Goal: Task Accomplishment & Management: Manage account settings

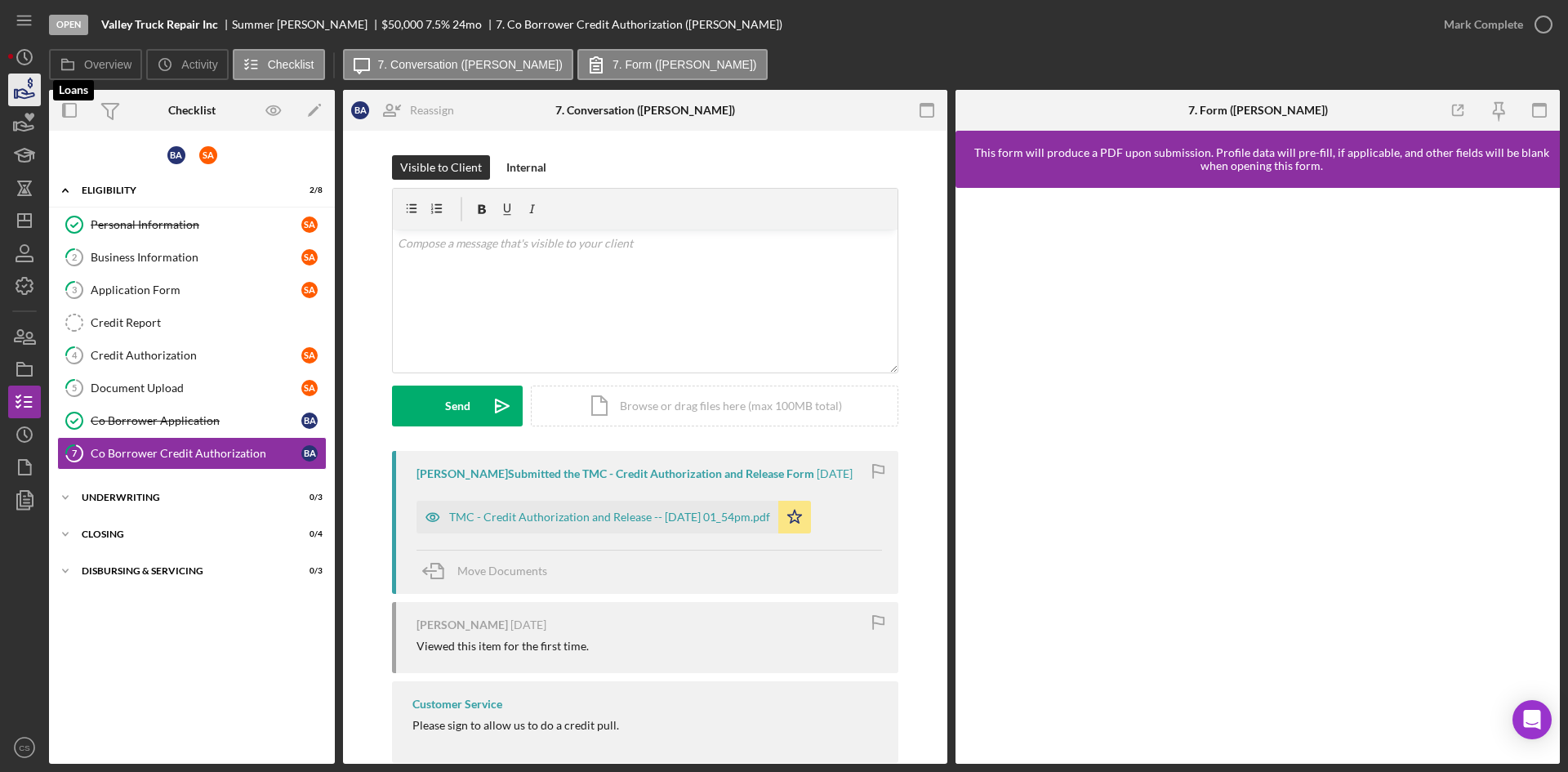
click at [13, 84] on icon "button" at bounding box center [24, 89] width 40 height 40
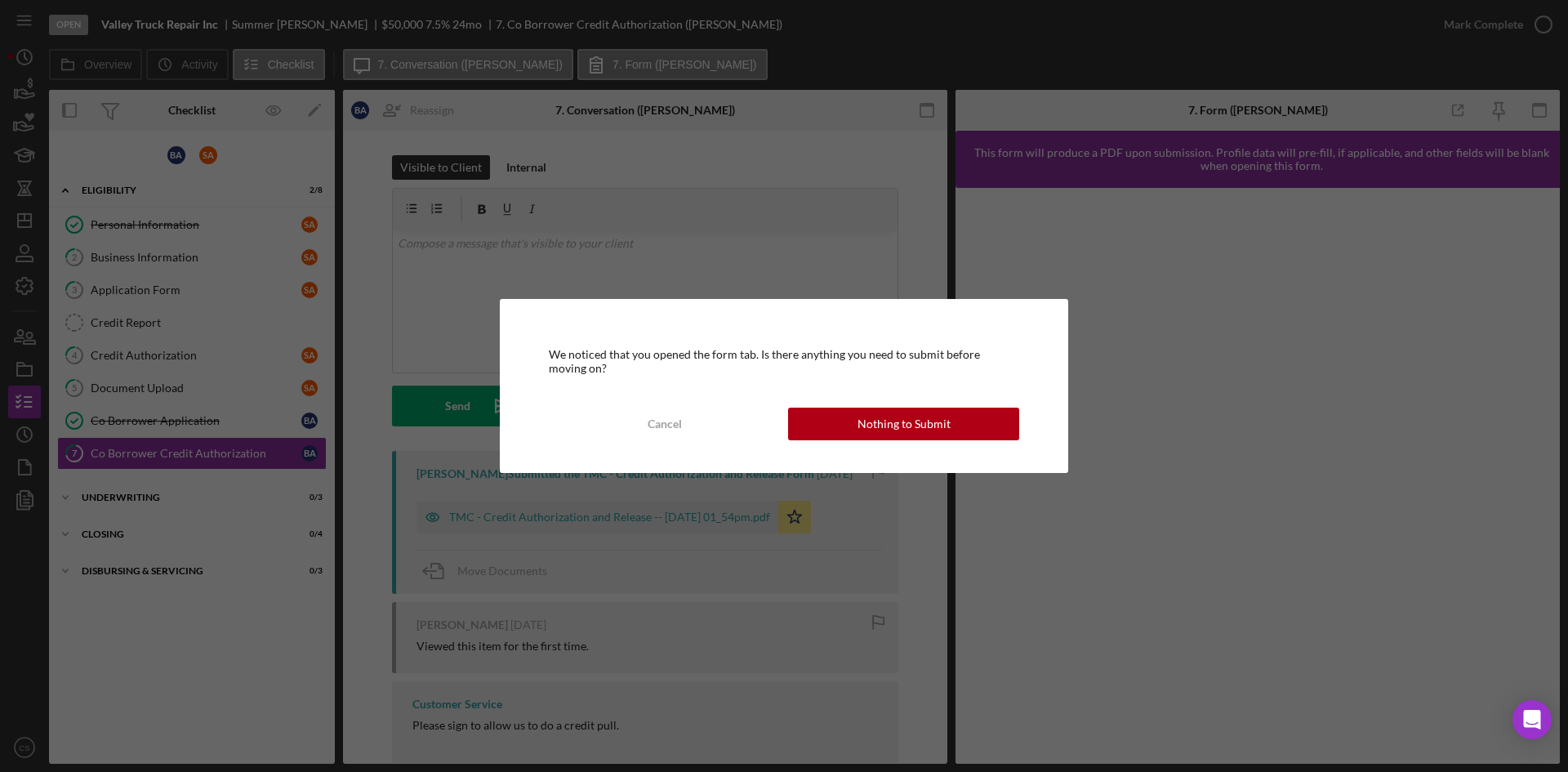
click at [859, 405] on div "We noticed that you opened the form tab. Is there anything you need to submit b…" at bounding box center [784, 385] width 568 height 173
click at [868, 410] on div "Nothing to Submit" at bounding box center [904, 424] width 93 height 33
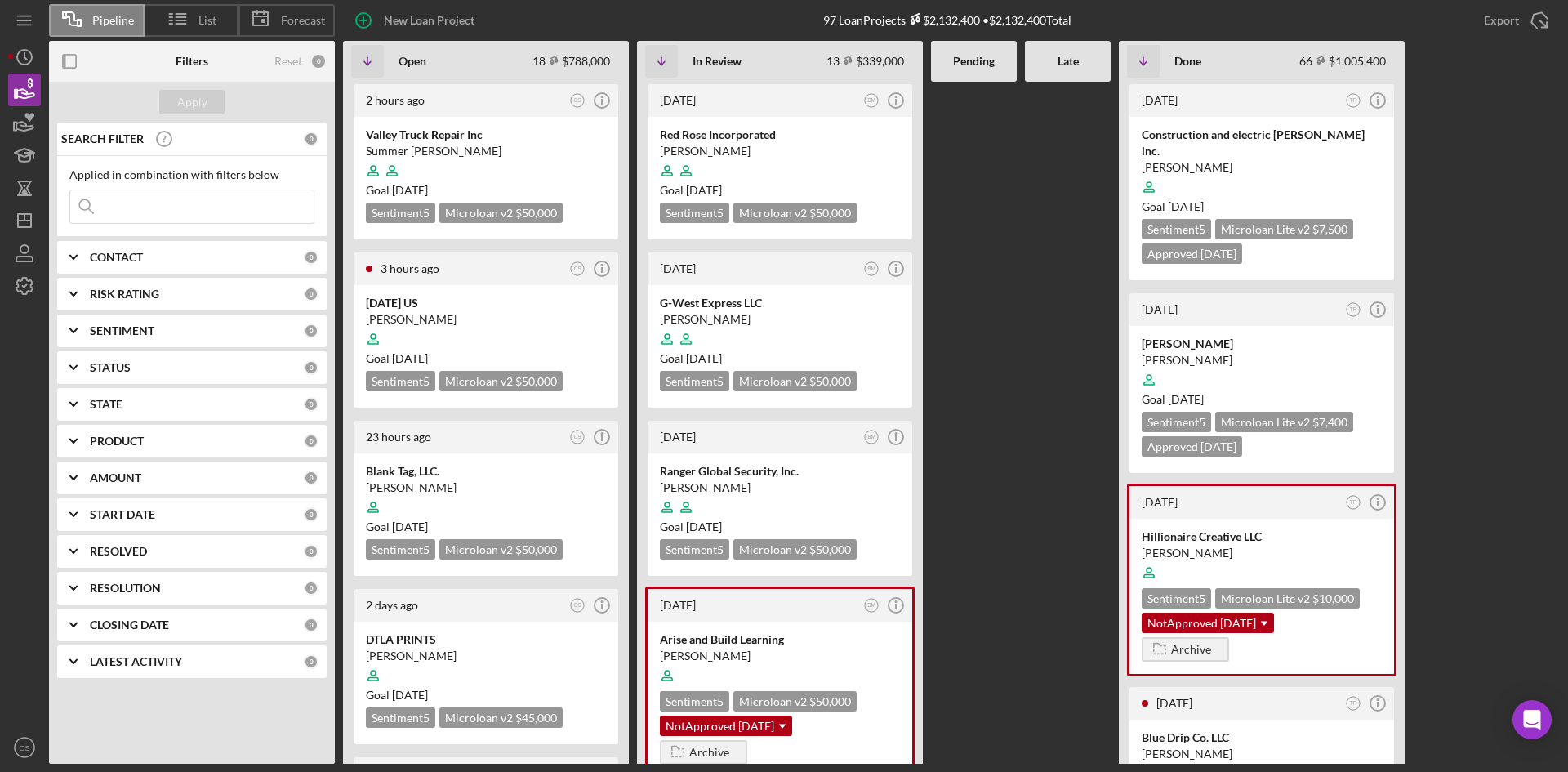
click at [149, 211] on input at bounding box center [191, 207] width 244 height 33
click at [520, 292] on div "[DATE] US [PERSON_NAME] Goal [DATE] Sentiment 5 Microloan v2 $50,000 $50,000" at bounding box center [486, 346] width 265 height 122
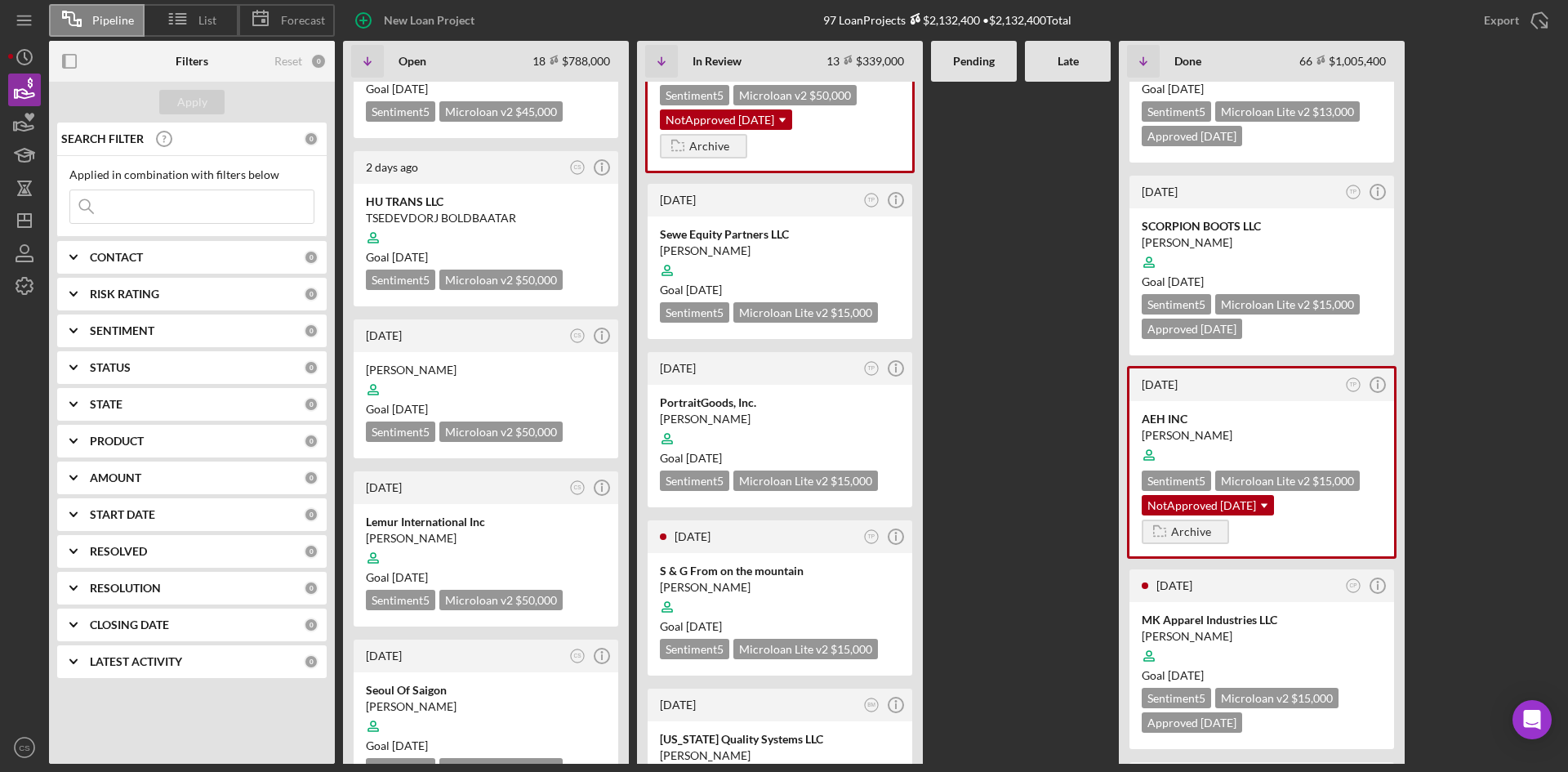
scroll to position [817, 0]
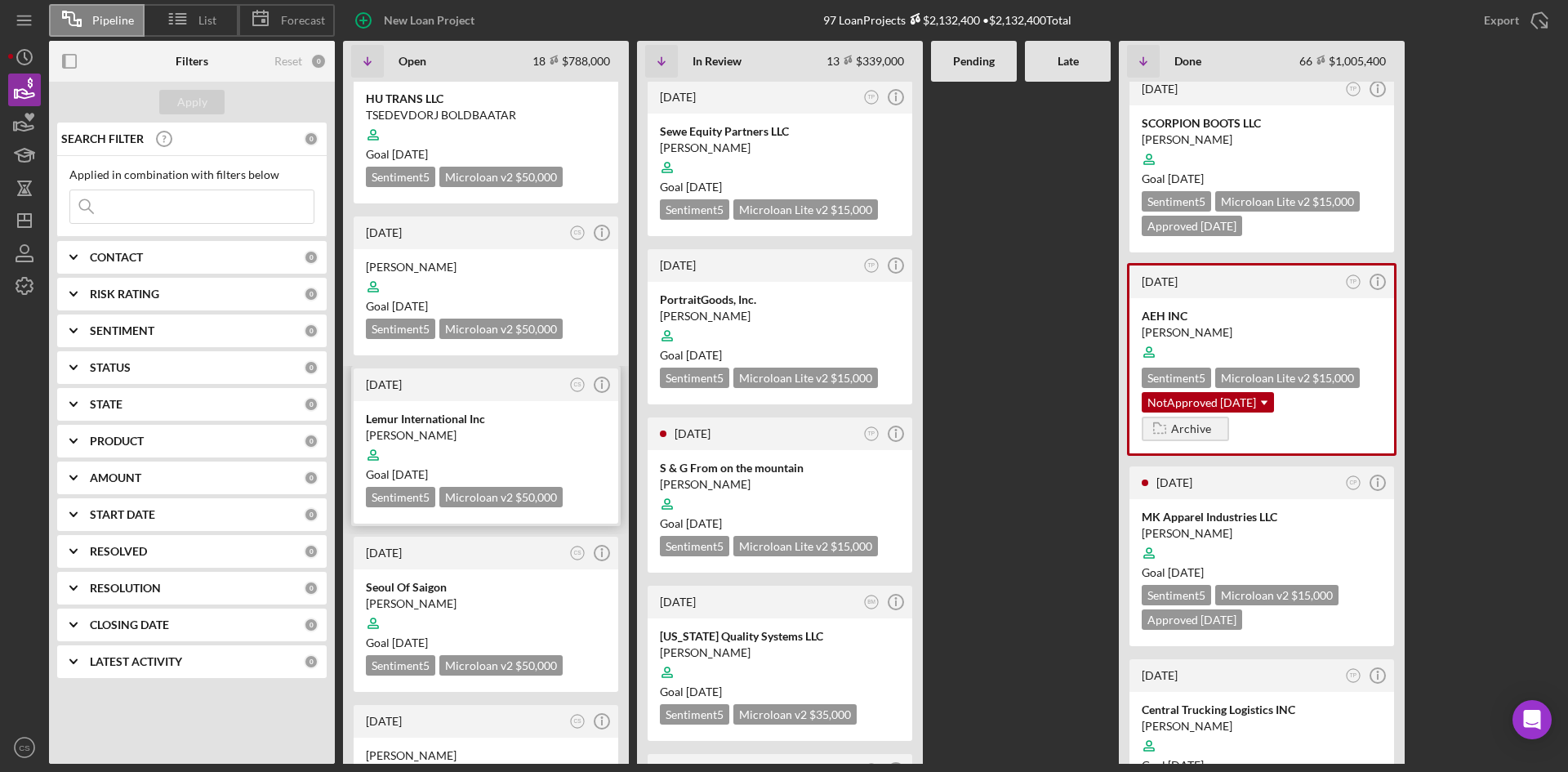
click at [470, 440] on div at bounding box center [486, 455] width 240 height 31
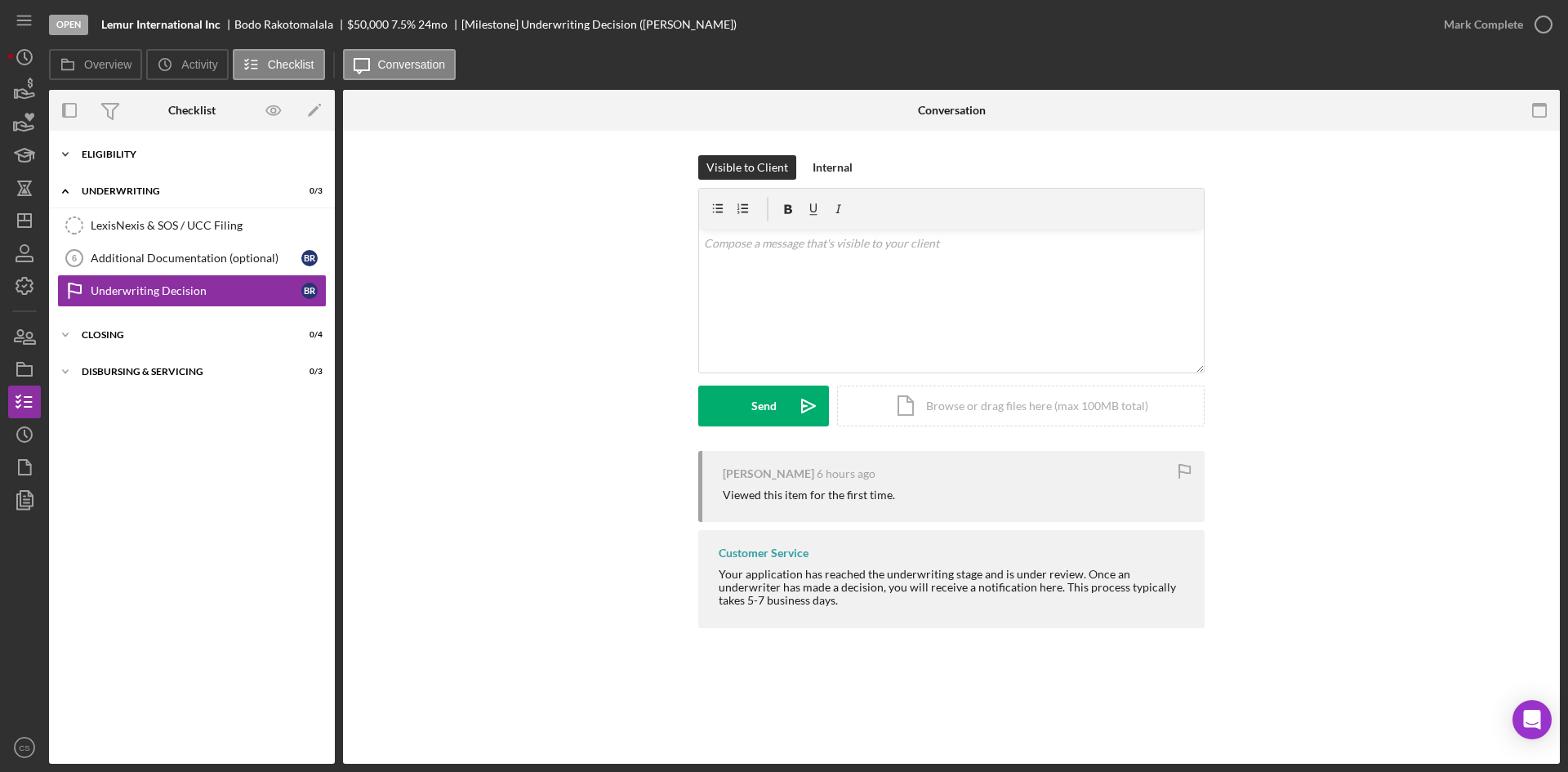
click at [107, 152] on div "Eligibility" at bounding box center [198, 154] width 233 height 10
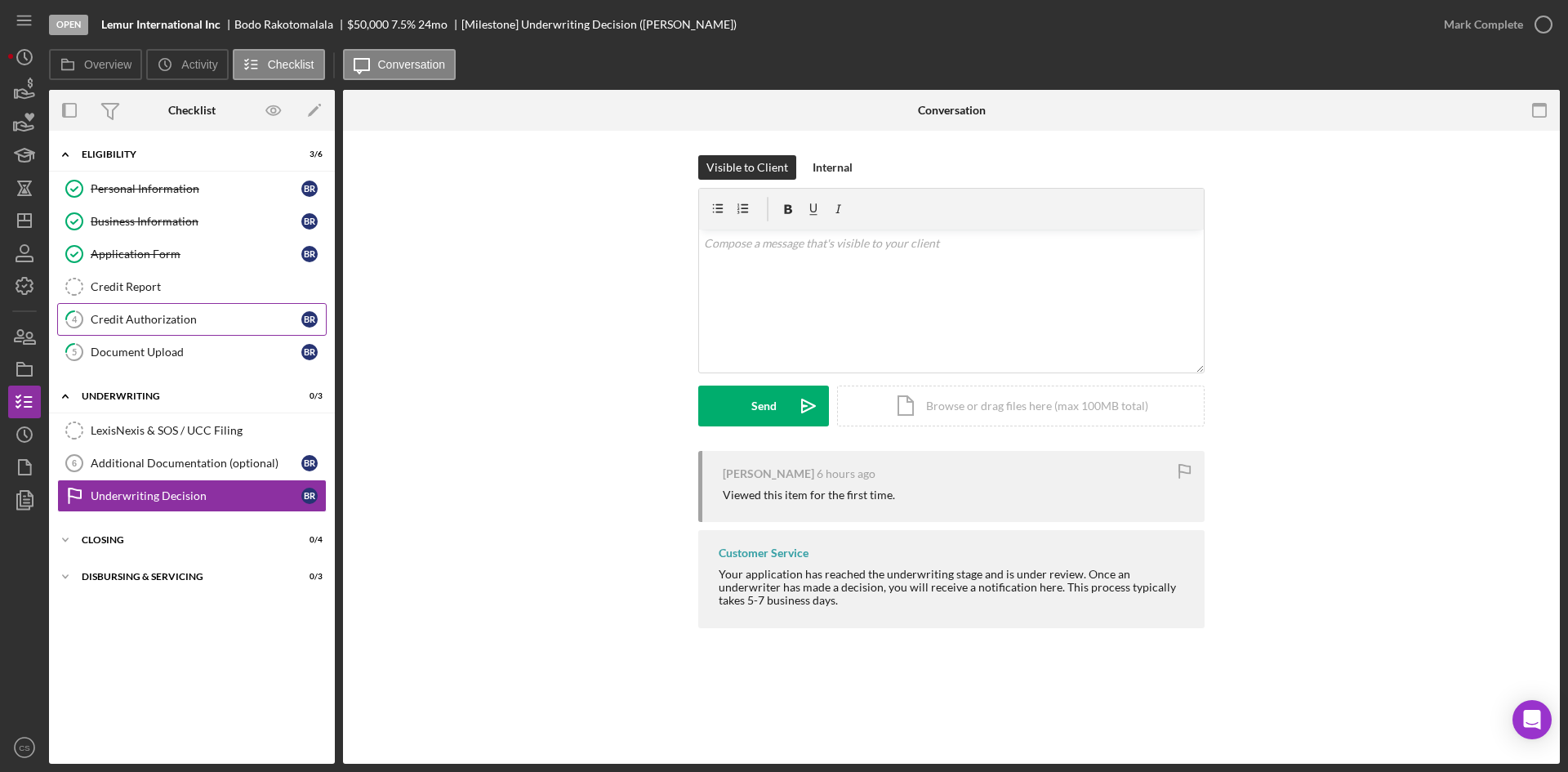
click at [190, 318] on div "Credit Authorization" at bounding box center [196, 319] width 211 height 13
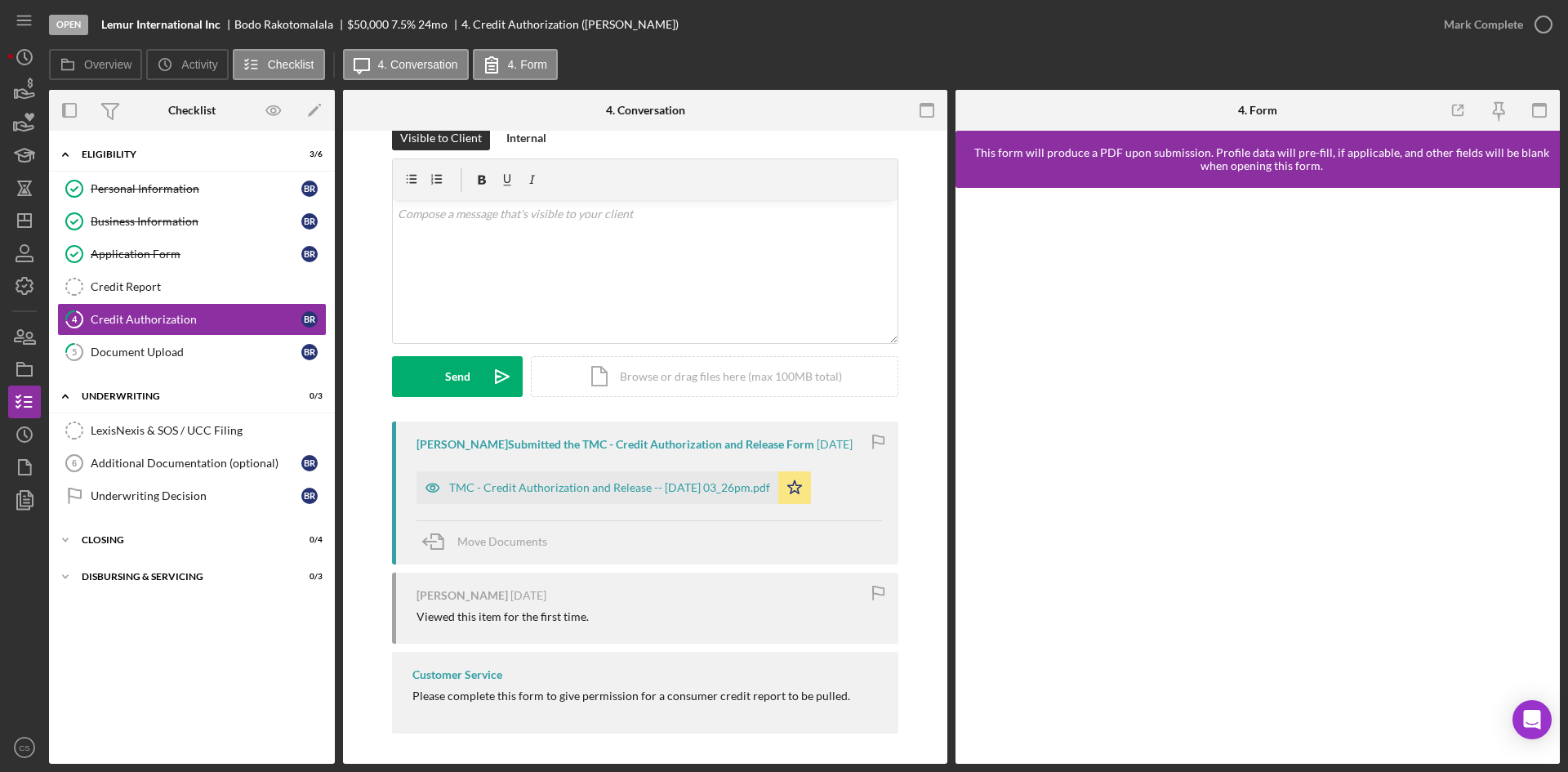
scroll to position [45, 0]
click at [167, 354] on div "Document Upload" at bounding box center [196, 352] width 211 height 13
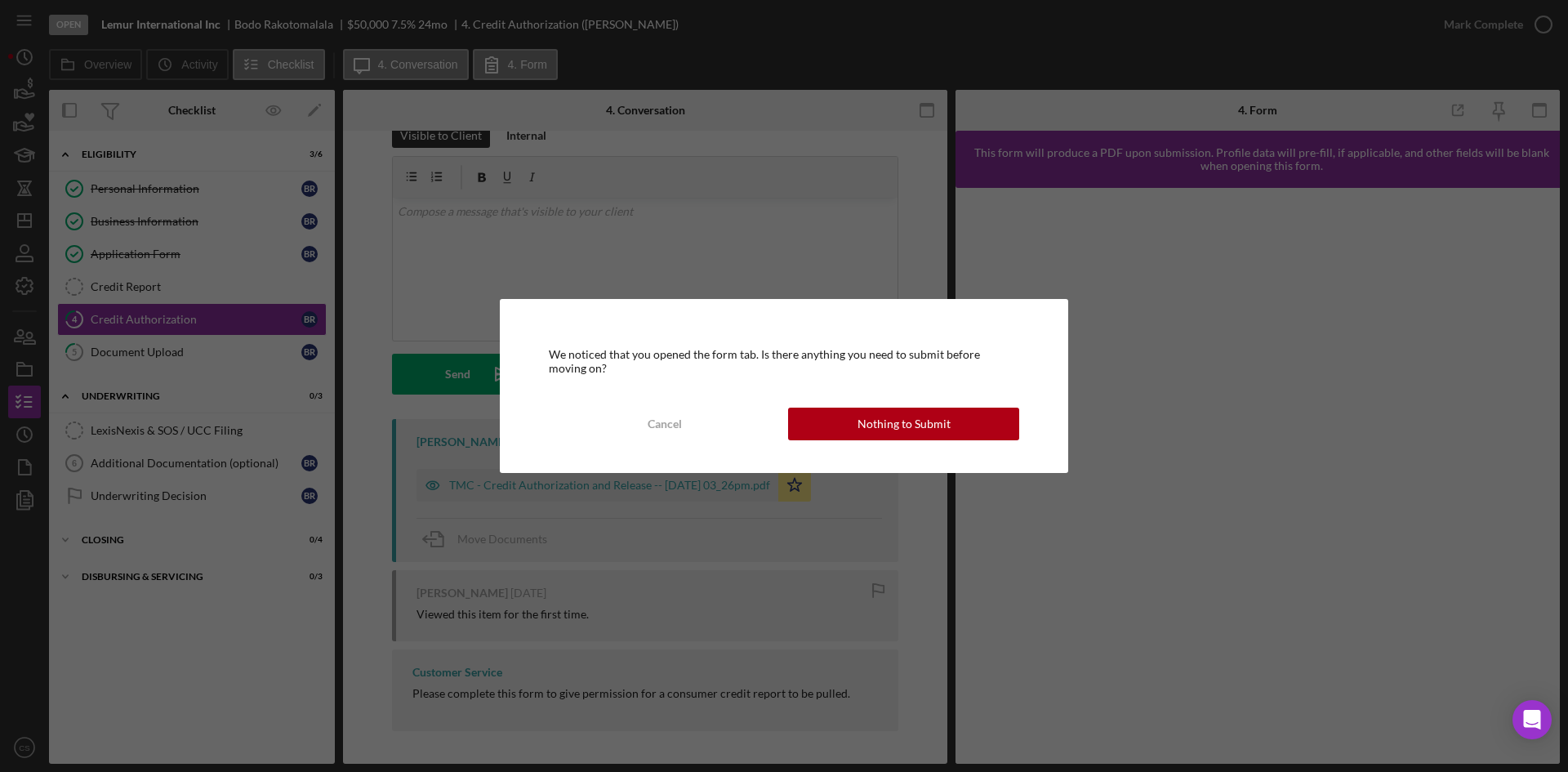
click at [914, 416] on div "Nothing to Submit" at bounding box center [904, 424] width 93 height 33
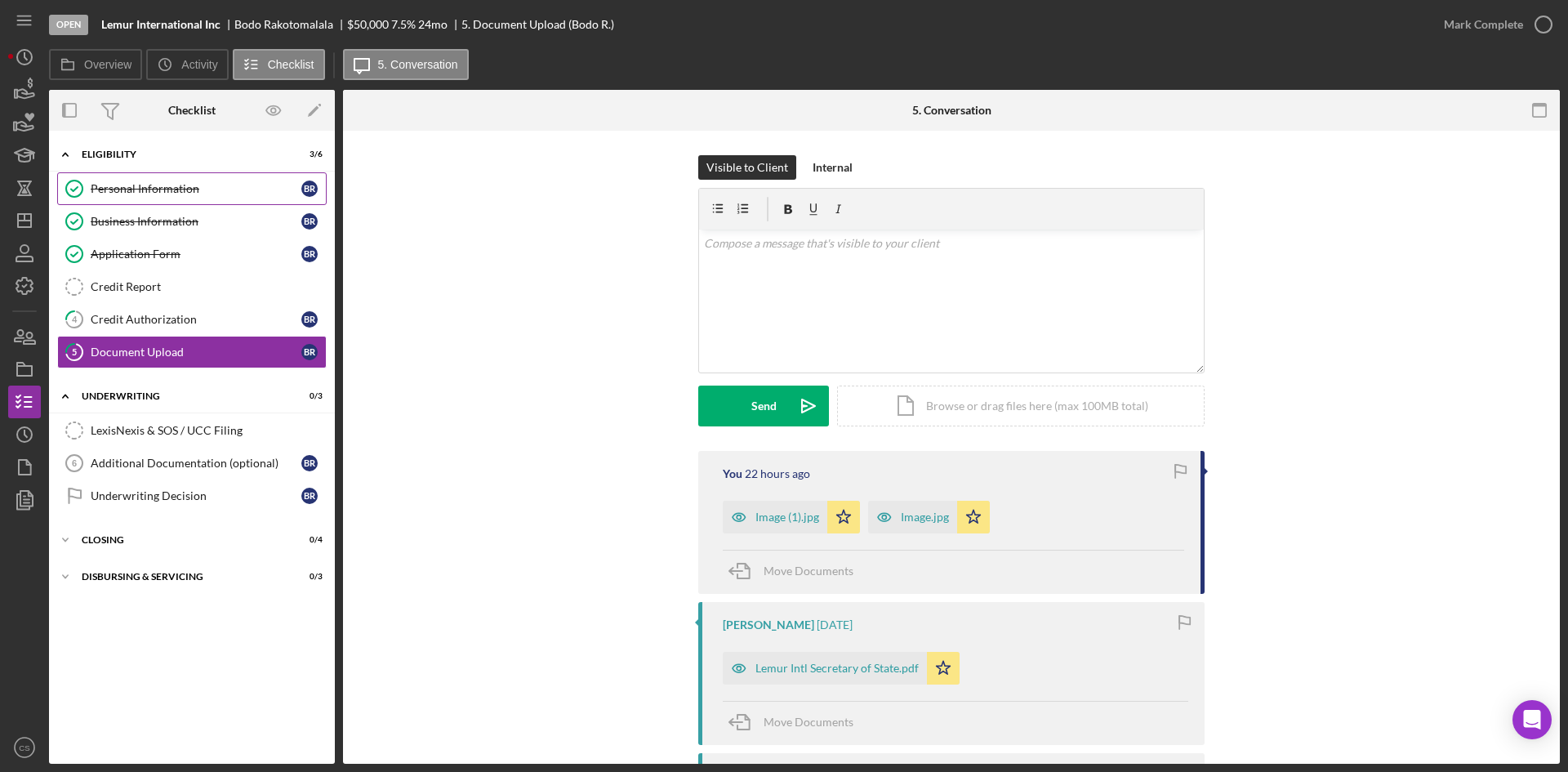
click at [148, 194] on div "Personal Information" at bounding box center [196, 188] width 211 height 13
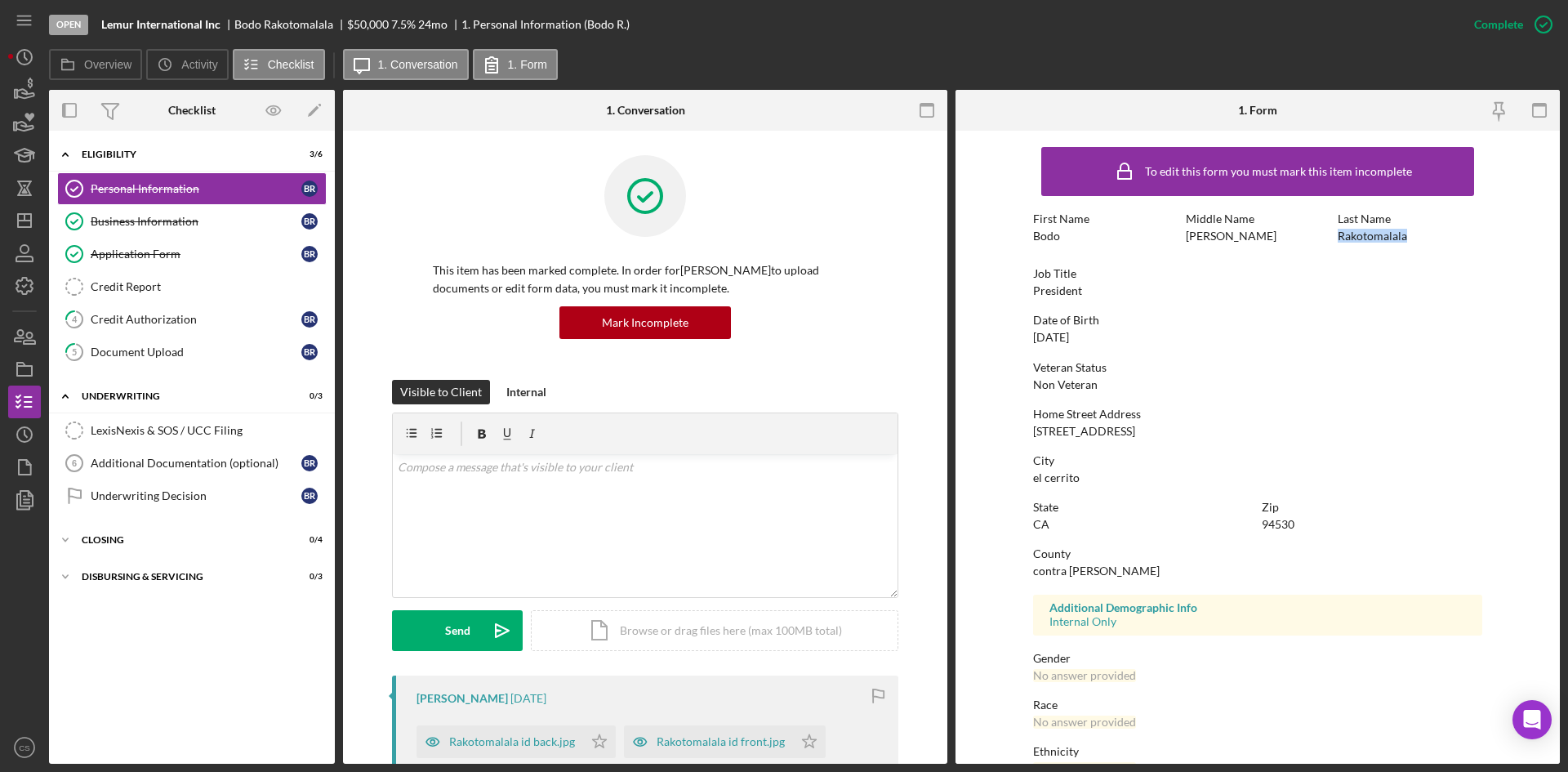
drag, startPoint x: 1335, startPoint y: 235, endPoint x: 1430, endPoint y: 243, distance: 95.3
click at [1430, 243] on div "Last Name [PERSON_NAME]" at bounding box center [1409, 228] width 144 height 30
copy div "Rakotomalala"
drag, startPoint x: 1091, startPoint y: 432, endPoint x: 1018, endPoint y: 435, distance: 73.1
click at [1018, 435] on form "To edit this form you must mark this item incomplete First Name Bodo Middle Nam…" at bounding box center [1258, 447] width 605 height 634
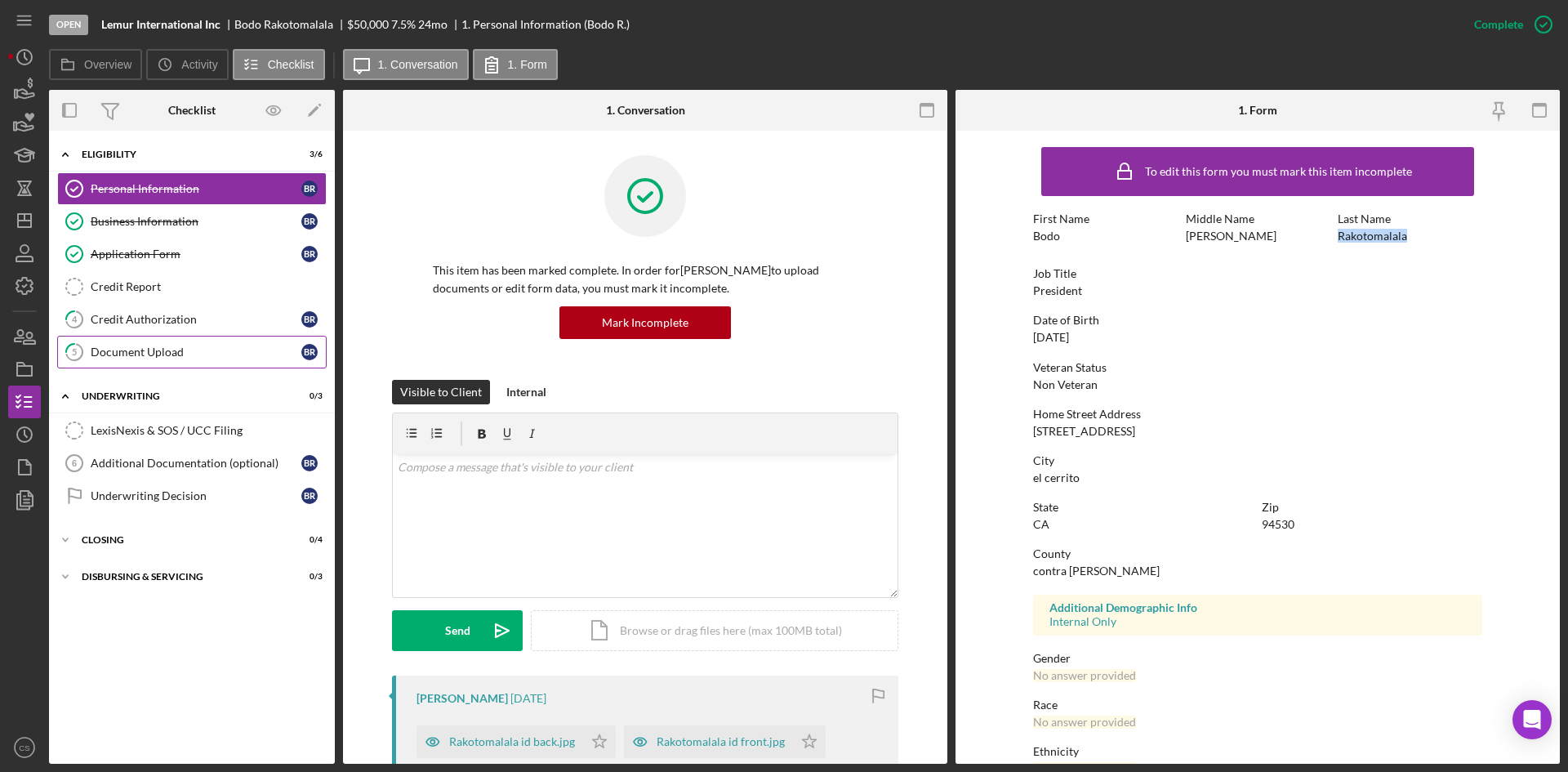
click at [156, 348] on div "Document Upload" at bounding box center [196, 352] width 211 height 13
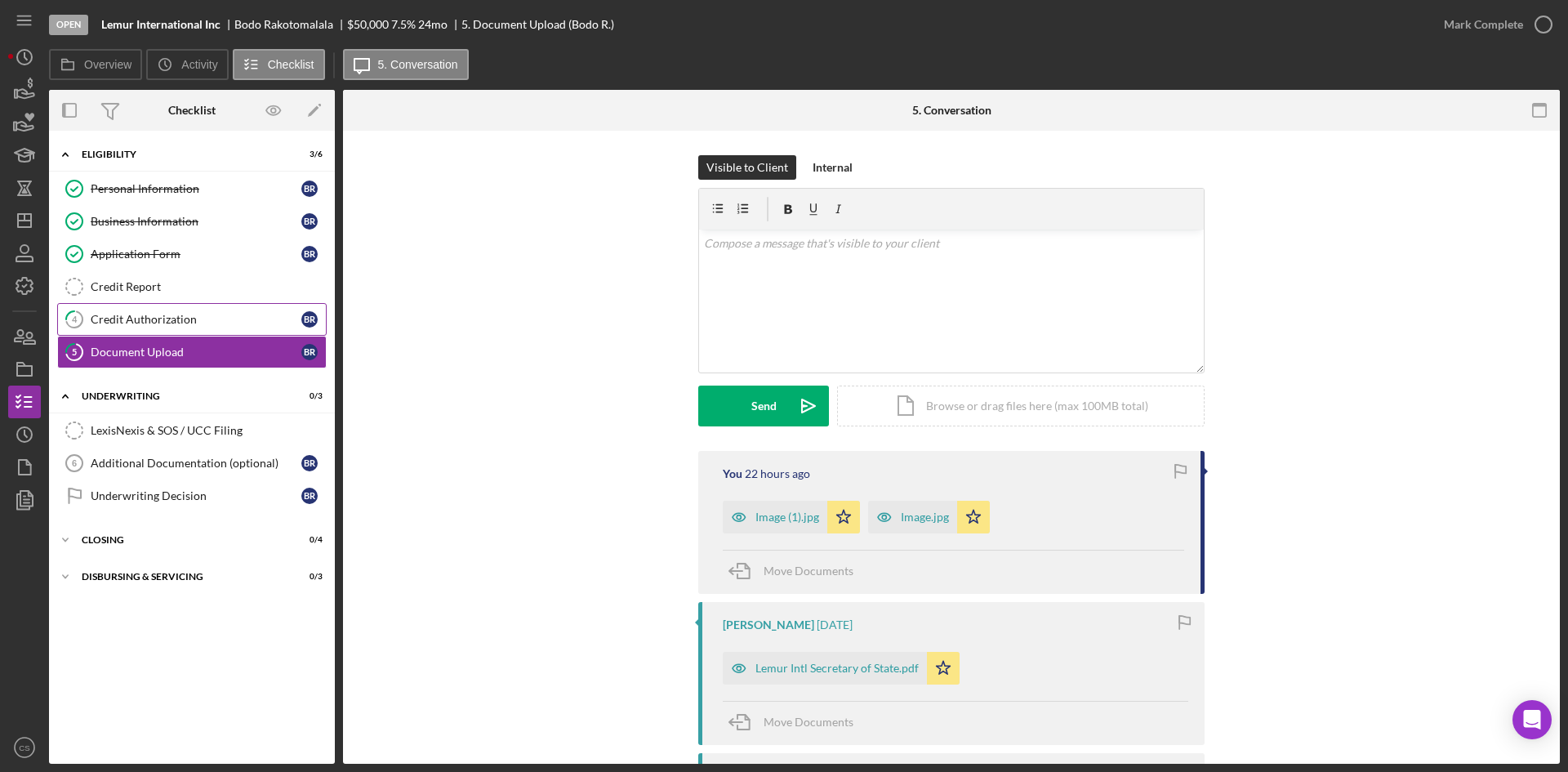
click at [165, 319] on div "Credit Authorization" at bounding box center [196, 319] width 211 height 13
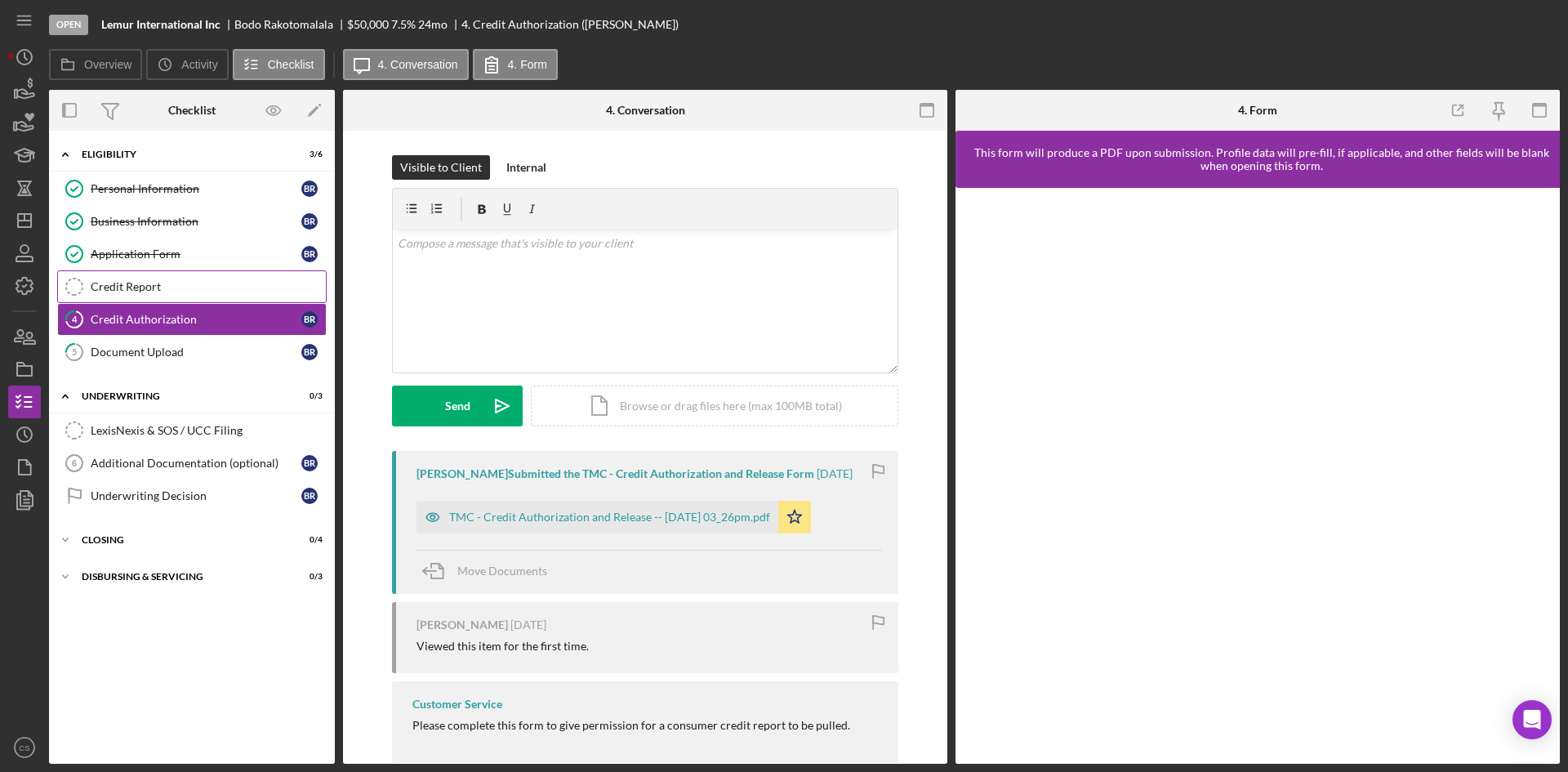
click at [164, 294] on link "Credit Report Credit Report" at bounding box center [192, 287] width 270 height 33
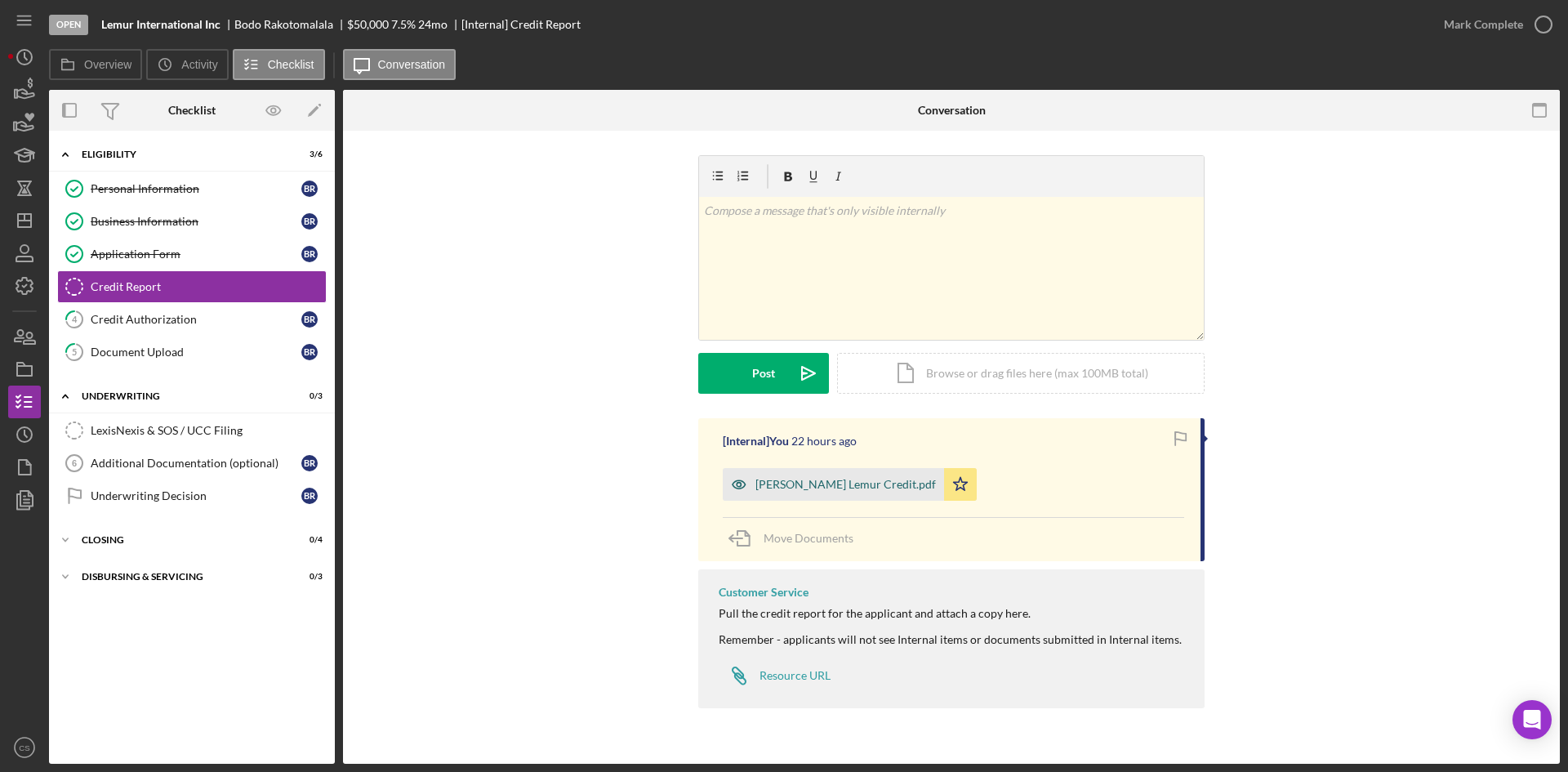
click at [843, 478] on div "[PERSON_NAME] Lemur Credit.pdf" at bounding box center [846, 484] width 181 height 13
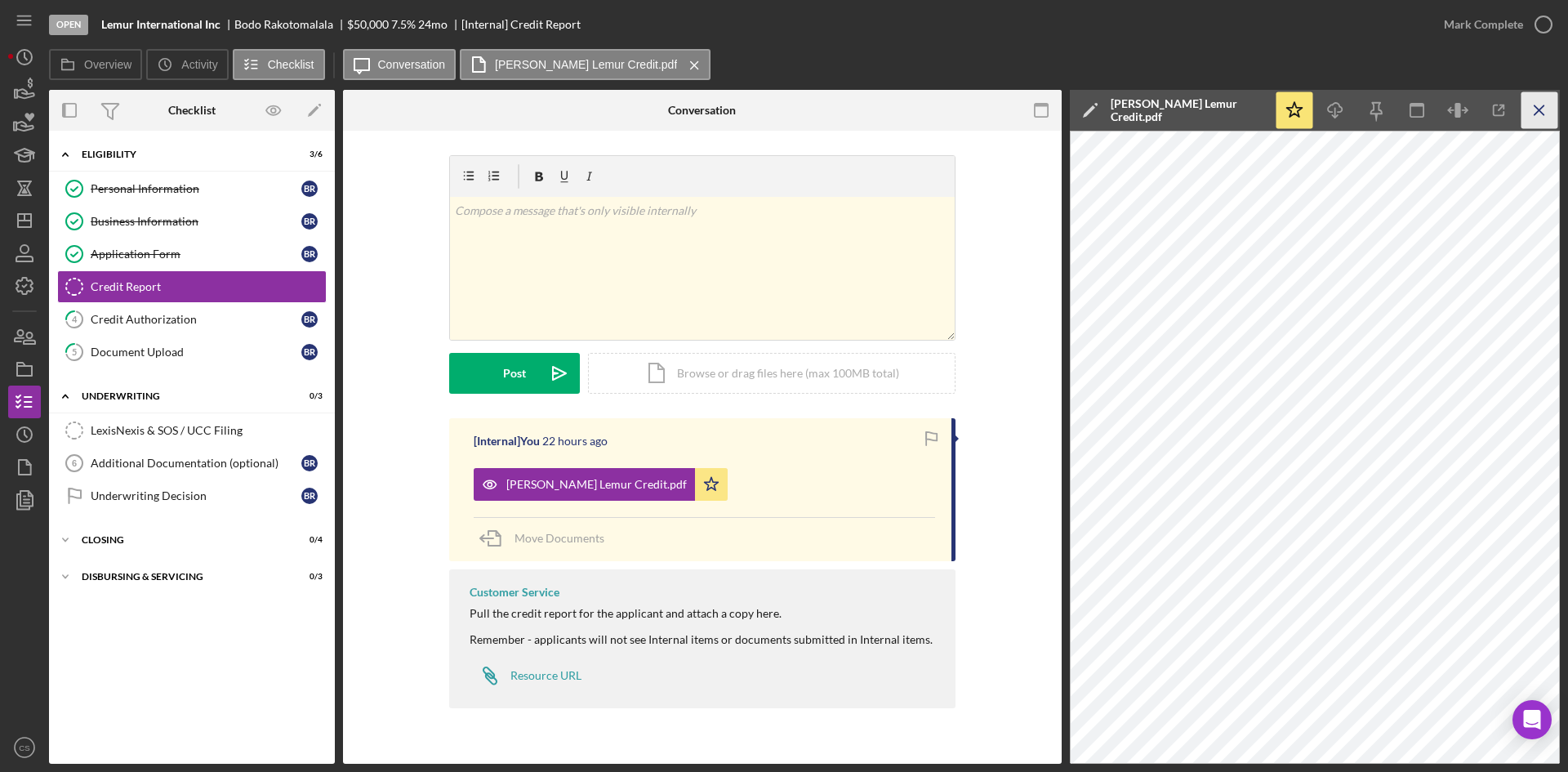
click at [1537, 116] on icon "Icon/Menu Close" at bounding box center [1540, 111] width 37 height 37
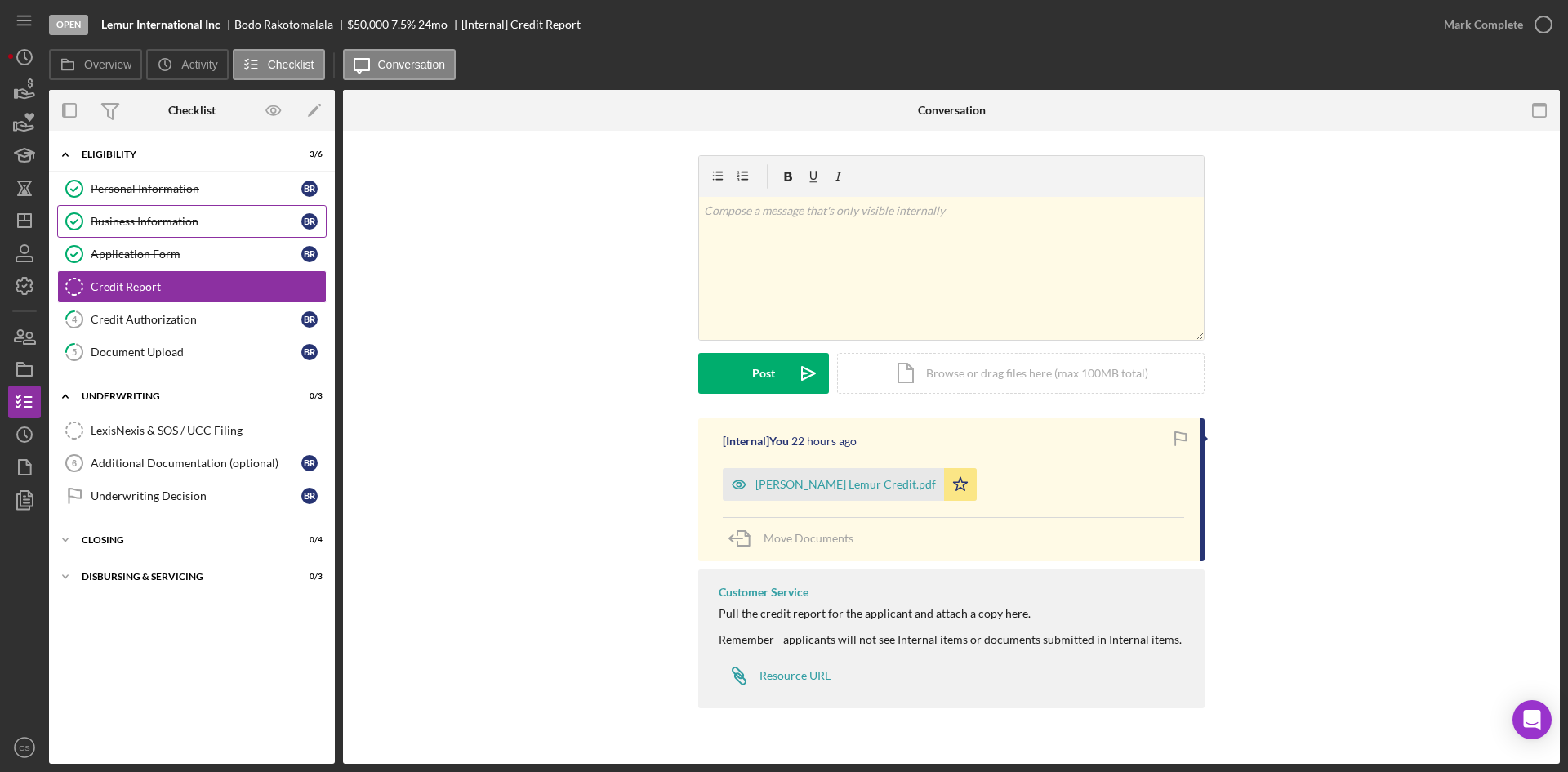
drag, startPoint x: 200, startPoint y: 213, endPoint x: 245, endPoint y: 214, distance: 45.0
click at [200, 213] on link "Business Information Business Information B R" at bounding box center [192, 221] width 270 height 33
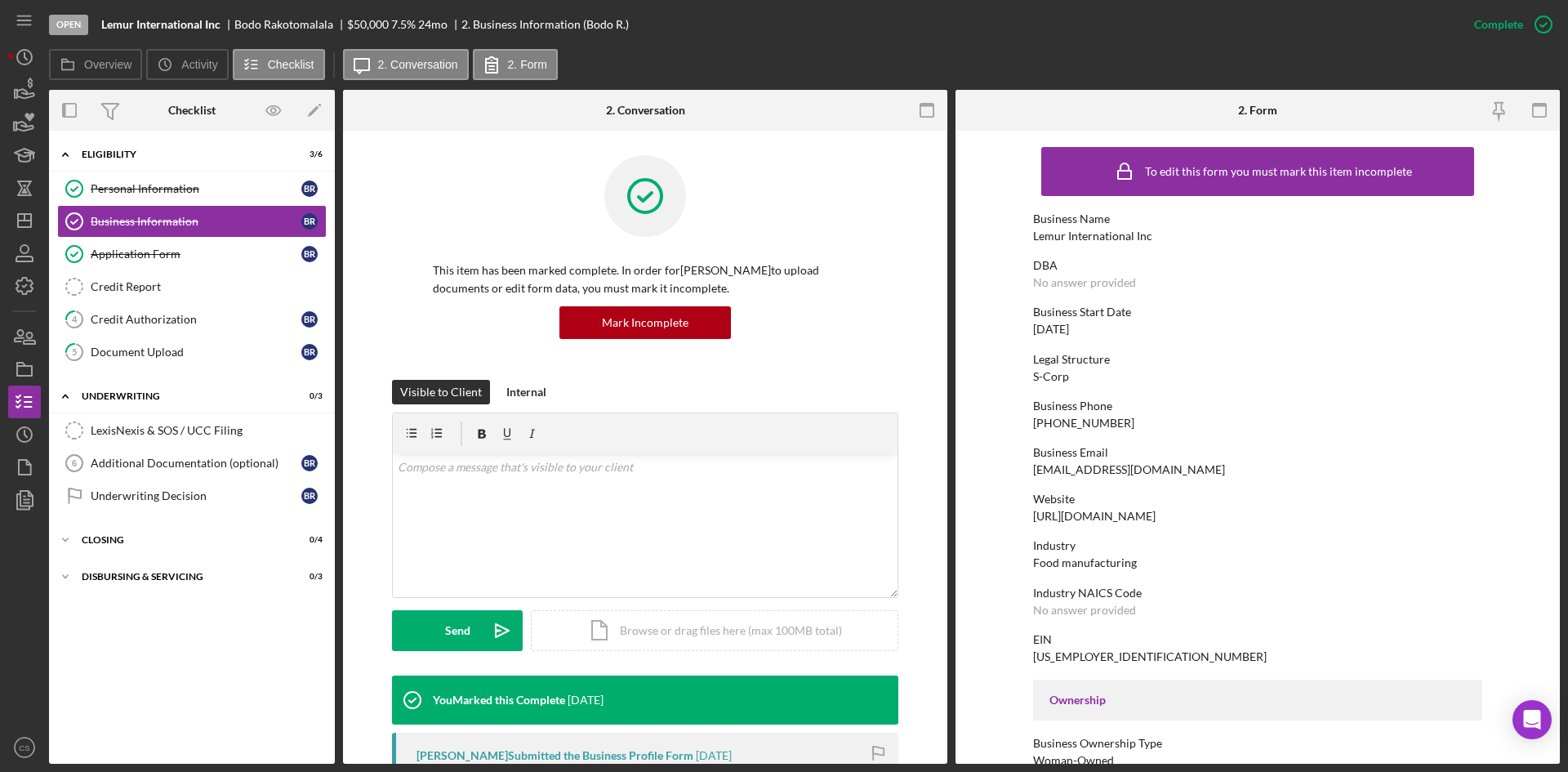
scroll to position [82, 0]
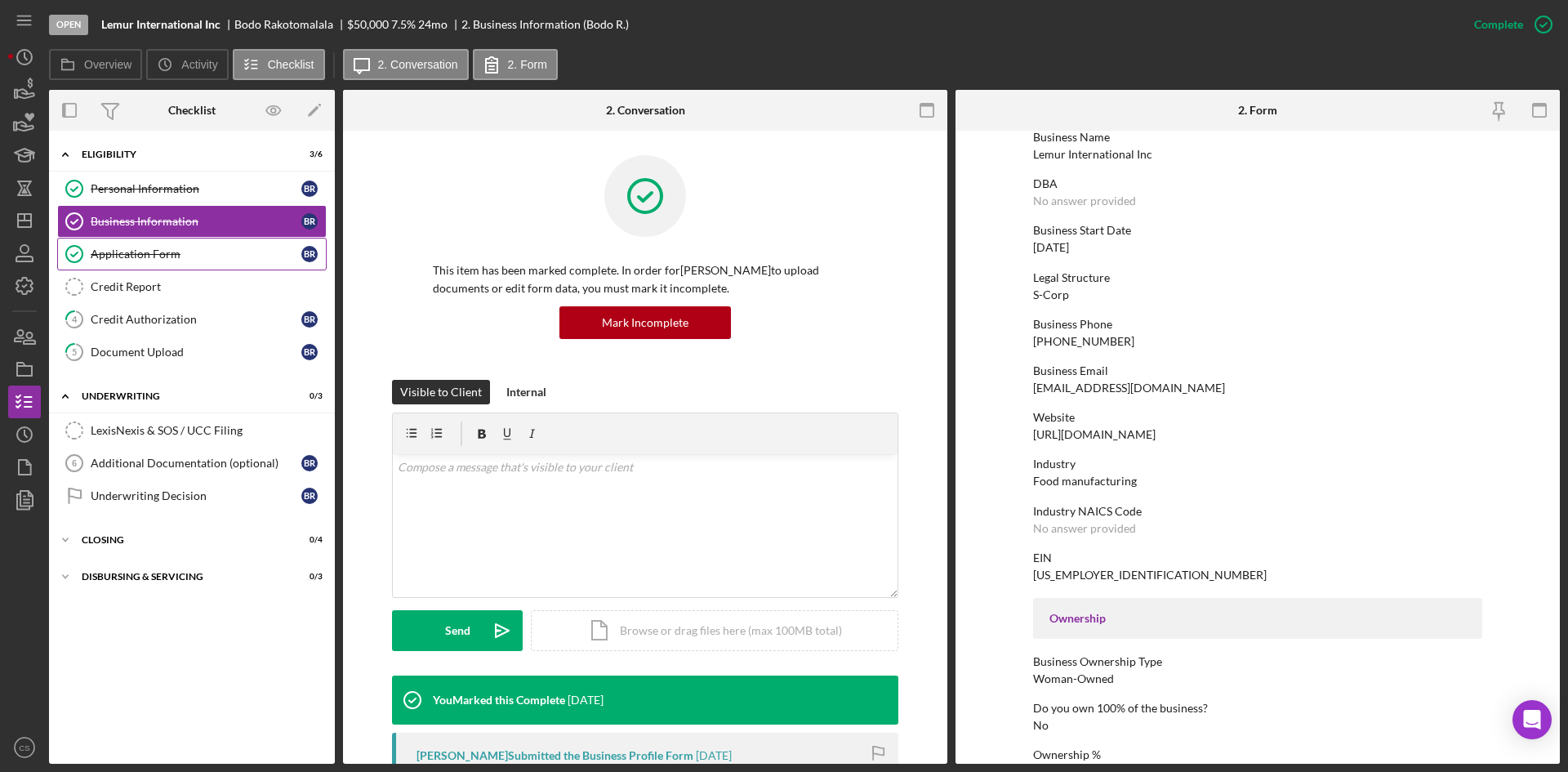
click at [194, 261] on div "Application Form" at bounding box center [196, 253] width 211 height 13
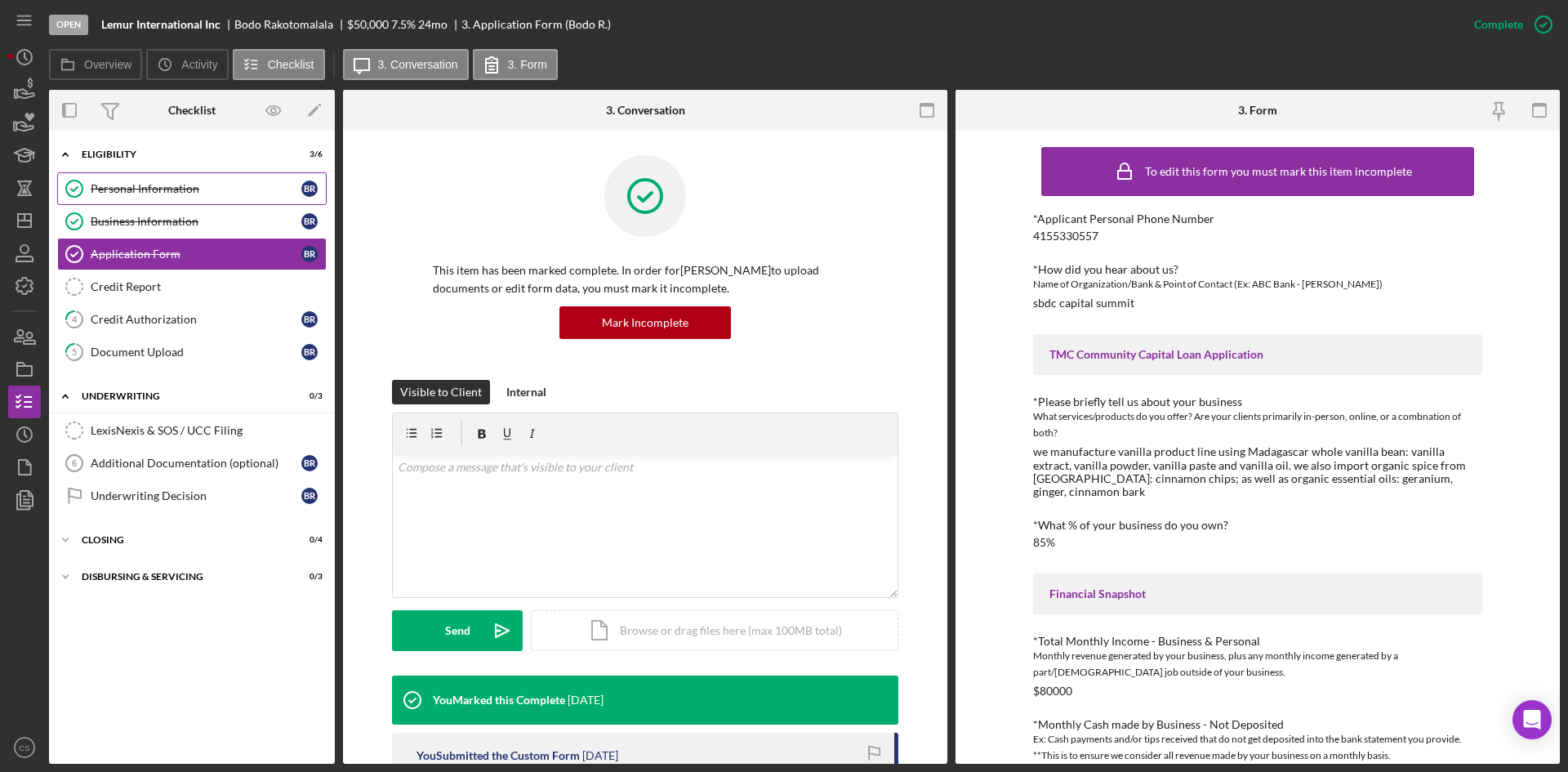
click at [250, 190] on div "Personal Information" at bounding box center [196, 188] width 211 height 13
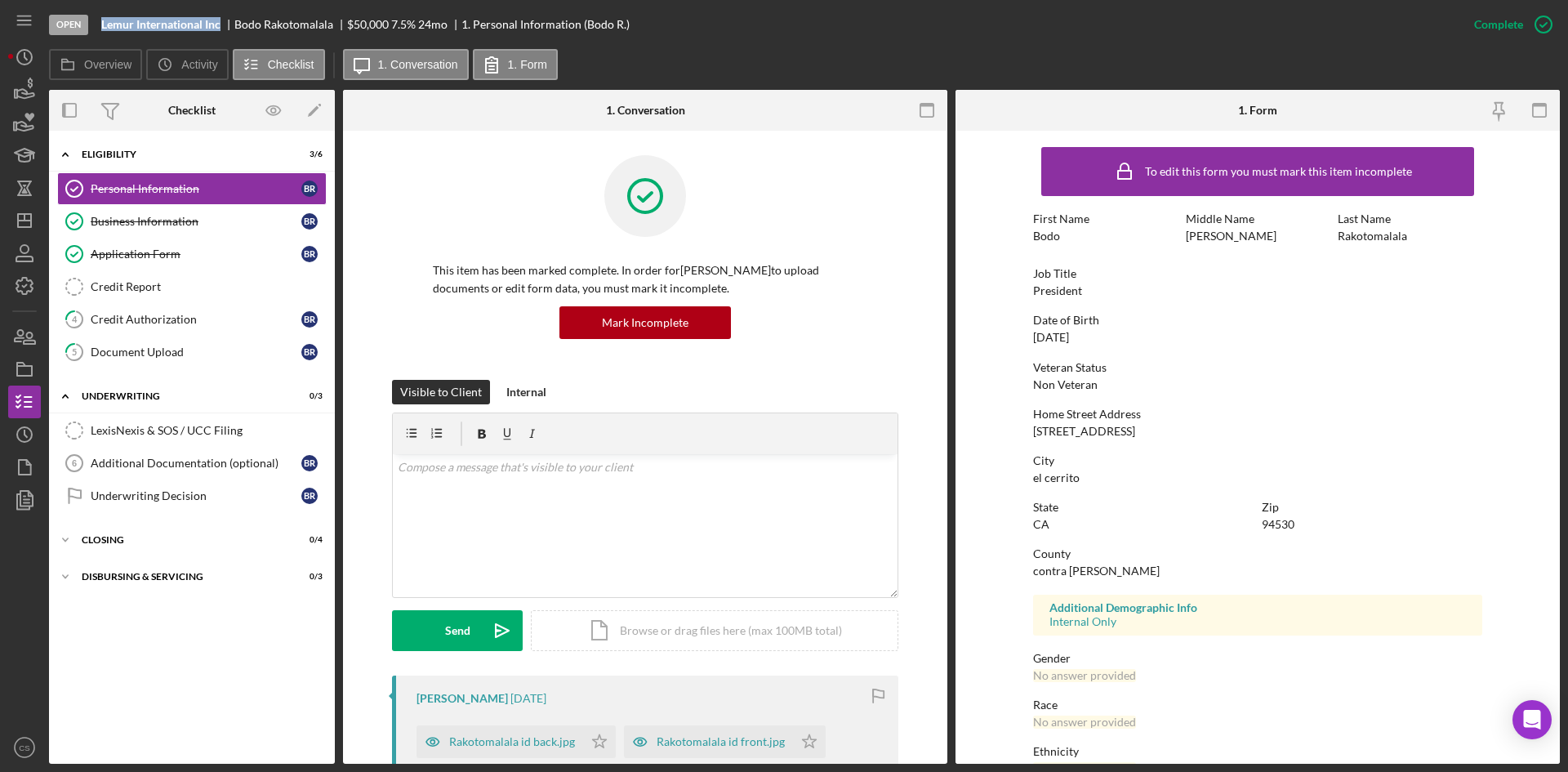
drag, startPoint x: 220, startPoint y: 22, endPoint x: 100, endPoint y: 19, distance: 120.0
click at [100, 19] on div "Open Lemur International Inc [PERSON_NAME] $50,000 $50,000 7.5 % 24 mo 1. Perso…" at bounding box center [753, 24] width 1409 height 49
copy b "Lemur International Inc"
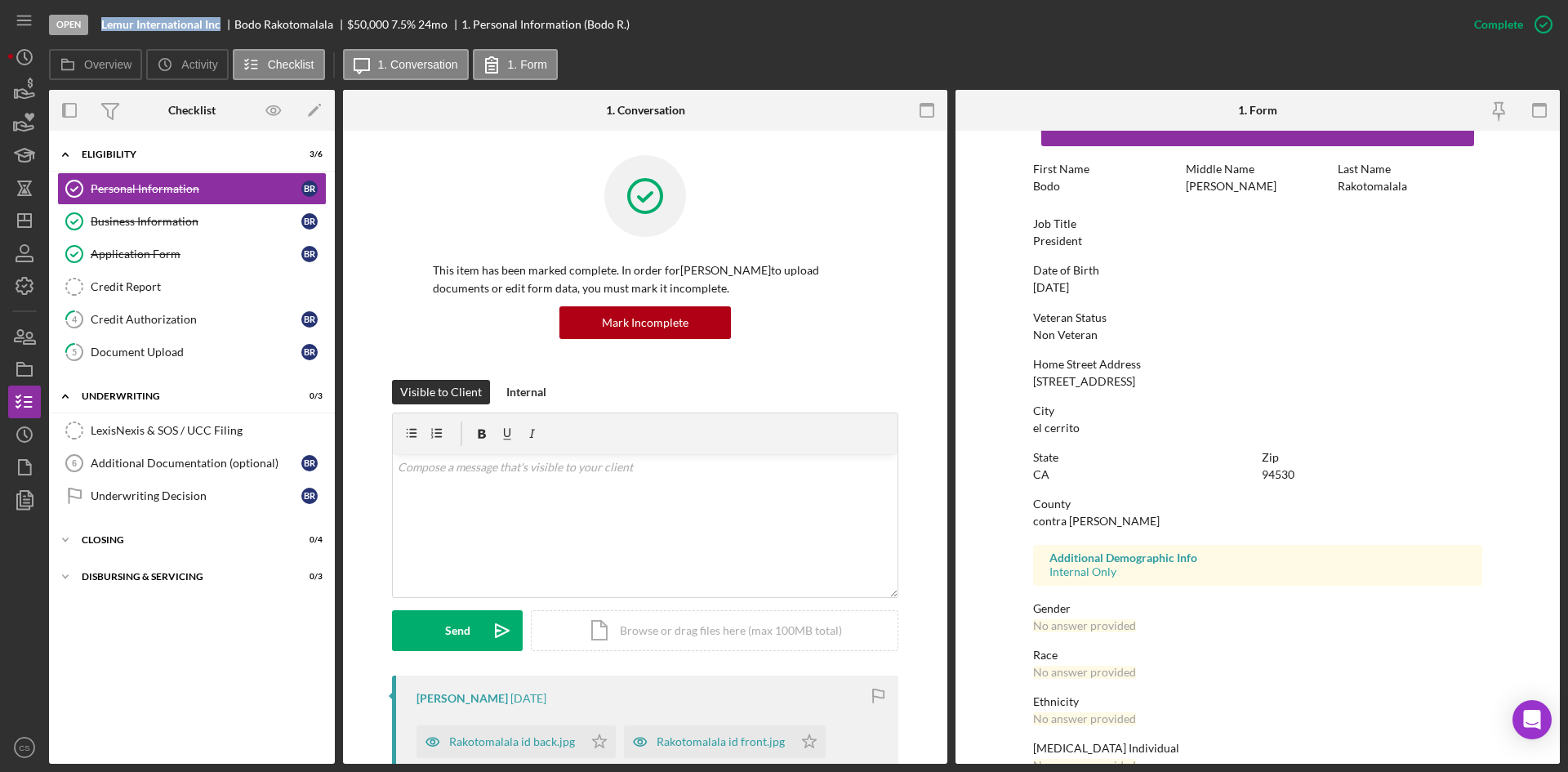
scroll to position [129, 0]
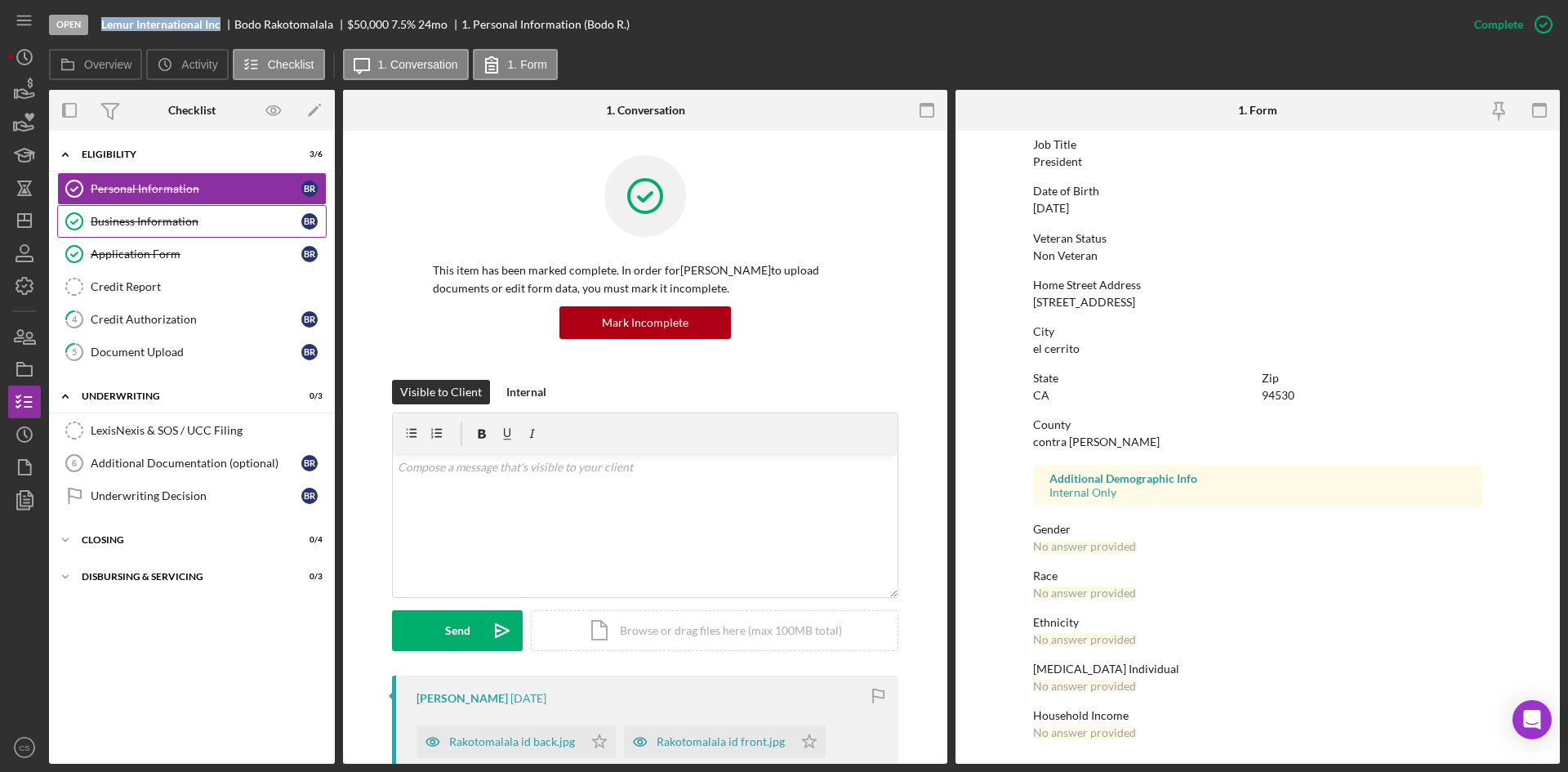
drag, startPoint x: 154, startPoint y: 222, endPoint x: 225, endPoint y: 224, distance: 71.0
click at [154, 222] on div "Business Information" at bounding box center [196, 221] width 211 height 13
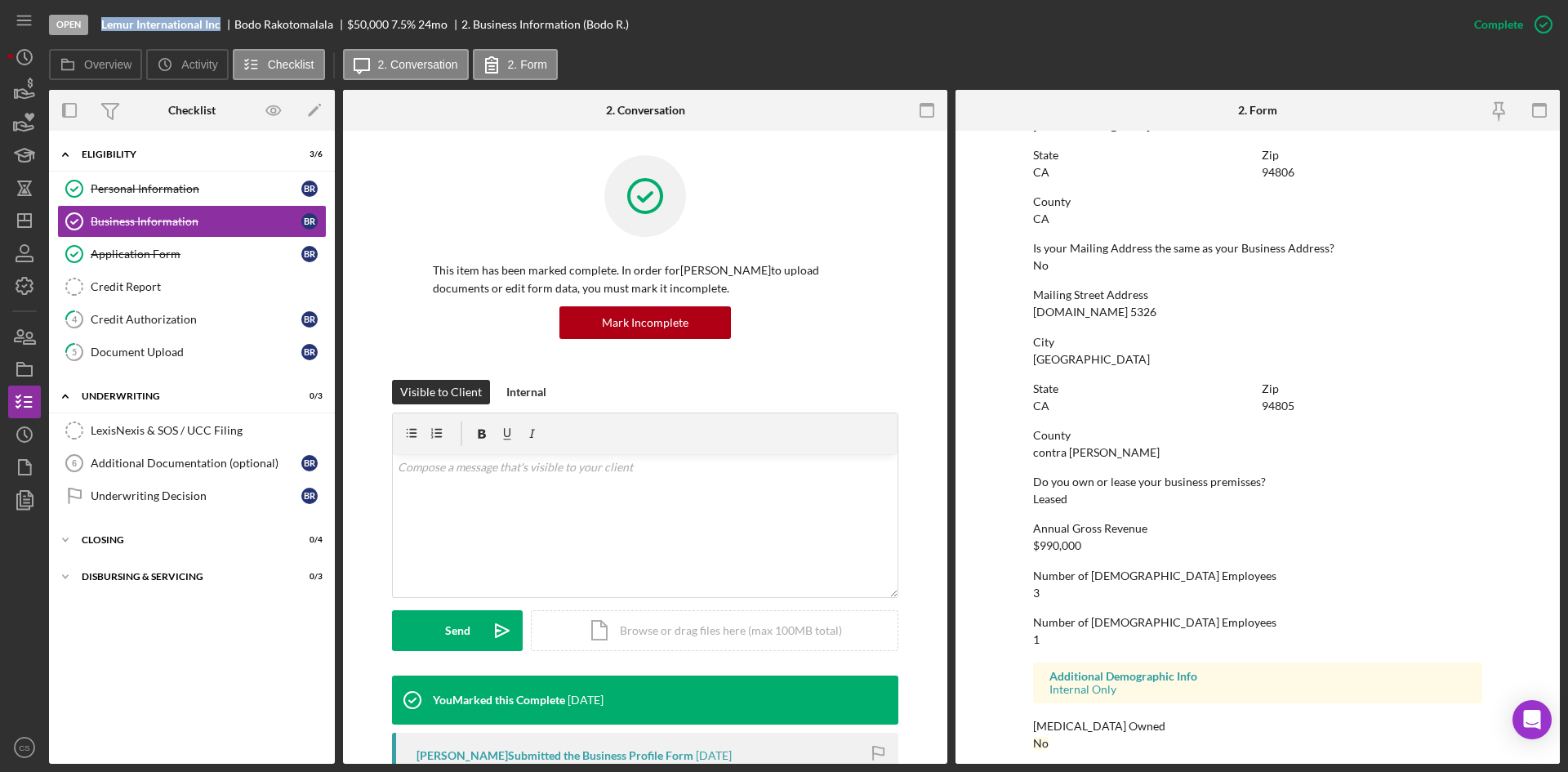
scroll to position [882, 0]
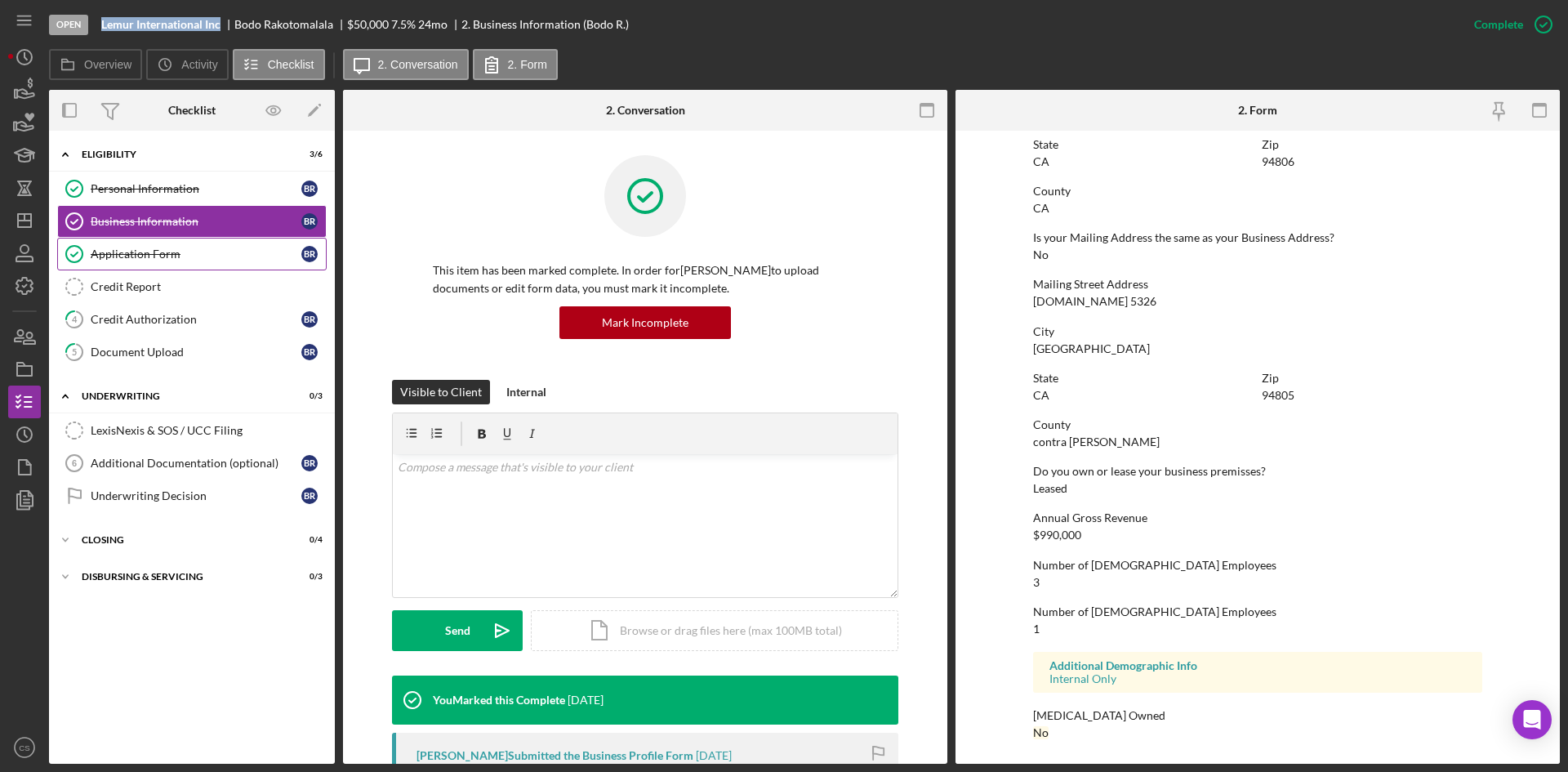
click at [181, 257] on div "Application Form" at bounding box center [196, 253] width 211 height 13
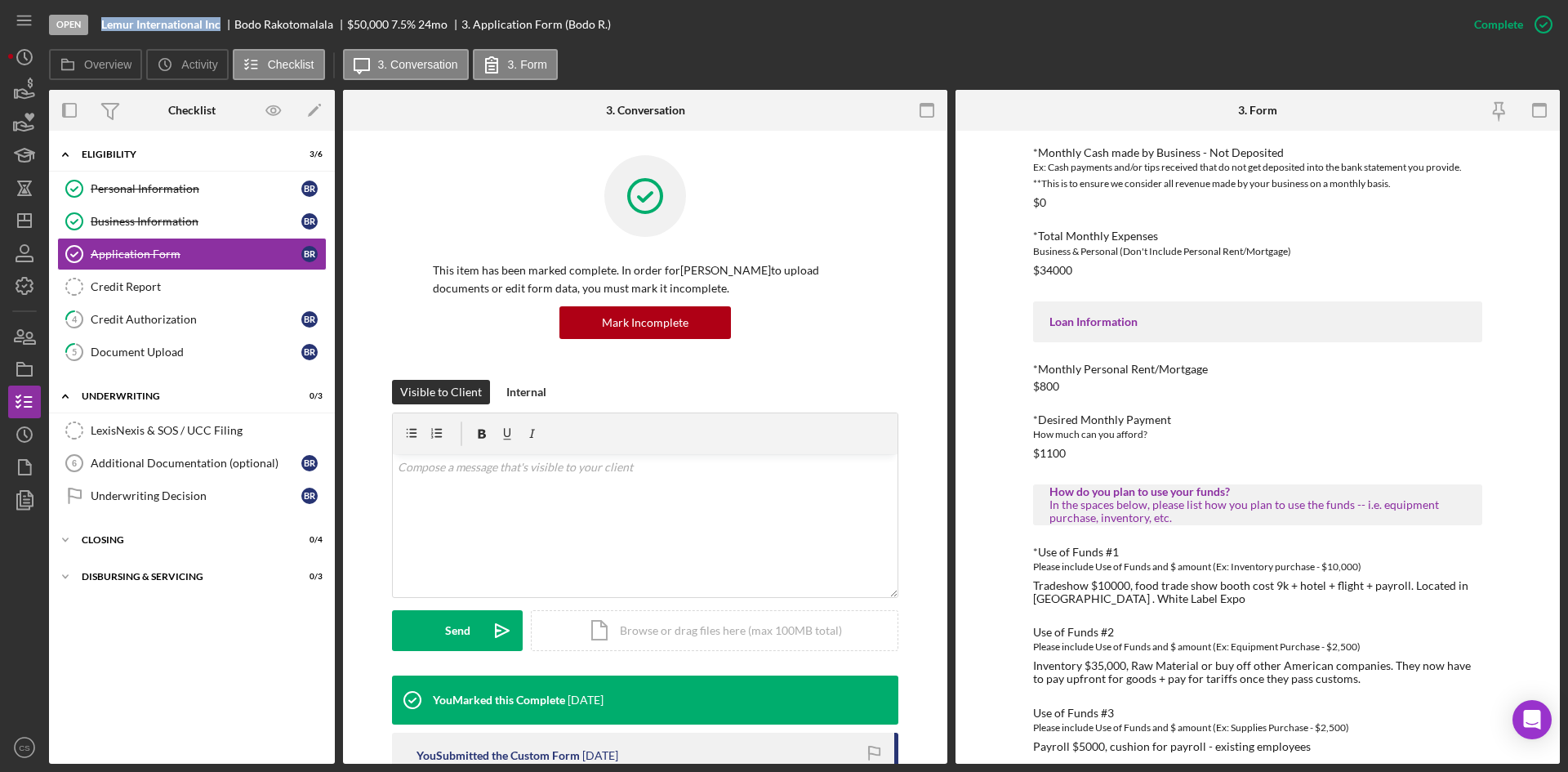
scroll to position [573, 0]
click at [197, 300] on link "Credit Report Credit Report" at bounding box center [192, 287] width 270 height 33
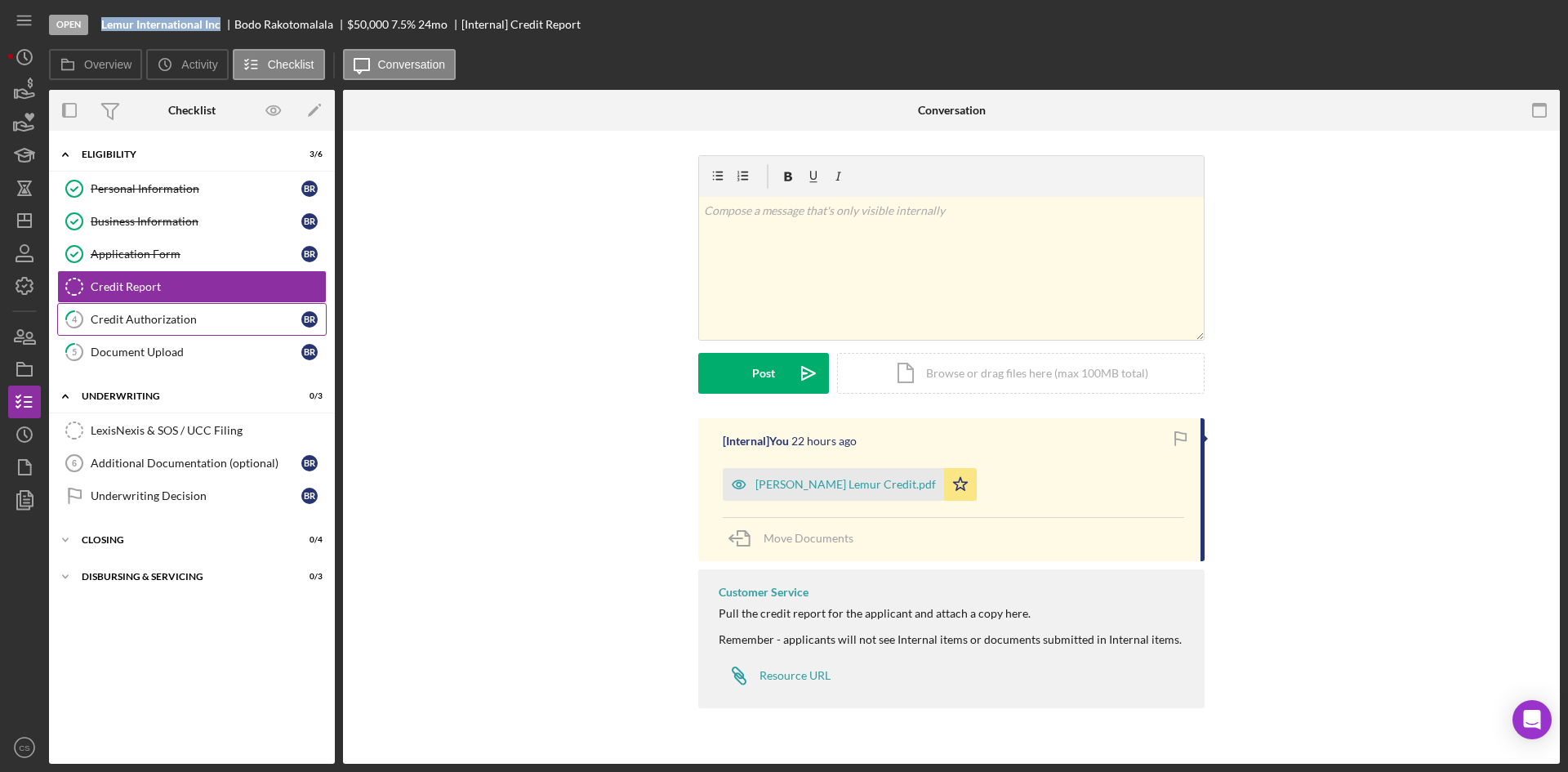
click at [203, 314] on div "Credit Authorization" at bounding box center [196, 319] width 211 height 13
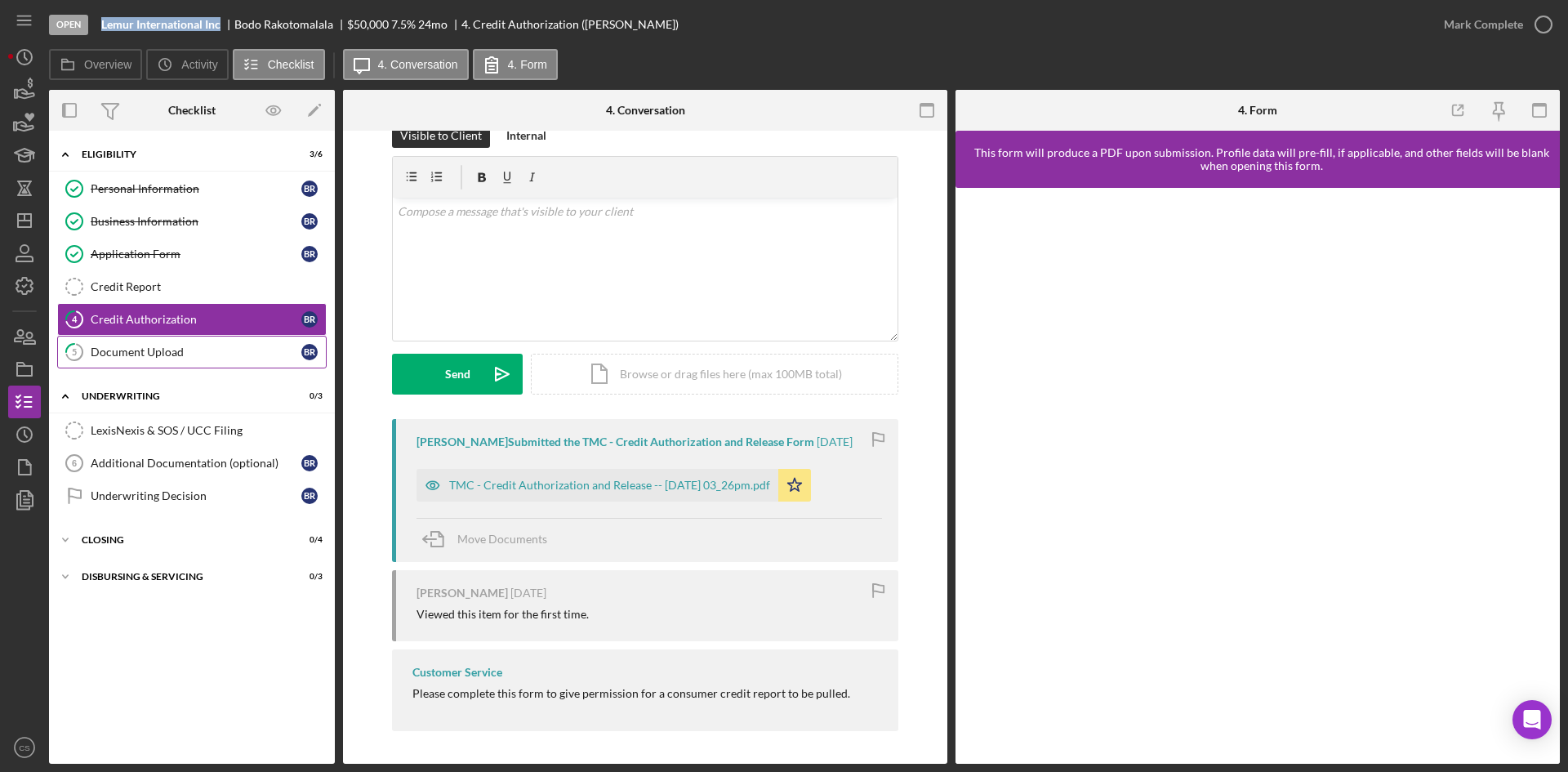
scroll to position [45, 0]
click at [144, 361] on link "5 Document Upload B R" at bounding box center [192, 352] width 270 height 33
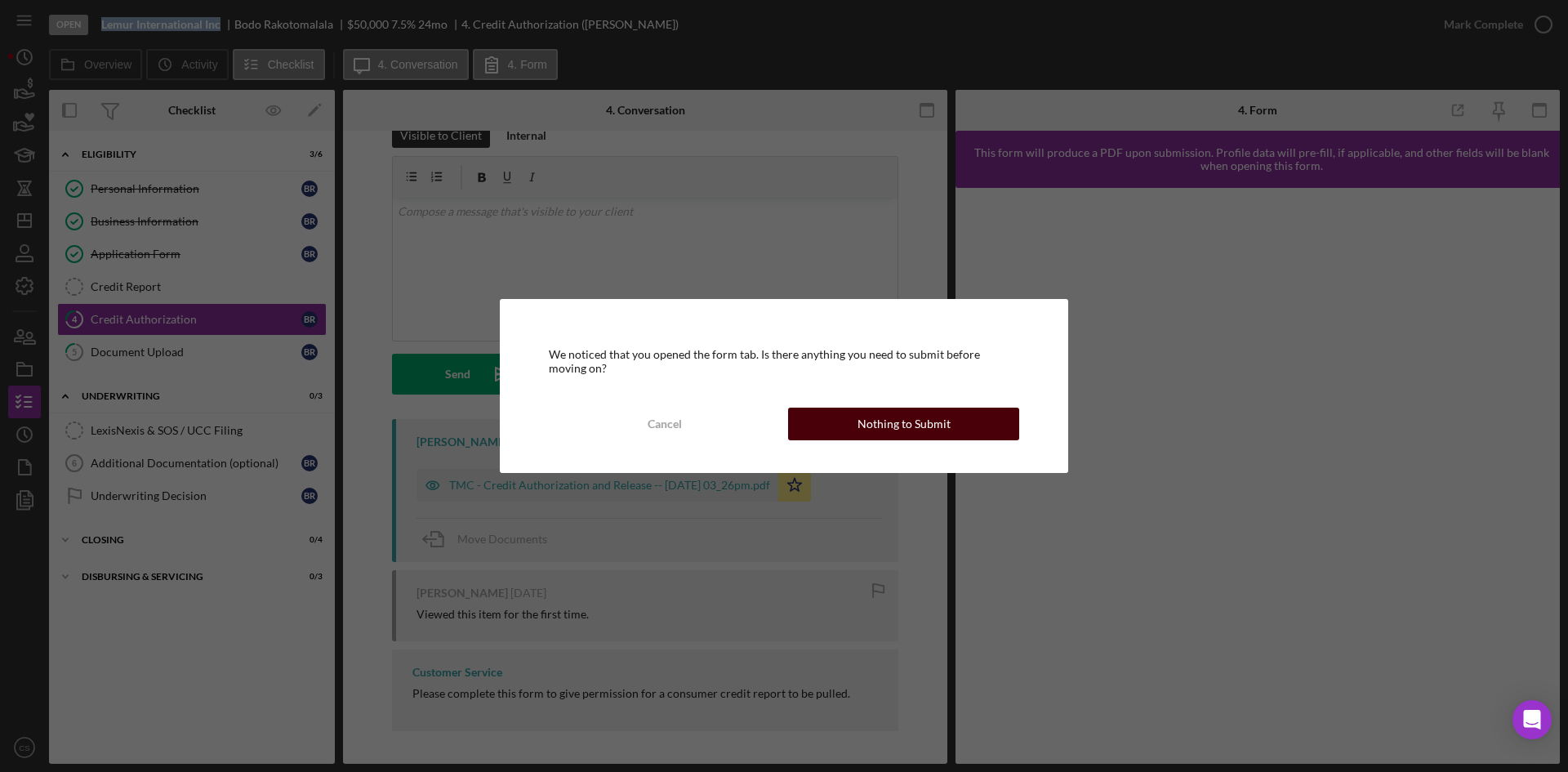
click at [832, 429] on button "Nothing to Submit" at bounding box center [904, 424] width 231 height 33
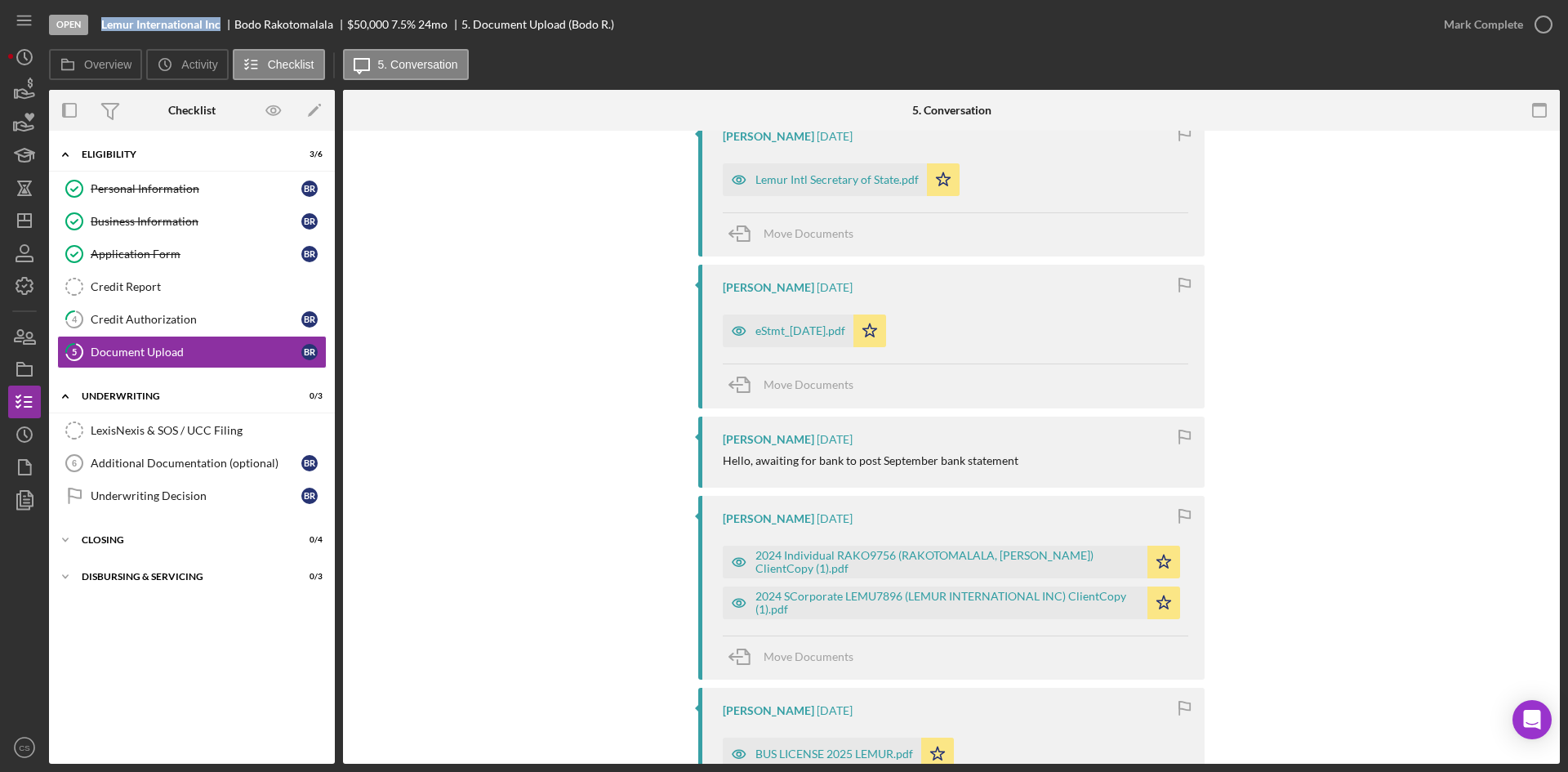
scroll to position [490, 0]
click at [180, 283] on div "Credit Report" at bounding box center [207, 286] width 235 height 13
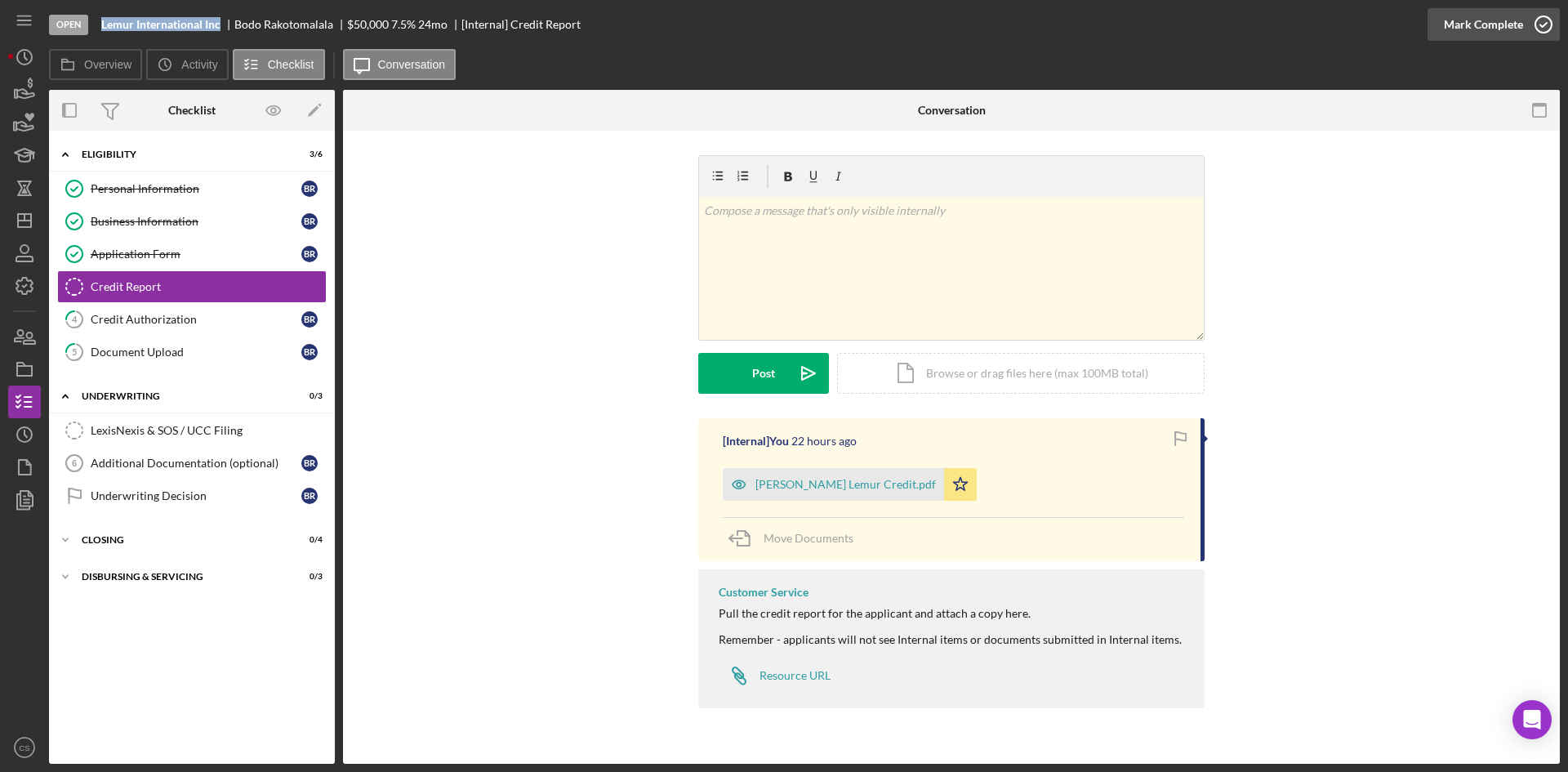
click at [1549, 22] on icon "button" at bounding box center [1544, 24] width 40 height 40
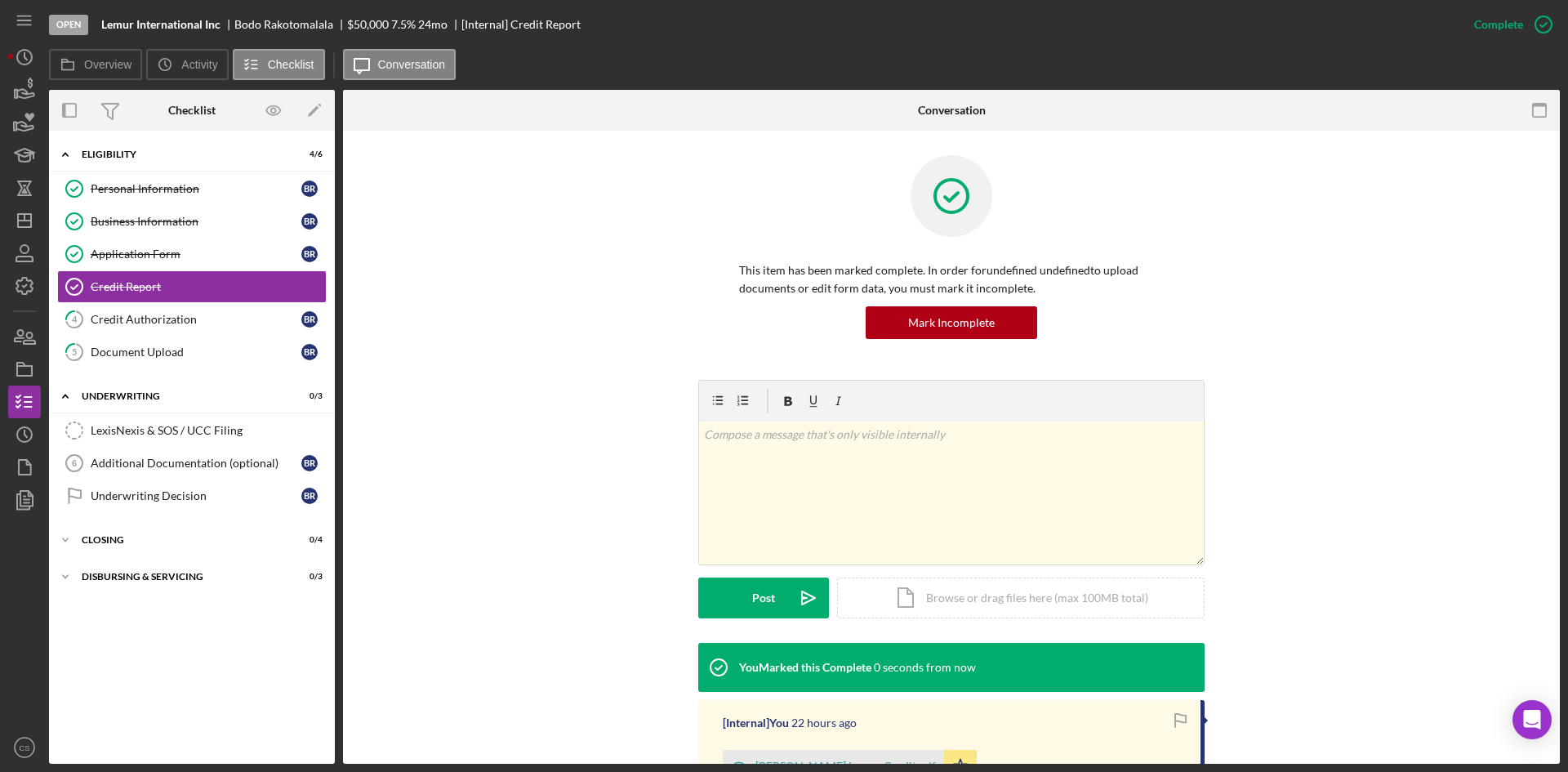
click at [418, 305] on div "This item has been marked complete. In order for undefined undefined to upload …" at bounding box center [951, 267] width 1168 height 224
click at [204, 327] on link "4 Credit Authorization B R" at bounding box center [192, 319] width 270 height 33
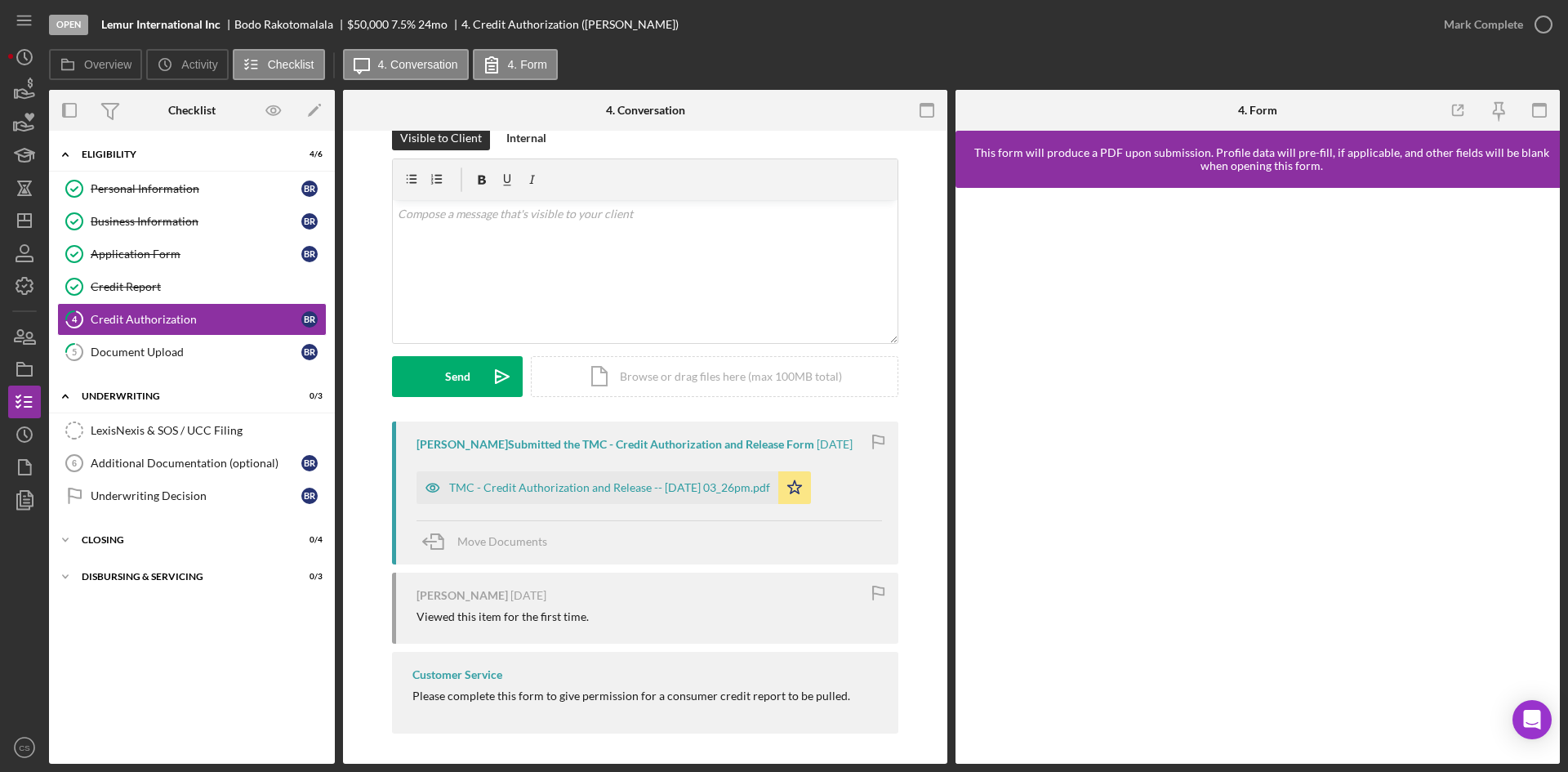
scroll to position [45, 0]
click at [1533, 35] on icon "button" at bounding box center [1544, 24] width 40 height 40
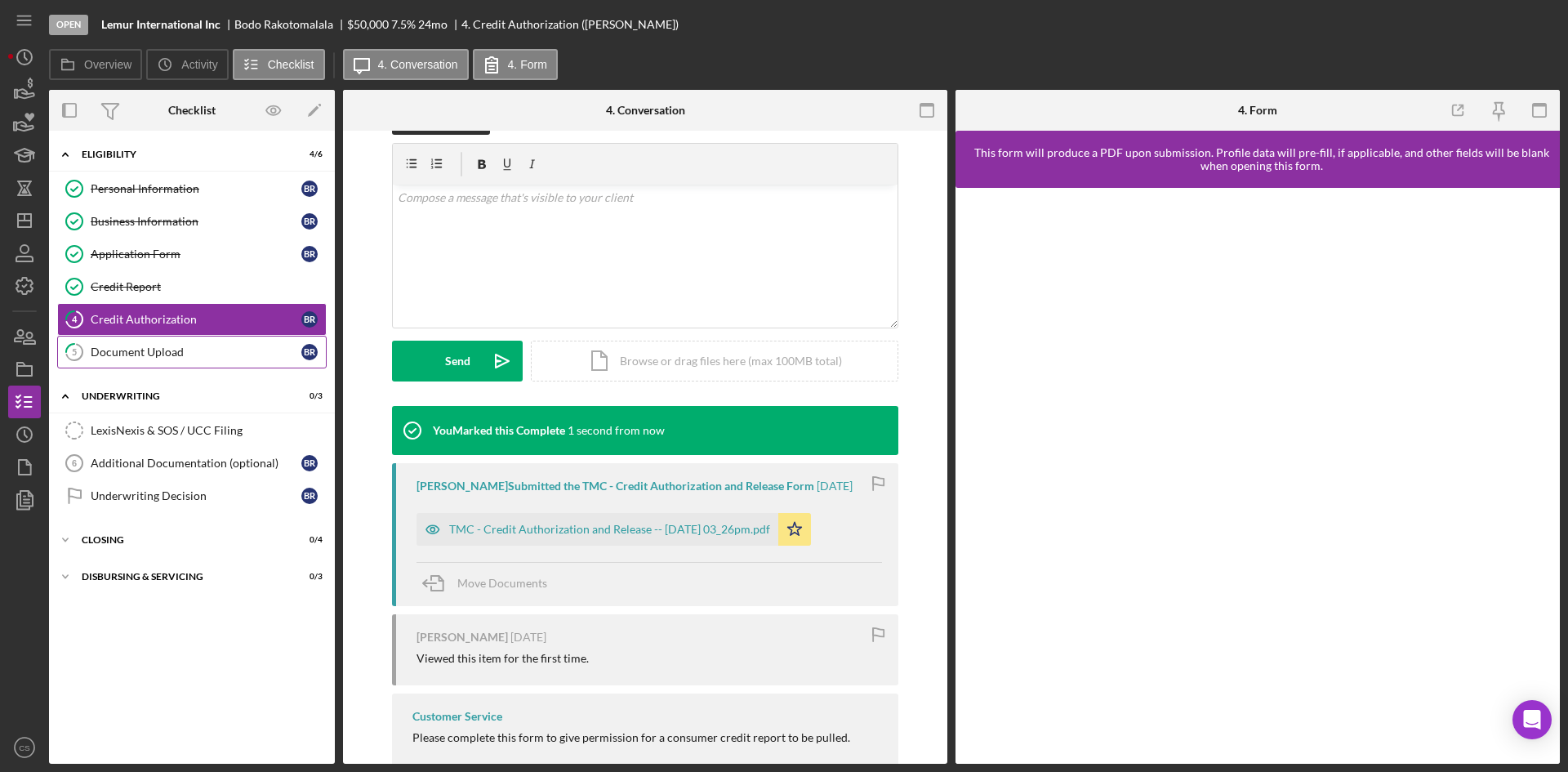
scroll to position [270, 0]
click at [184, 340] on link "5 Document Upload B R" at bounding box center [192, 352] width 270 height 33
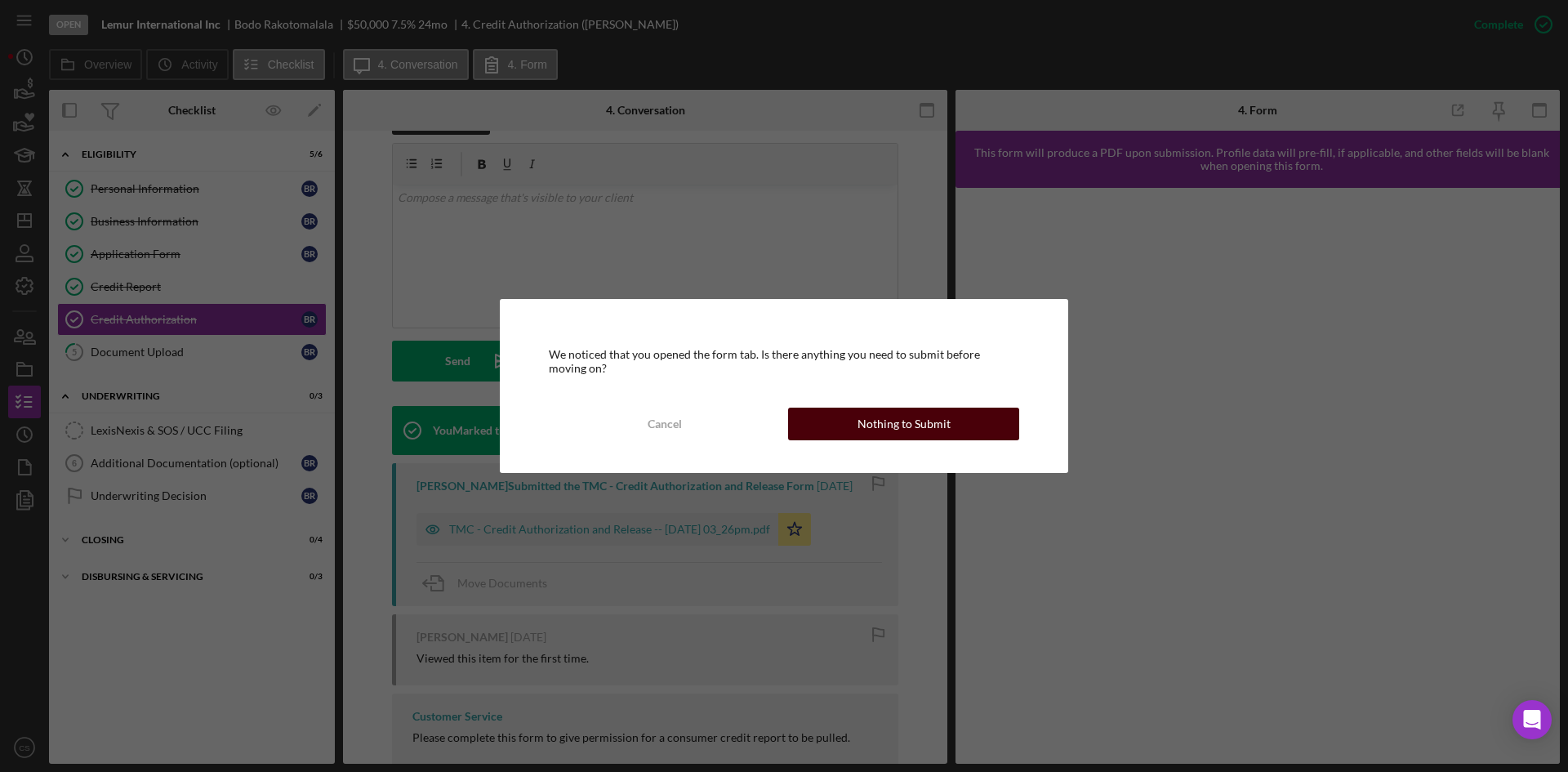
click at [859, 431] on div "Nothing to Submit" at bounding box center [904, 424] width 93 height 33
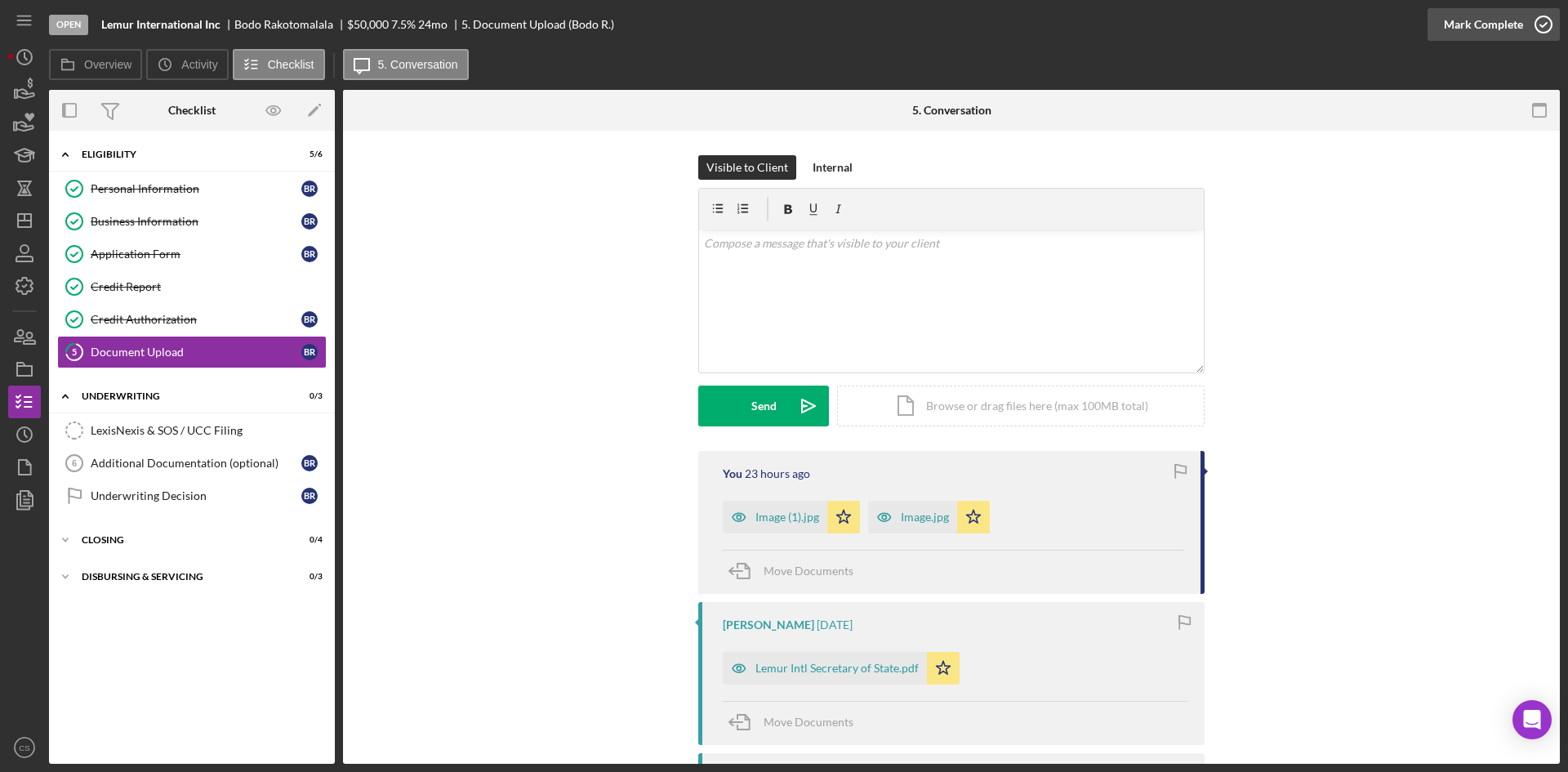
click at [1544, 23] on icon "button" at bounding box center [1544, 24] width 40 height 40
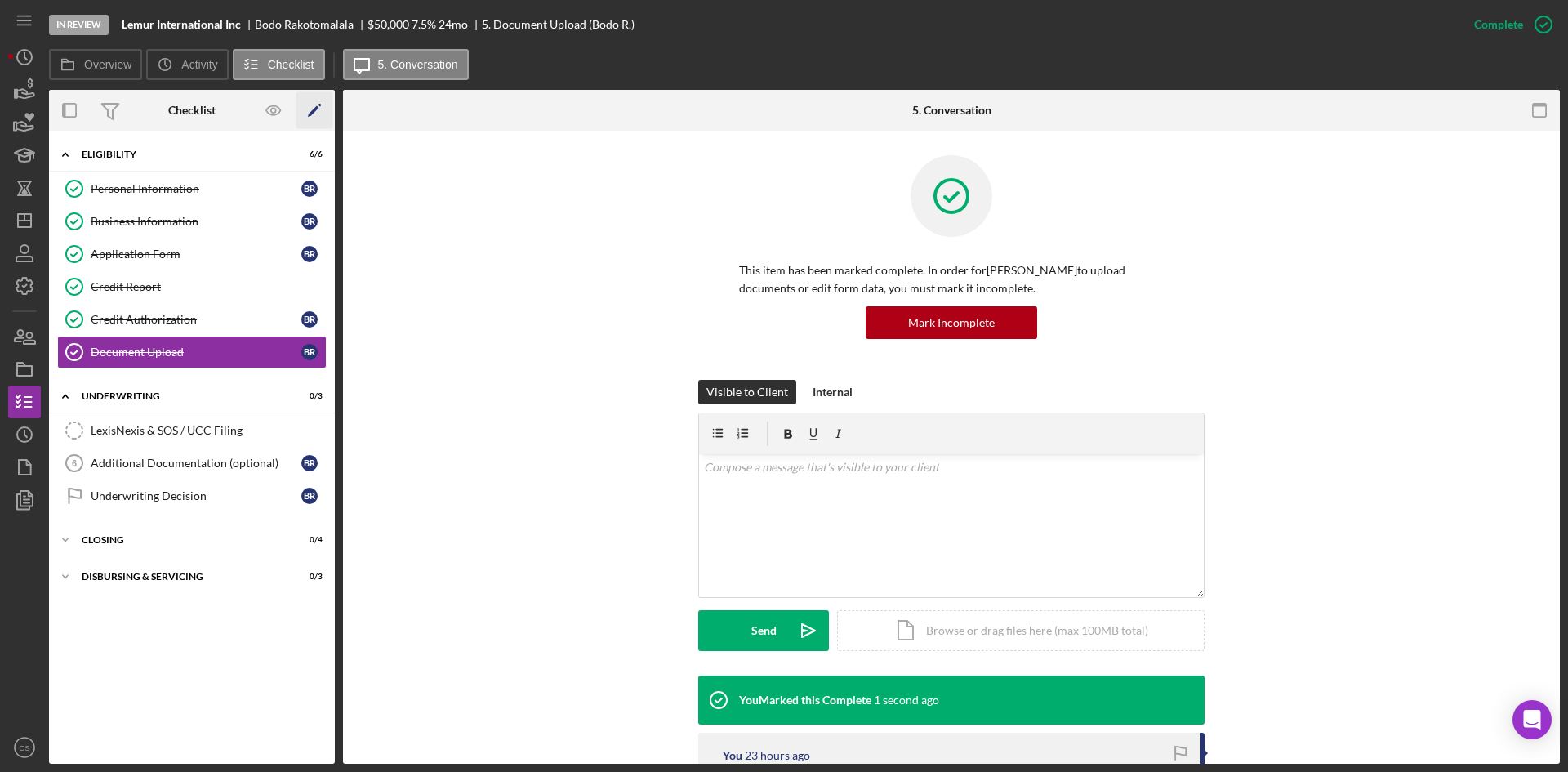
click at [322, 100] on icon "Icon/Edit" at bounding box center [315, 111] width 37 height 37
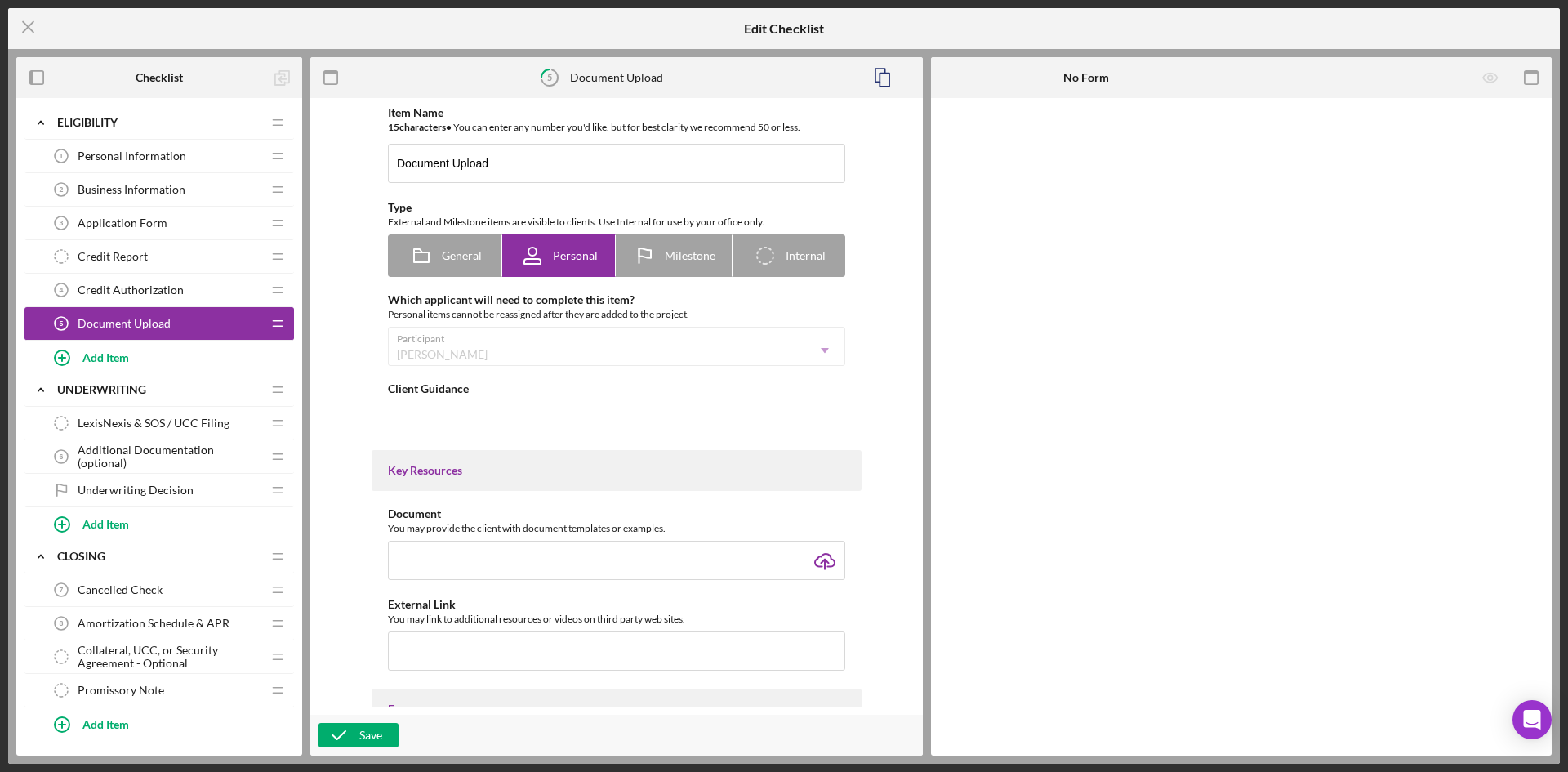
type textarea "<div><span style="text-decoration: underline;">Please upload:</span></div> <div…"
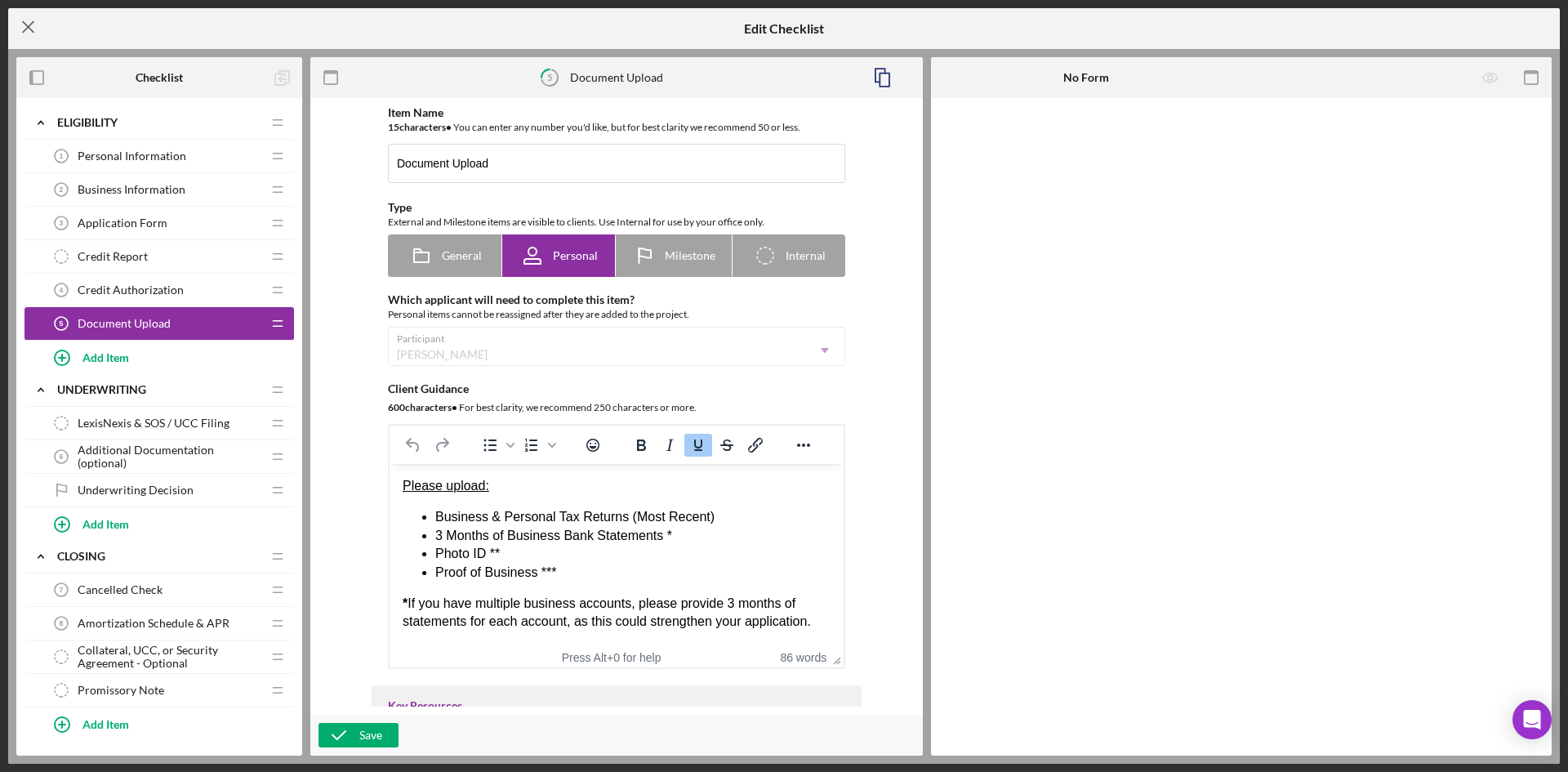
click at [42, 24] on icon "Icon/Menu Close" at bounding box center [29, 27] width 40 height 40
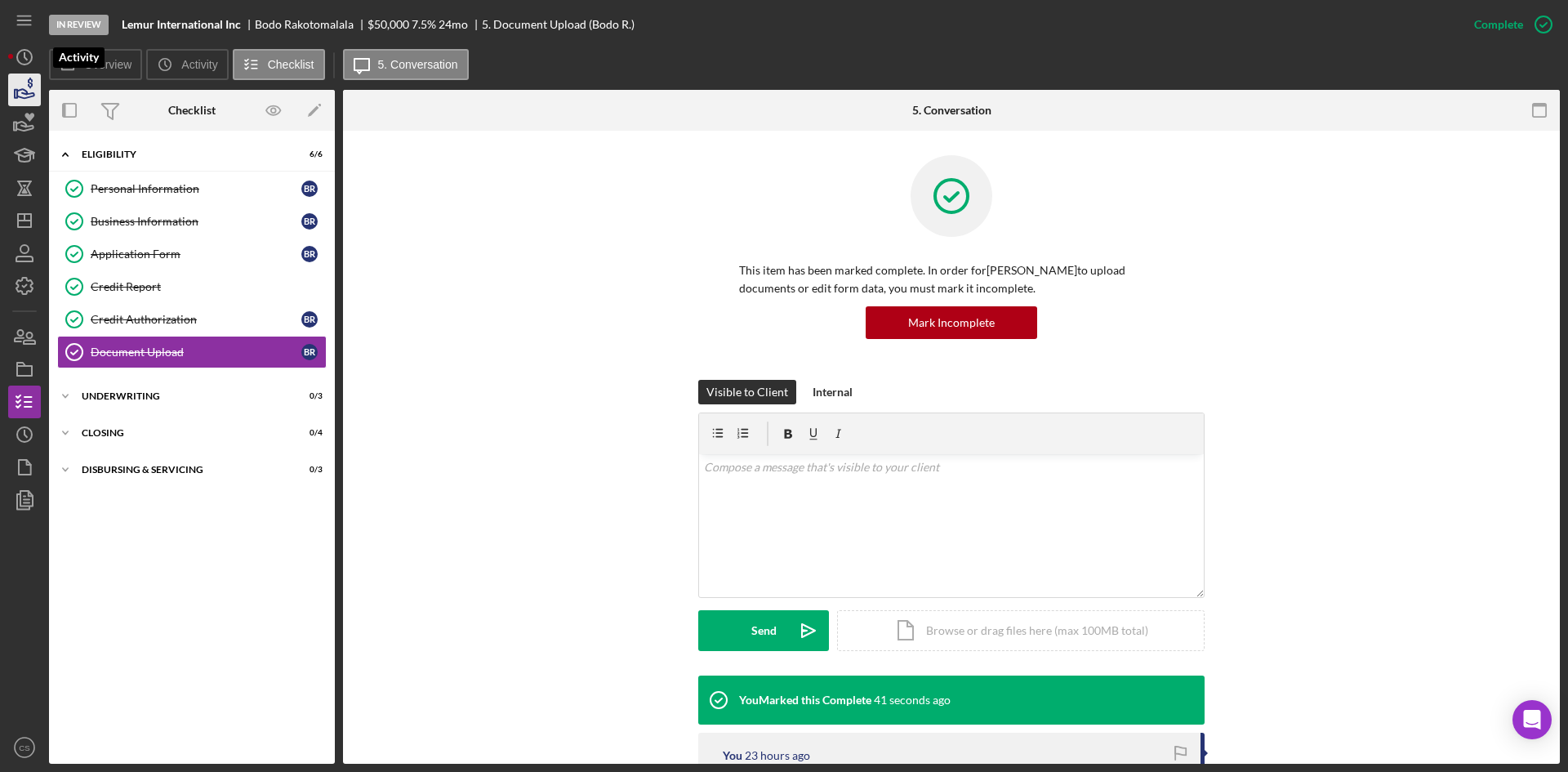
drag, startPoint x: 17, startPoint y: 76, endPoint x: 35, endPoint y: 80, distance: 18.4
click at [19, 75] on icon "button" at bounding box center [24, 89] width 40 height 40
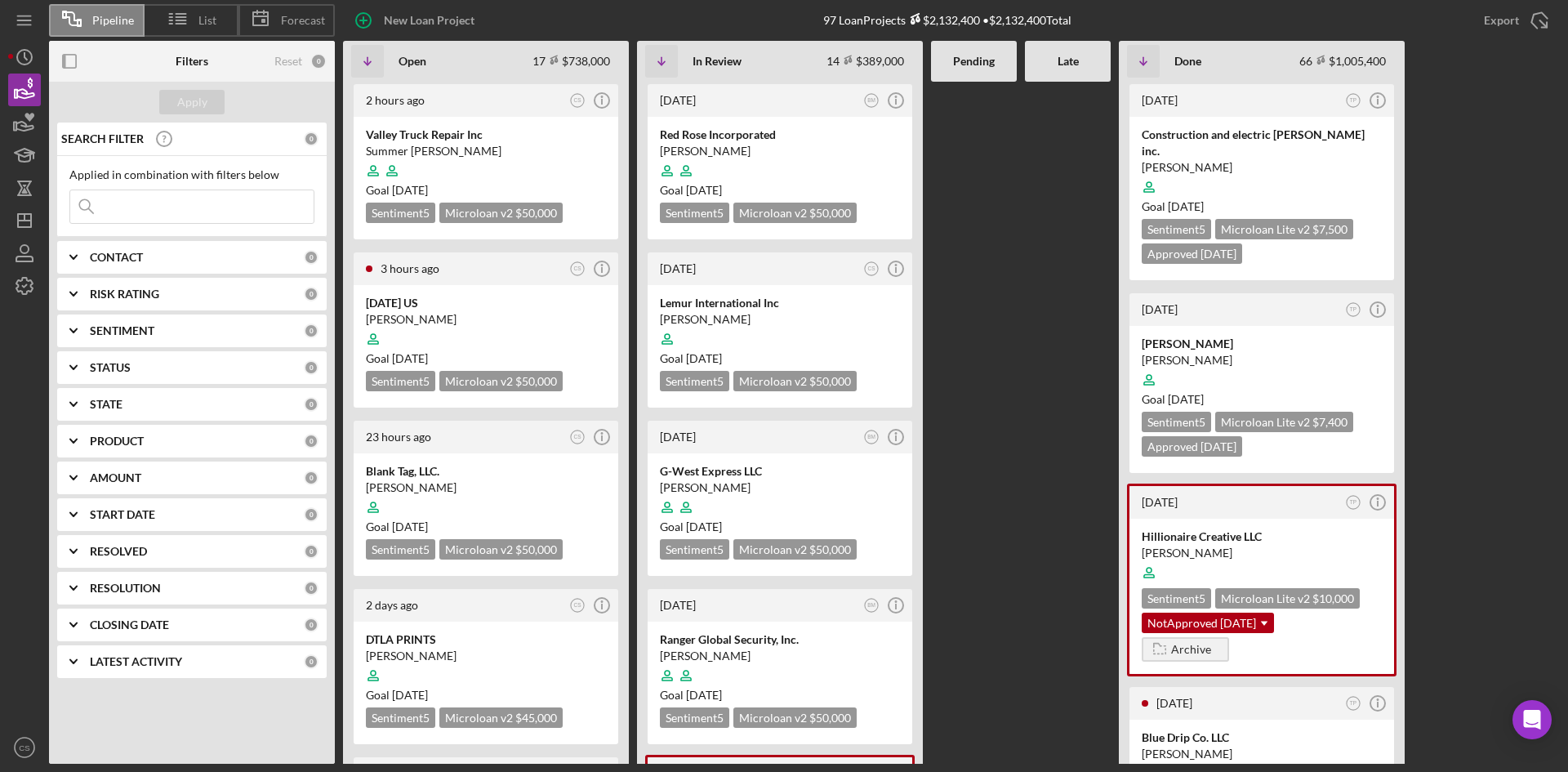
click at [157, 216] on input at bounding box center [191, 207] width 244 height 33
click at [404, 158] on icon at bounding box center [391, 170] width 31 height 31
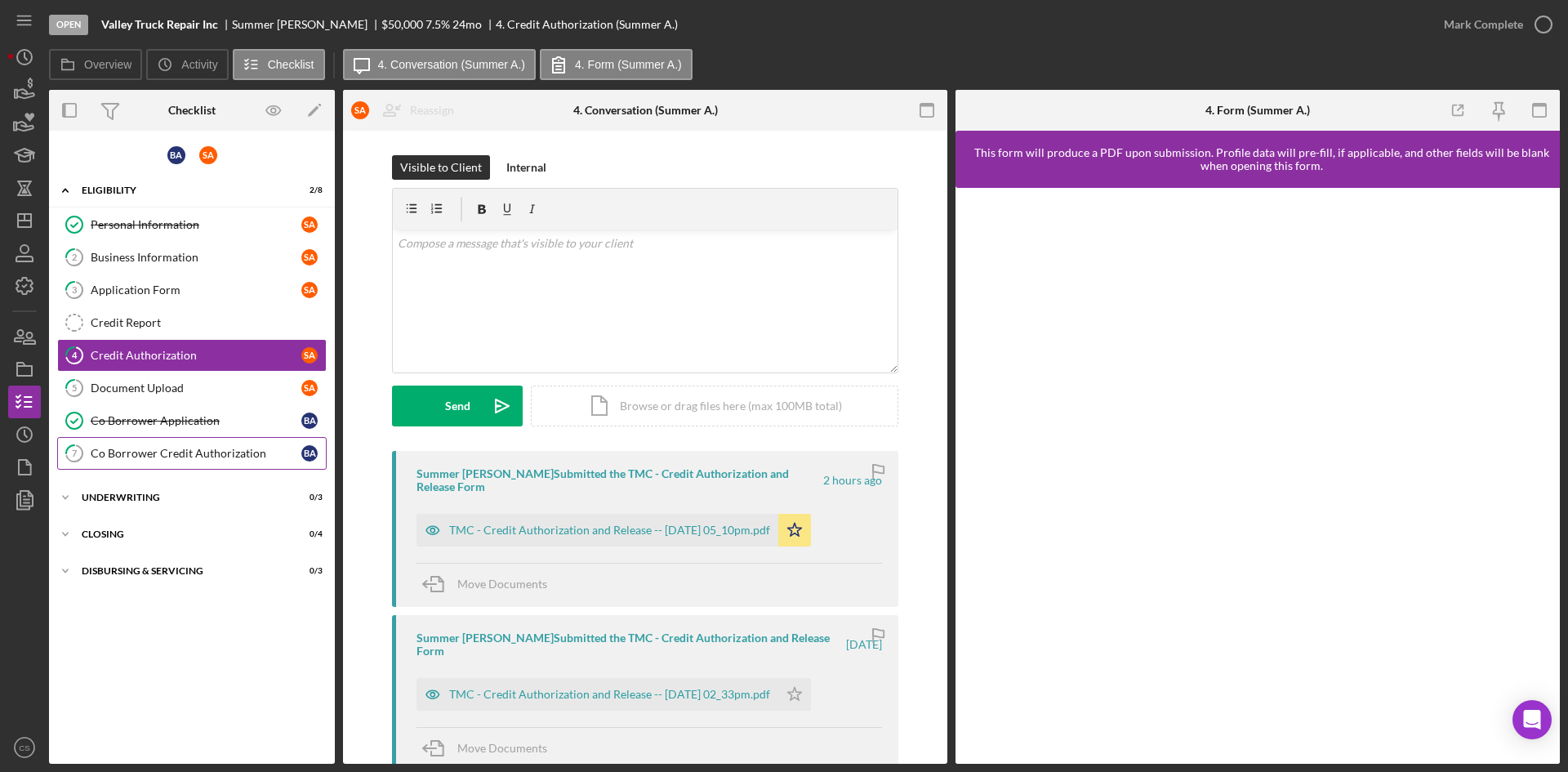
click at [169, 445] on link "7 Co Borrower Credit Authorization B A" at bounding box center [192, 453] width 270 height 33
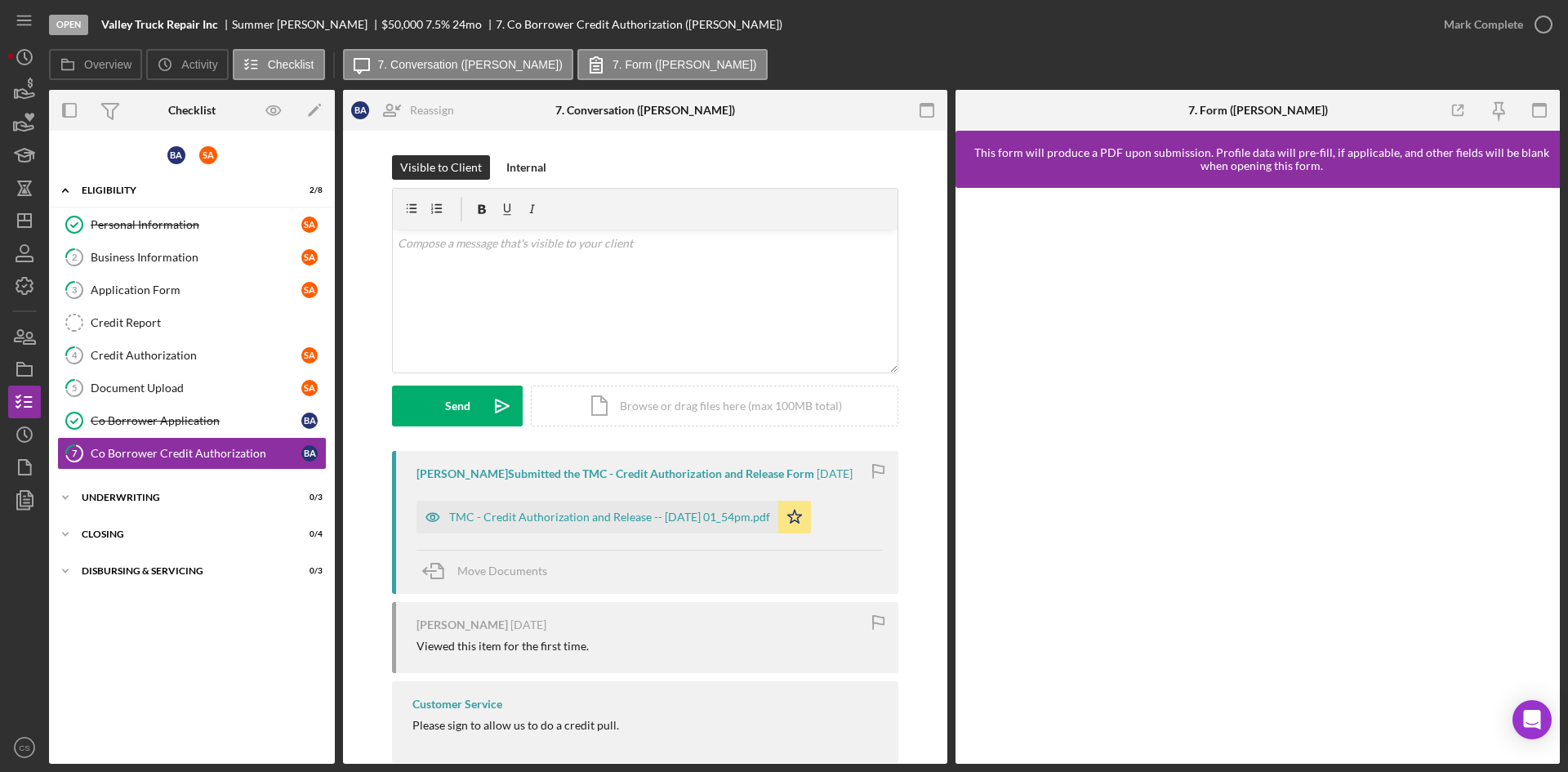
click at [590, 489] on div "[PERSON_NAME] Submitted the TMC - Credit Authorization and Release Form [DATE] …" at bounding box center [645, 522] width 506 height 143
click at [626, 506] on div "TMC - Credit Authorization and Release -- [DATE] 01_54pm.pdf" at bounding box center [597, 517] width 362 height 33
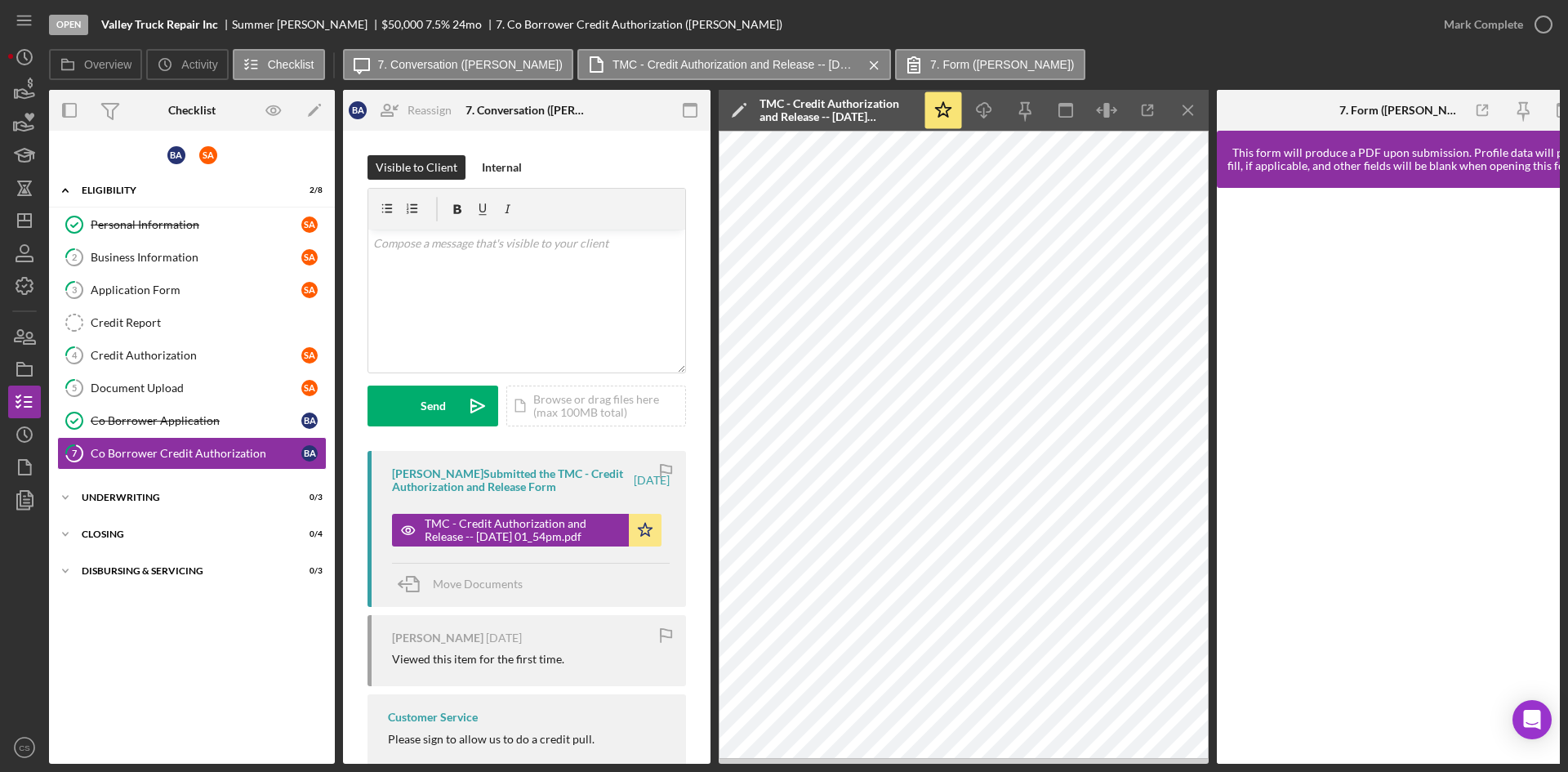
click at [579, 581] on div "Move Documents" at bounding box center [531, 585] width 277 height 44
click at [1544, 22] on icon "button" at bounding box center [1544, 24] width 40 height 40
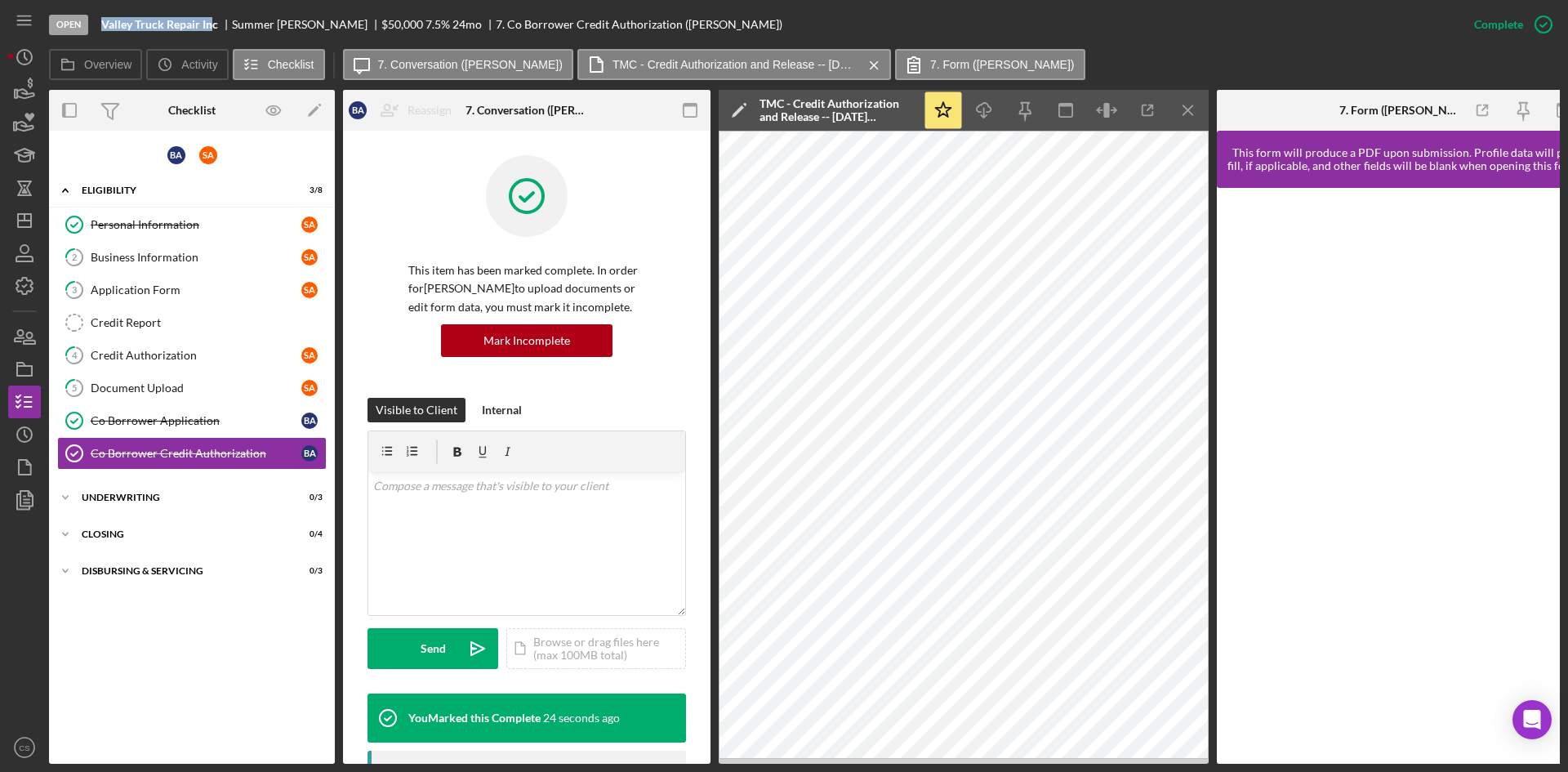
drag, startPoint x: 214, startPoint y: 21, endPoint x: 105, endPoint y: 21, distance: 109.0
click at [105, 21] on b "Valley Truck Repair Inc" at bounding box center [159, 24] width 116 height 13
click at [111, 18] on b "Valley Truck Repair Inc" at bounding box center [159, 24] width 116 height 13
drag, startPoint x: 105, startPoint y: 19, endPoint x: 220, endPoint y: 32, distance: 115.7
click at [220, 32] on div "Open Valley Truck Repair Inc Summer [PERSON_NAME] $50,000 $50,000 7.5 % 24 mo 7…" at bounding box center [753, 24] width 1409 height 49
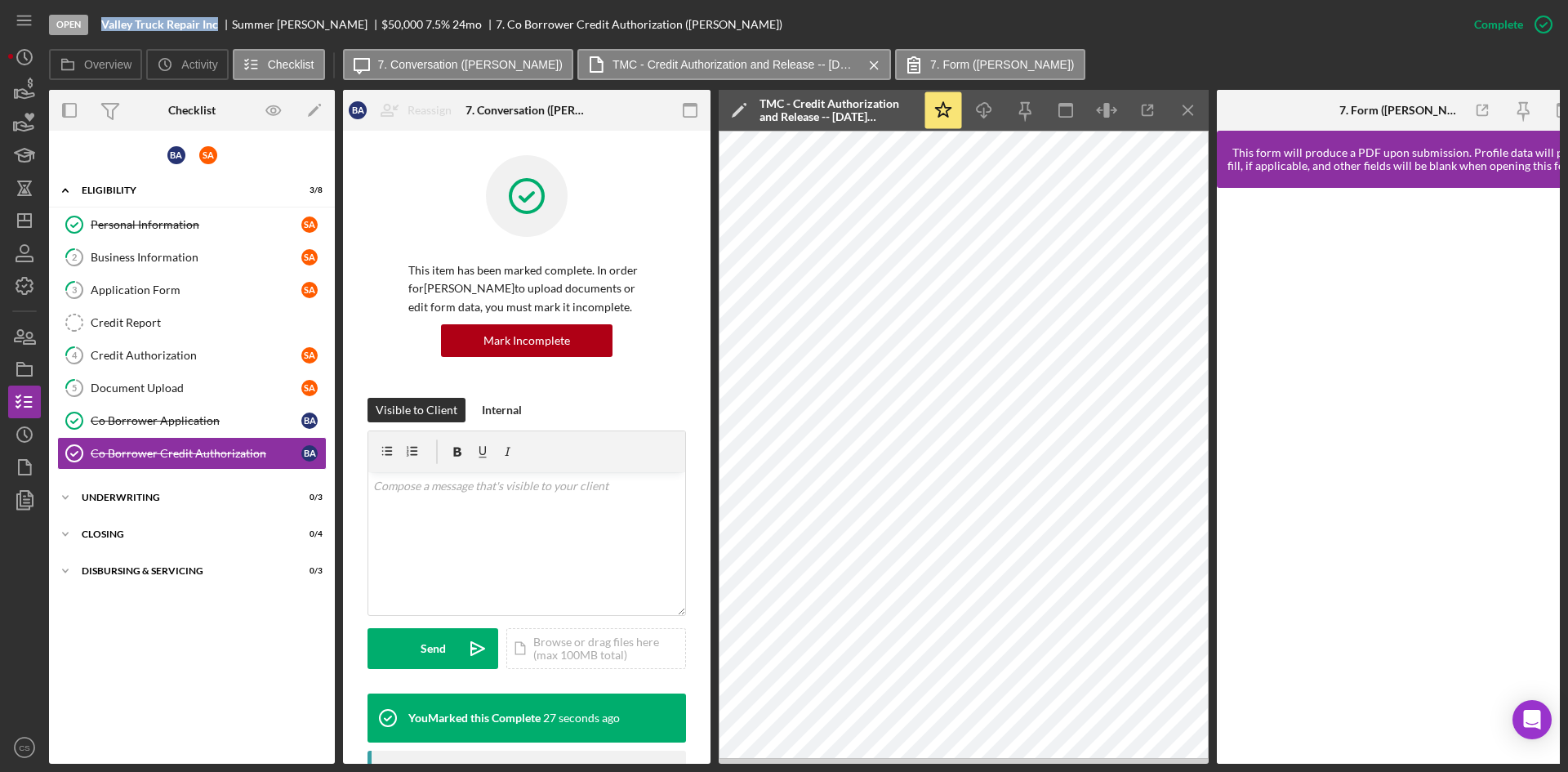
copy b "Valley Truck Repair Inc"
click at [171, 416] on div "Co Borrower Application" at bounding box center [196, 420] width 211 height 13
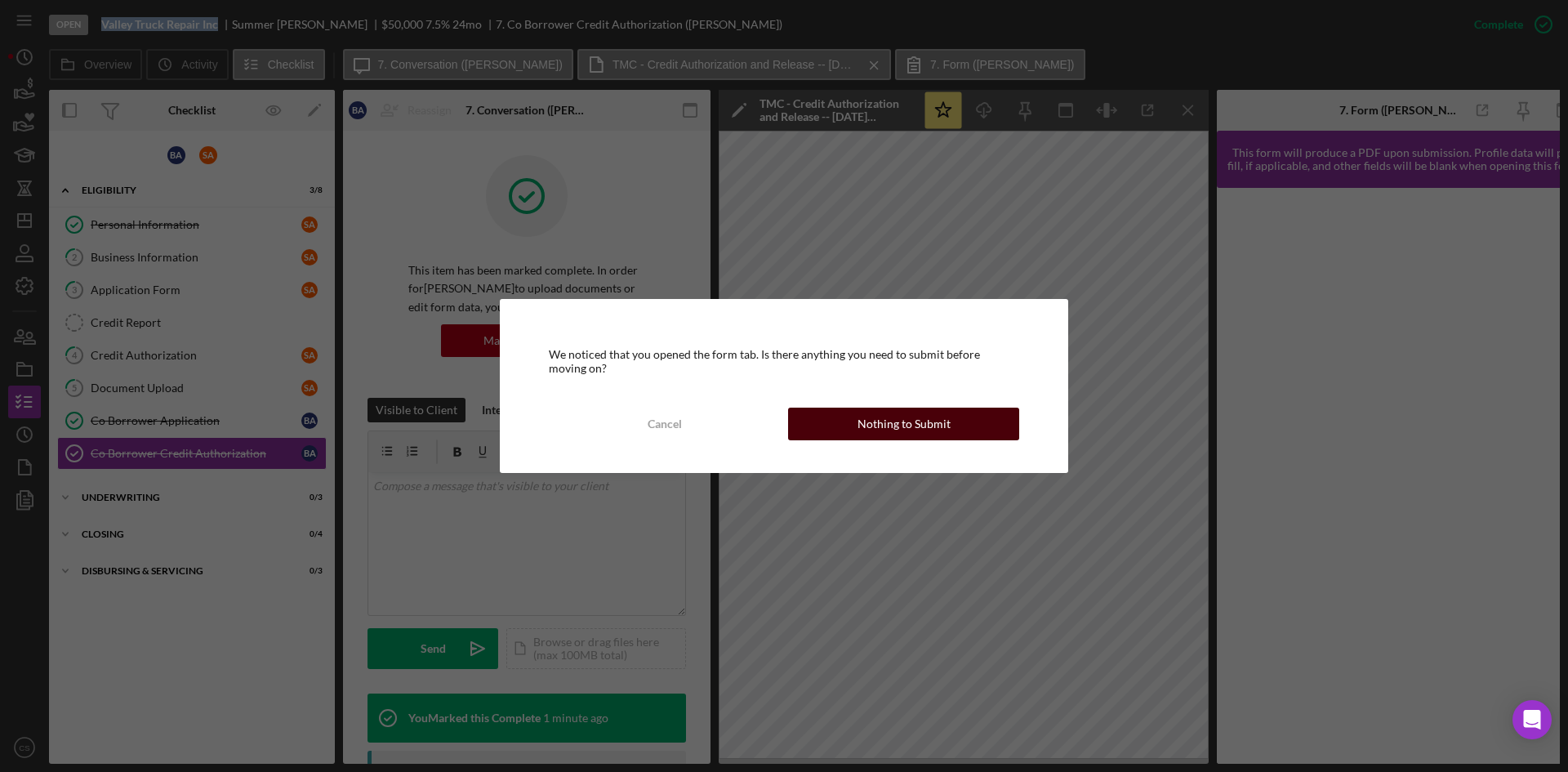
click at [915, 424] on div "Nothing to Submit" at bounding box center [904, 424] width 93 height 33
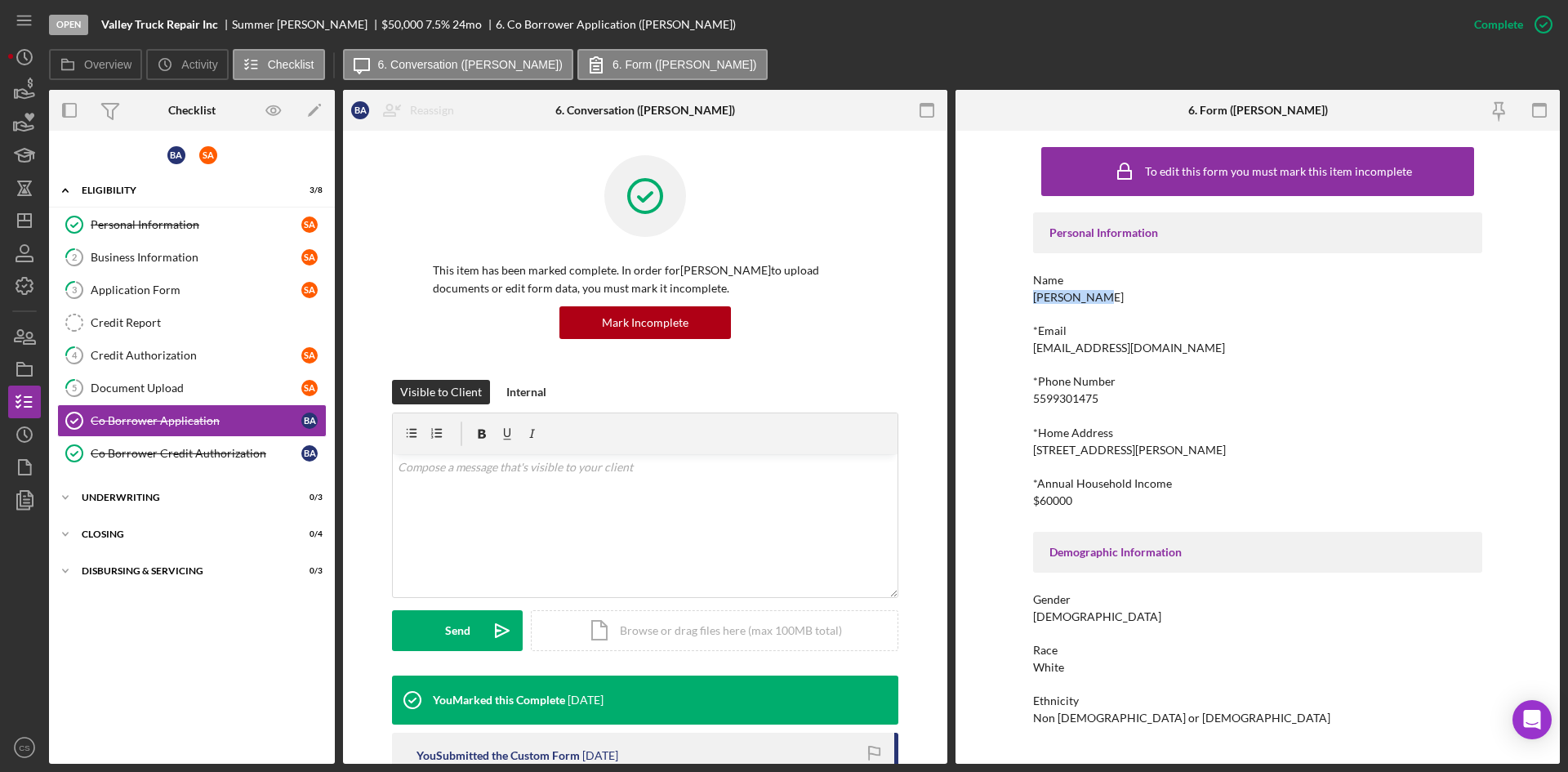
drag, startPoint x: 1104, startPoint y: 300, endPoint x: 1036, endPoint y: 294, distance: 68.3
click at [1036, 294] on div "Name [PERSON_NAME]" at bounding box center [1258, 289] width 450 height 30
copy div "[PERSON_NAME]"
drag, startPoint x: 1119, startPoint y: 401, endPoint x: 1163, endPoint y: 406, distance: 44.3
click at [1119, 401] on div "*Phone Number [PHONE_NUMBER]" at bounding box center [1258, 391] width 450 height 30
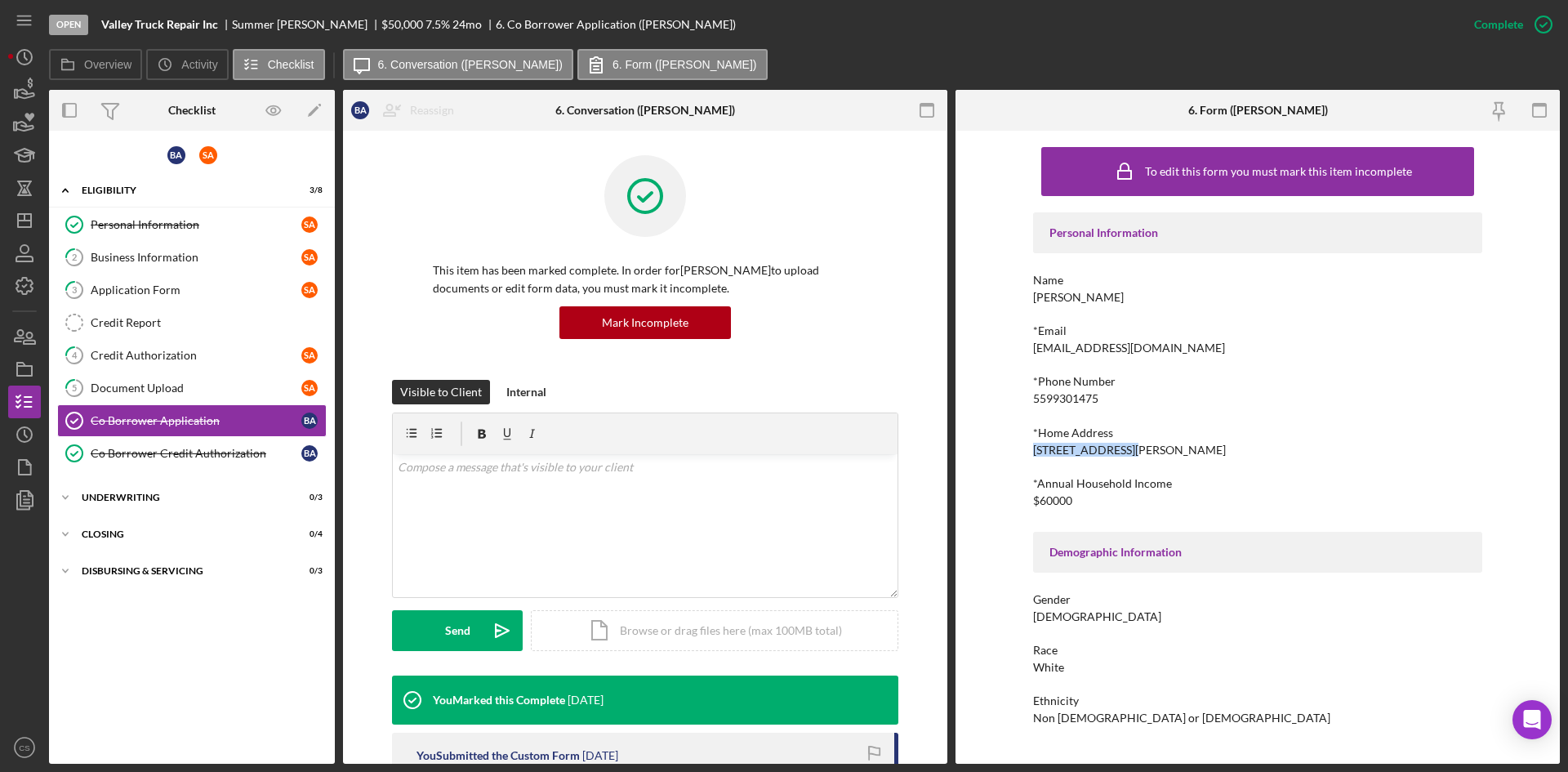
drag, startPoint x: 1145, startPoint y: 448, endPoint x: 1006, endPoint y: 451, distance: 139.0
click at [1007, 451] on div "To edit this form you must mark this item incomplete Personal Information Name …" at bounding box center [1258, 447] width 605 height 634
copy div "[STREET_ADDRESS][PERSON_NAME]"
click at [180, 296] on div "Application Form" at bounding box center [196, 289] width 211 height 13
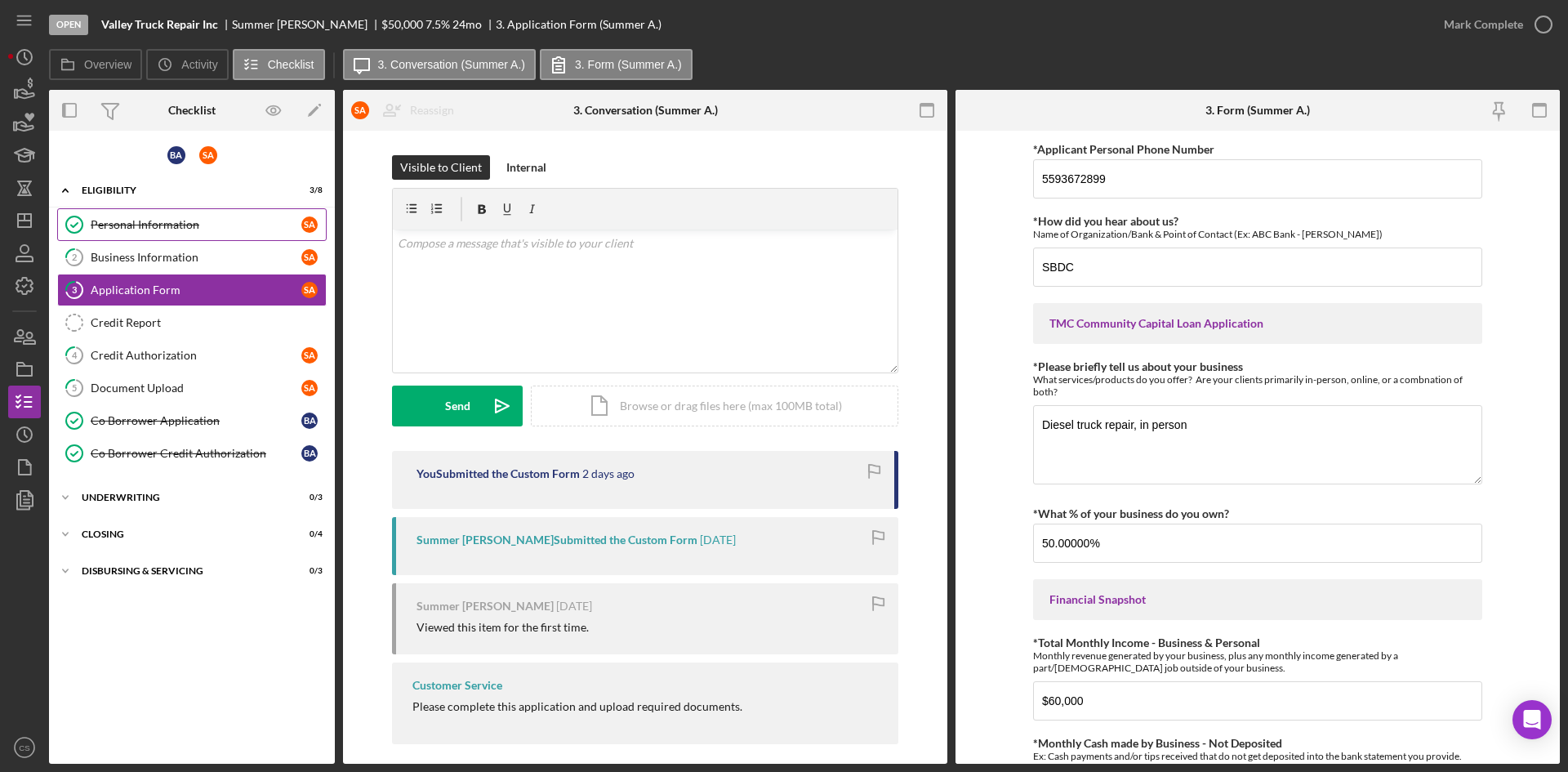
click at [146, 226] on div "Personal Information" at bounding box center [196, 224] width 211 height 13
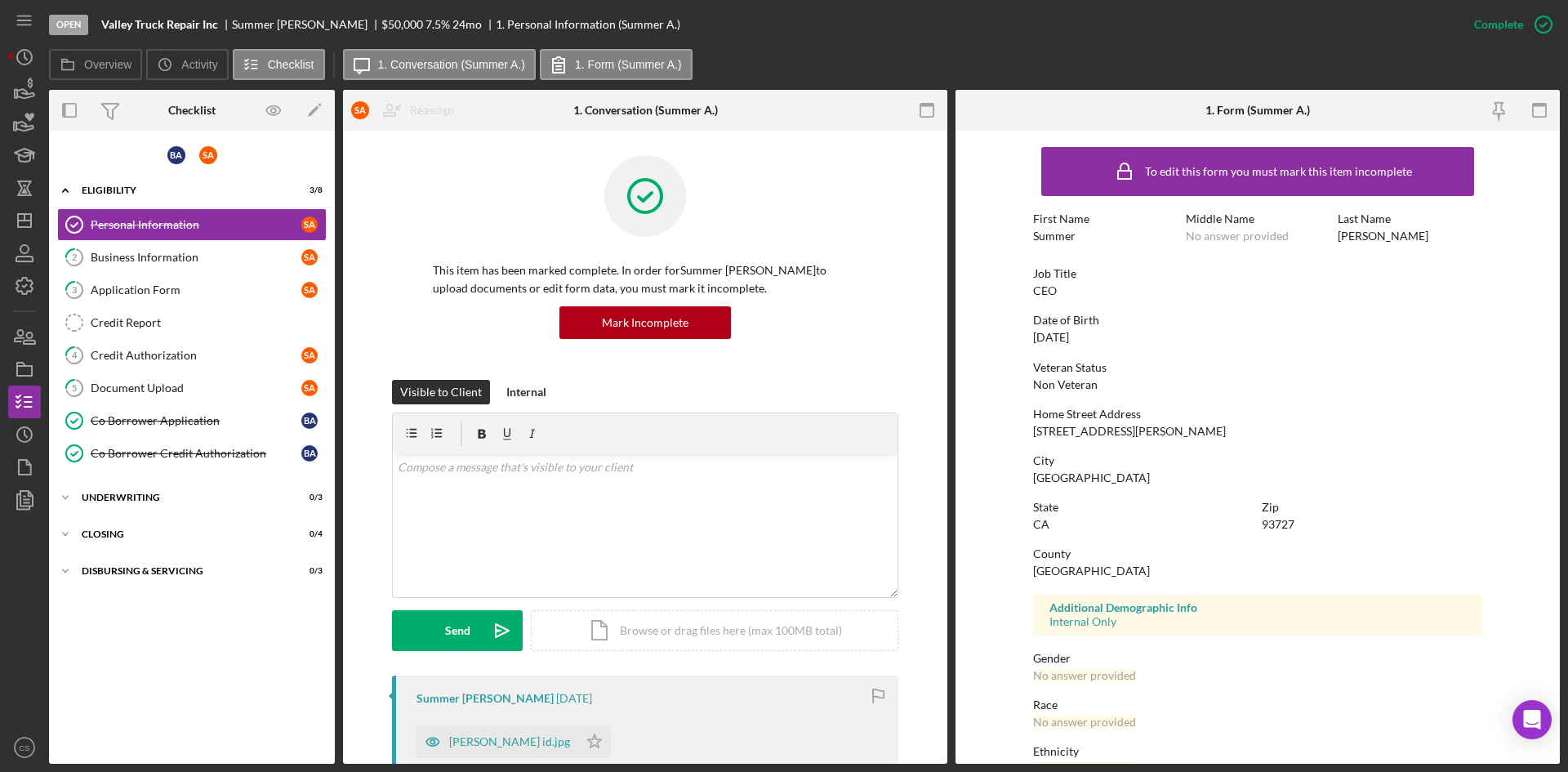
click at [1178, 401] on div "To edit this form you must mark this item incomplete First Name Summer Middle N…" at bounding box center [1258, 512] width 450 height 746
drag, startPoint x: 212, startPoint y: 421, endPoint x: 268, endPoint y: 424, distance: 56.1
click at [212, 421] on div "Co Borrower Application" at bounding box center [196, 420] width 211 height 13
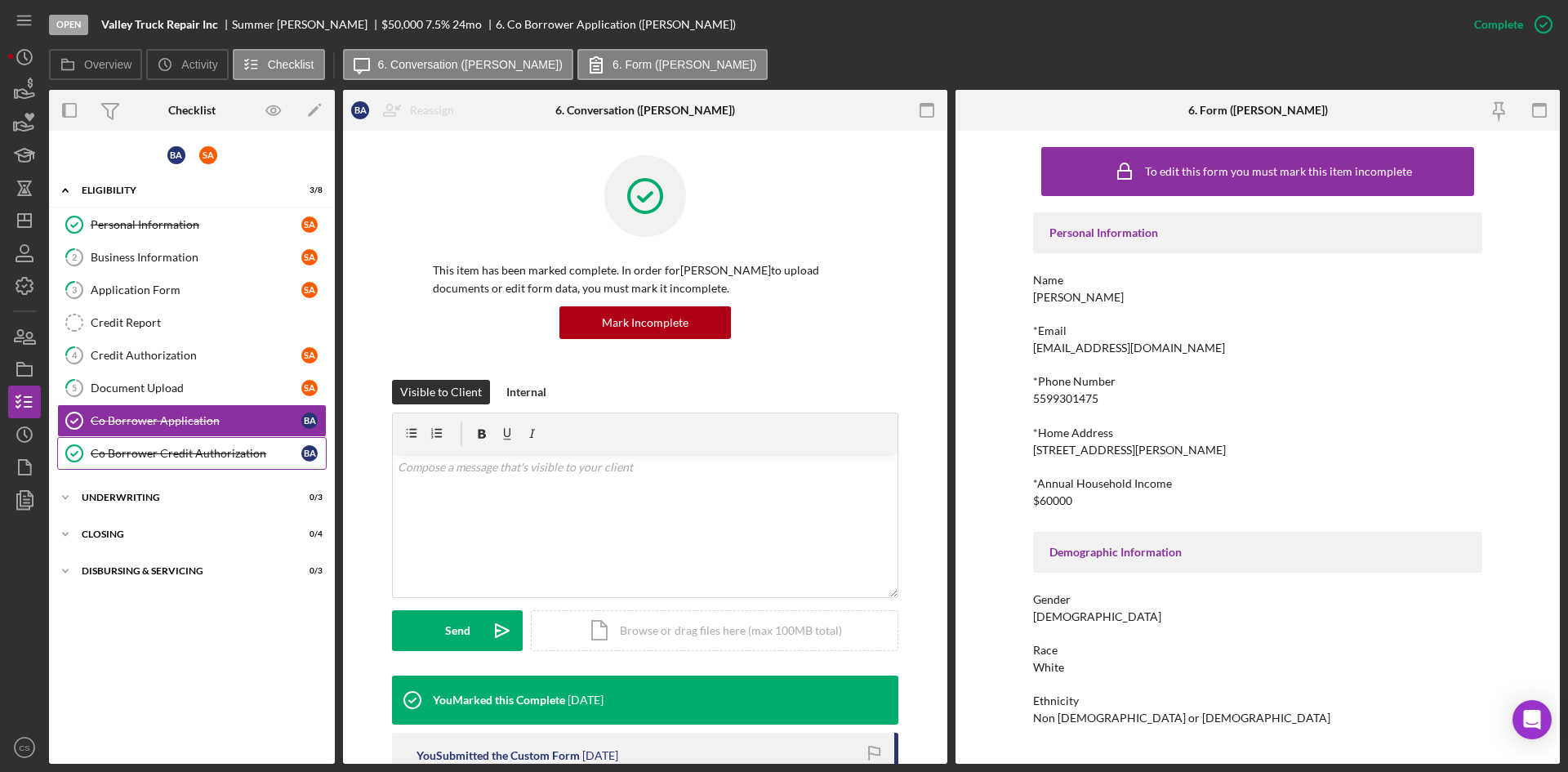
click at [175, 459] on div "Co Borrower Credit Authorization" at bounding box center [196, 453] width 211 height 13
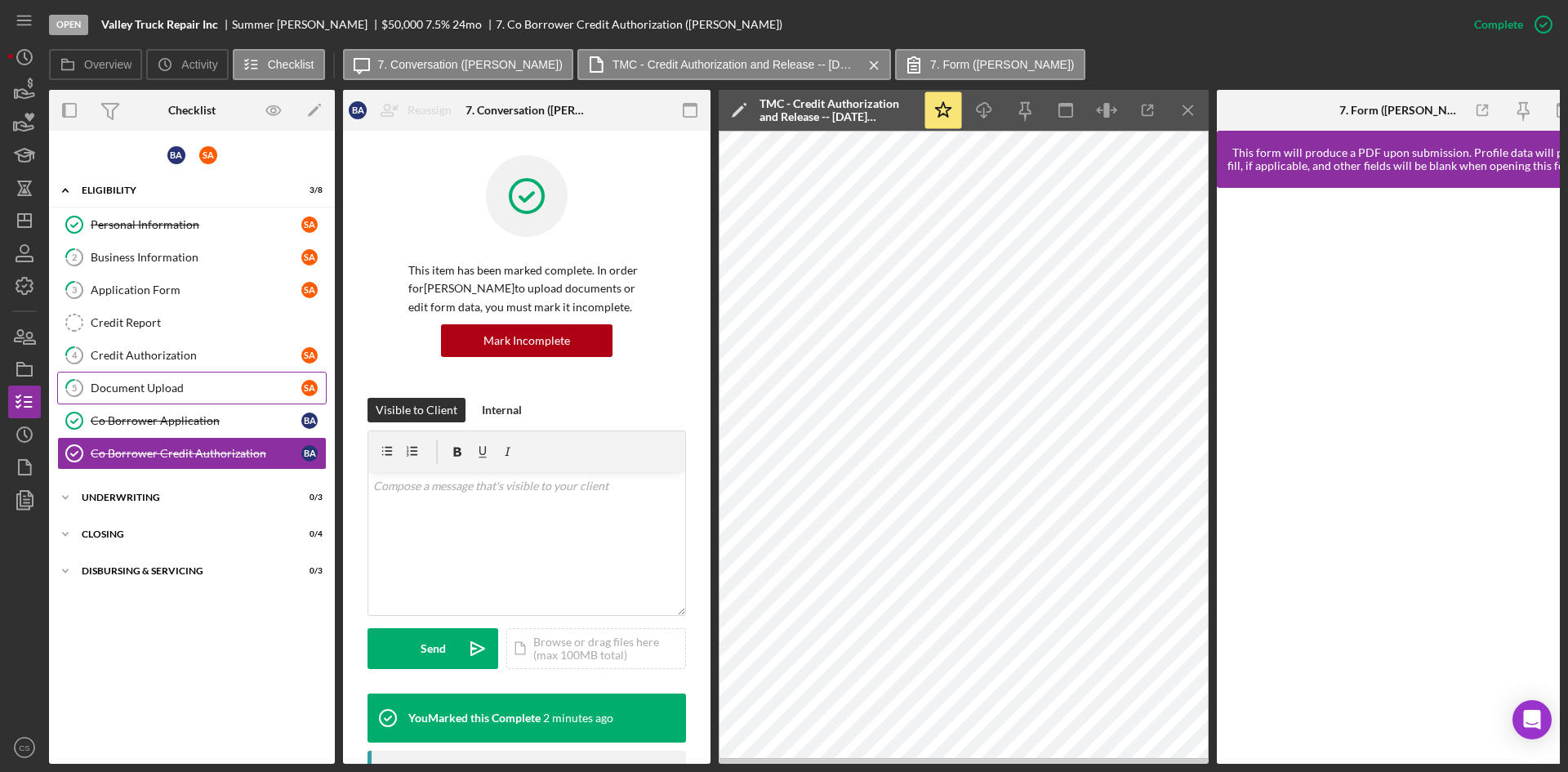
click at [181, 391] on div "Document Upload" at bounding box center [196, 387] width 211 height 13
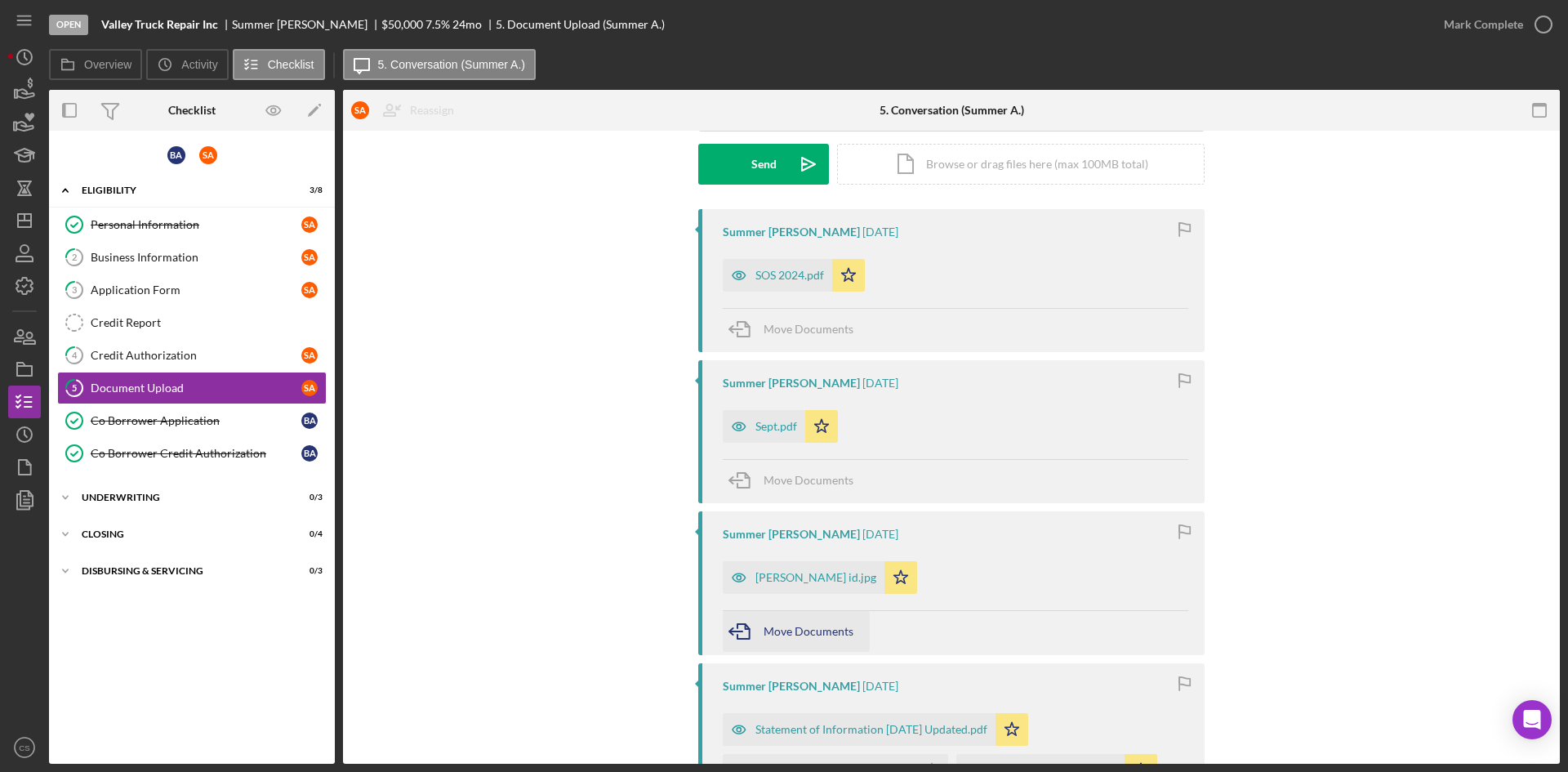
scroll to position [327, 0]
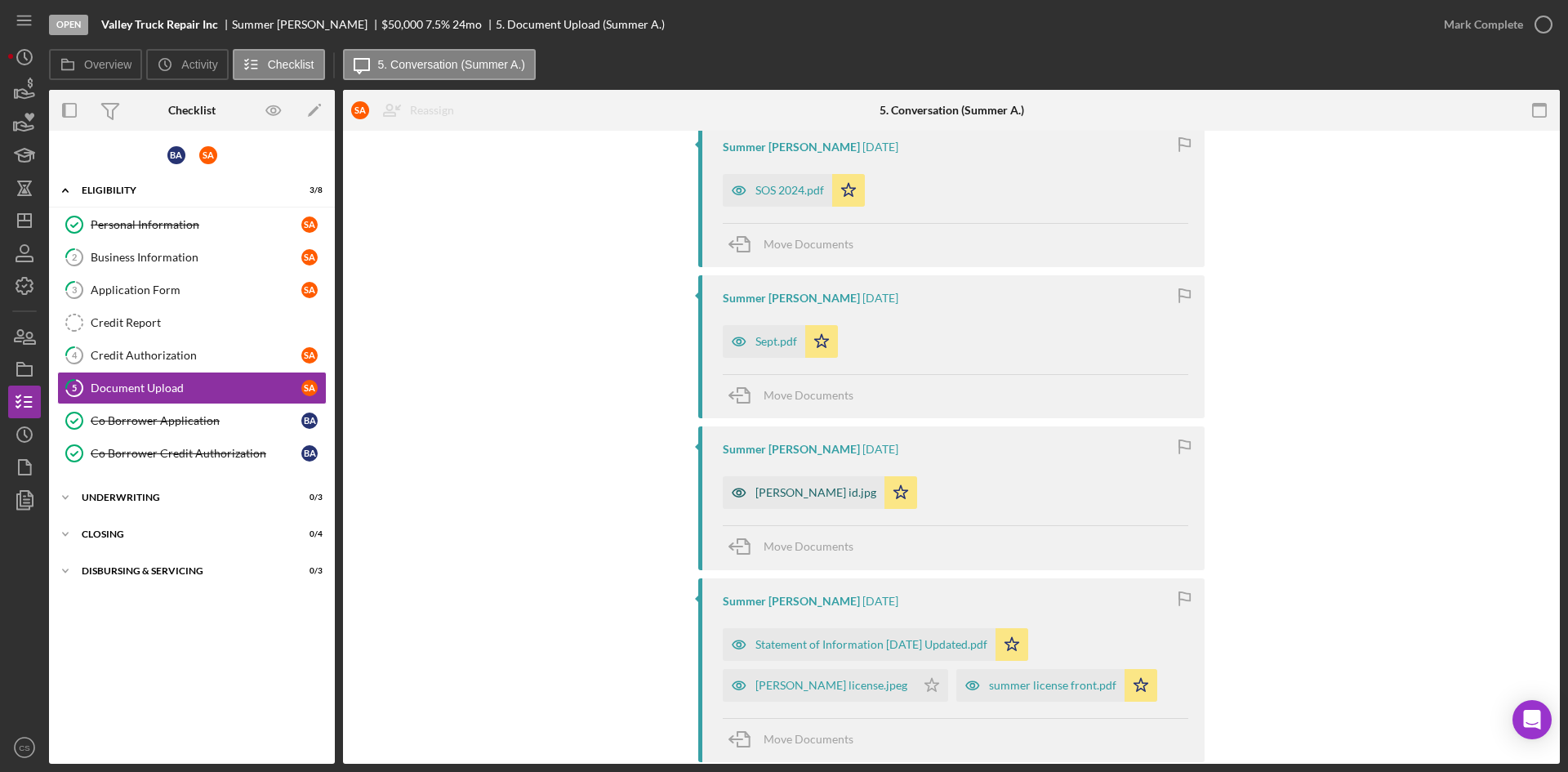
click at [788, 490] on div "[PERSON_NAME] id.jpg" at bounding box center [816, 492] width 121 height 13
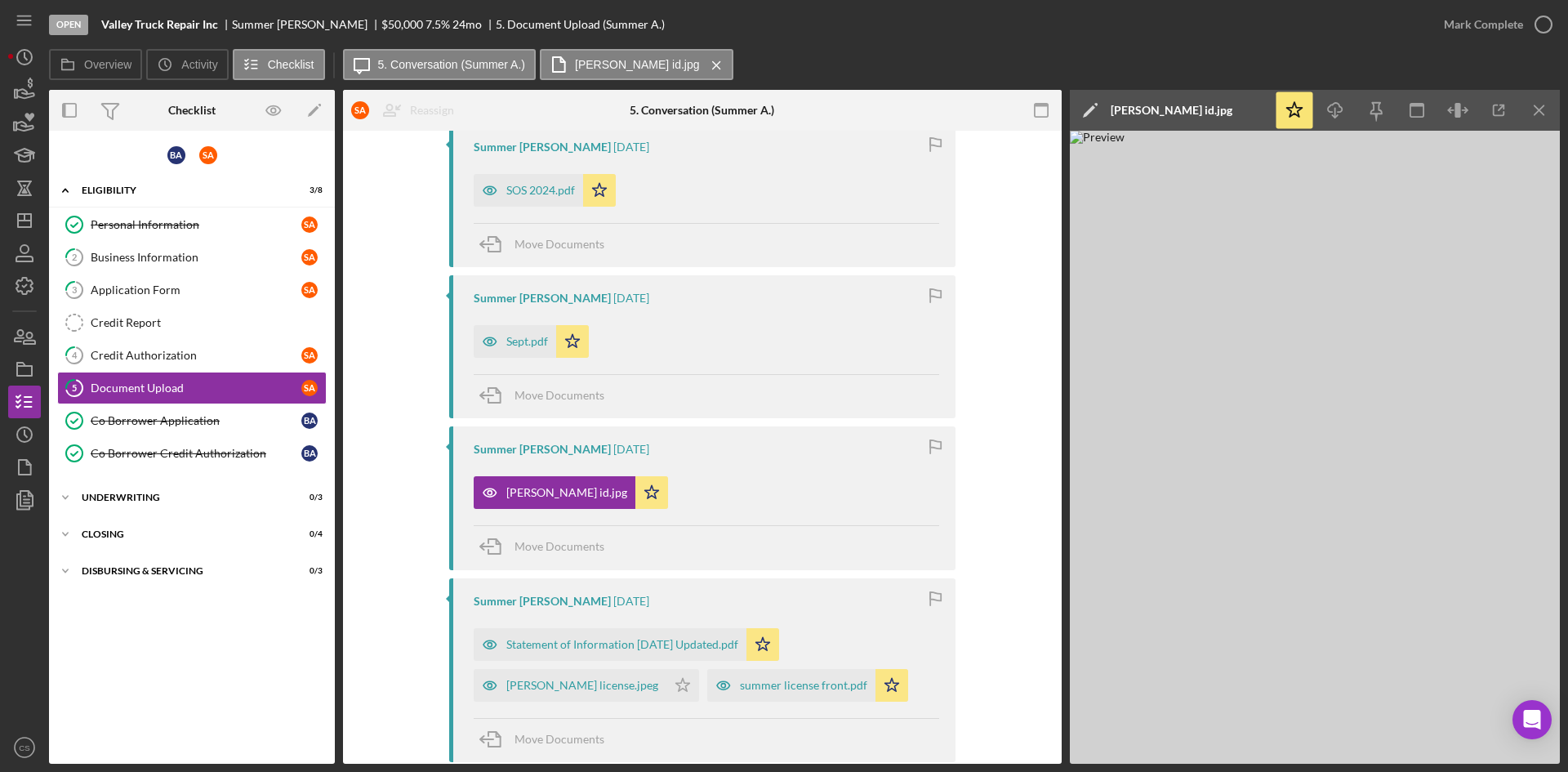
scroll to position [82, 0]
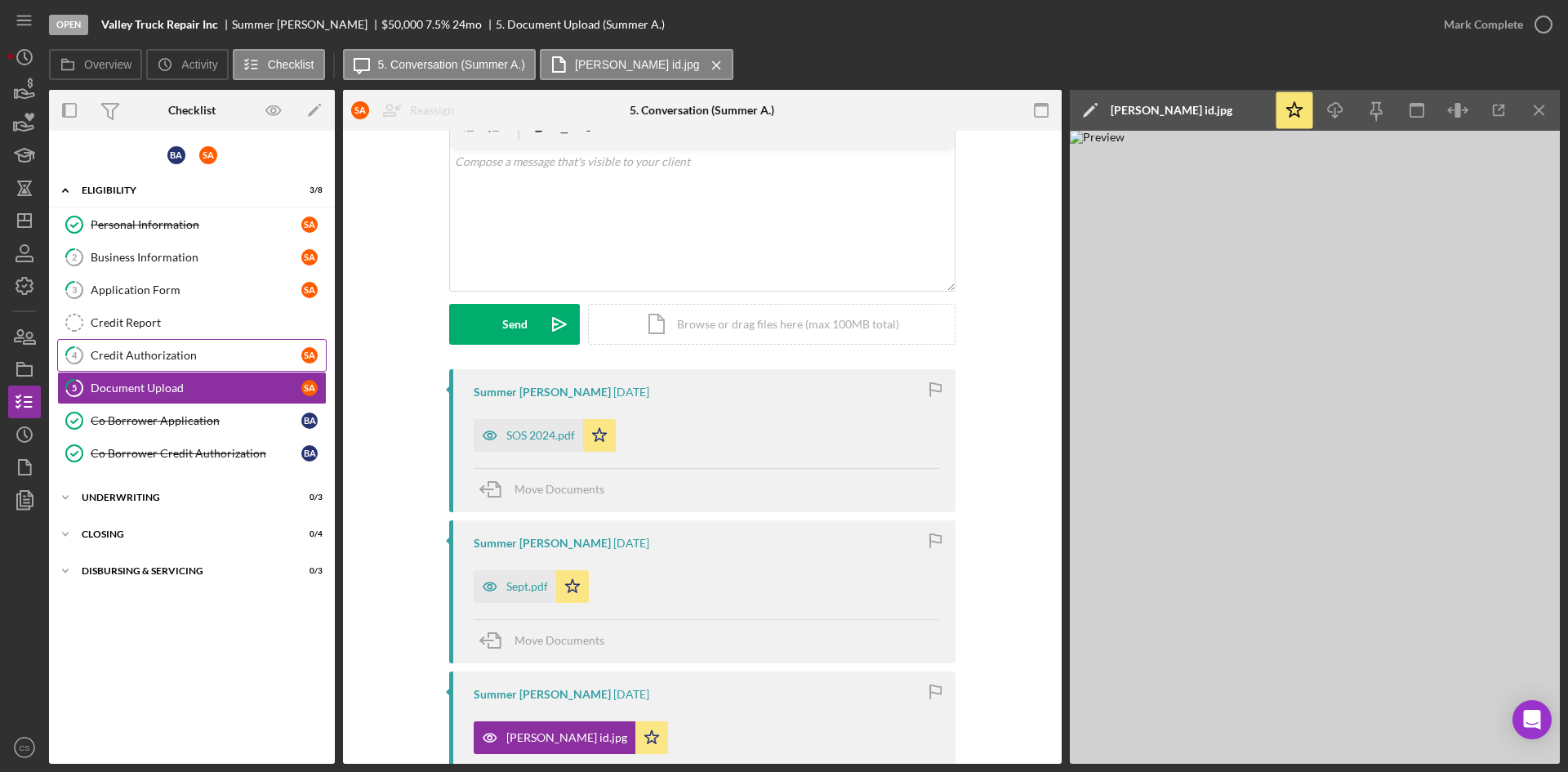
drag, startPoint x: 184, startPoint y: 324, endPoint x: 166, endPoint y: 365, distance: 44.8
click at [184, 324] on div "Credit Report" at bounding box center [207, 322] width 235 height 13
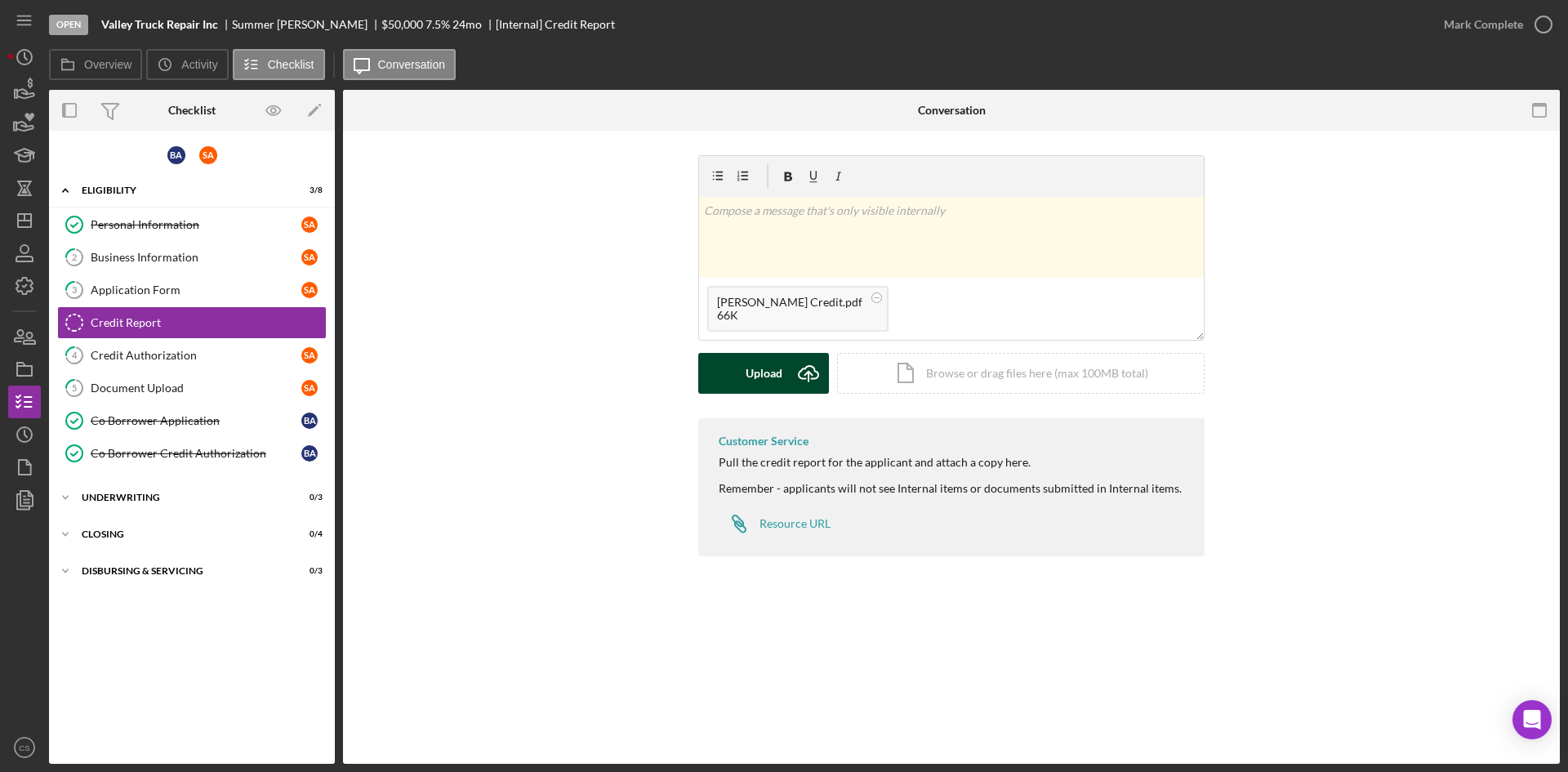
click at [754, 369] on div "Upload" at bounding box center [764, 373] width 37 height 40
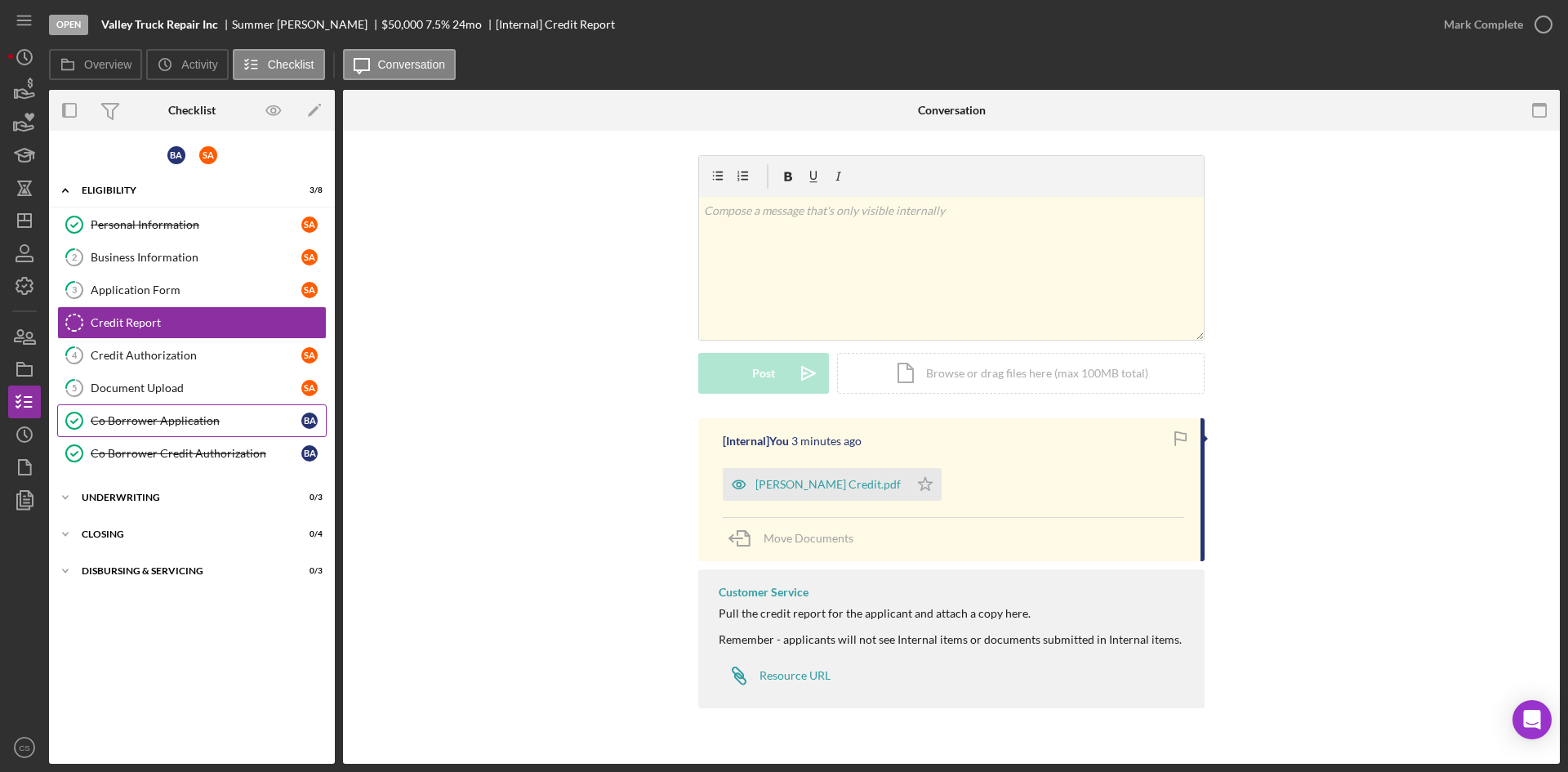
click at [152, 418] on div "Co Borrower Application" at bounding box center [196, 420] width 211 height 13
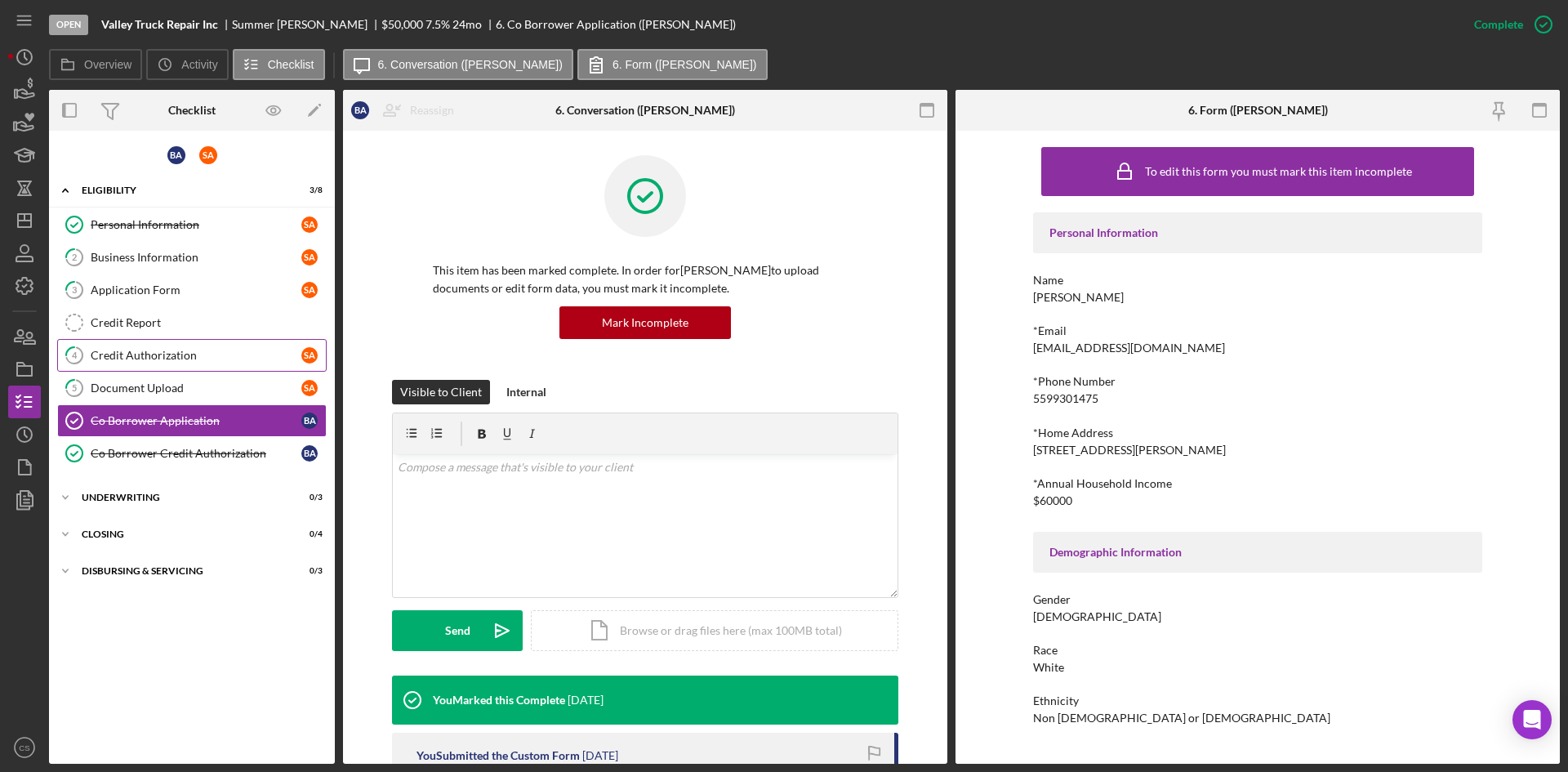
click at [165, 350] on div "Credit Authorization" at bounding box center [196, 355] width 211 height 13
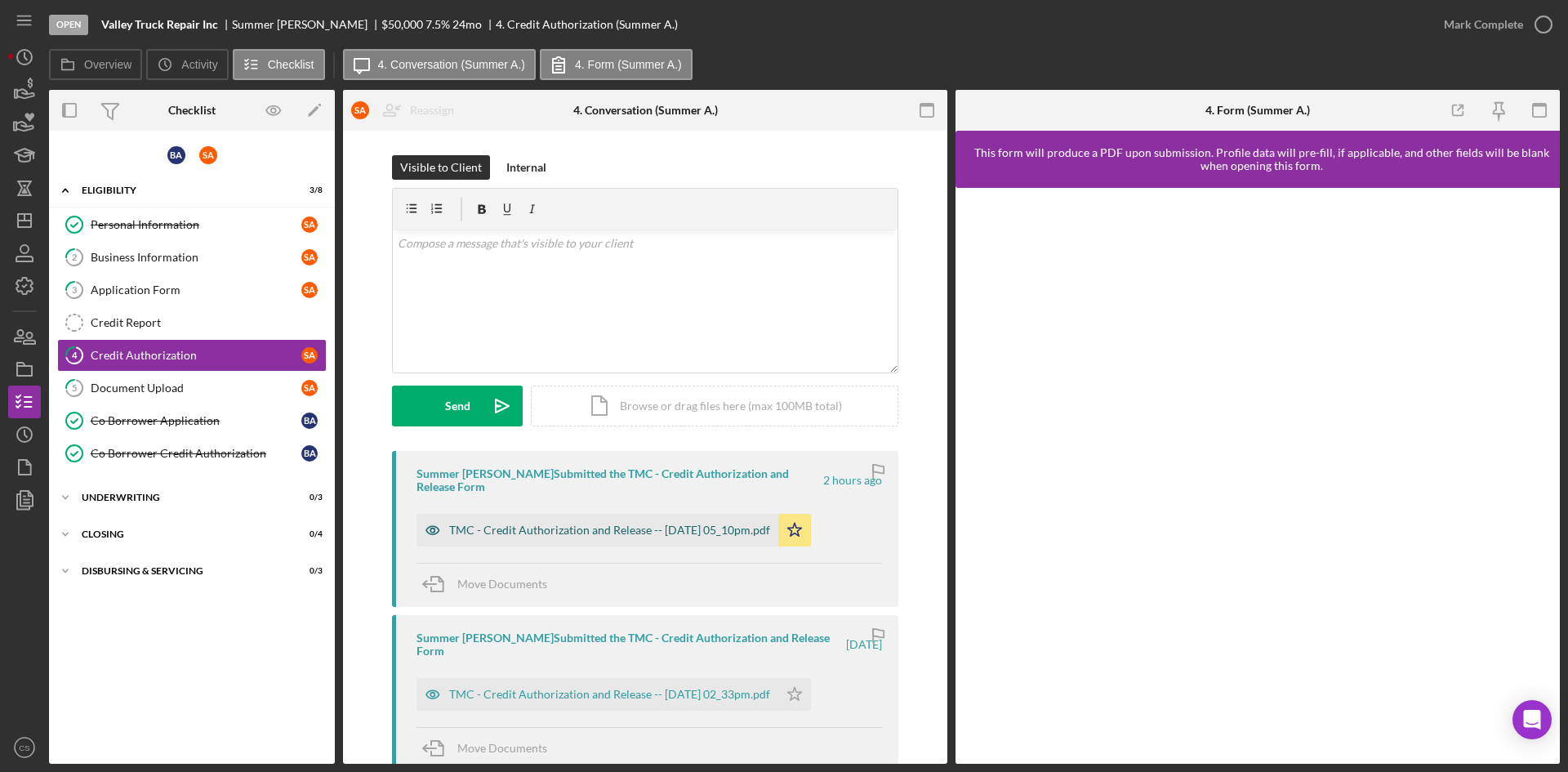
click at [565, 524] on div "TMC - Credit Authorization and Release -- [DATE] 05_10pm.pdf" at bounding box center [610, 530] width 321 height 13
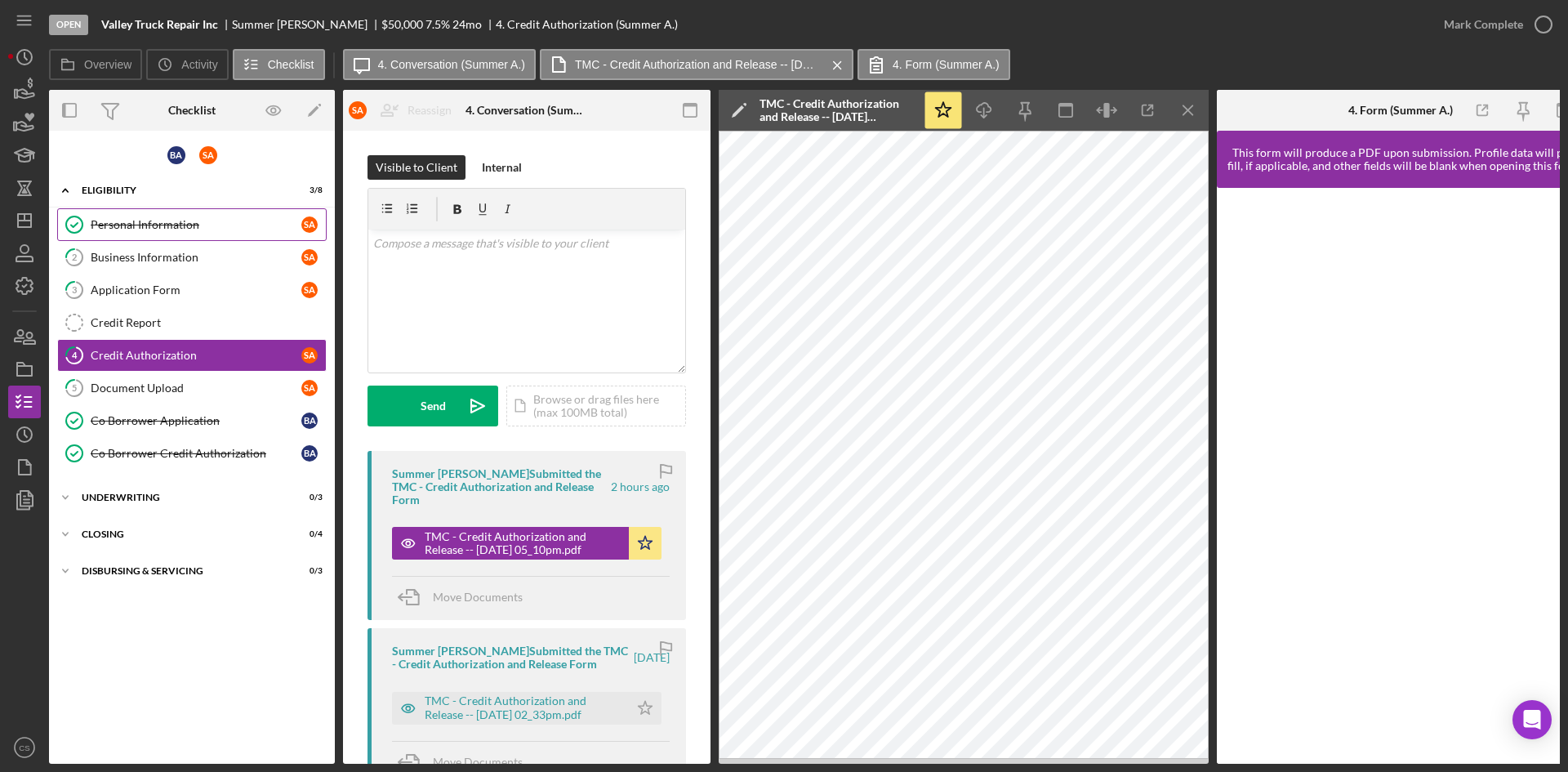
click at [181, 219] on div "Personal Information" at bounding box center [196, 224] width 211 height 13
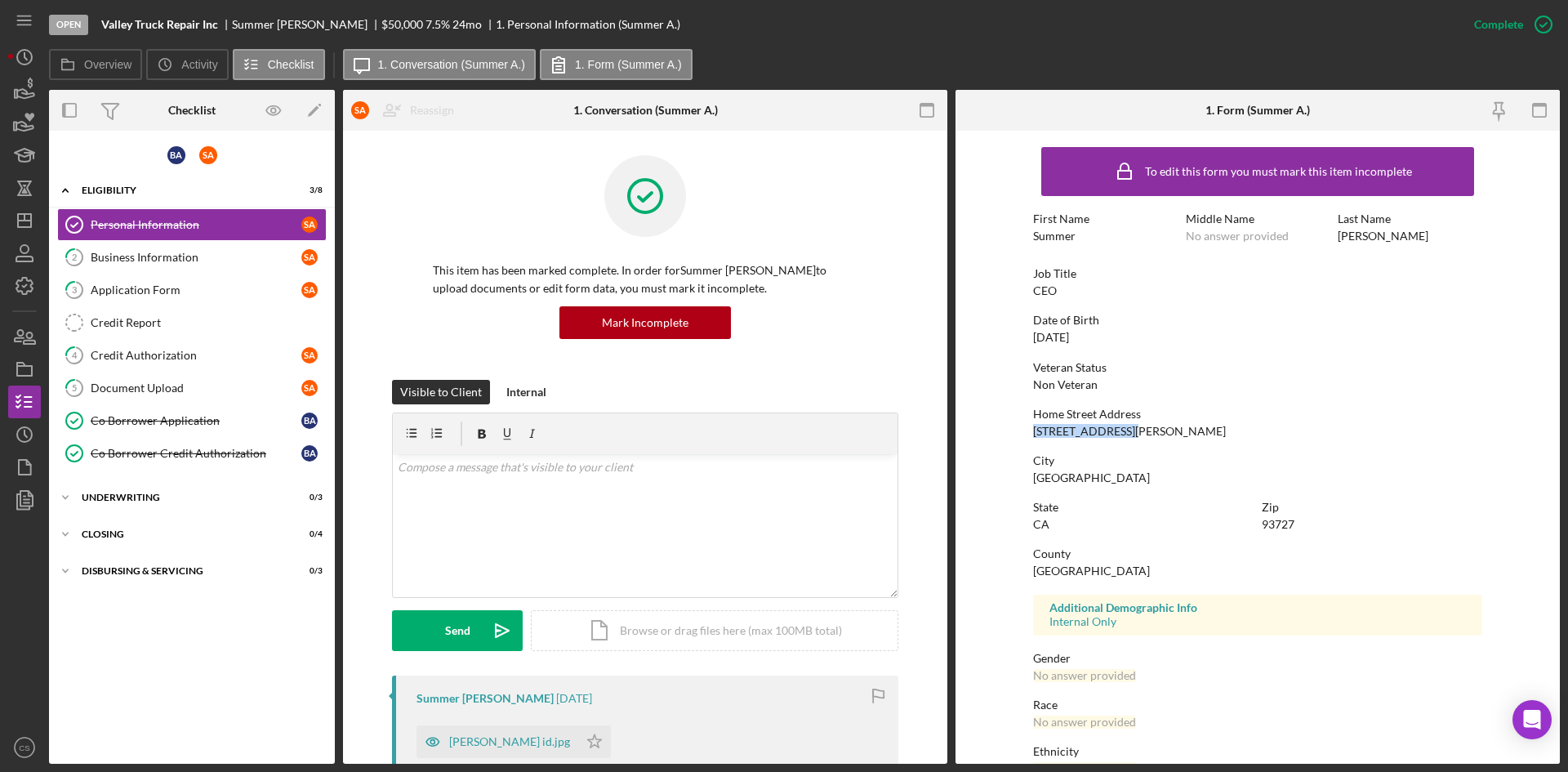
drag, startPoint x: 1148, startPoint y: 431, endPoint x: 1045, endPoint y: 424, distance: 103.2
click at [1024, 434] on form "To edit this form you must mark this item incomplete First Name Summer Middle N…" at bounding box center [1258, 447] width 605 height 634
copy div "[STREET_ADDRESS][PERSON_NAME]"
click at [1156, 449] on div "To edit this form you must mark this item incomplete First Name Summer Middle N…" at bounding box center [1258, 512] width 450 height 746
drag, startPoint x: 178, startPoint y: 389, endPoint x: 271, endPoint y: 386, distance: 93.0
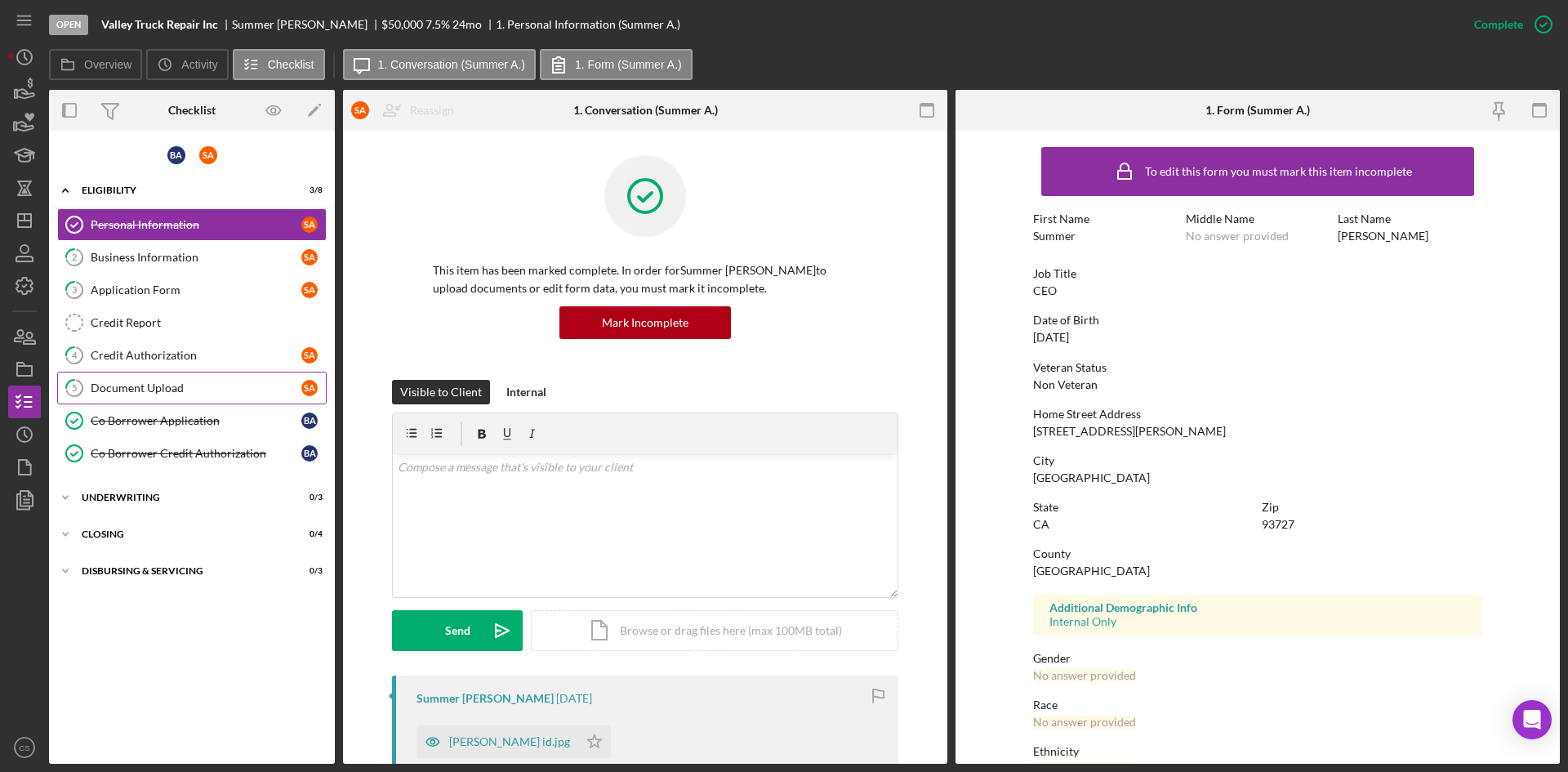
click at [178, 389] on div "Document Upload" at bounding box center [196, 387] width 211 height 13
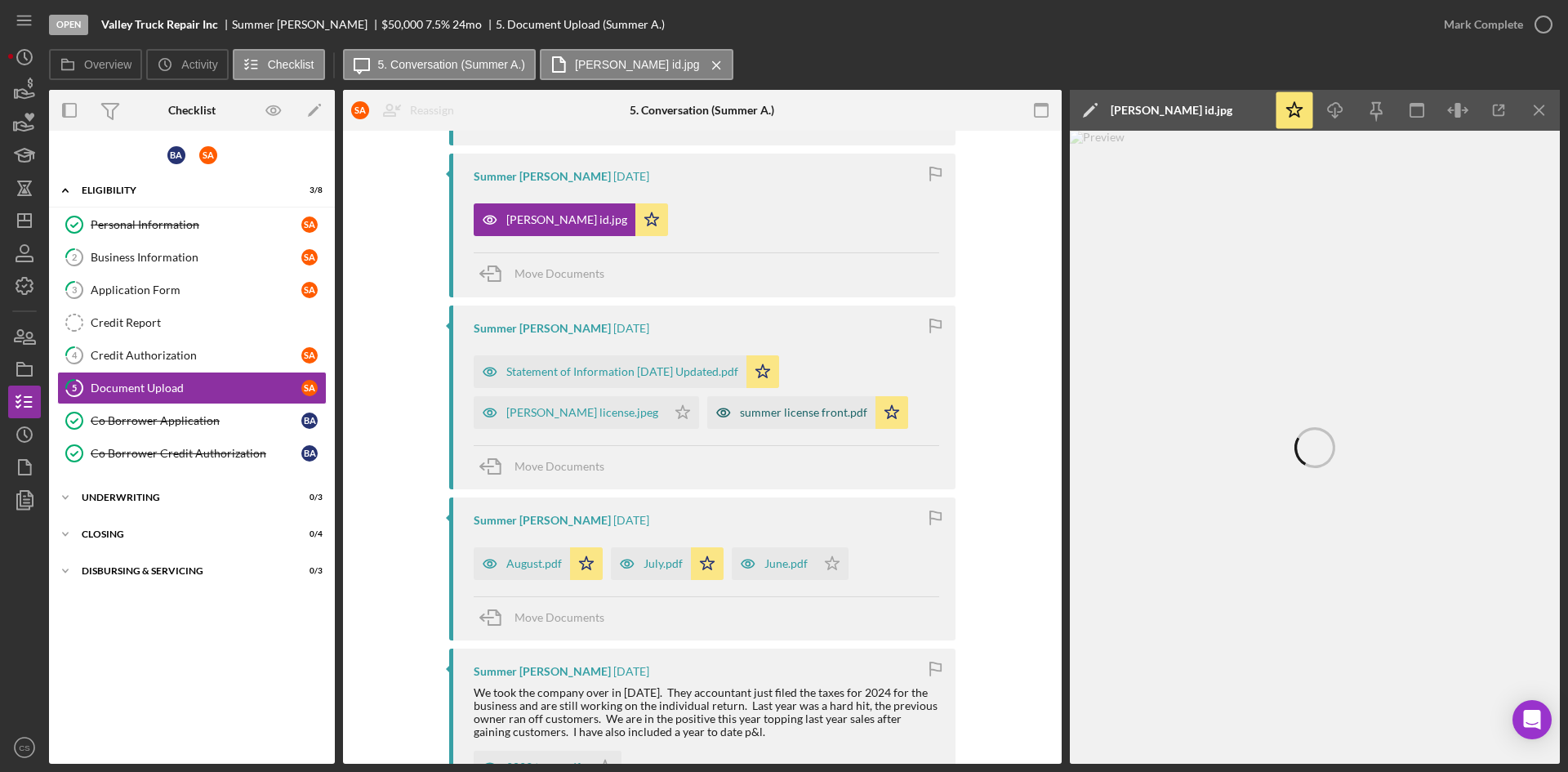
scroll to position [572, 0]
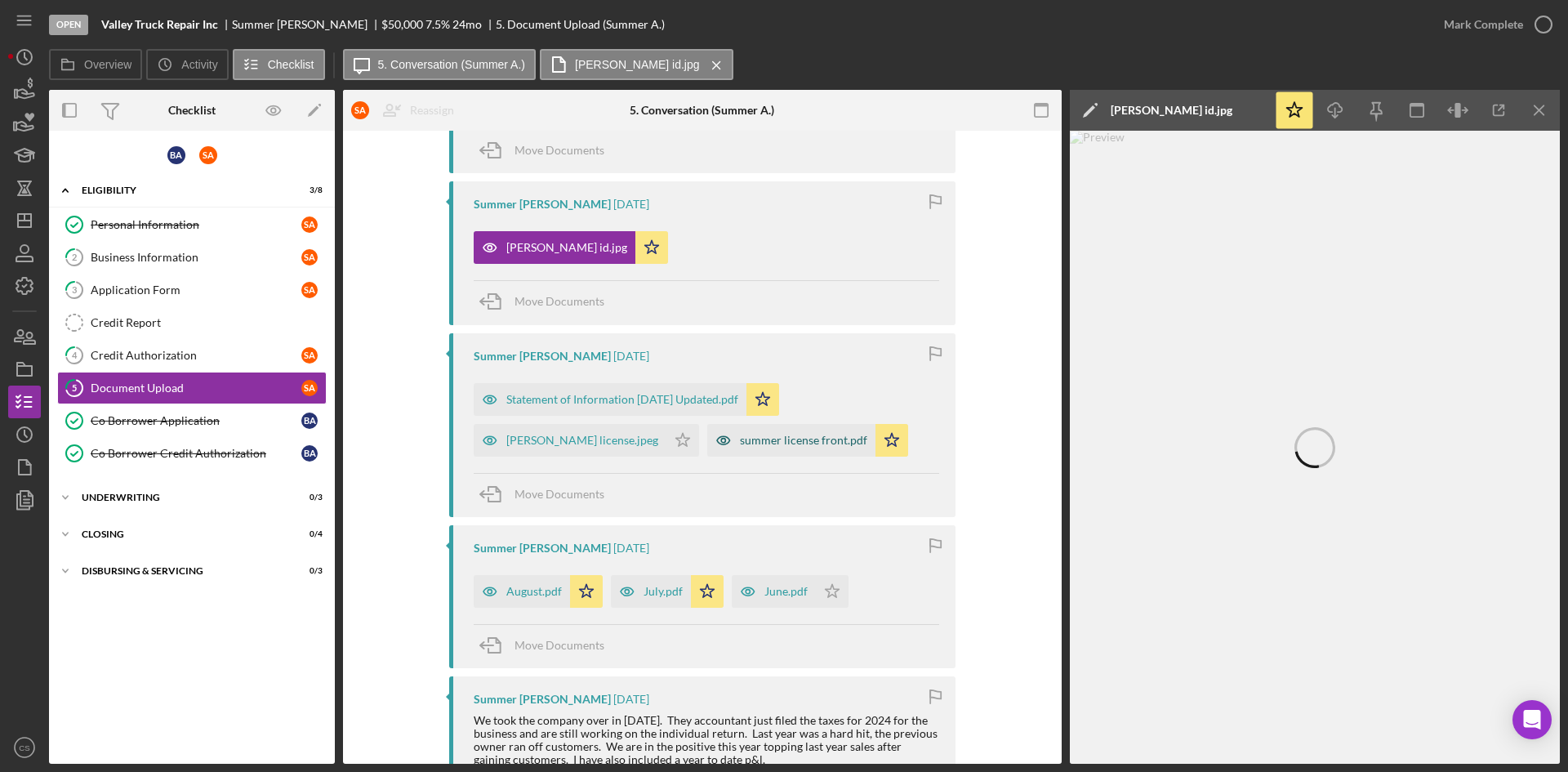
click at [740, 434] on div "summer license front.pdf" at bounding box center [803, 440] width 127 height 13
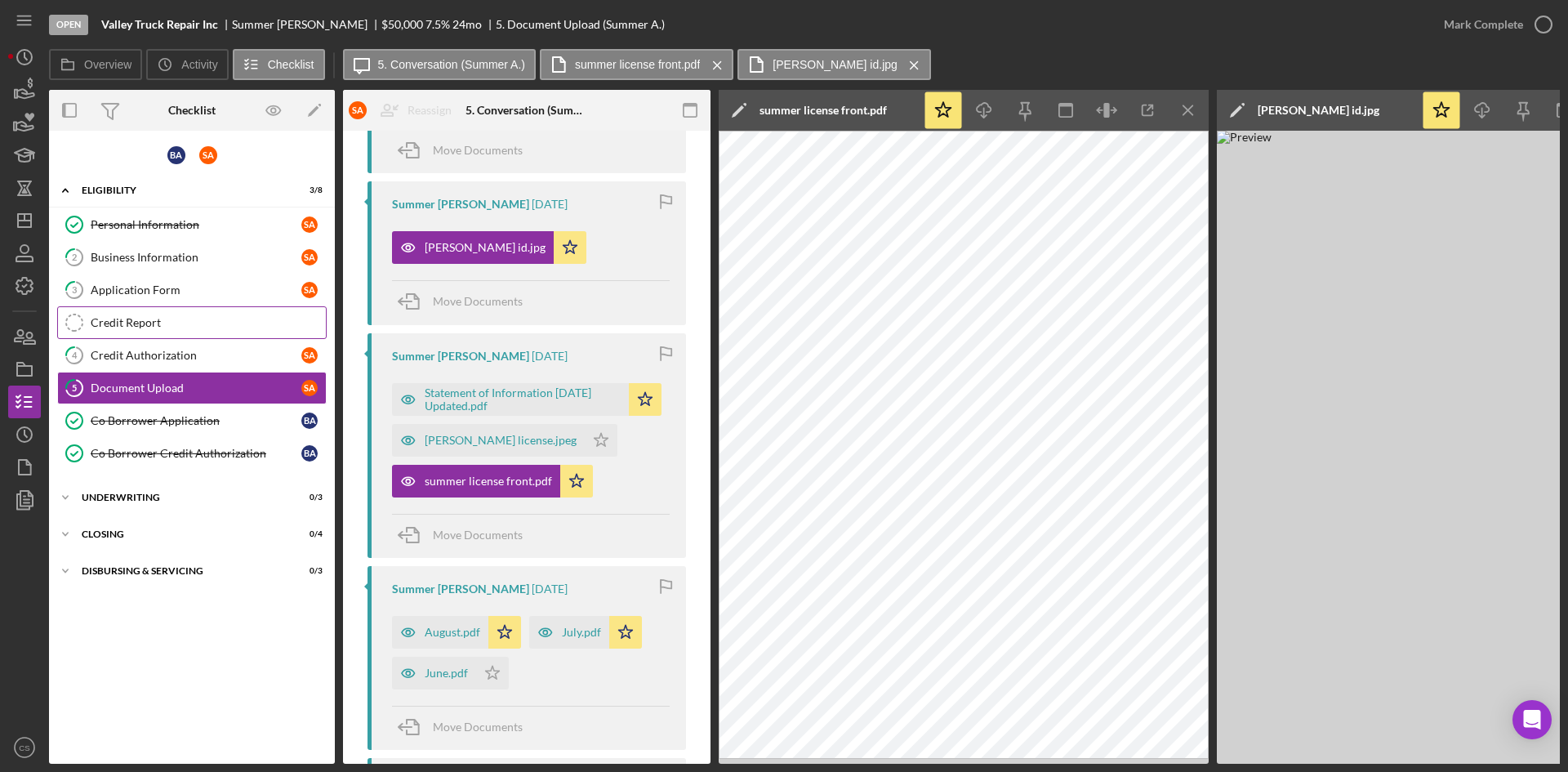
click at [128, 325] on div "Credit Report" at bounding box center [207, 322] width 235 height 13
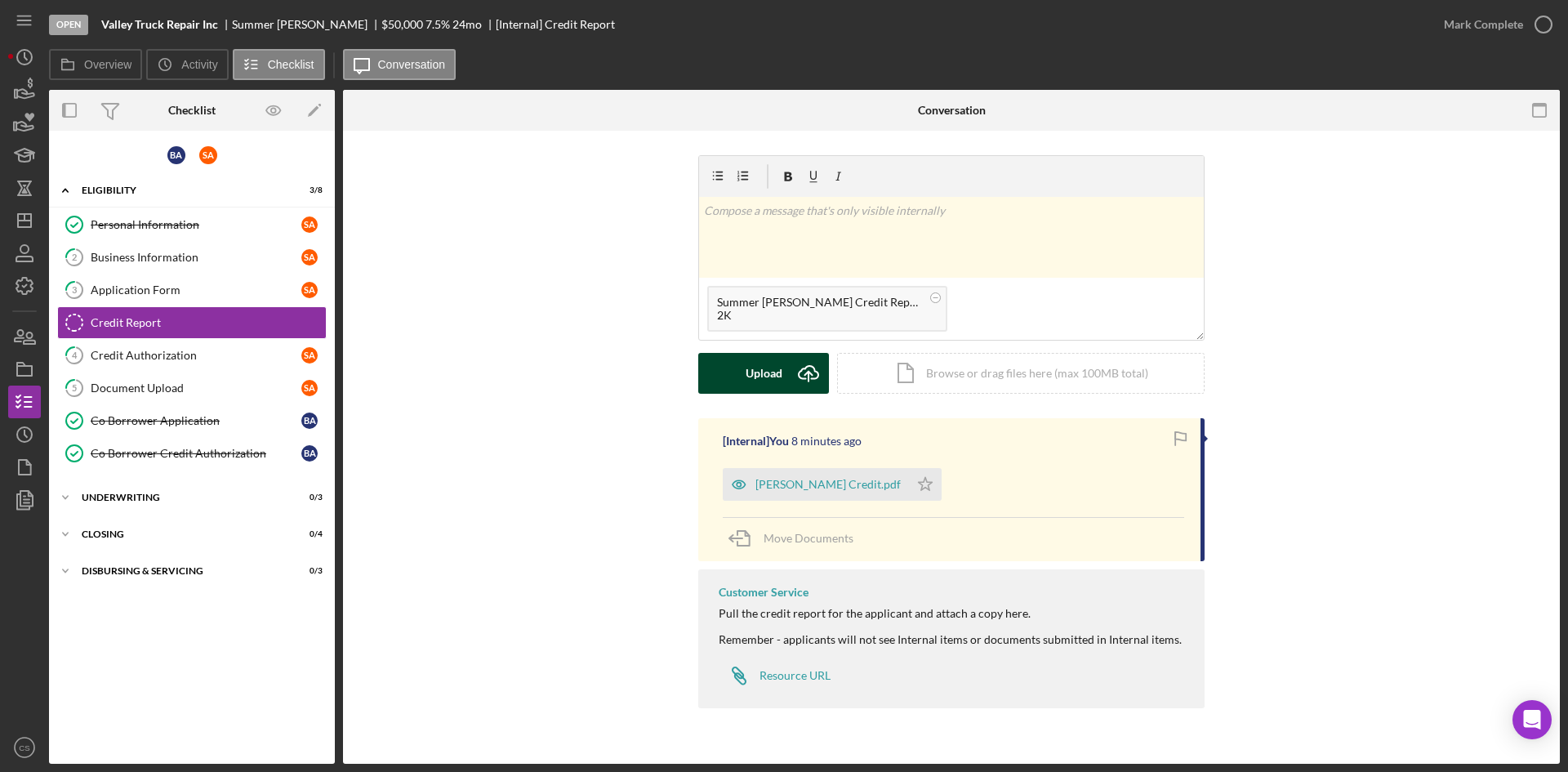
click at [778, 382] on div "Upload" at bounding box center [764, 373] width 37 height 40
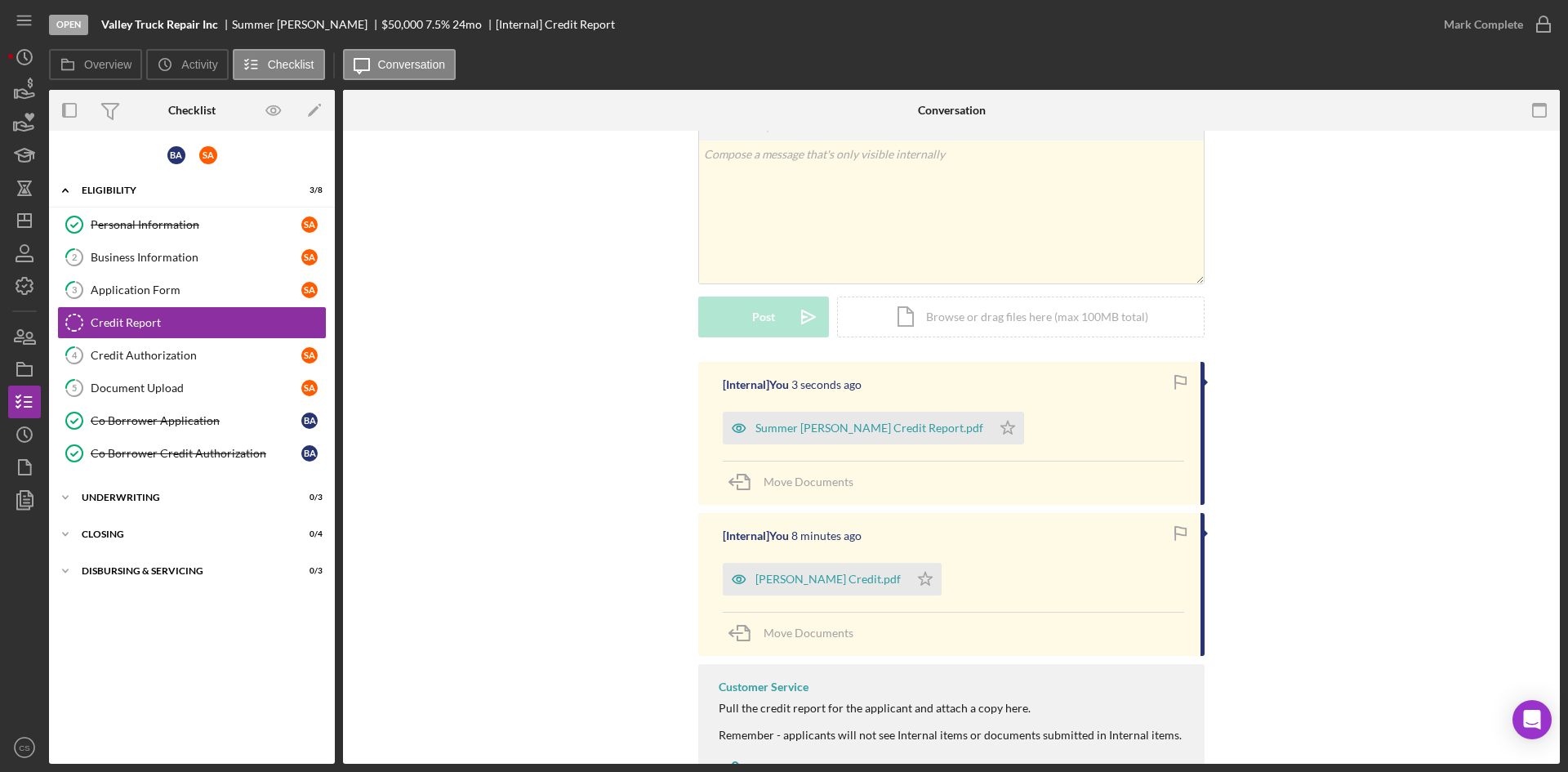
scroll to position [128, 0]
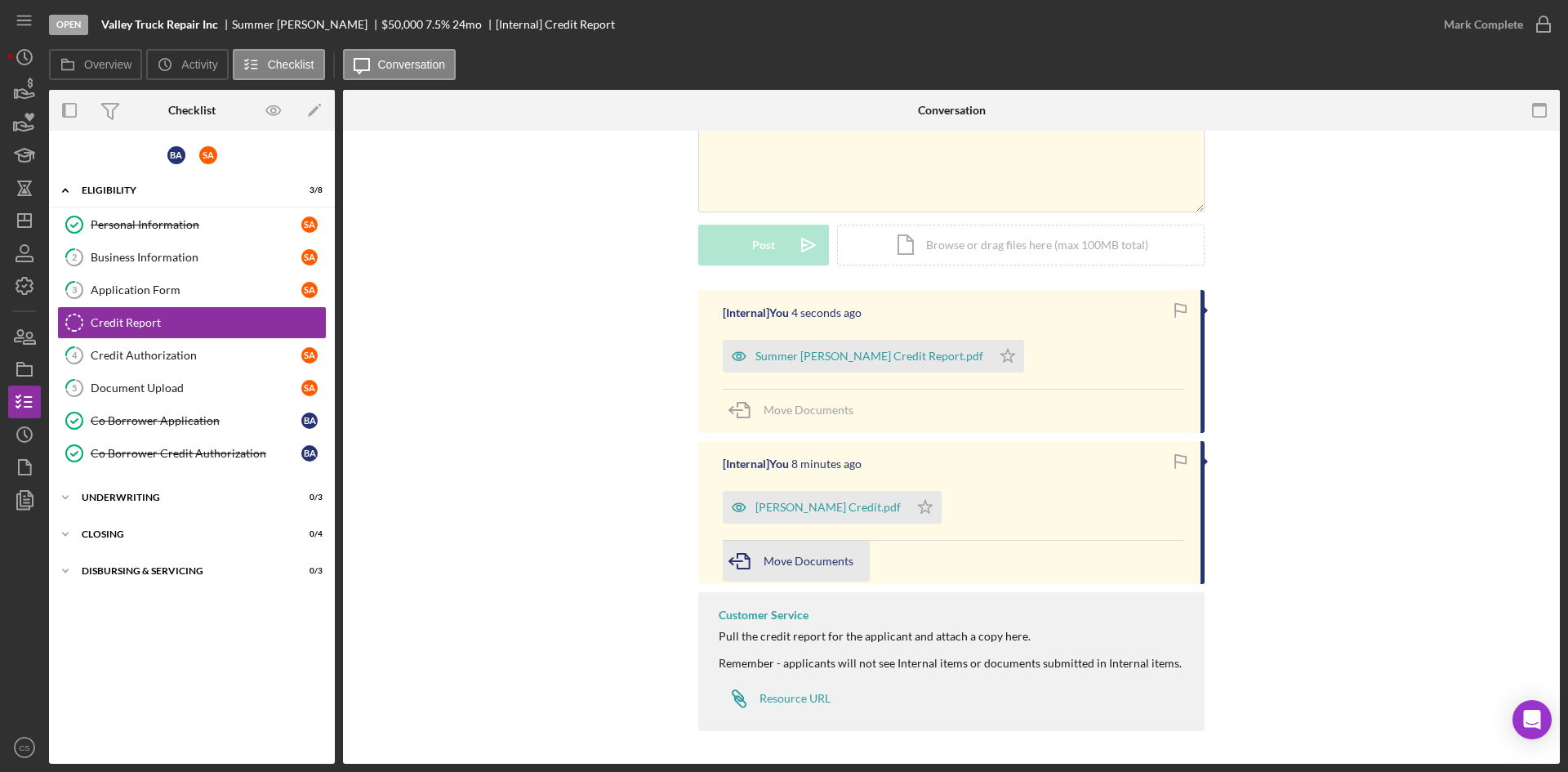
click at [740, 558] on icon "button" at bounding box center [743, 561] width 40 height 40
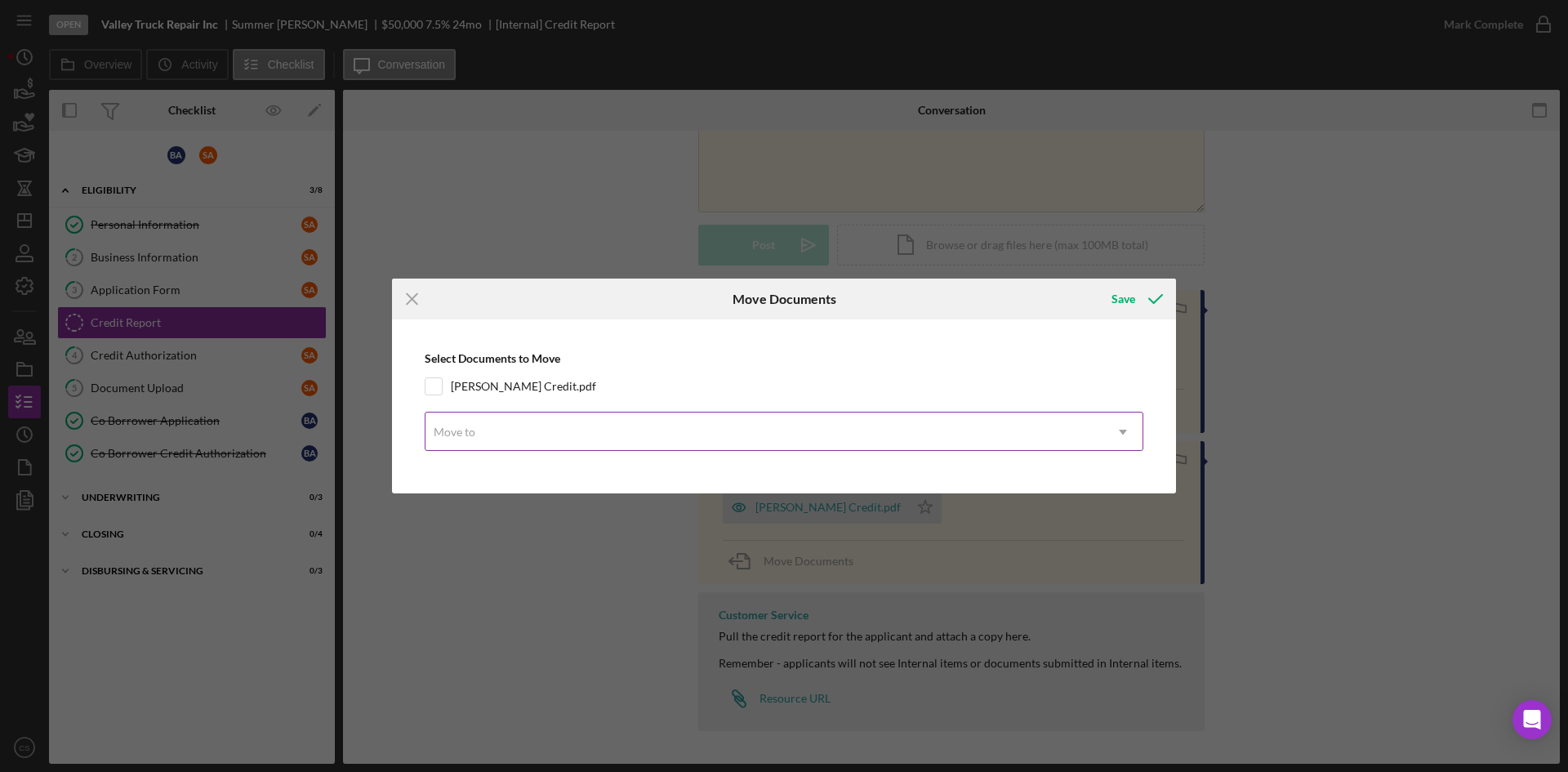
click at [1130, 436] on icon "Icon/Dropdown Arrow" at bounding box center [1123, 432] width 39 height 39
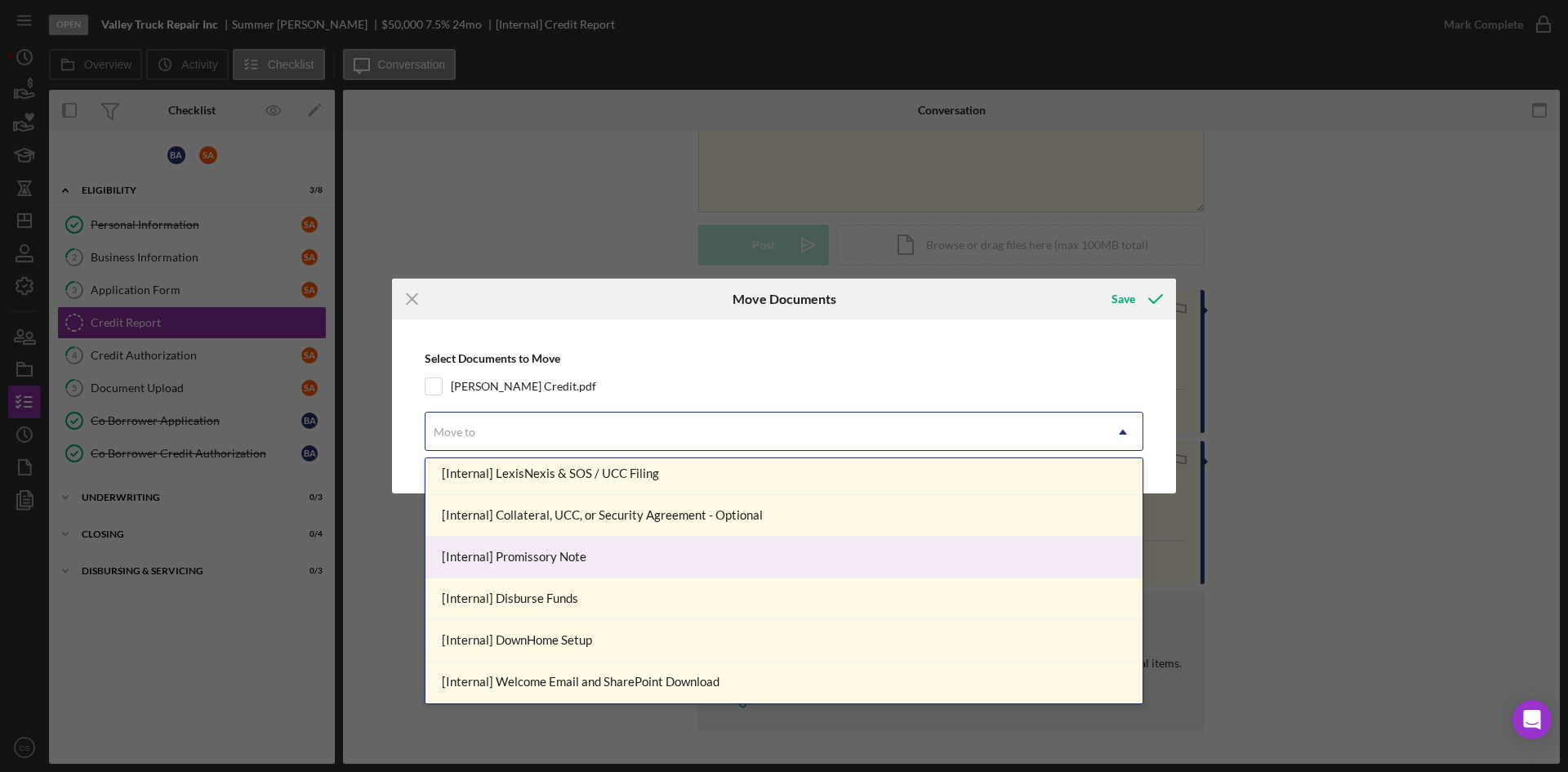
scroll to position [0, 0]
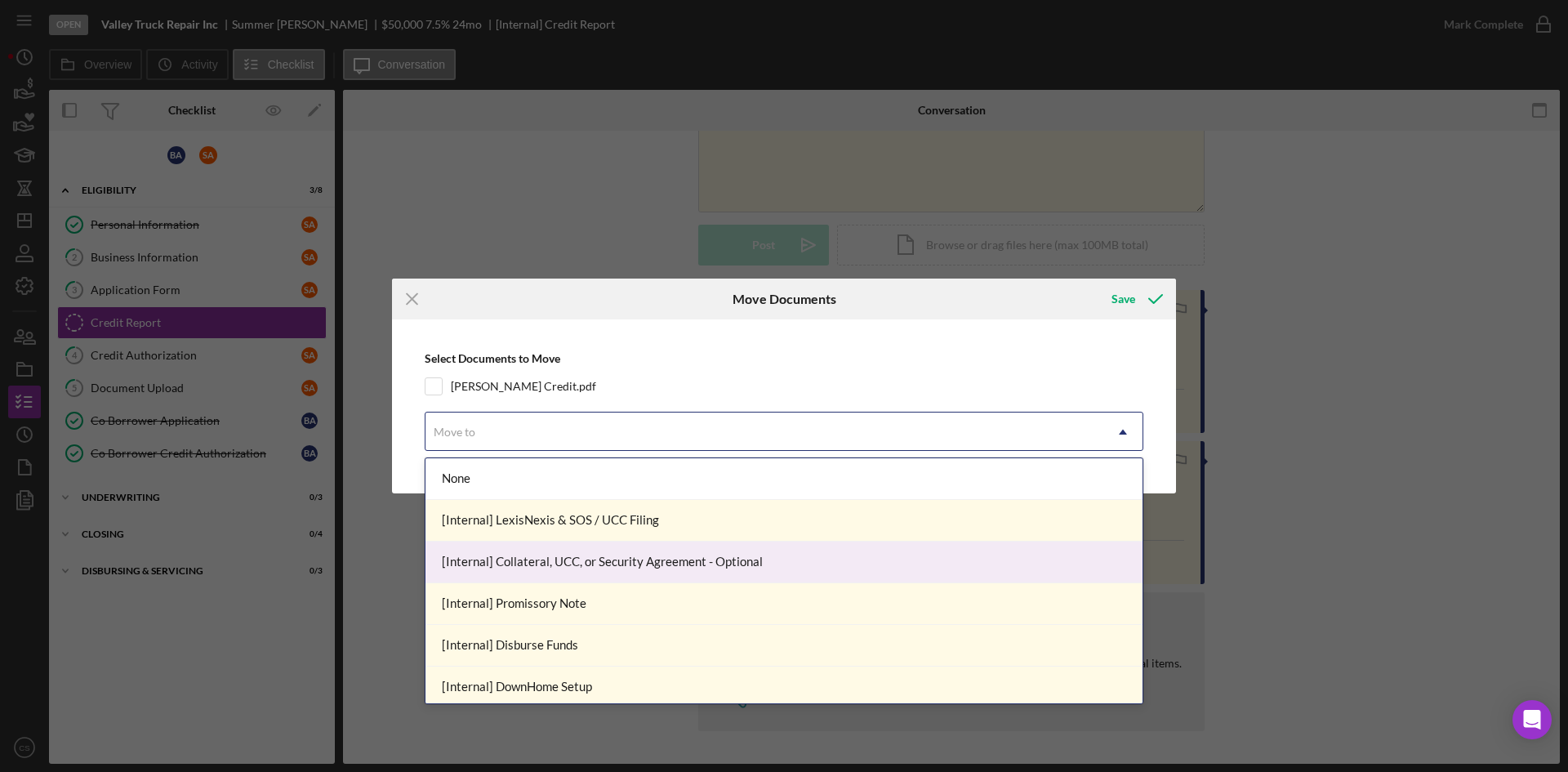
click at [1312, 449] on div "Icon/Menu Close Move Documents Save Select Documents to Move [PERSON_NAME] Cred…" at bounding box center [784, 386] width 1568 height 772
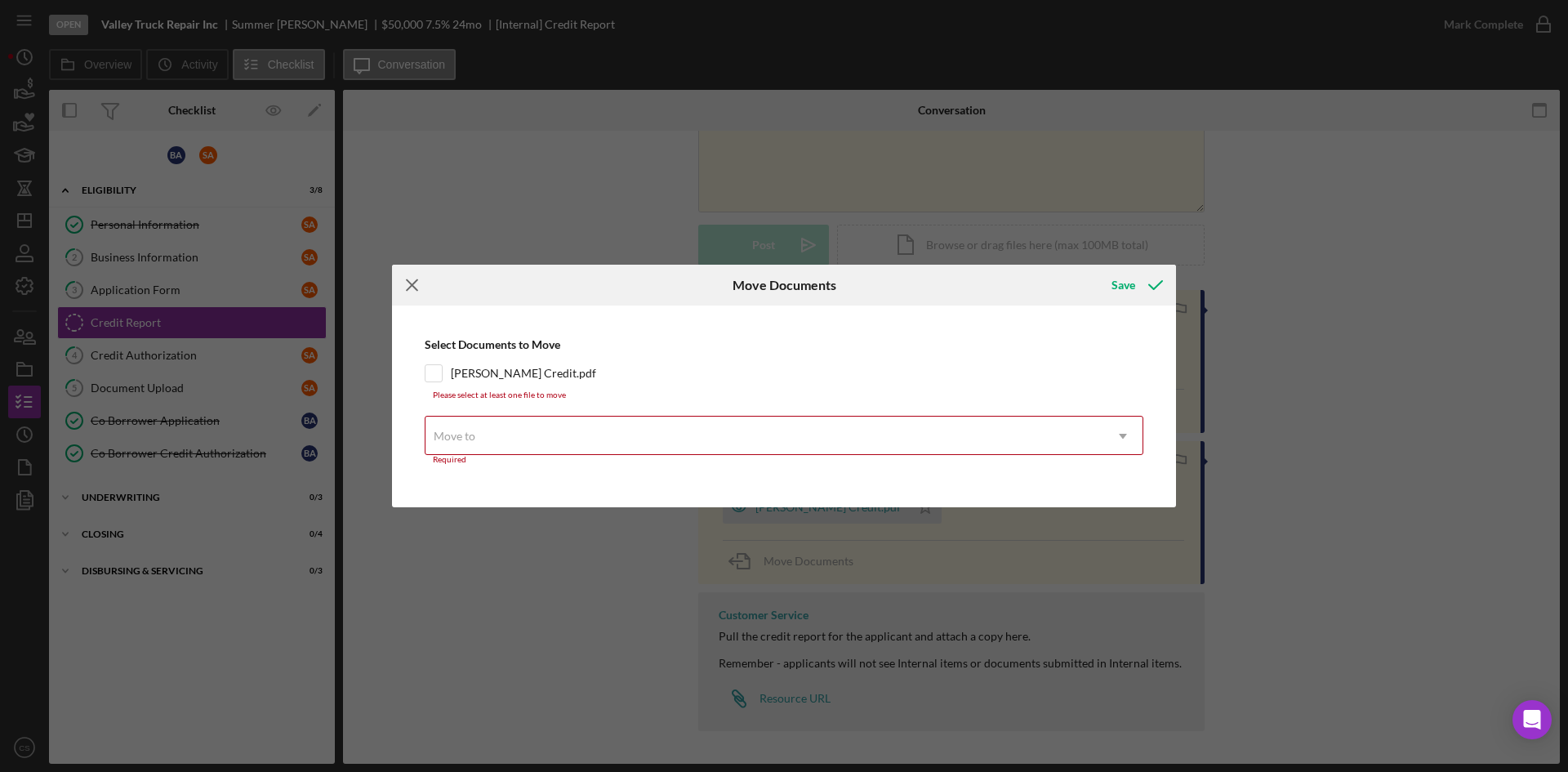
click at [407, 288] on icon "Icon/Menu Close" at bounding box center [412, 285] width 40 height 40
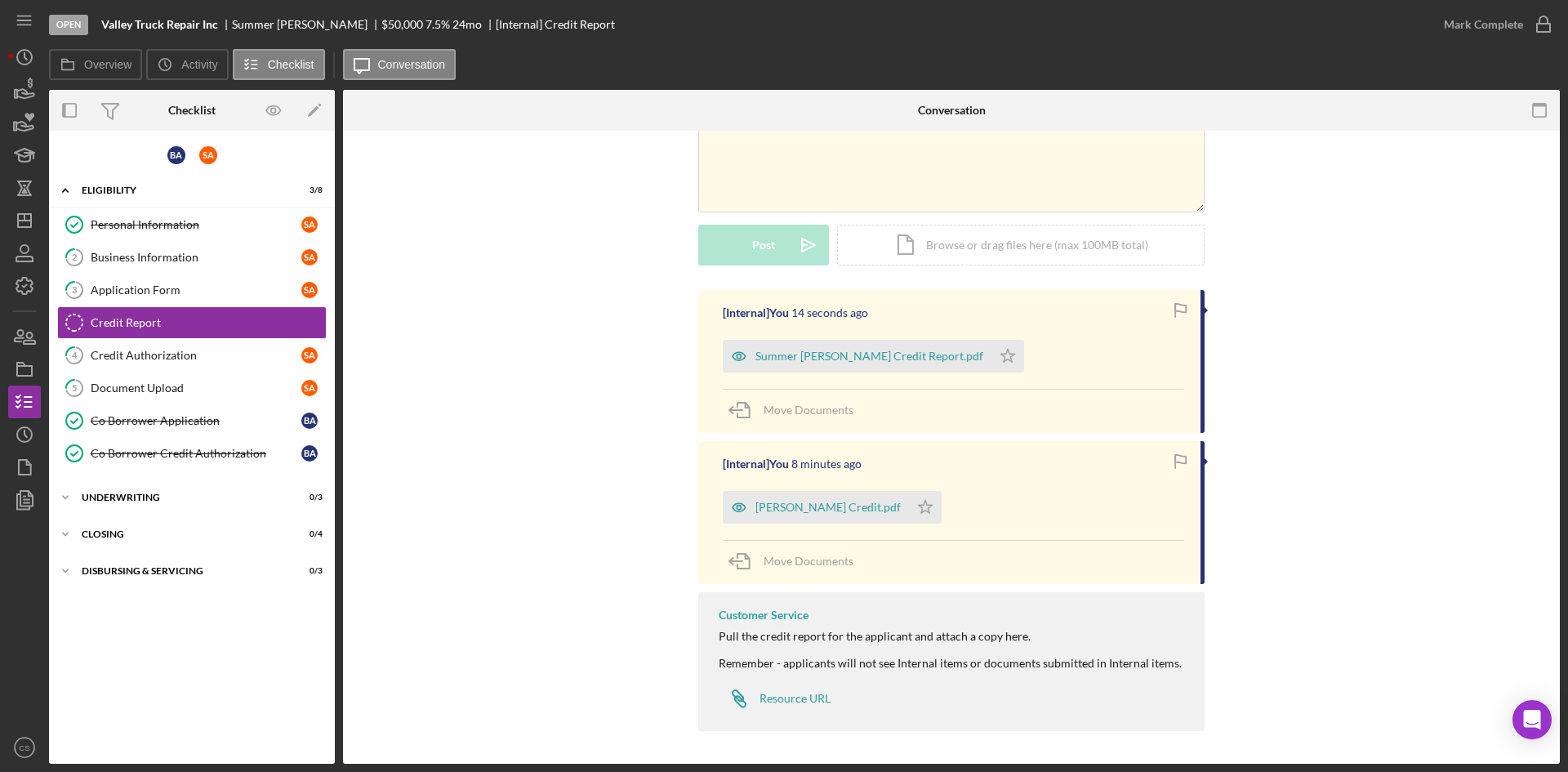
drag, startPoint x: 850, startPoint y: 493, endPoint x: 797, endPoint y: 463, distance: 60.9
click at [783, 459] on div "[Internal] You" at bounding box center [756, 463] width 66 height 13
click at [1171, 464] on icon "button" at bounding box center [1181, 462] width 37 height 37
click at [1178, 464] on icon "button" at bounding box center [1181, 462] width 37 height 37
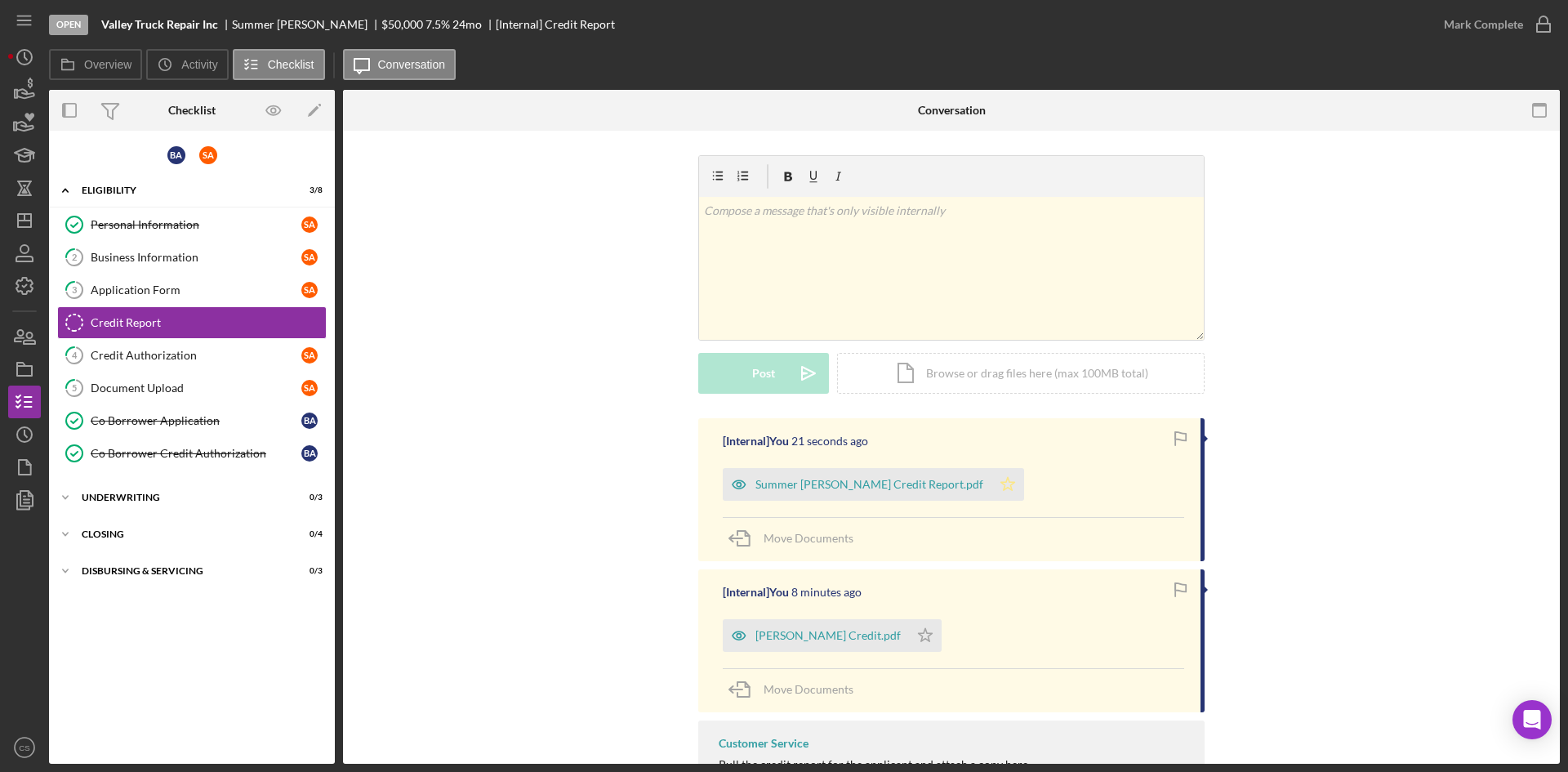
click at [992, 479] on icon "Icon/Star" at bounding box center [1008, 484] width 33 height 33
click at [839, 483] on div "Summer [PERSON_NAME] Credit Report.pdf" at bounding box center [870, 484] width 228 height 13
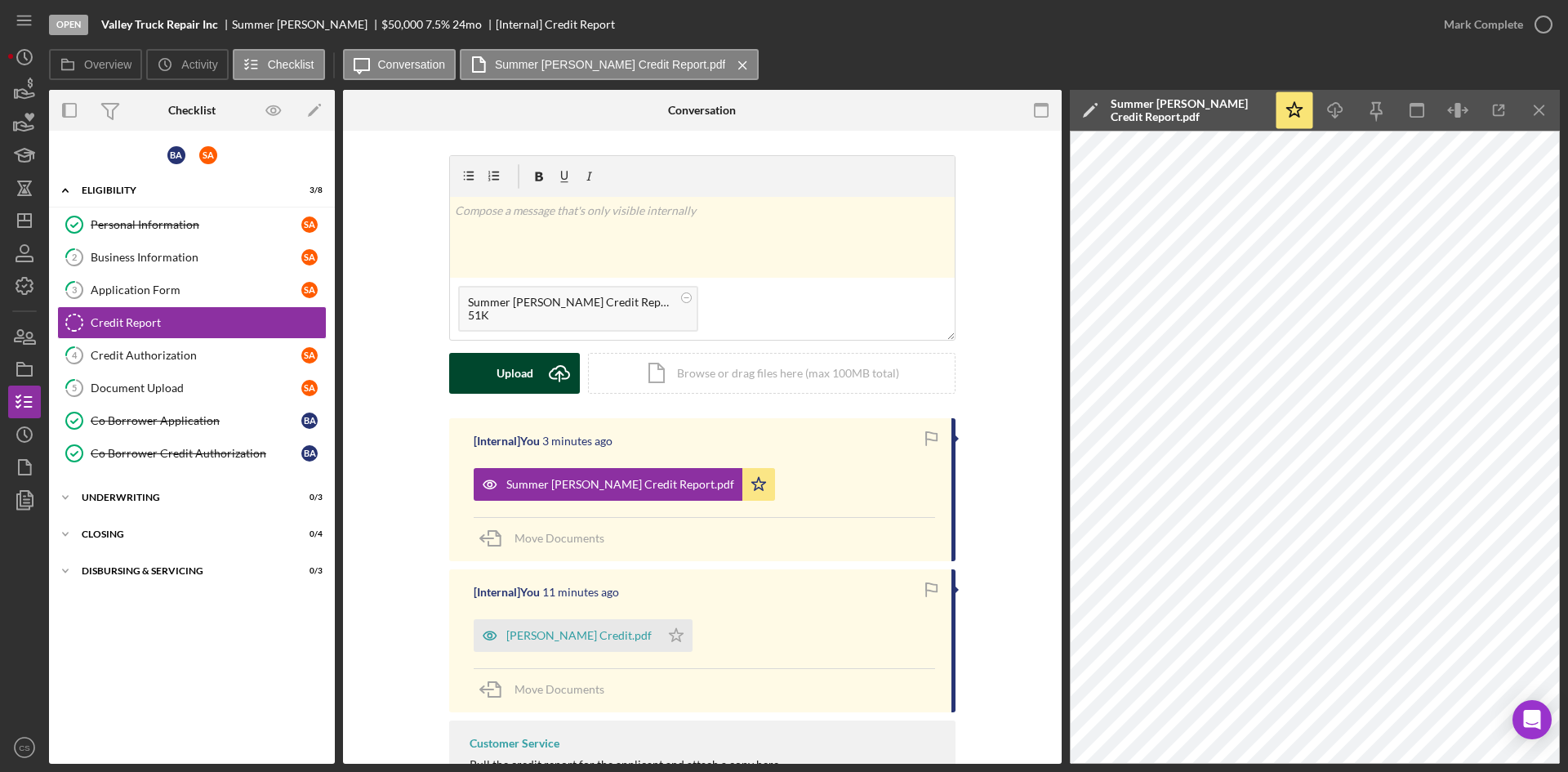
click at [482, 374] on button "Upload Icon/Upload" at bounding box center [515, 373] width 131 height 40
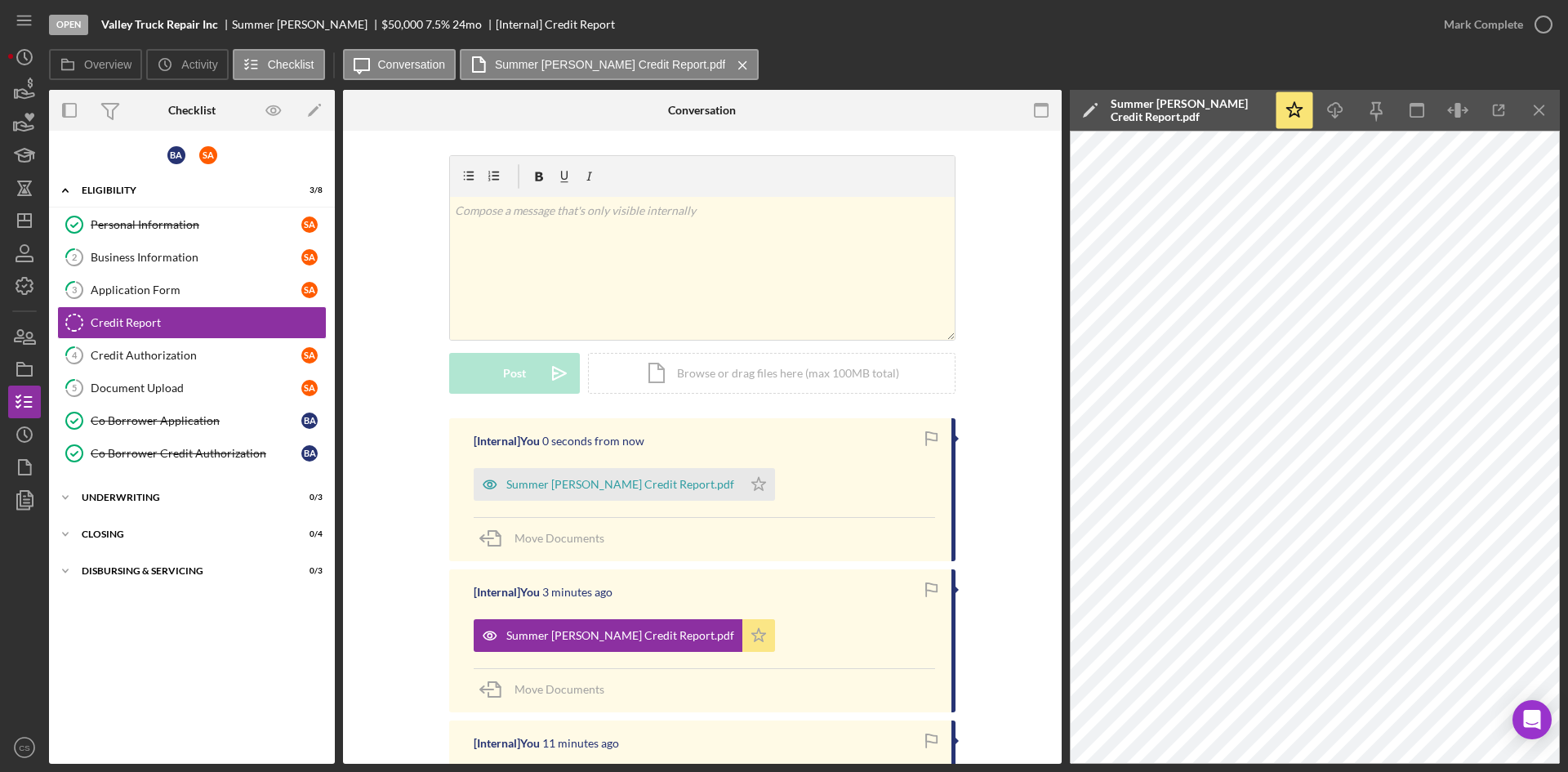
click at [742, 640] on icon "Icon/Star" at bounding box center [758, 635] width 33 height 33
click at [742, 477] on icon "Icon/Star" at bounding box center [758, 484] width 33 height 33
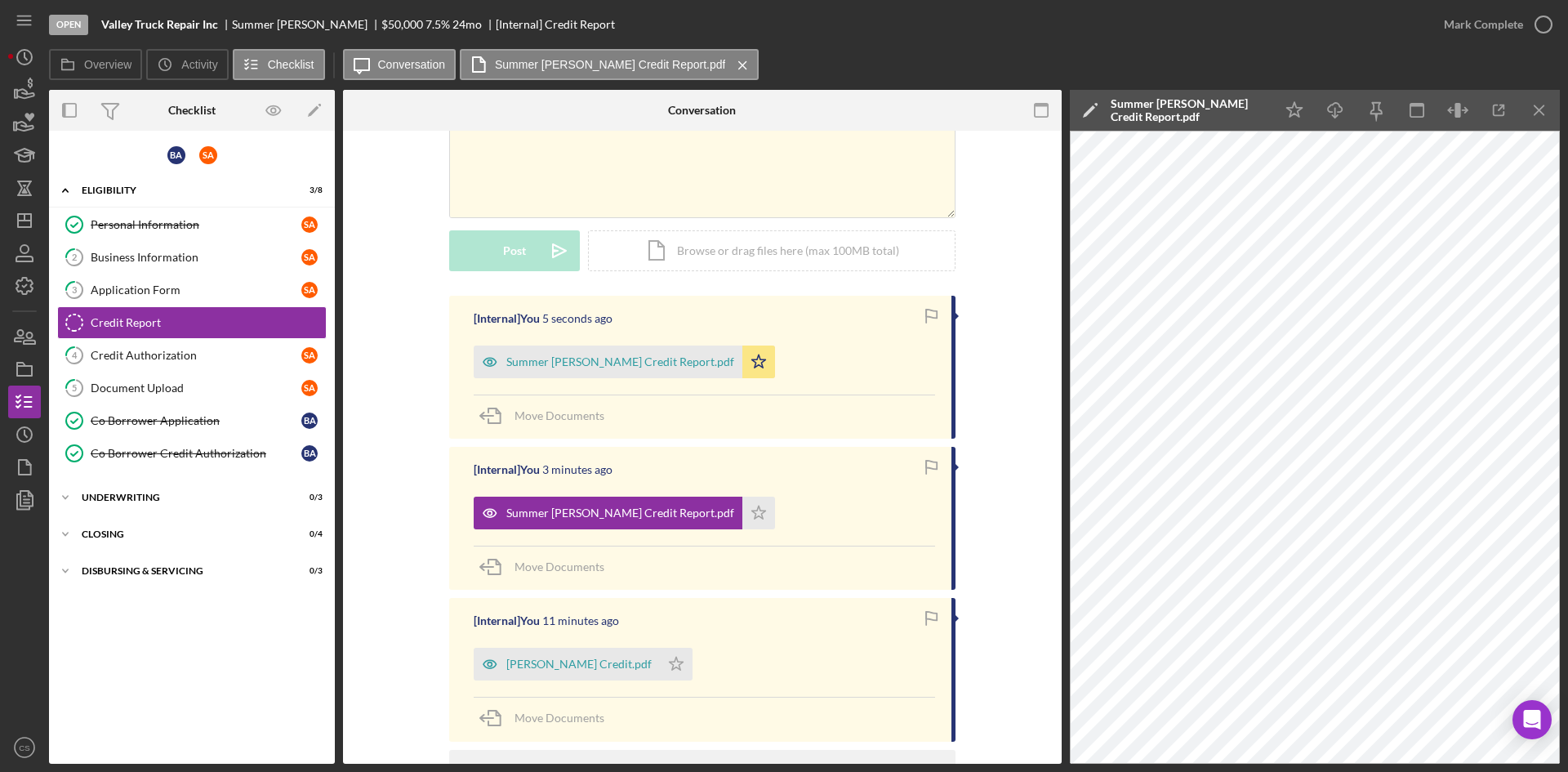
scroll to position [279, 0]
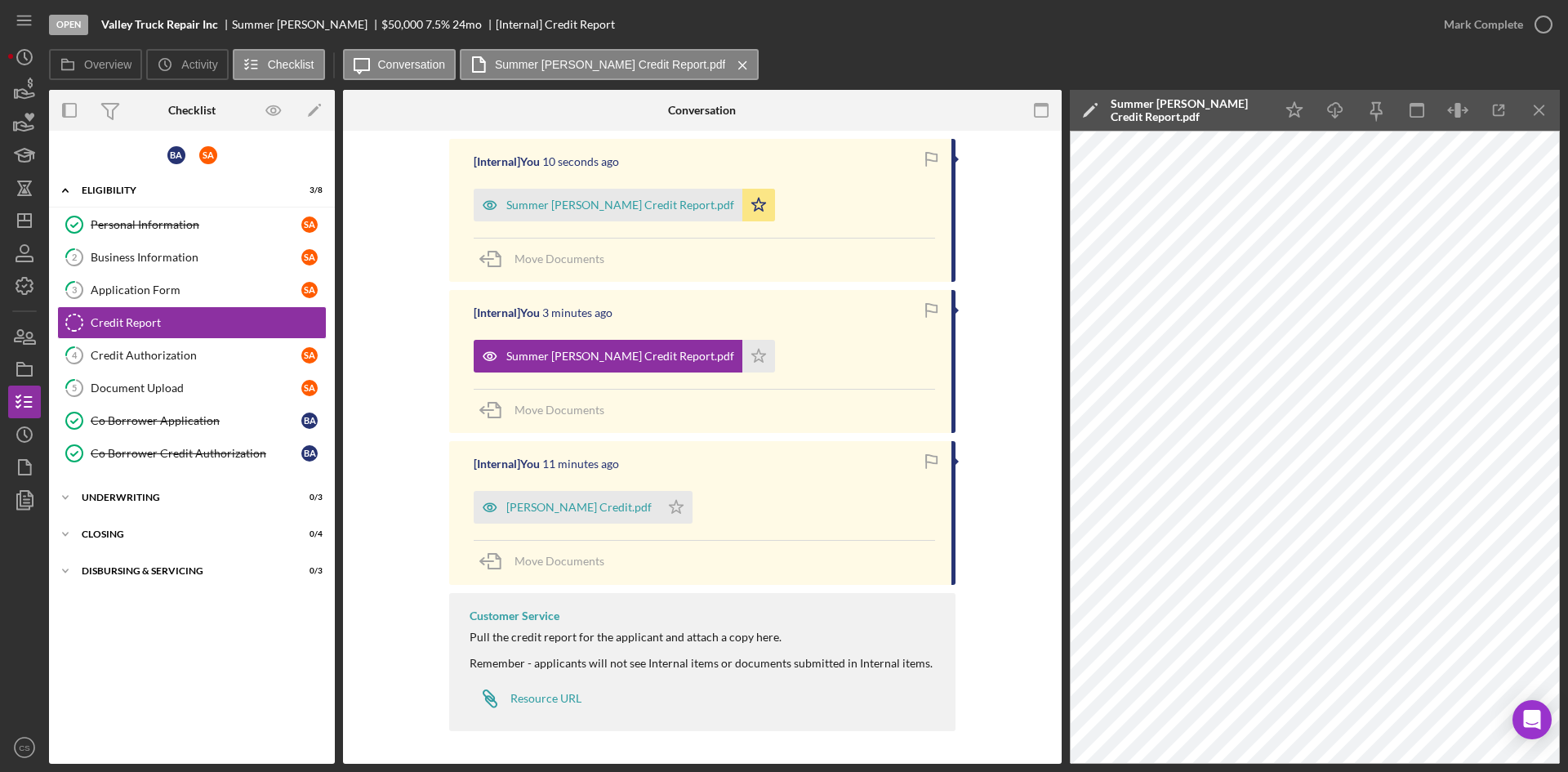
drag, startPoint x: 1541, startPoint y: 23, endPoint x: 1470, endPoint y: 74, distance: 87.4
click at [0, 0] on icon "button" at bounding box center [0, 0] width 0 height 0
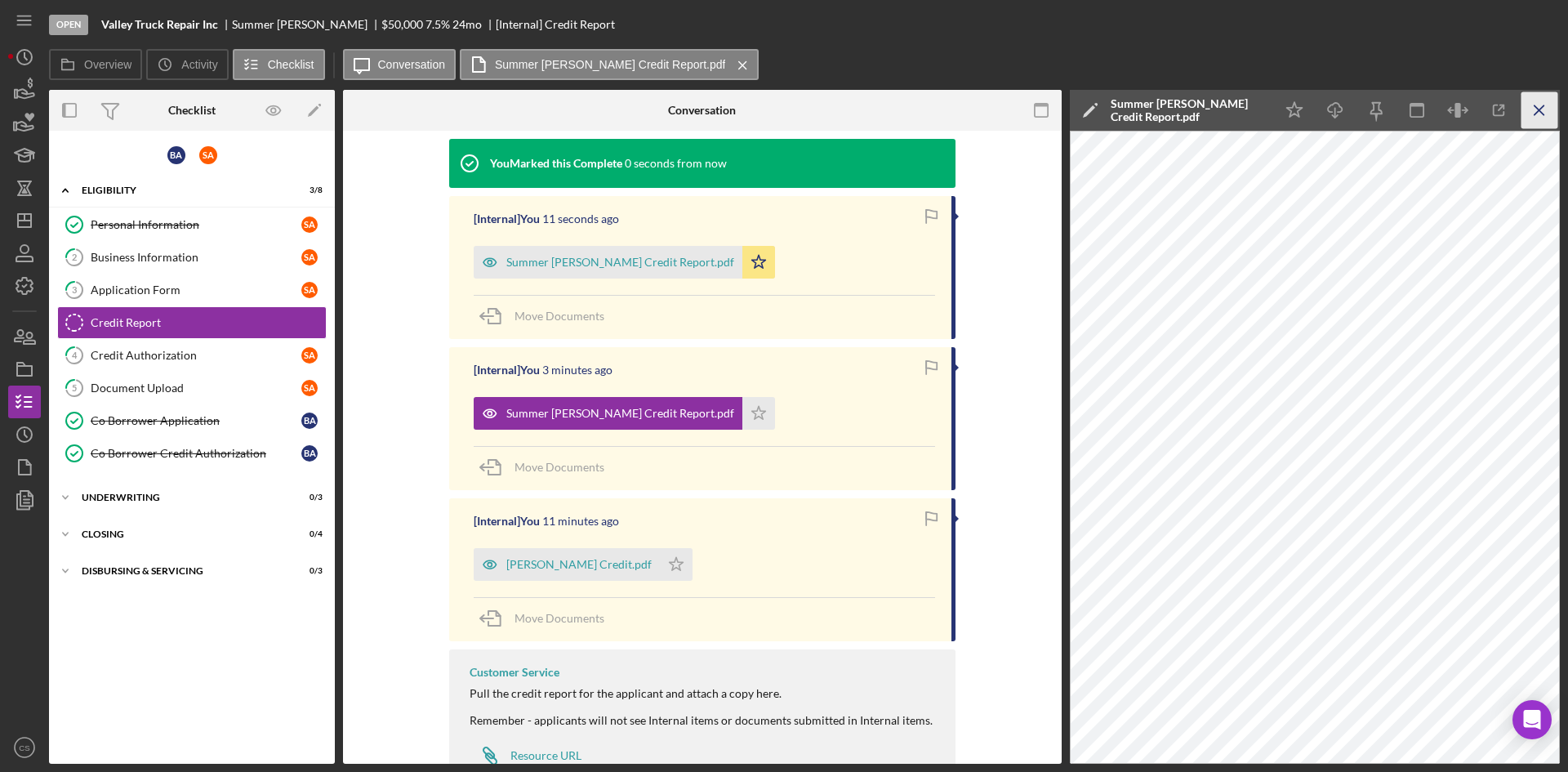
scroll to position [505, 0]
click at [1536, 107] on line "button" at bounding box center [1539, 110] width 9 height 9
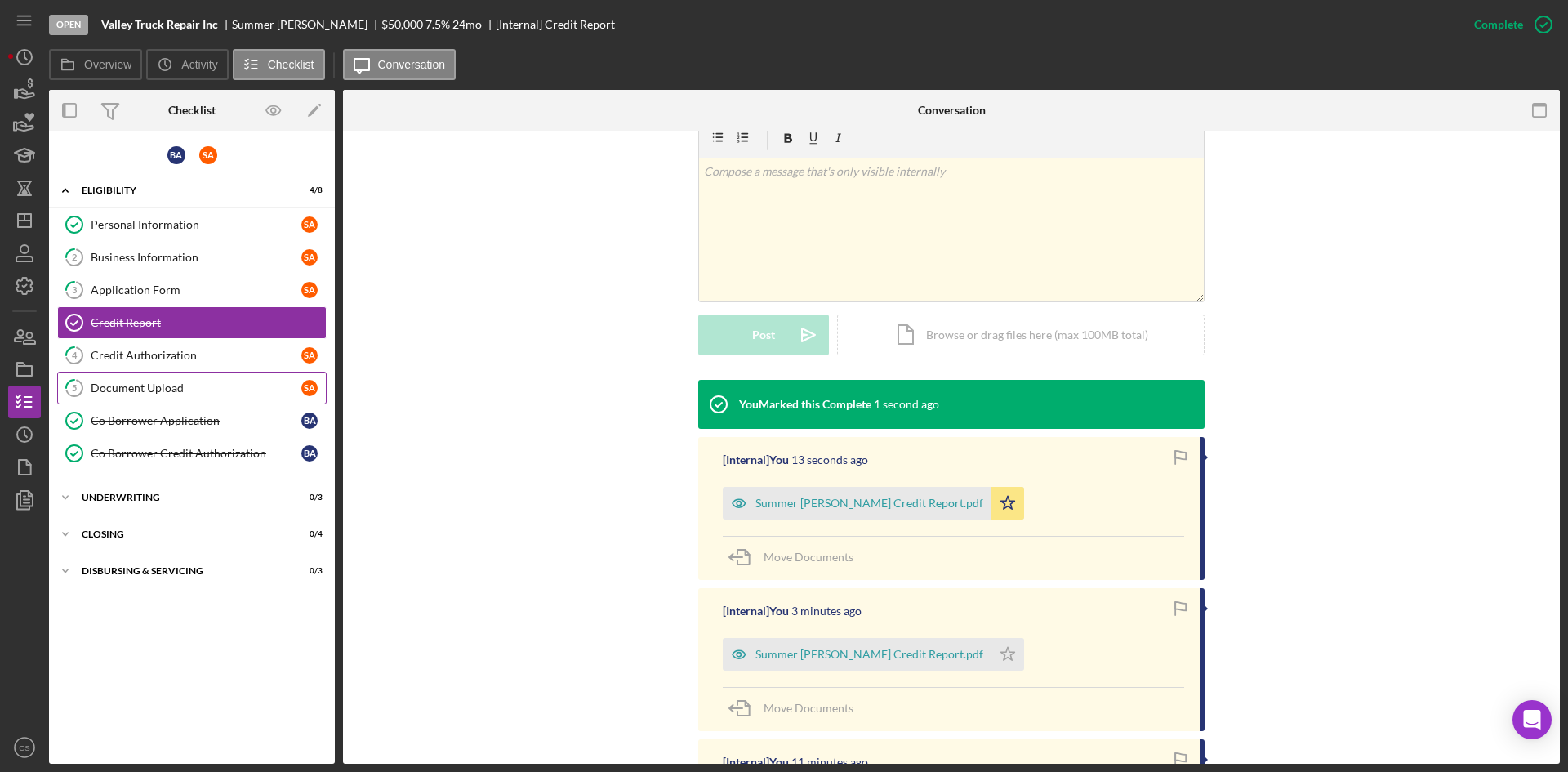
scroll to position [259, 0]
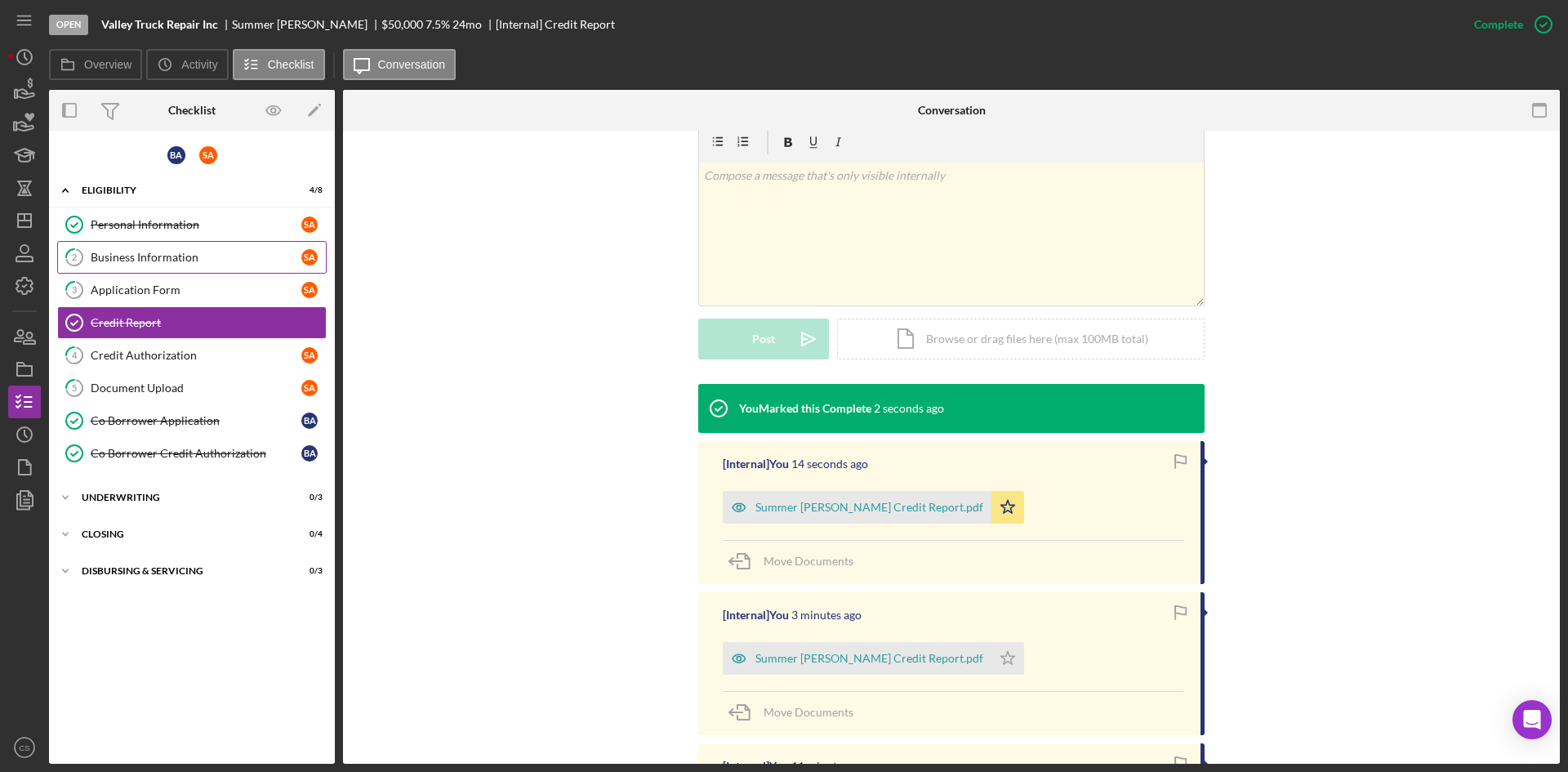
click at [197, 251] on div "Business Information" at bounding box center [196, 256] width 211 height 13
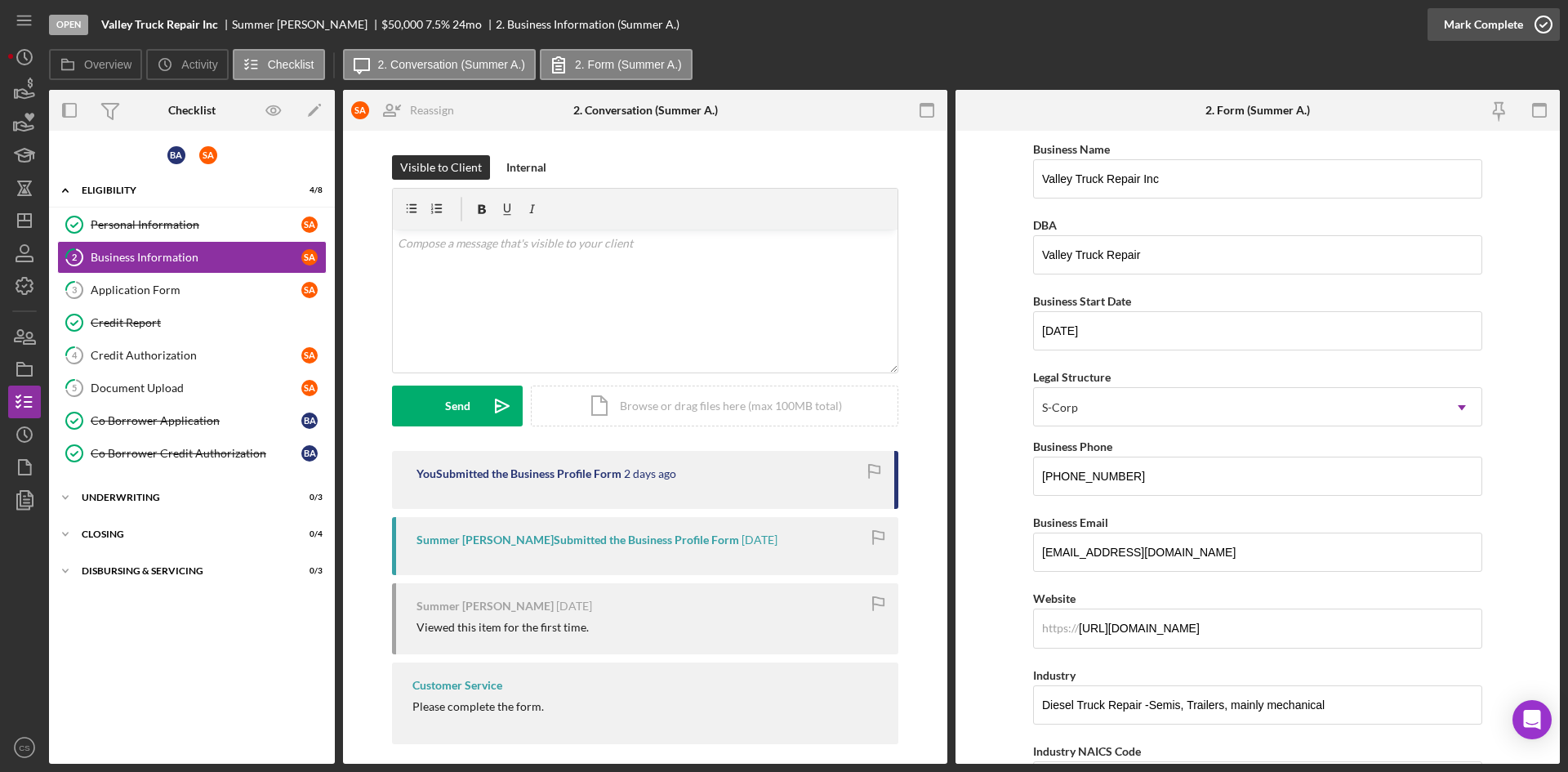
click at [1538, 27] on icon "button" at bounding box center [1544, 24] width 40 height 40
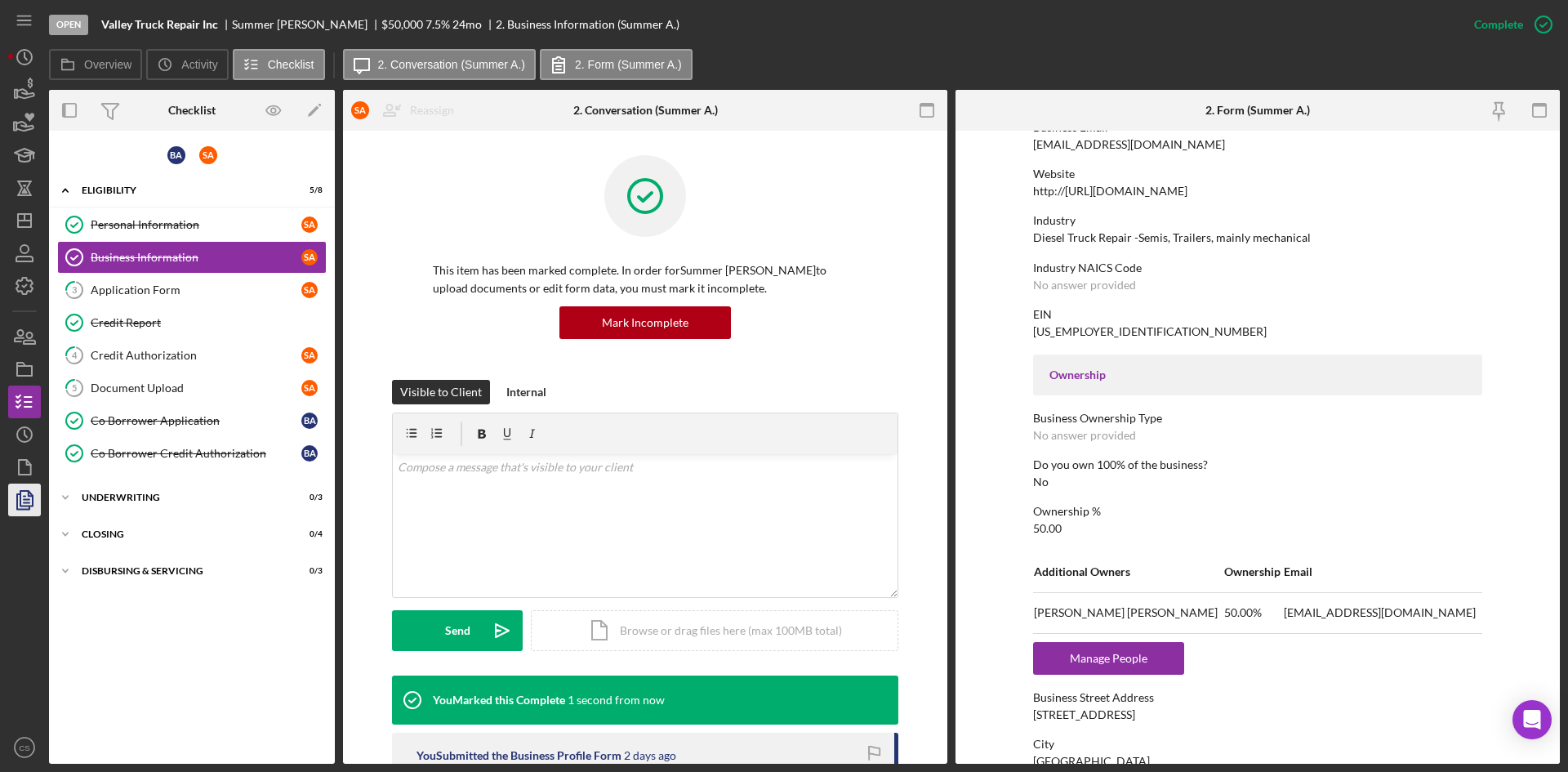
scroll to position [327, 0]
click at [162, 290] on div "Application Form" at bounding box center [196, 289] width 211 height 13
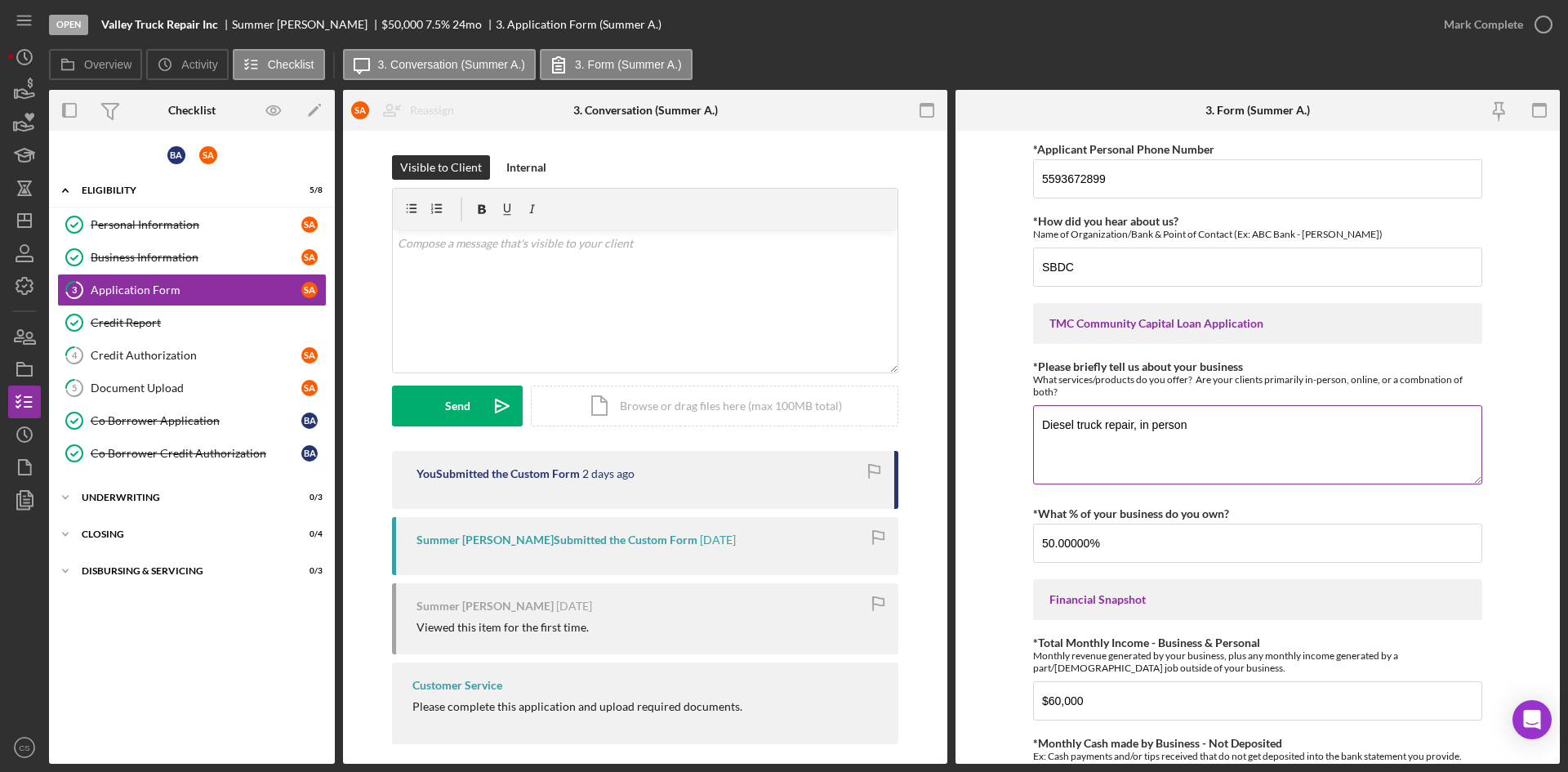
drag, startPoint x: 1226, startPoint y: 427, endPoint x: 1134, endPoint y: 424, distance: 92.0
click at [1134, 424] on textarea "Diesel truck repair, in person" at bounding box center [1258, 444] width 450 height 78
type textarea "Diesel truck repair,"
click at [1544, 17] on circle "button" at bounding box center [1544, 24] width 16 height 16
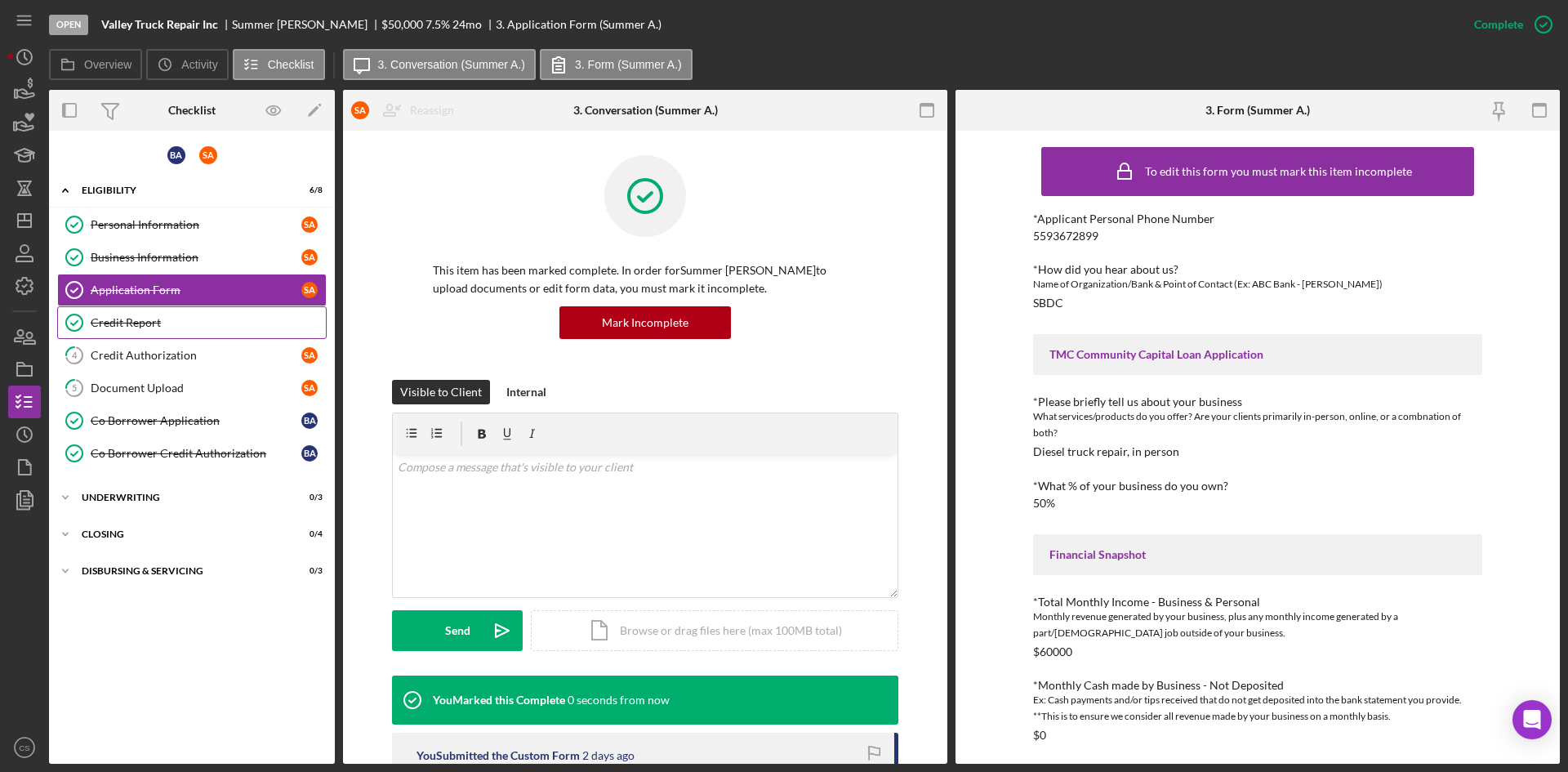
click at [191, 329] on div "Credit Report" at bounding box center [207, 322] width 235 height 13
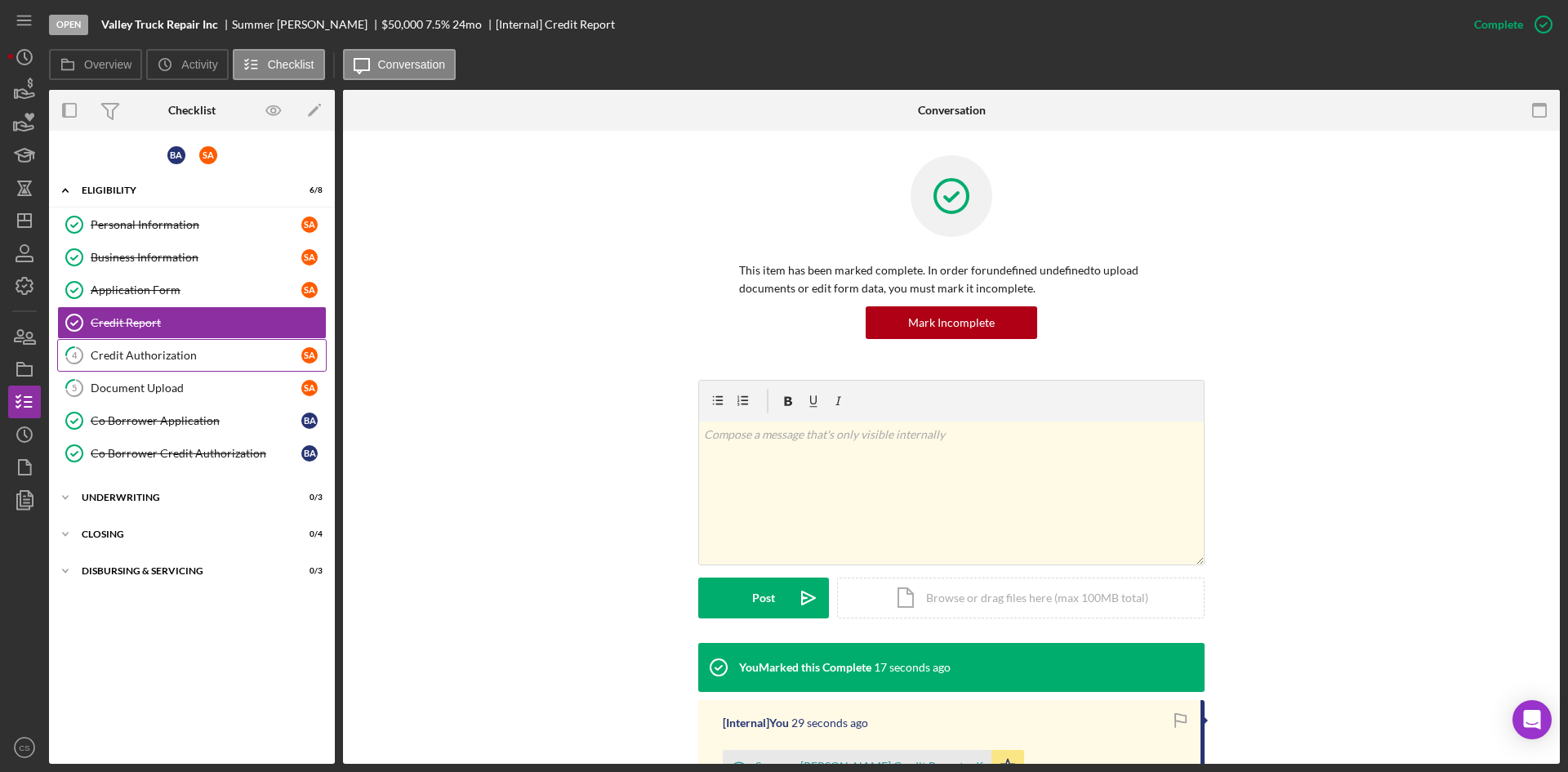
click at [170, 356] on div "Credit Authorization" at bounding box center [196, 355] width 211 height 13
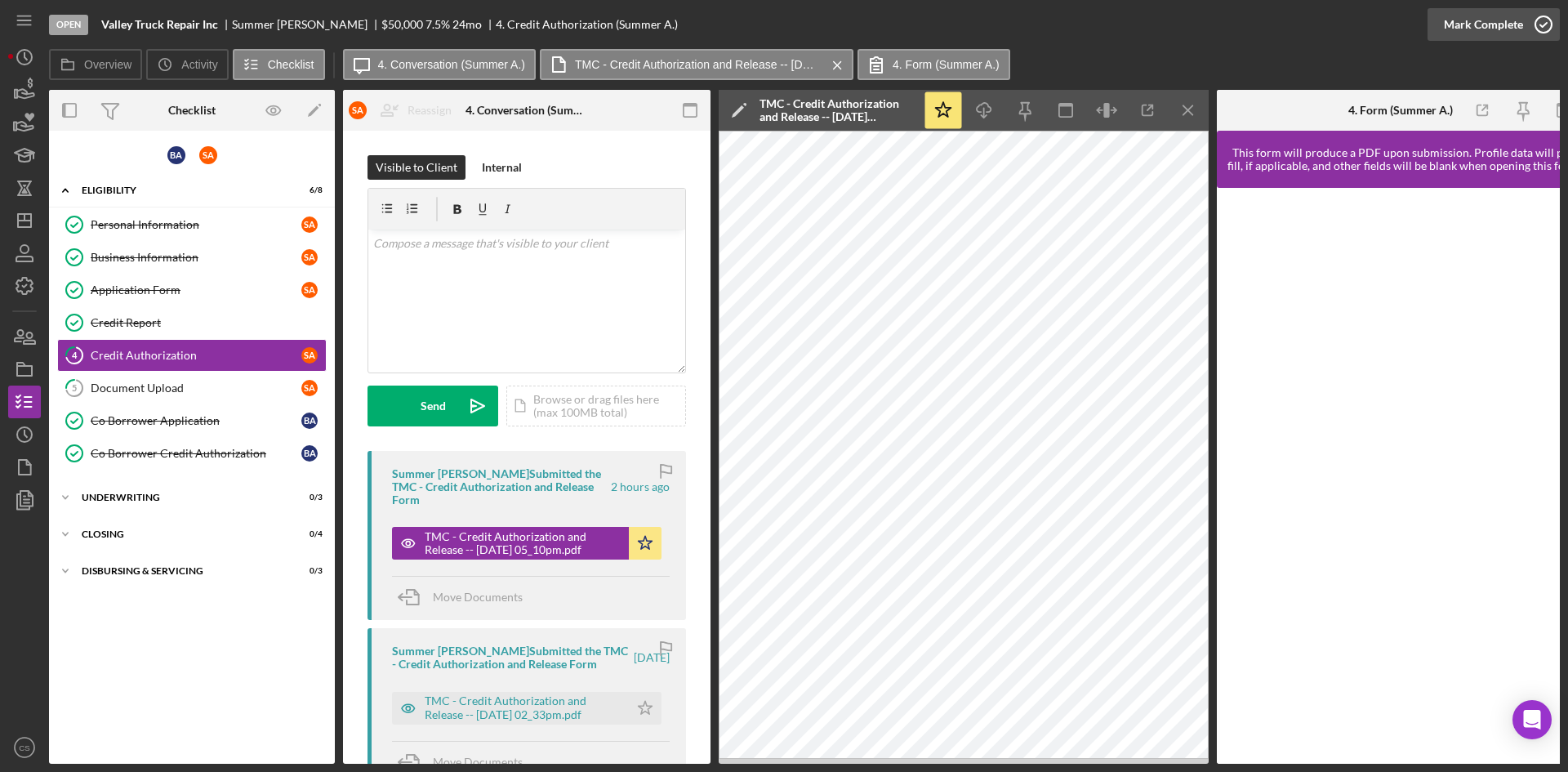
click at [1544, 17] on circle "button" at bounding box center [1544, 24] width 16 height 16
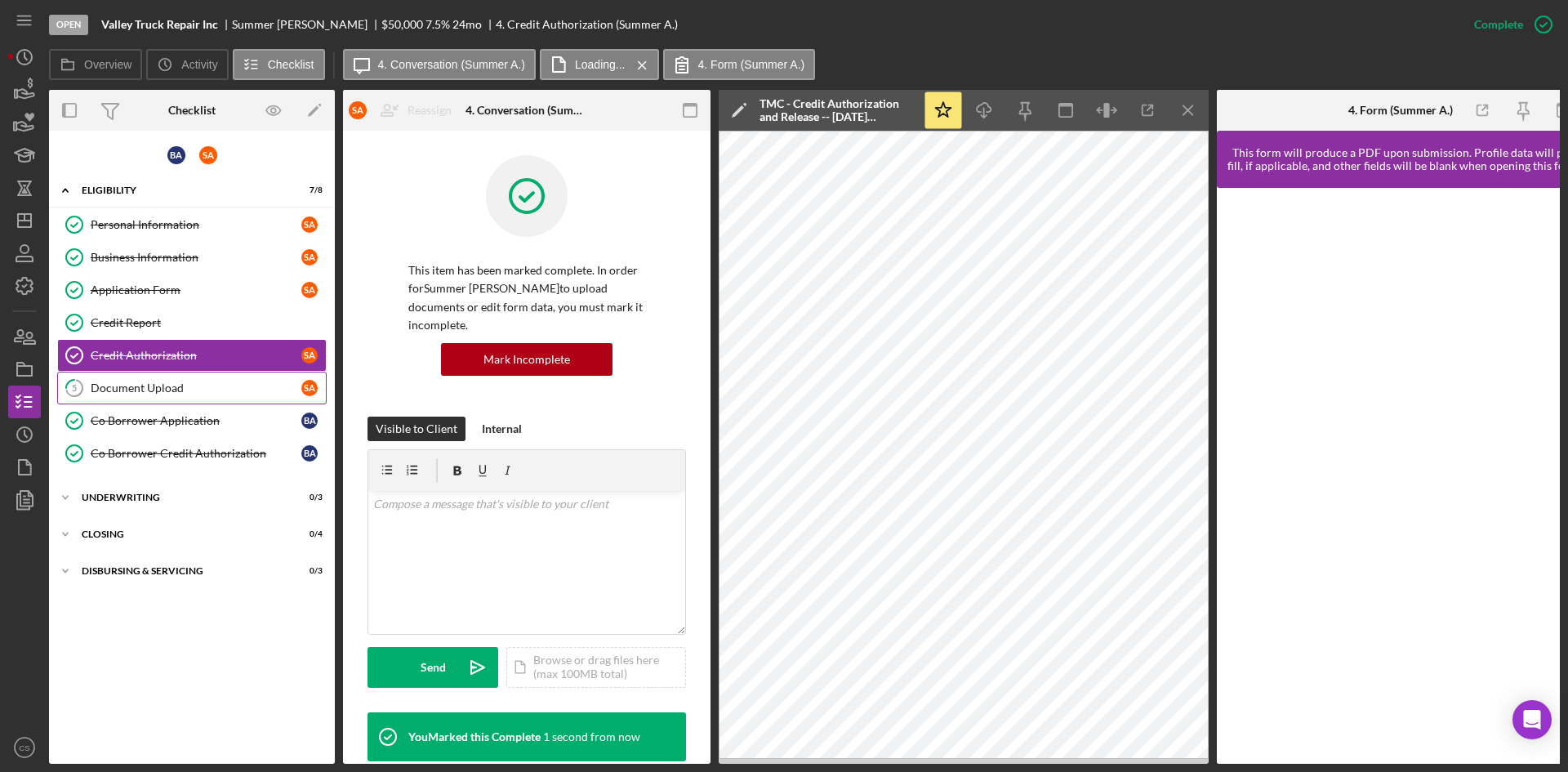
click at [163, 382] on div "Document Upload" at bounding box center [196, 387] width 211 height 13
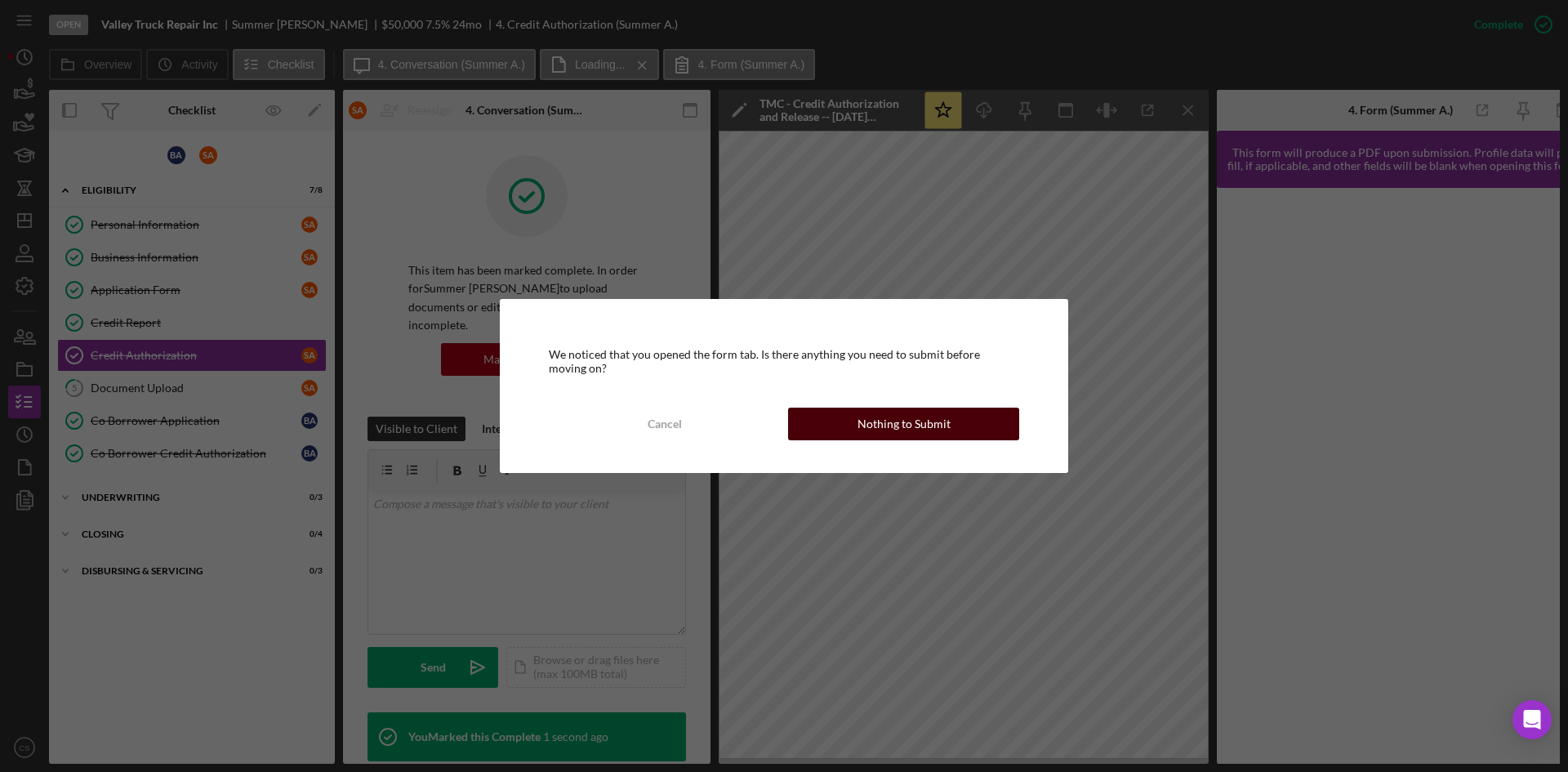
click at [952, 420] on button "Nothing to Submit" at bounding box center [904, 424] width 231 height 33
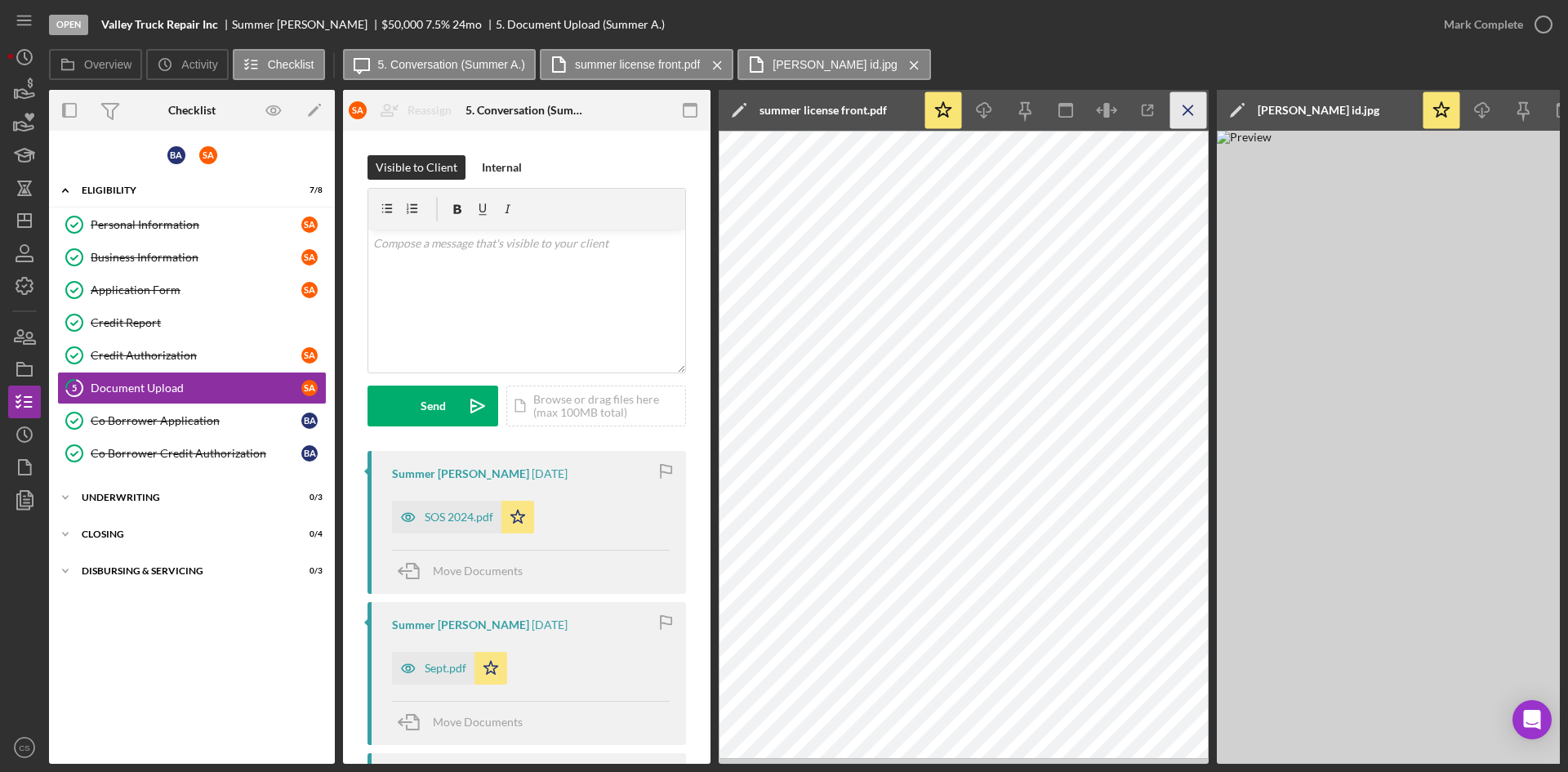
click at [1191, 108] on line "button" at bounding box center [1188, 110] width 9 height 9
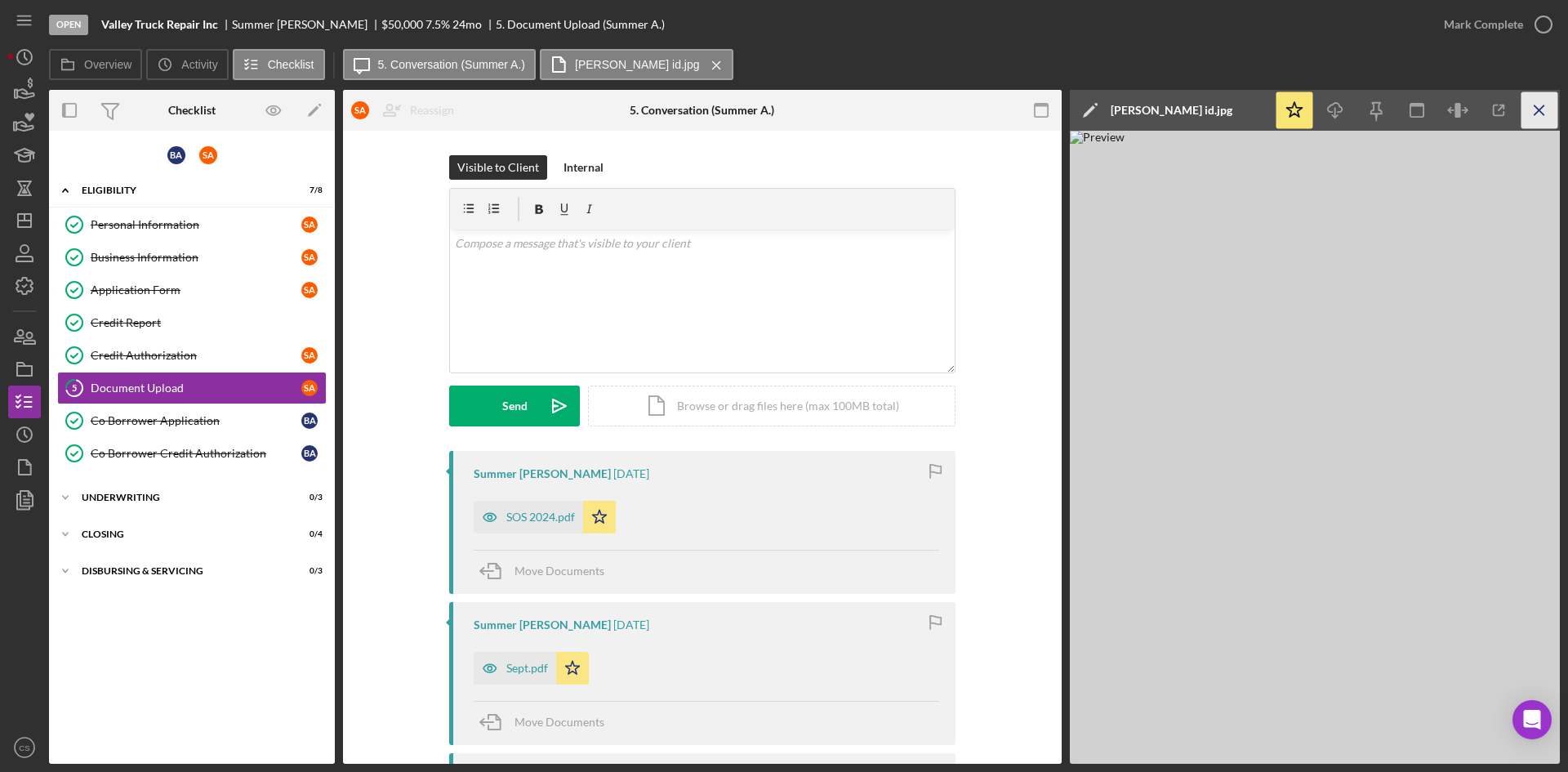
click at [1533, 105] on icon "Icon/Menu Close" at bounding box center [1540, 111] width 37 height 37
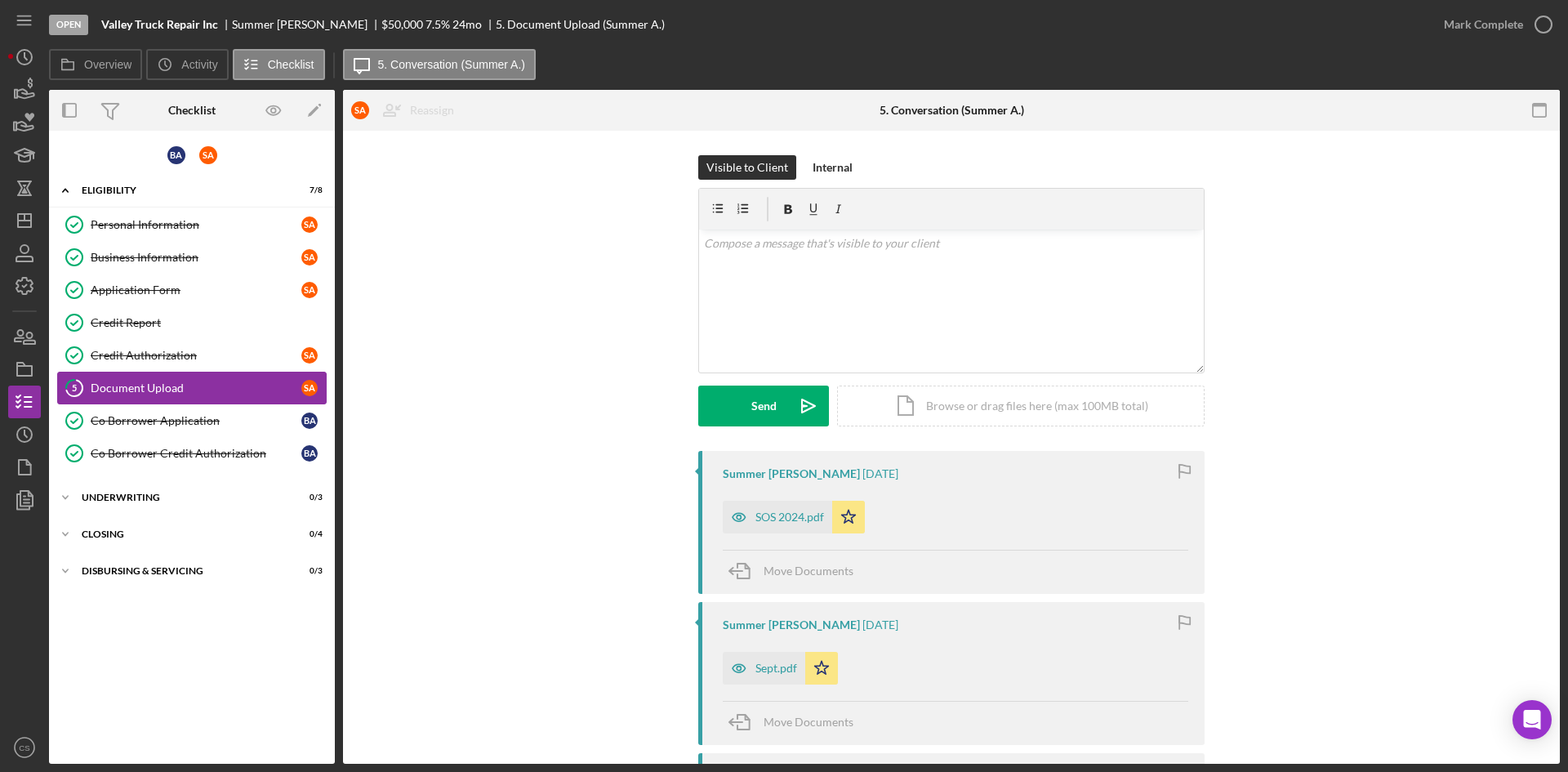
click at [222, 390] on div "Document Upload" at bounding box center [196, 387] width 211 height 13
click at [1549, 22] on icon "button" at bounding box center [1544, 24] width 40 height 40
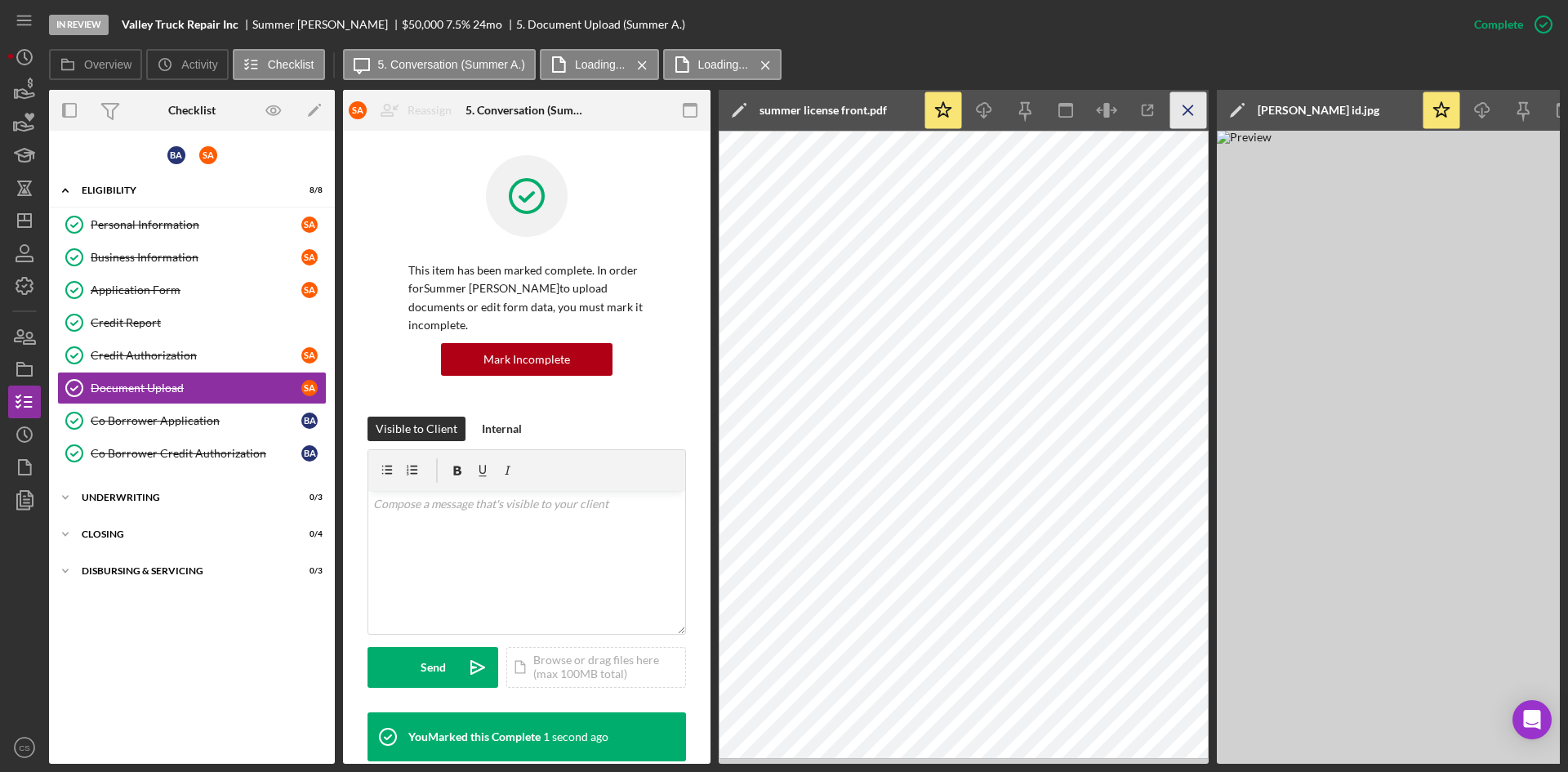
click at [1179, 104] on icon "Icon/Menu Close" at bounding box center [1189, 111] width 37 height 37
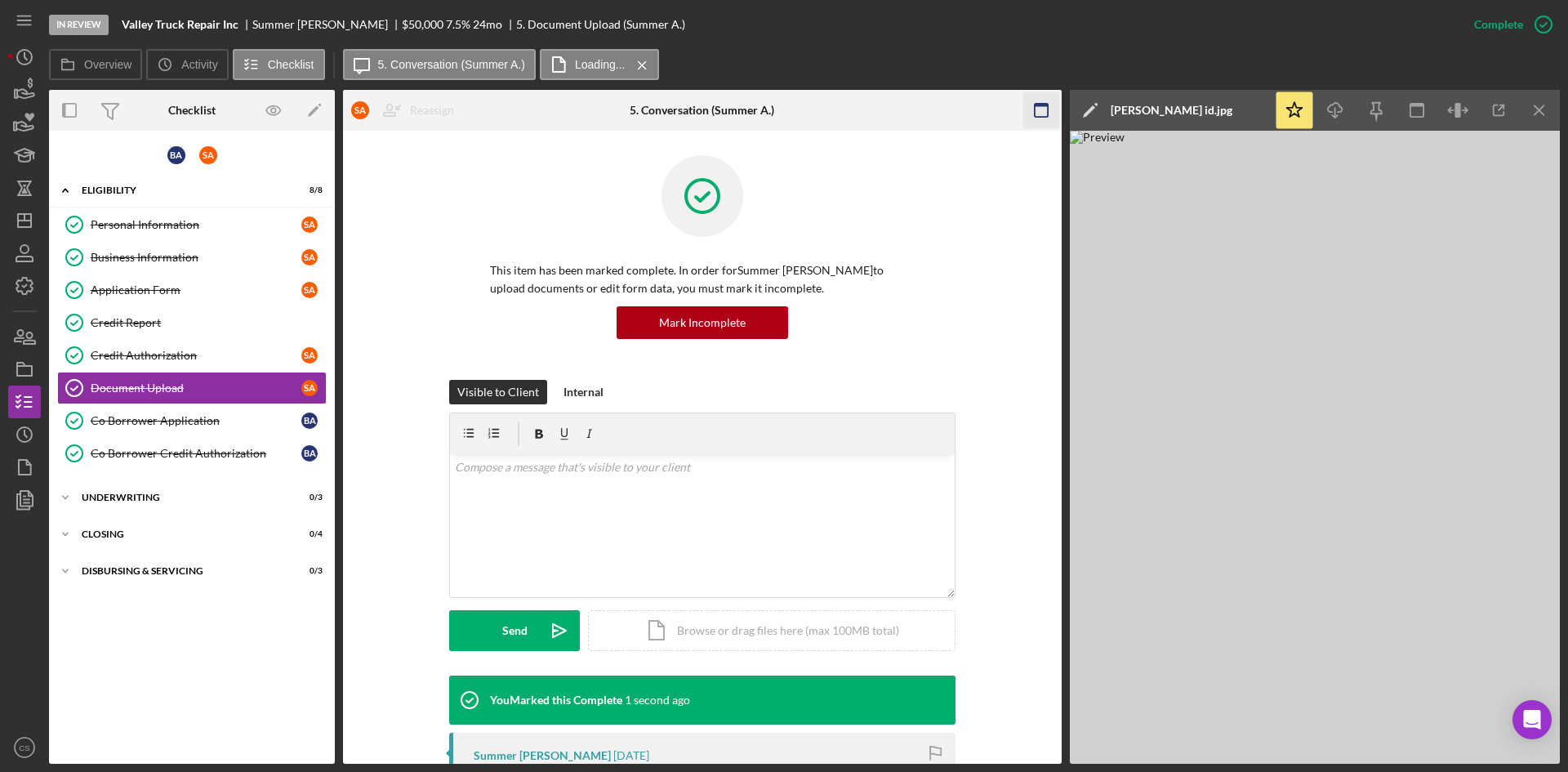
click at [1543, 100] on icon "Icon/Menu Close" at bounding box center [1540, 111] width 37 height 37
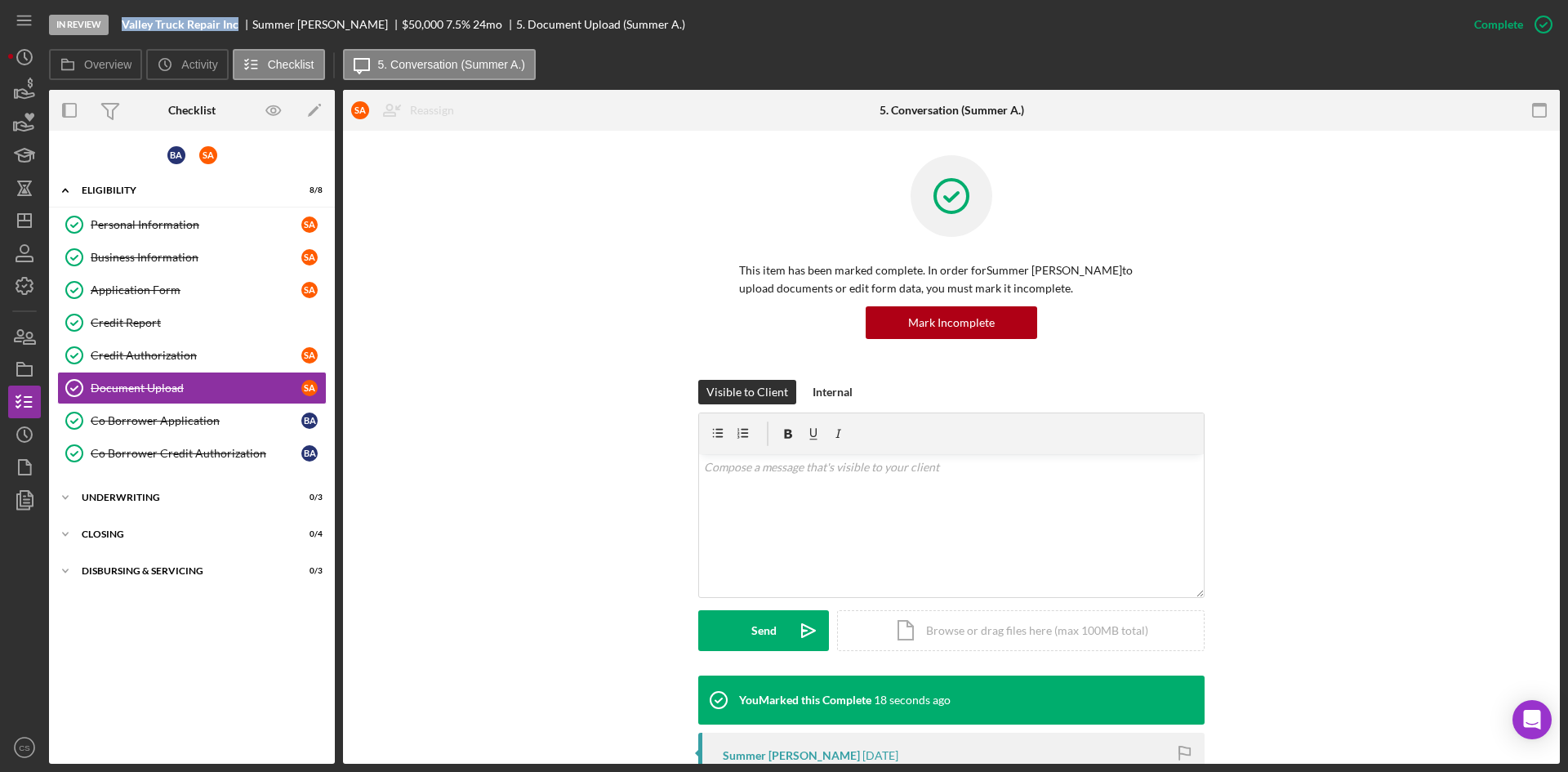
drag, startPoint x: 237, startPoint y: 21, endPoint x: 111, endPoint y: 26, distance: 126.1
click at [111, 26] on div "In Review Valley Truck Repair Inc Summer [PERSON_NAME] $50,000 $50,000 7.5 % 24…" at bounding box center [753, 24] width 1409 height 49
copy div "Valley Truck Repair Inc"
click at [28, 90] on icon "button" at bounding box center [24, 89] width 40 height 40
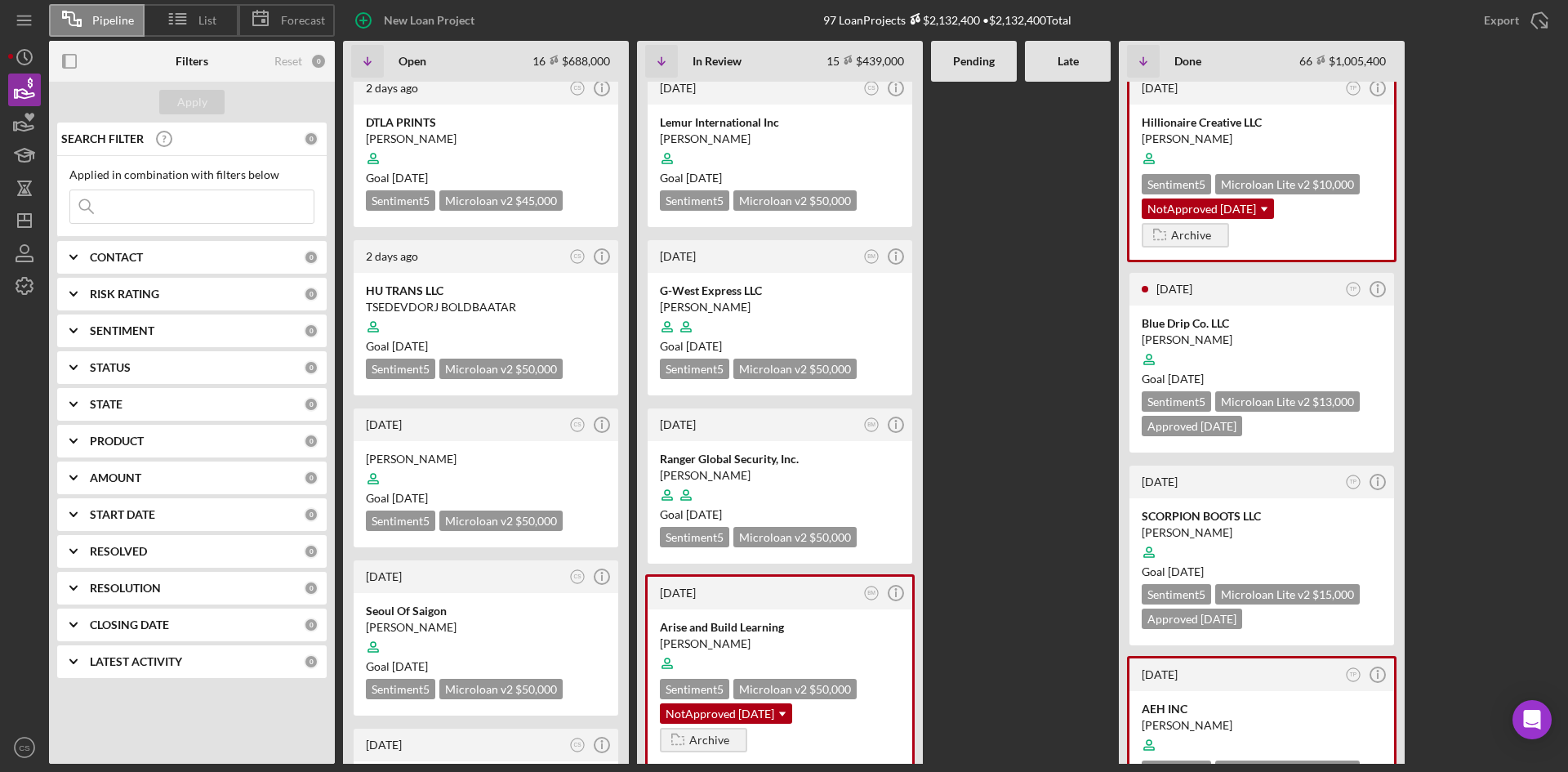
scroll to position [327, 0]
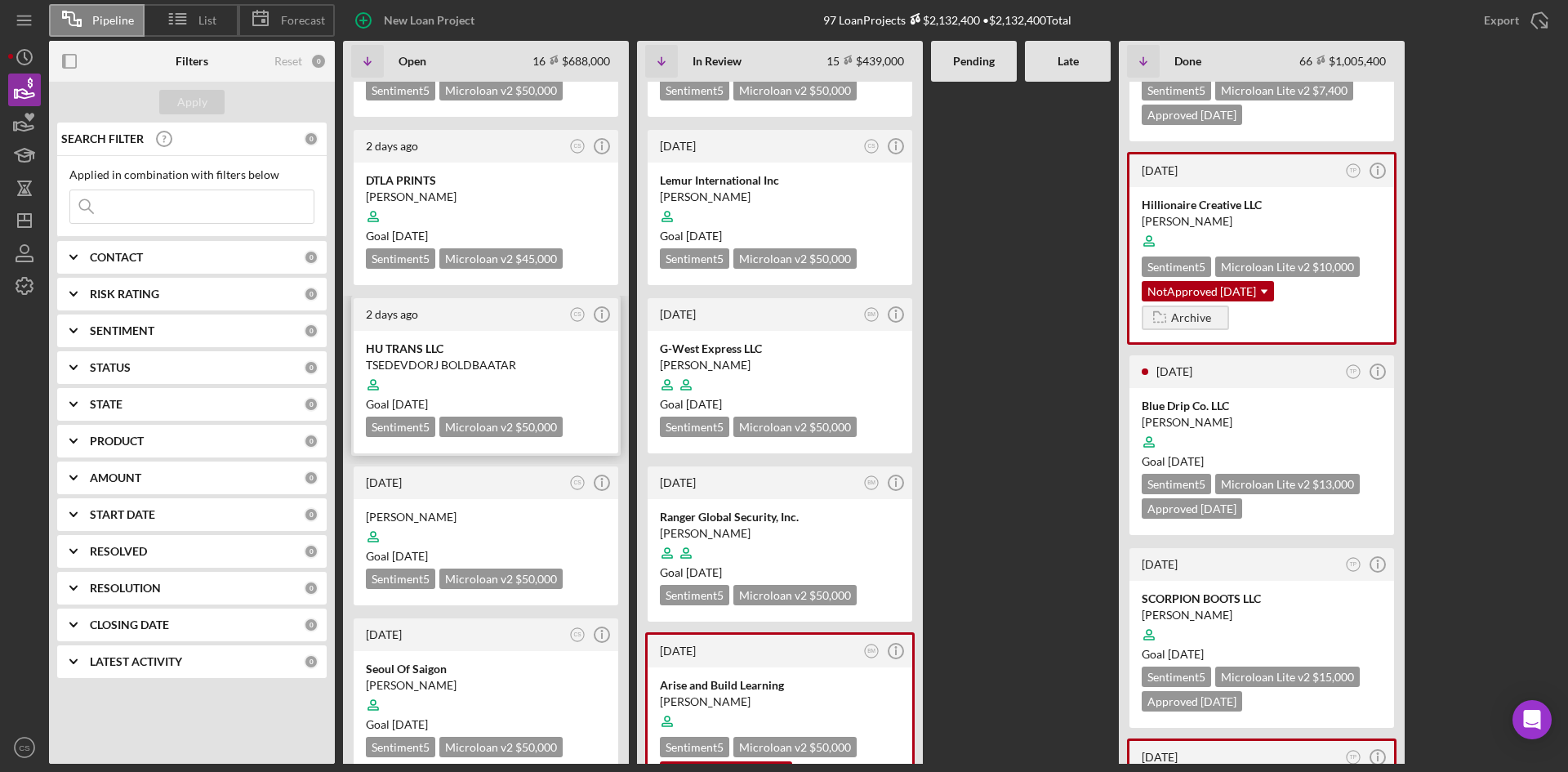
click at [488, 370] on div at bounding box center [486, 385] width 240 height 31
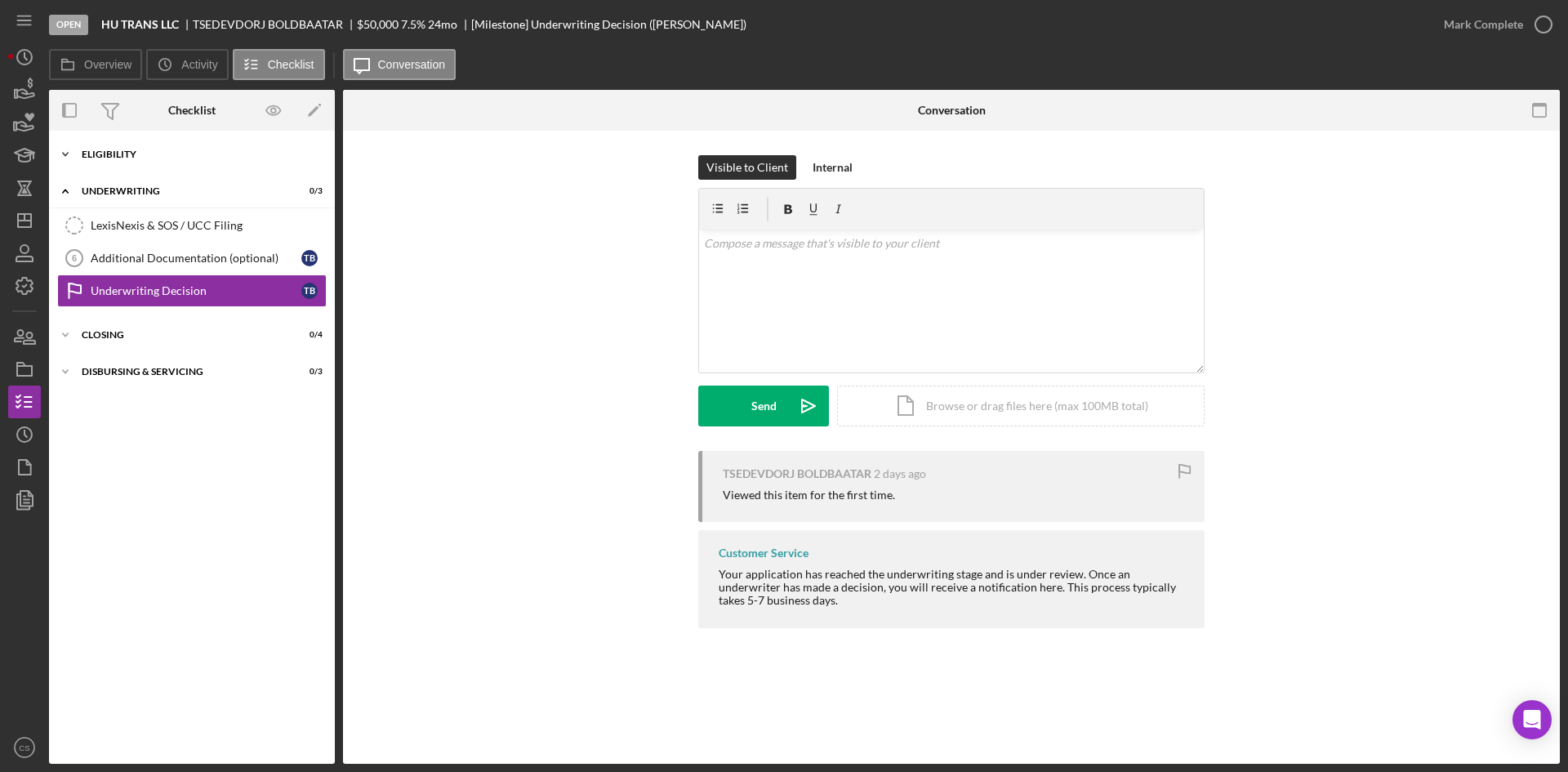
click at [140, 161] on div "Icon/Expander Eligibility 0 / 6" at bounding box center [191, 154] width 286 height 33
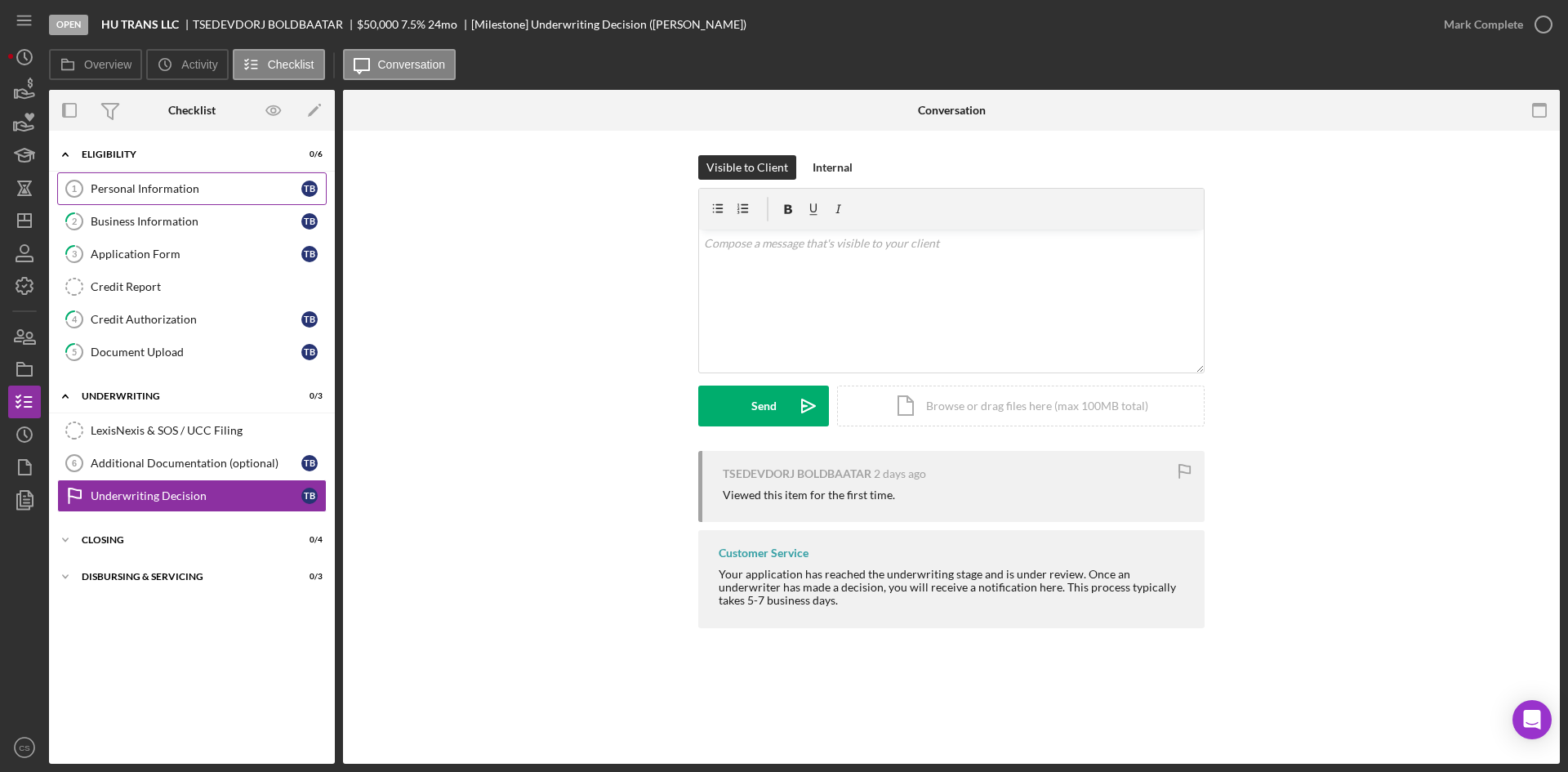
click at [149, 197] on link "Personal Information 1 Personal Information T B" at bounding box center [192, 188] width 270 height 33
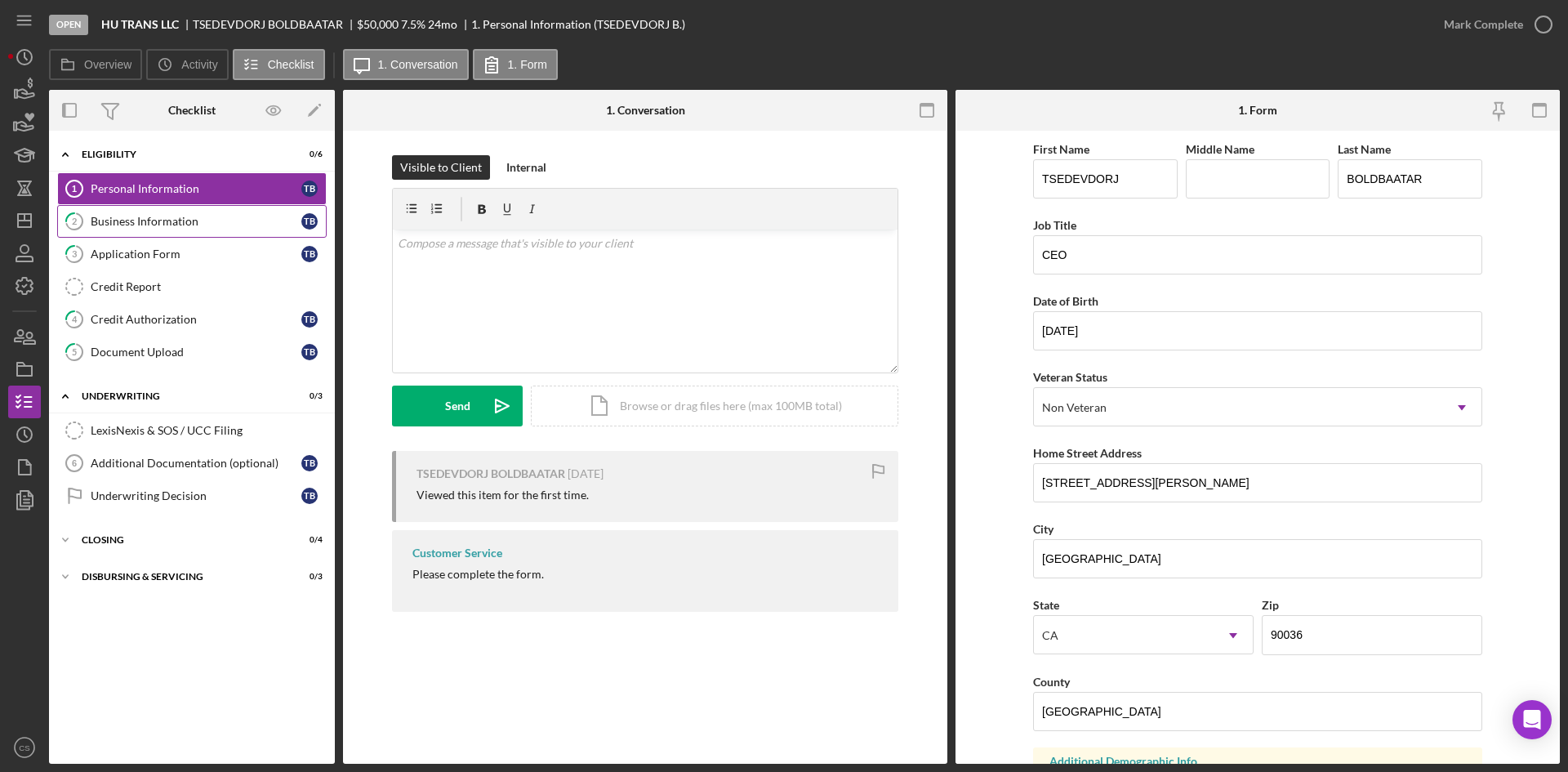
click at [216, 213] on link "2 Business Information T B" at bounding box center [192, 221] width 270 height 33
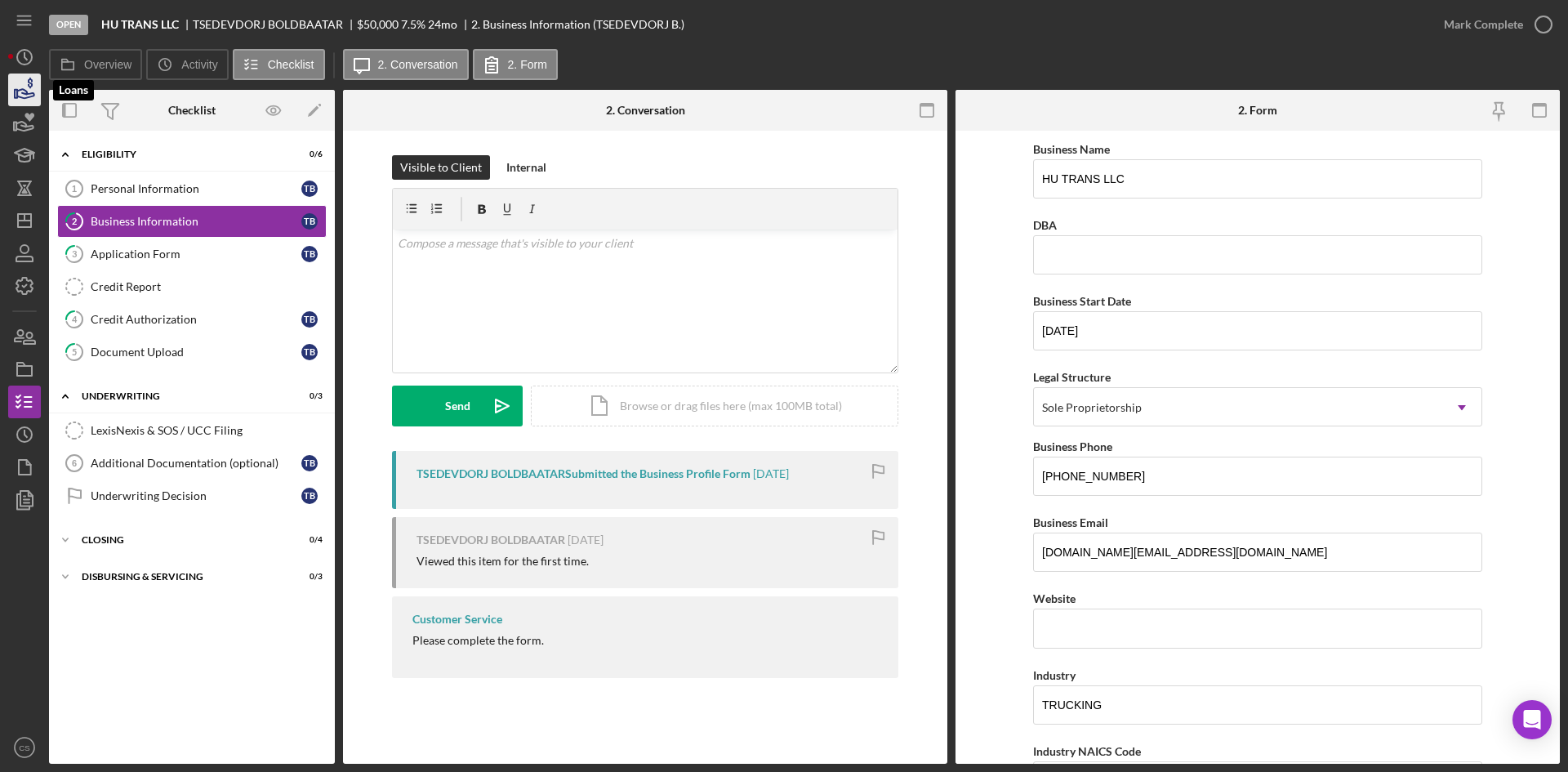
click at [24, 94] on icon "button" at bounding box center [25, 94] width 17 height 9
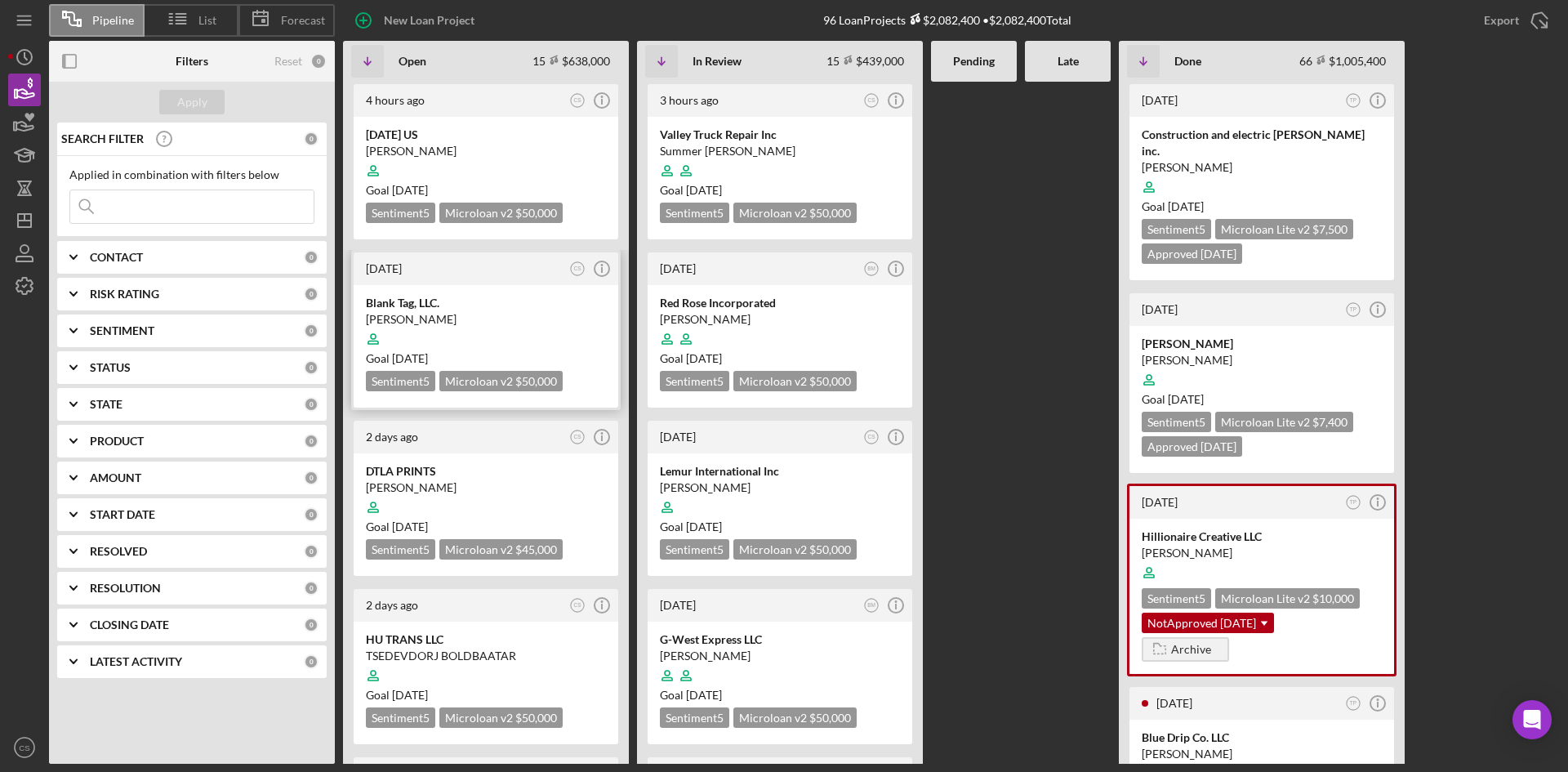
scroll to position [82, 0]
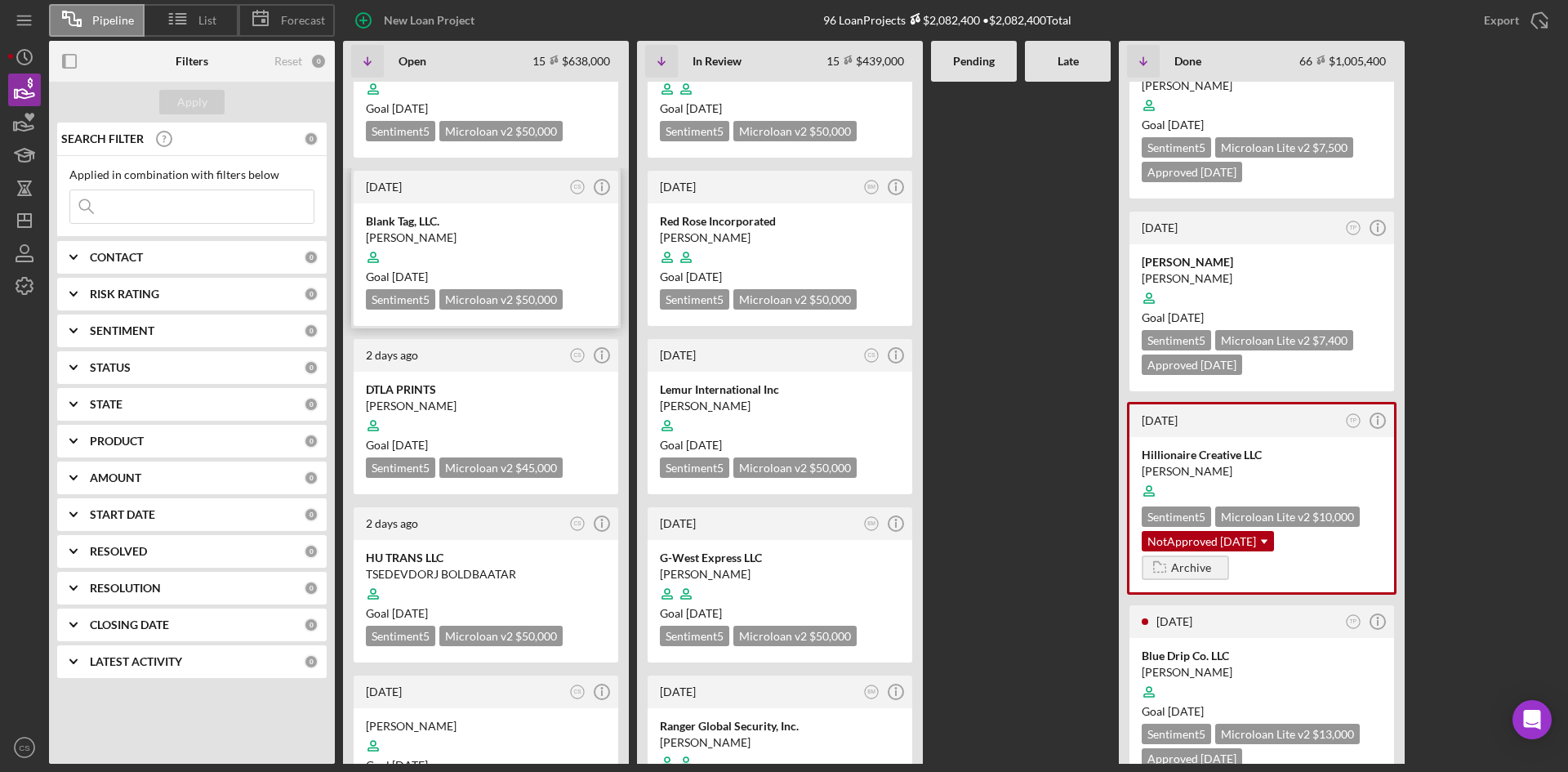
click at [446, 214] on div "Blank Tag, LLC." at bounding box center [486, 221] width 240 height 16
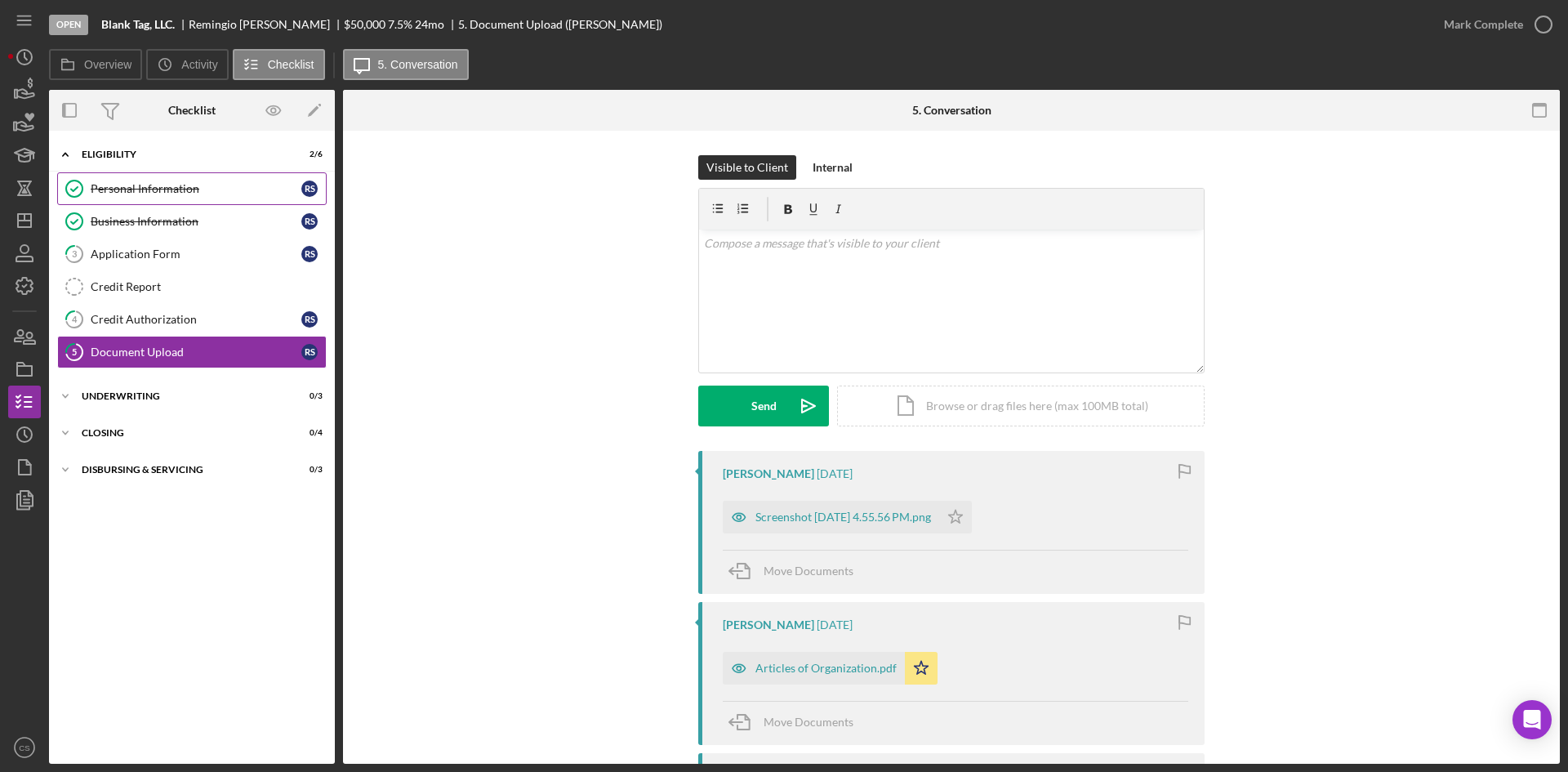
click at [186, 193] on div "Personal Information" at bounding box center [196, 188] width 211 height 13
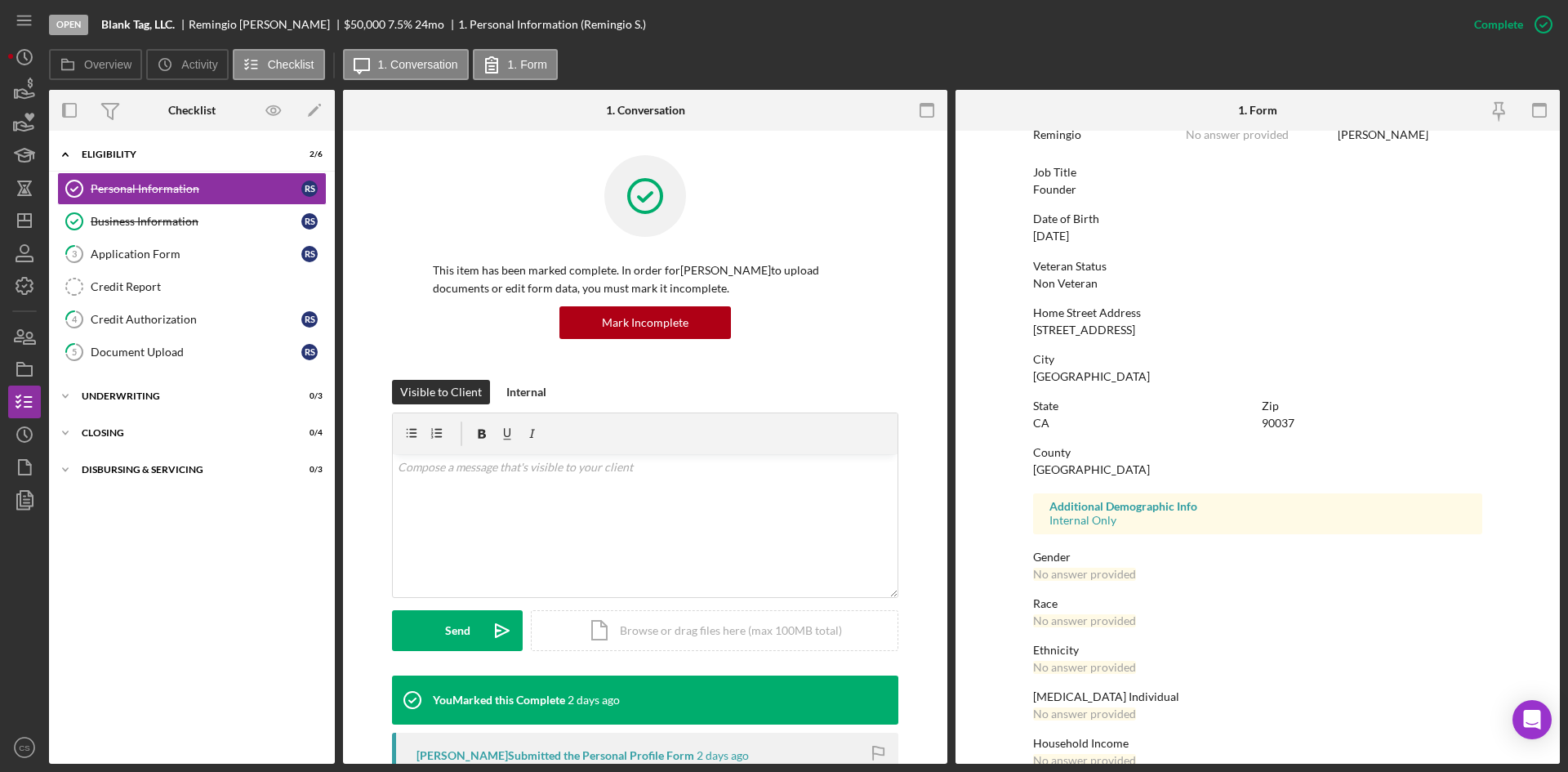
scroll to position [129, 0]
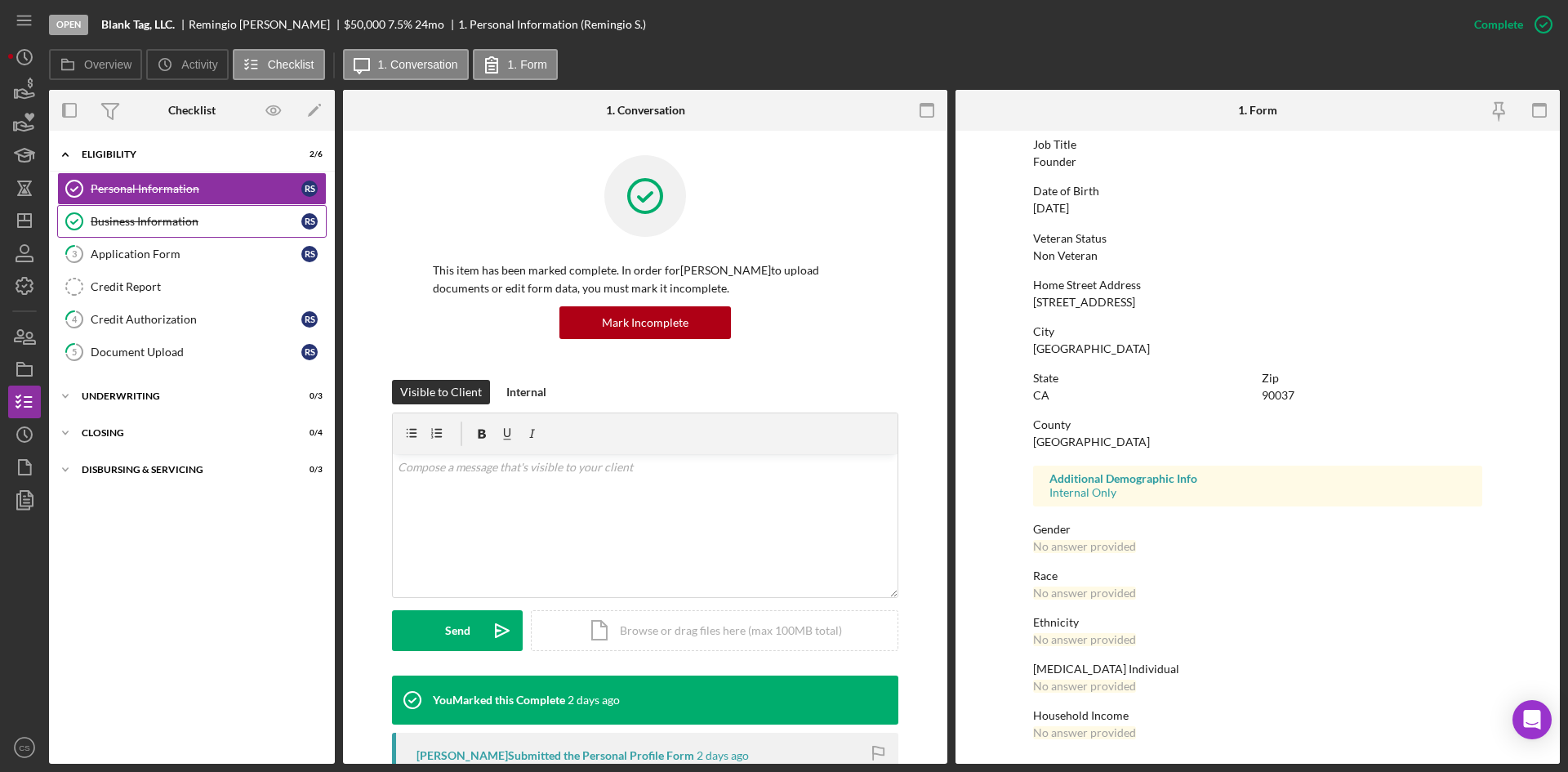
click at [220, 229] on link "Business Information Business Information R S" at bounding box center [192, 221] width 270 height 33
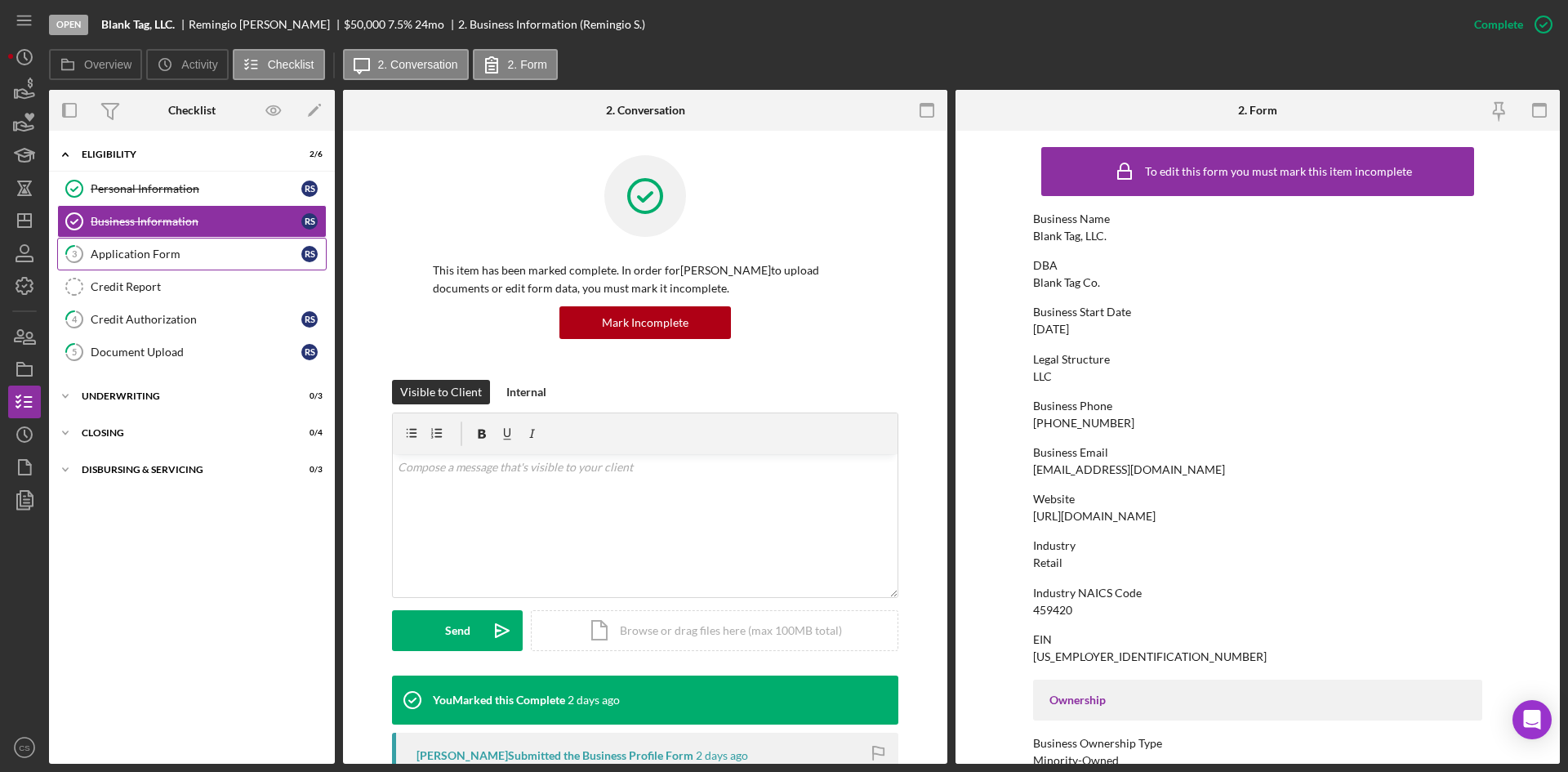
click at [229, 248] on div "Application Form" at bounding box center [196, 253] width 211 height 13
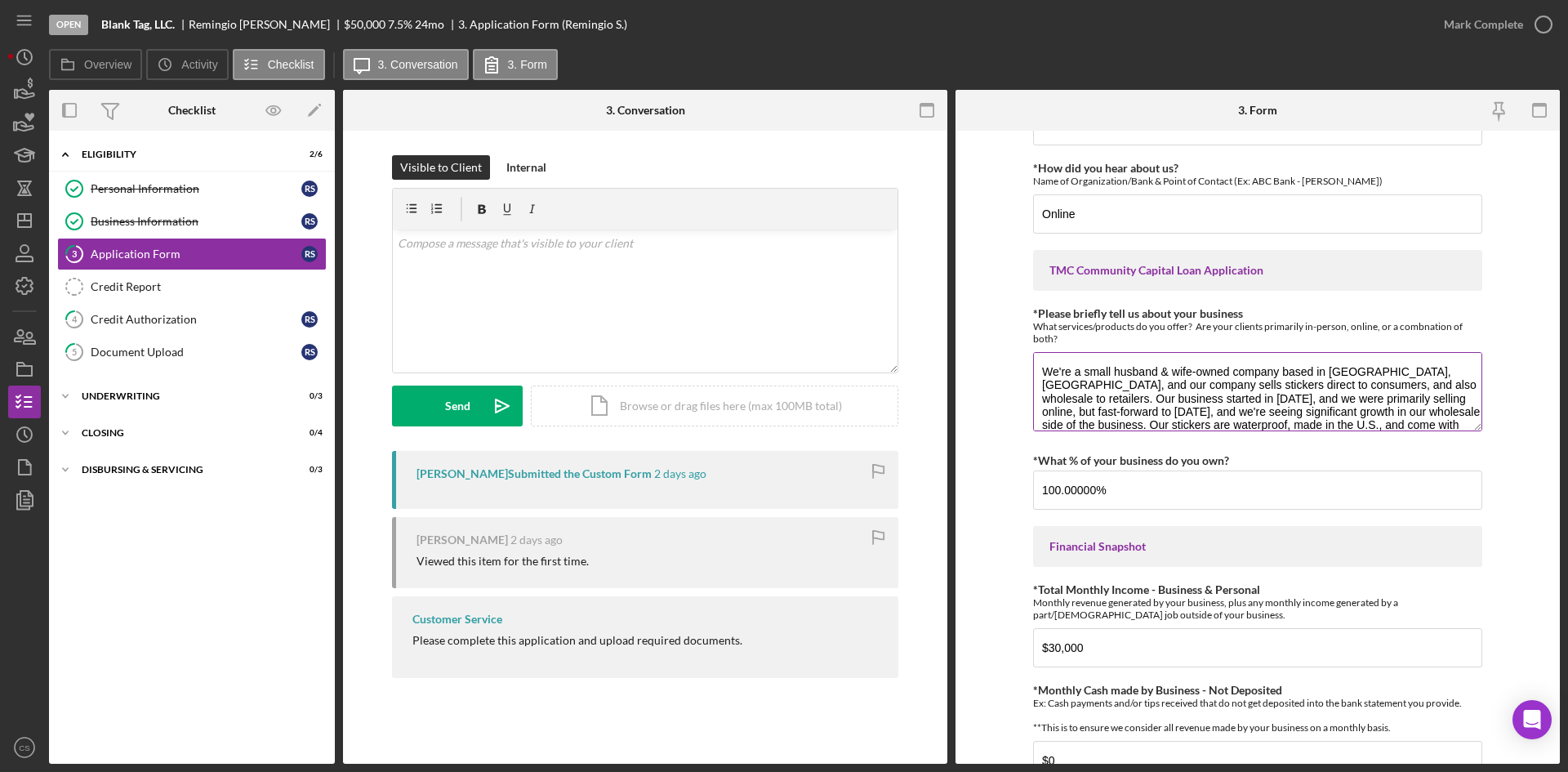
scroll to position [82, 0]
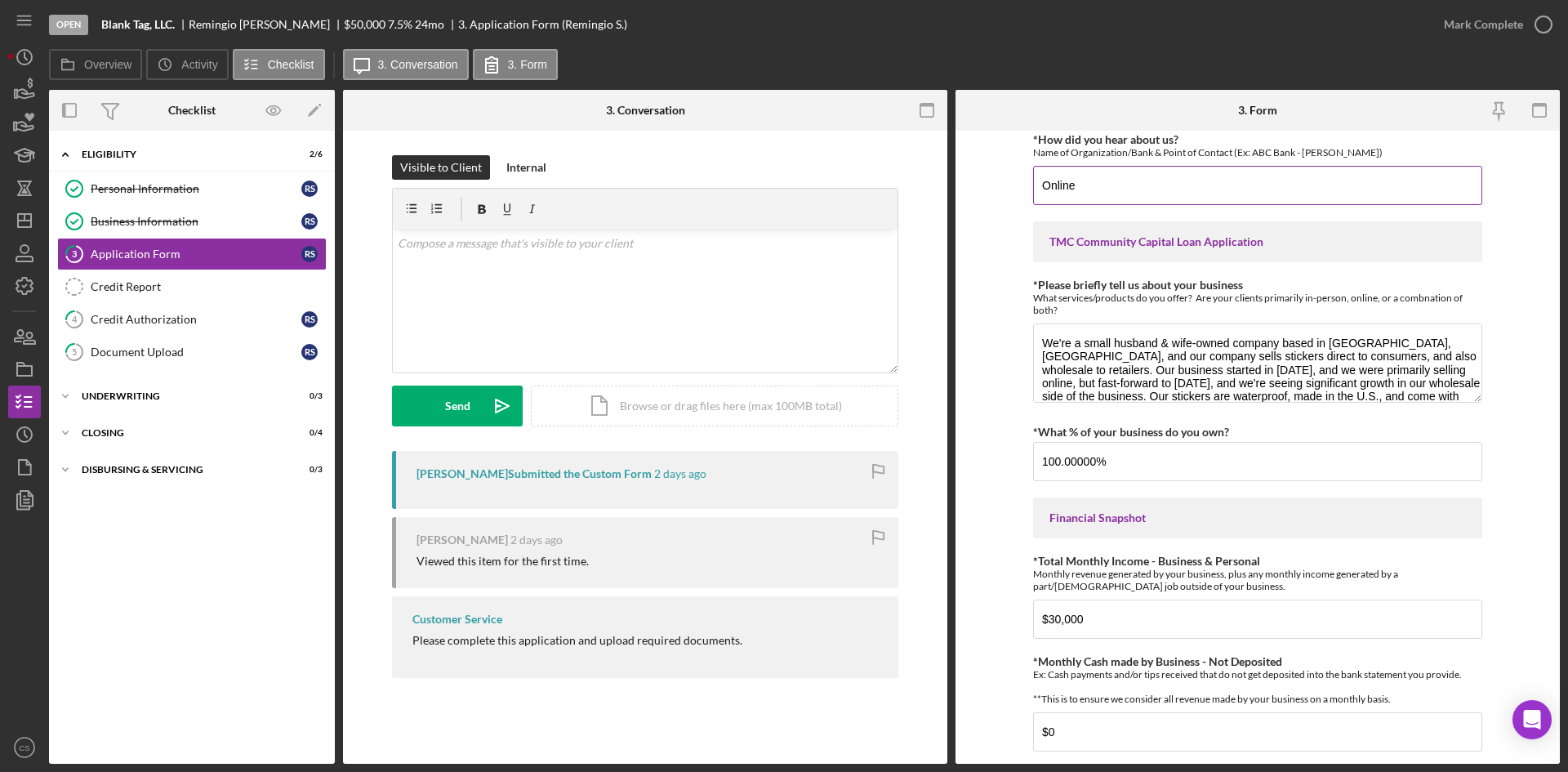
click at [1101, 182] on input "Online" at bounding box center [1258, 186] width 450 height 39
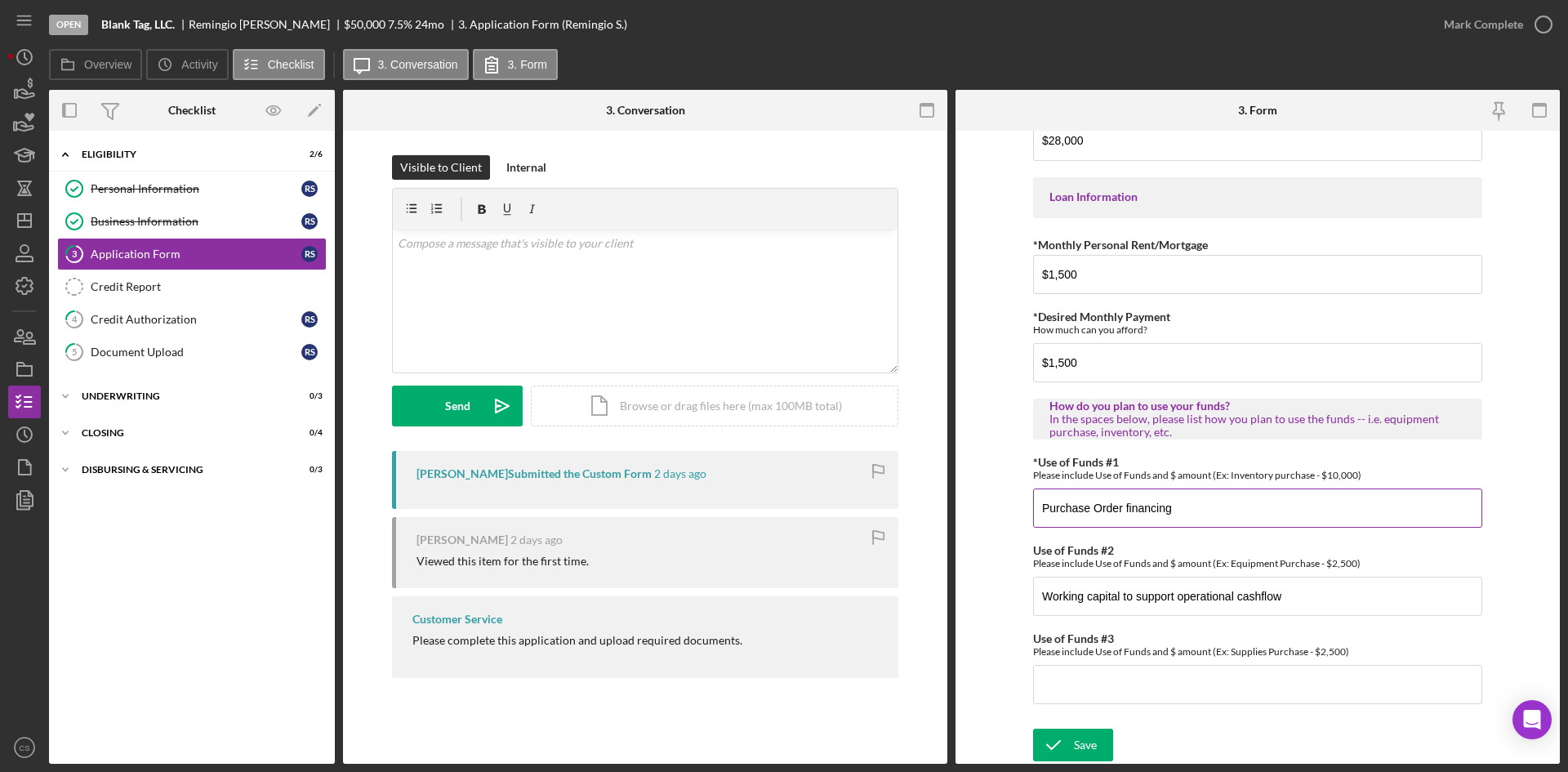
scroll to position [774, 0]
type input "Online - connected with [PERSON_NAME] Before at Event in [GEOGRAPHIC_DATA]"
click at [1083, 746] on div "Save" at bounding box center [1085, 745] width 23 height 33
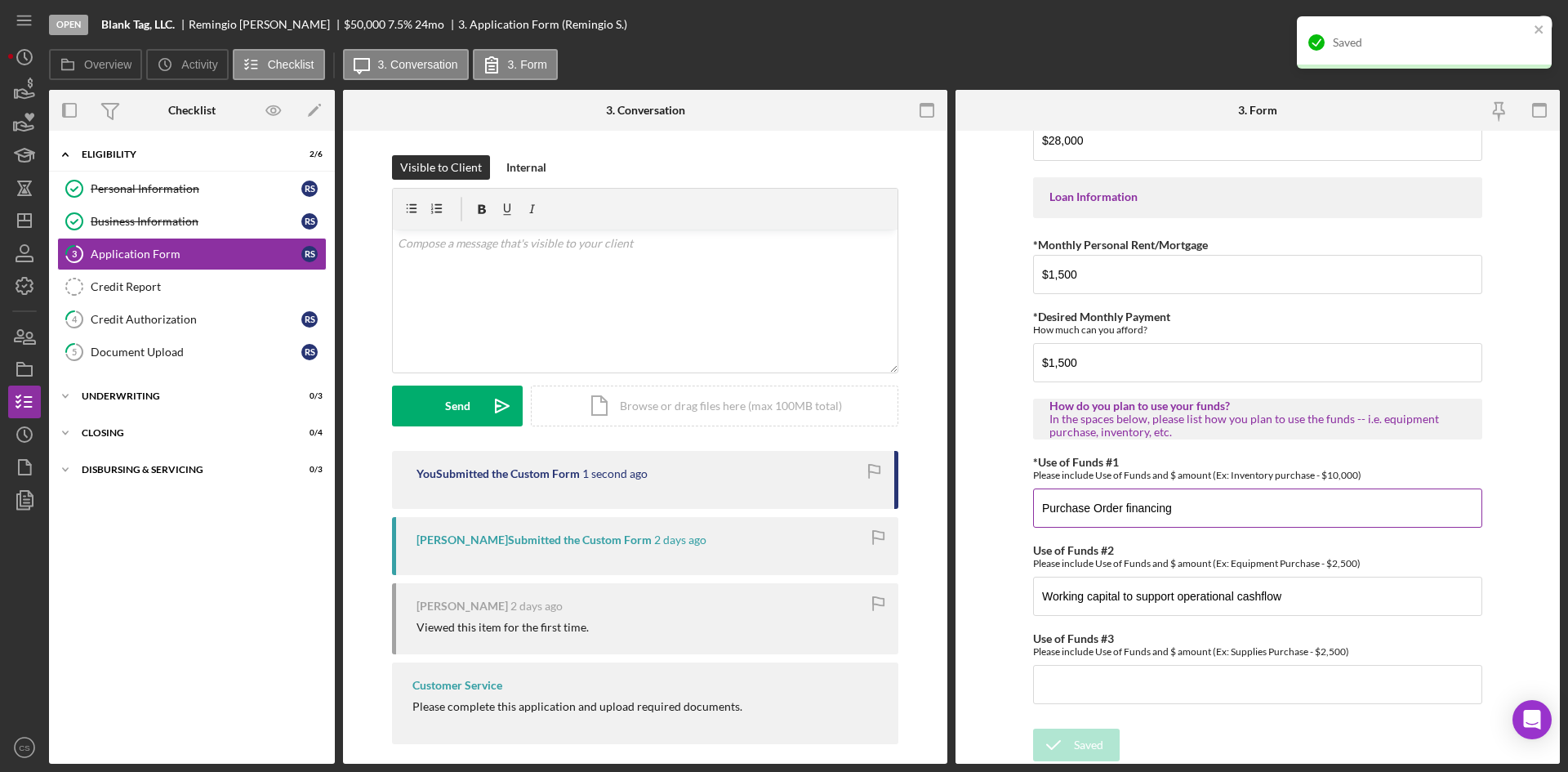
click at [1196, 510] on input "Purchase Order financing" at bounding box center [1258, 508] width 450 height 39
click at [1330, 584] on input "Working capital to support operational cashflow" at bounding box center [1258, 597] width 450 height 39
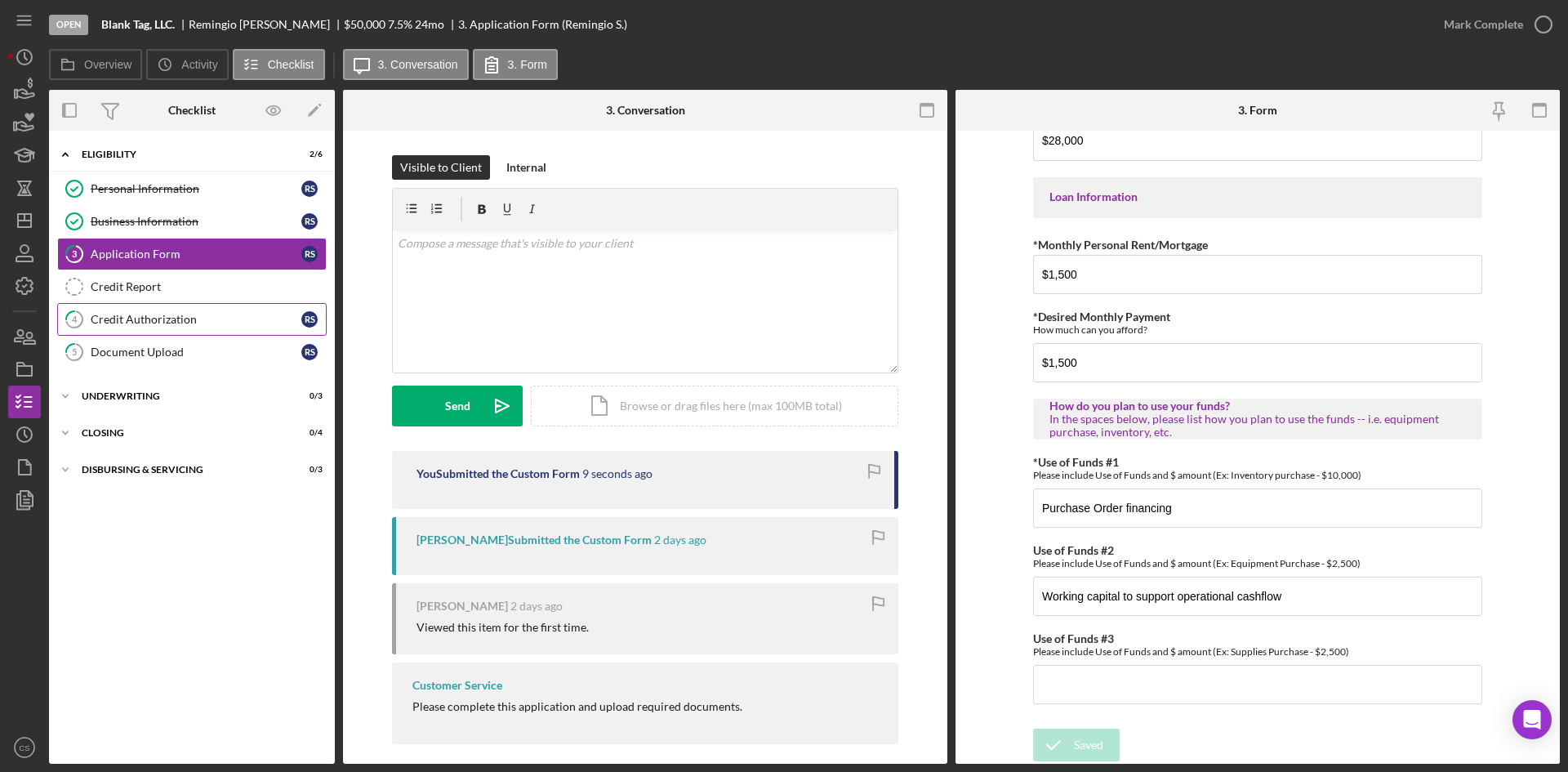
click at [193, 316] on div "Credit Authorization" at bounding box center [196, 319] width 211 height 13
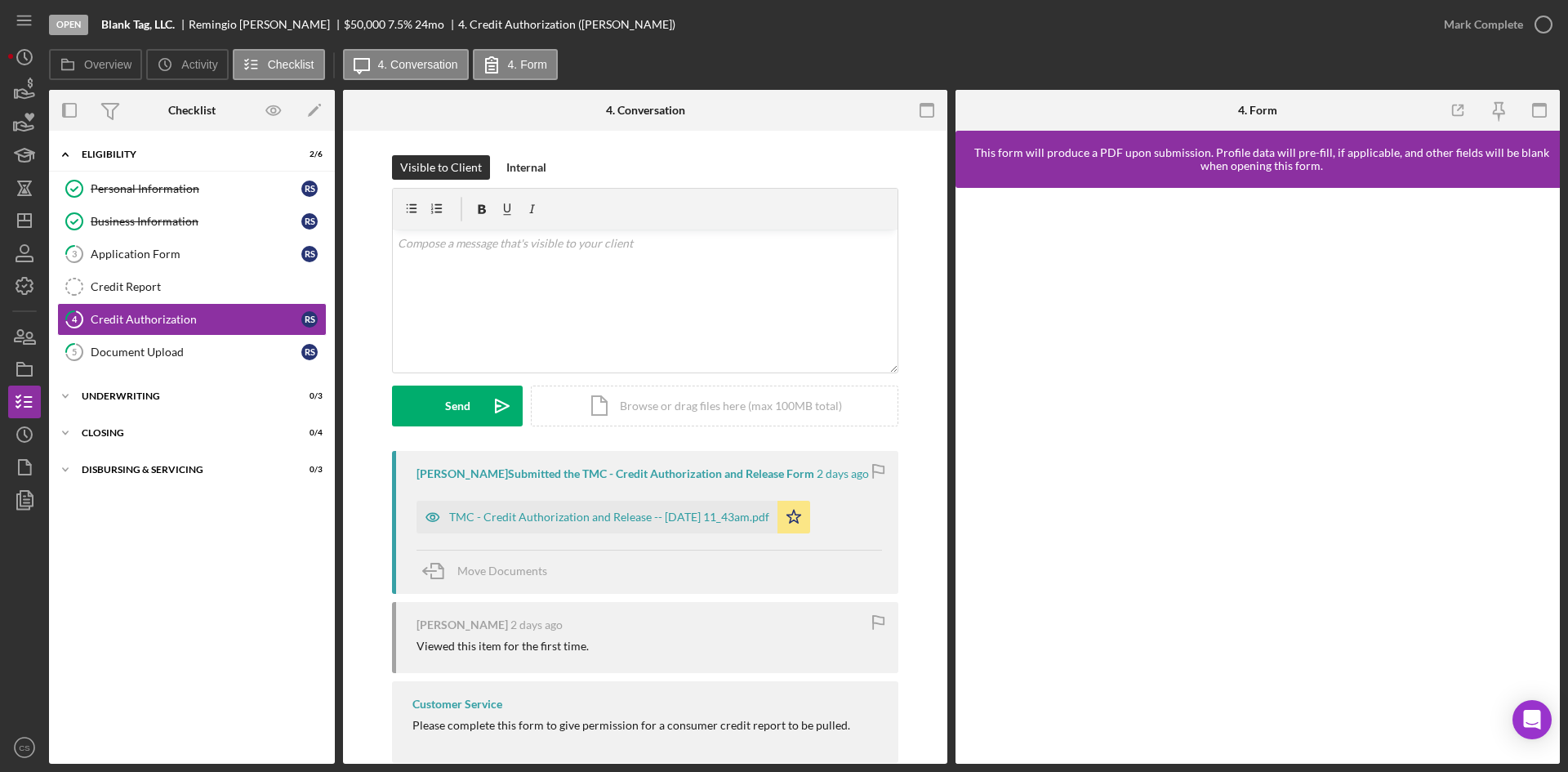
scroll to position [32, 0]
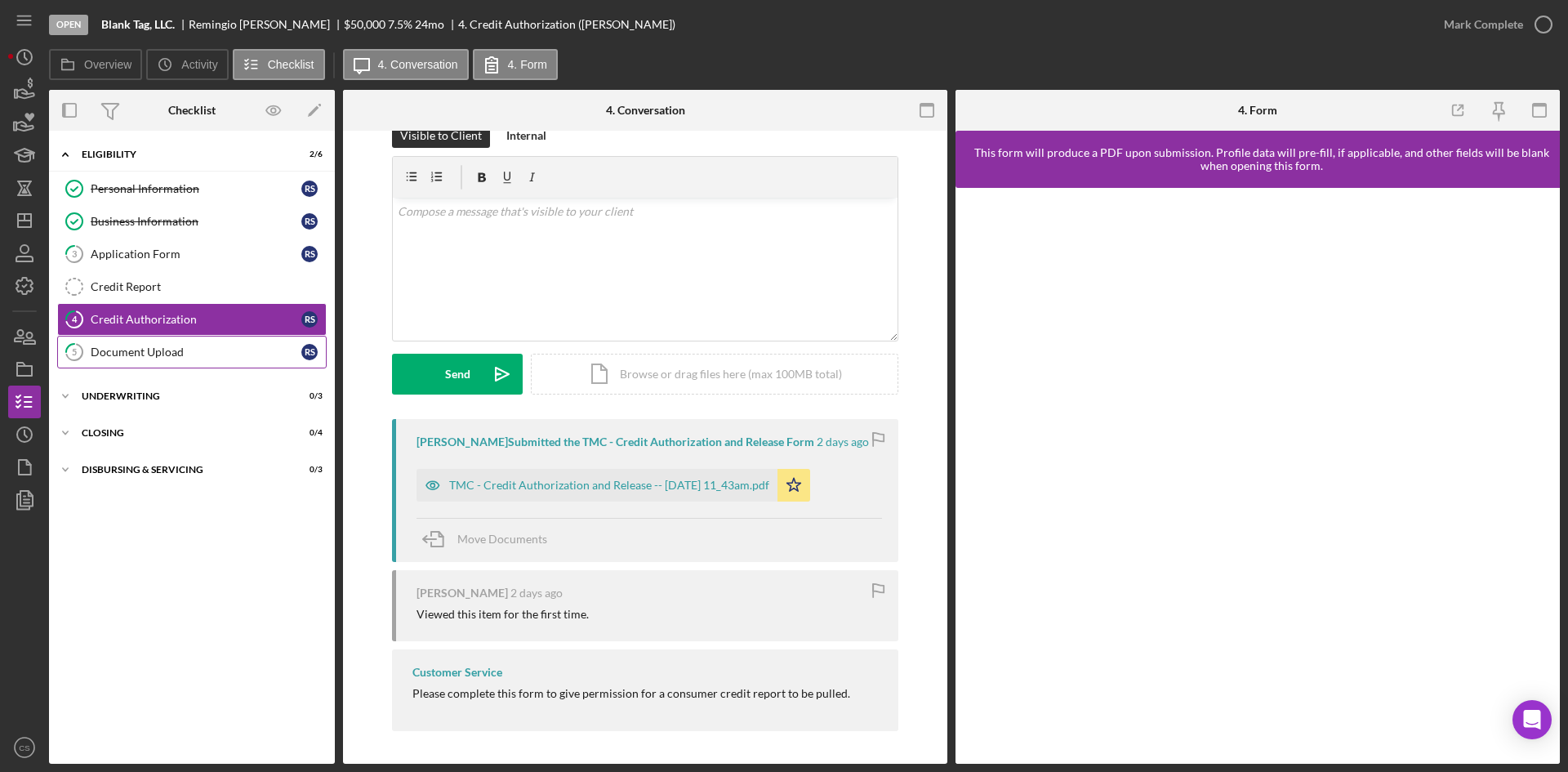
click at [197, 360] on link "5 Document Upload R S" at bounding box center [192, 352] width 270 height 33
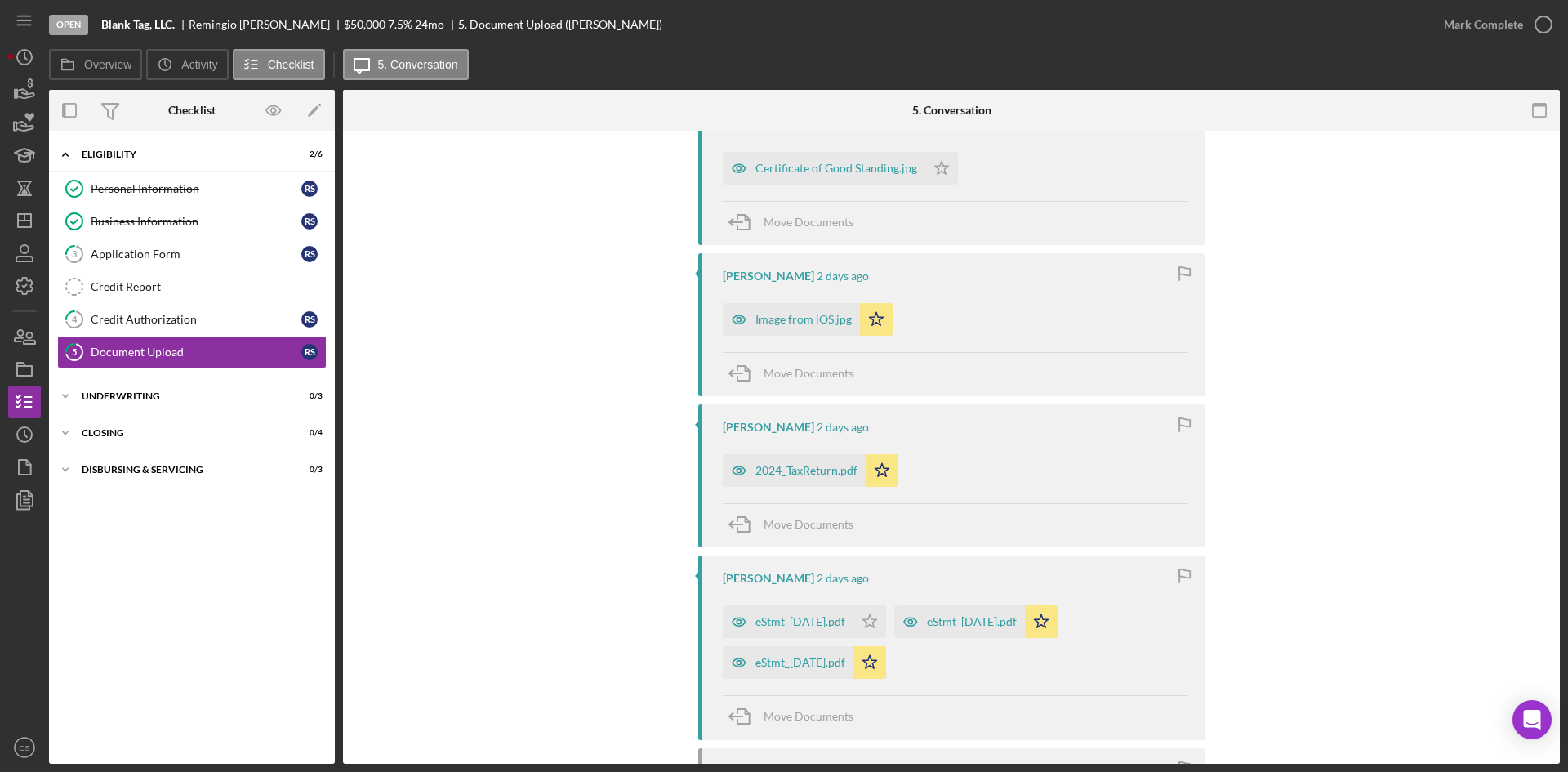
scroll to position [980, 0]
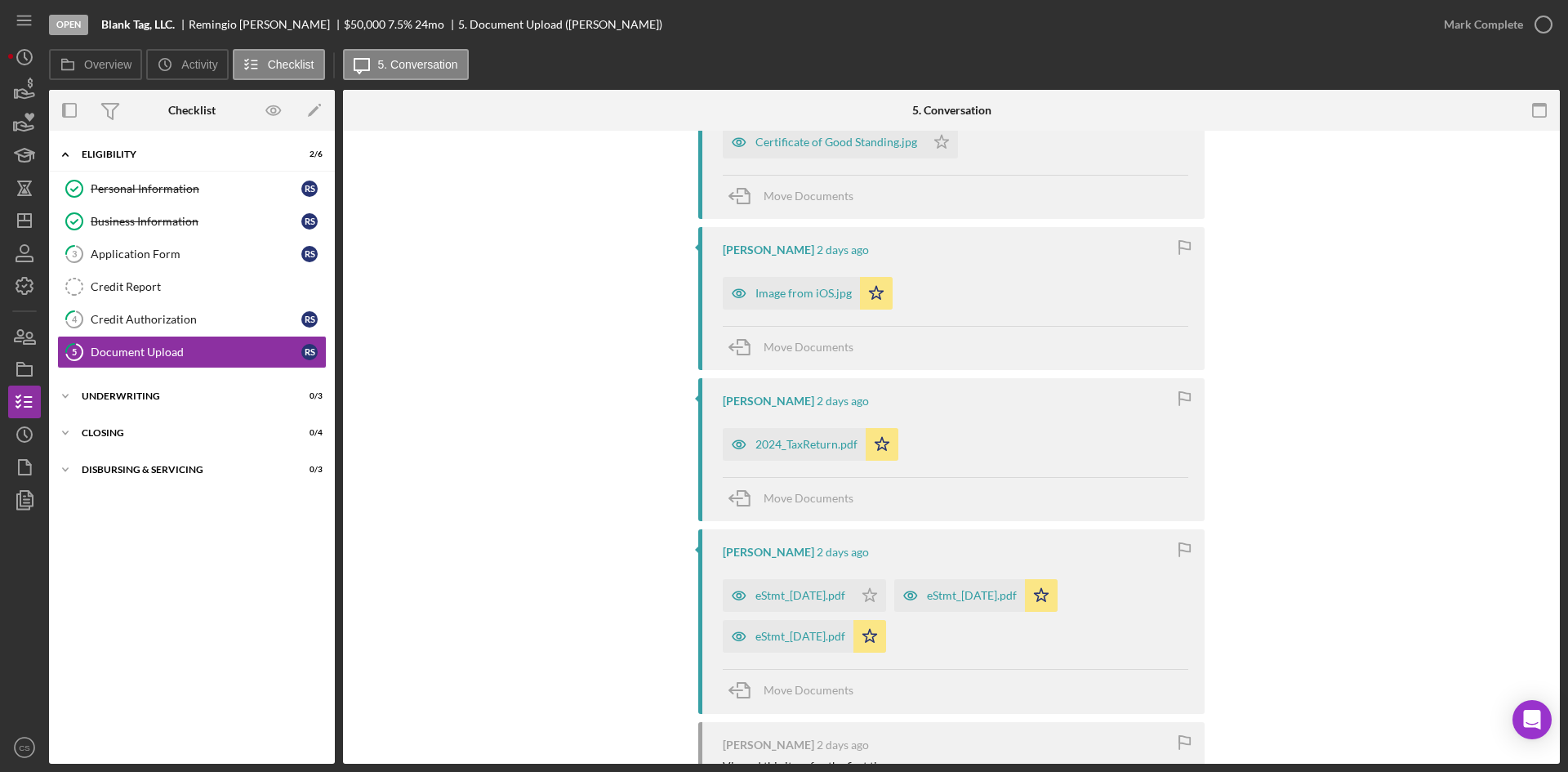
click at [540, 309] on div "[PERSON_NAME] [DATE] Screenshot [DATE] 4.55.56 PM.png Icon/Star Move Documents …" at bounding box center [951, 266] width 1168 height 1591
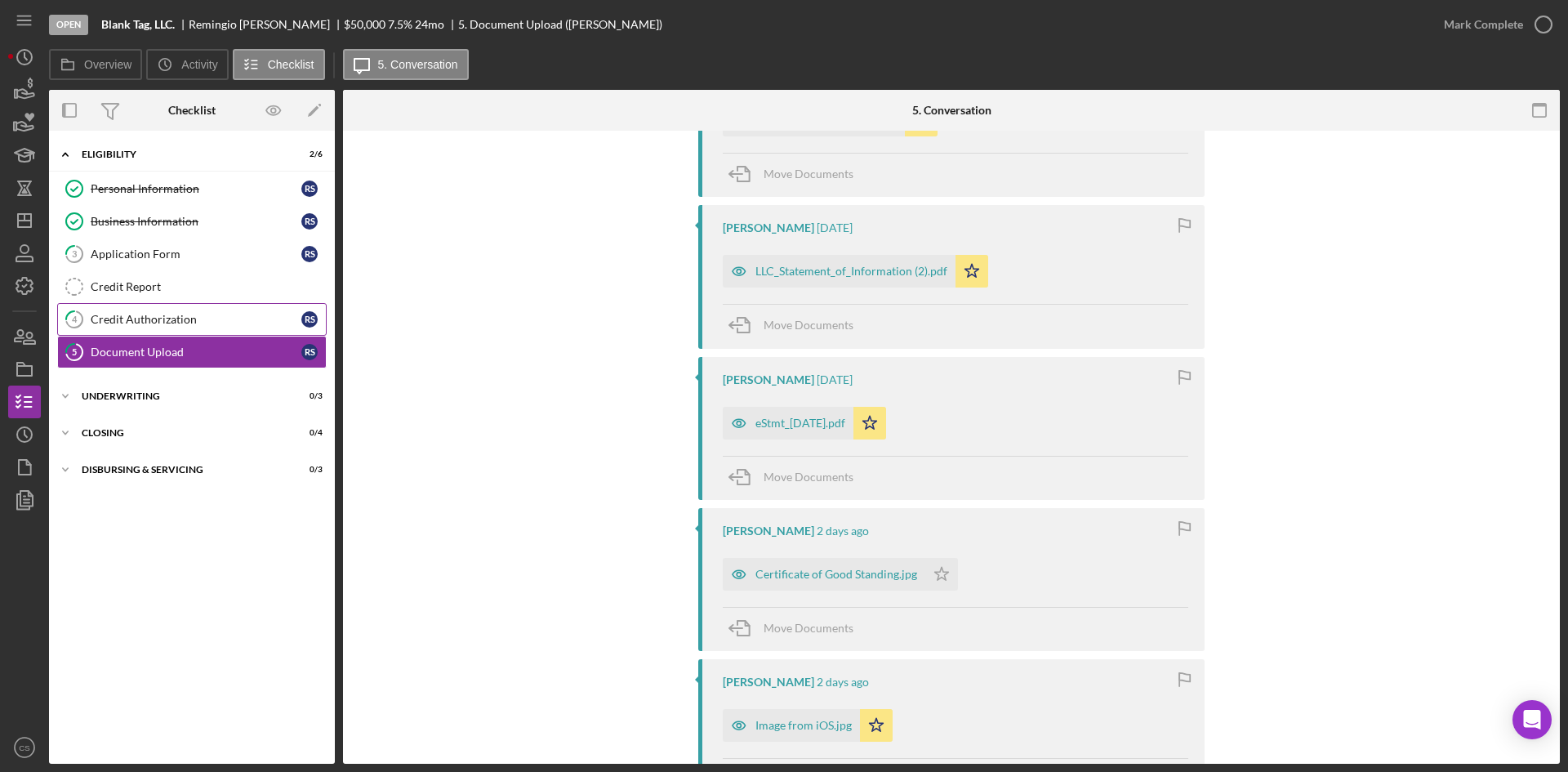
scroll to position [572, 0]
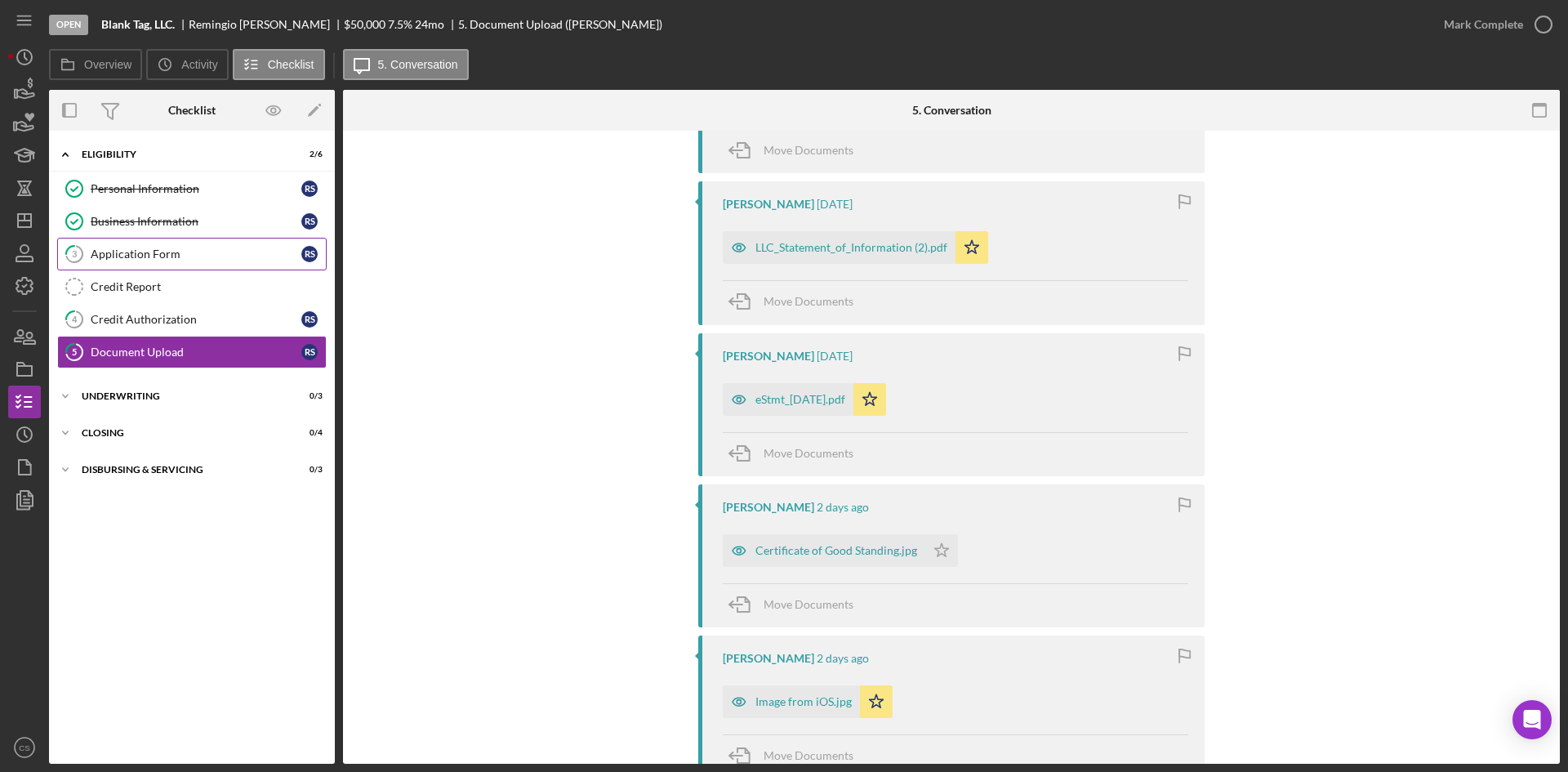
click at [197, 246] on link "3 Application Form R S" at bounding box center [192, 254] width 270 height 33
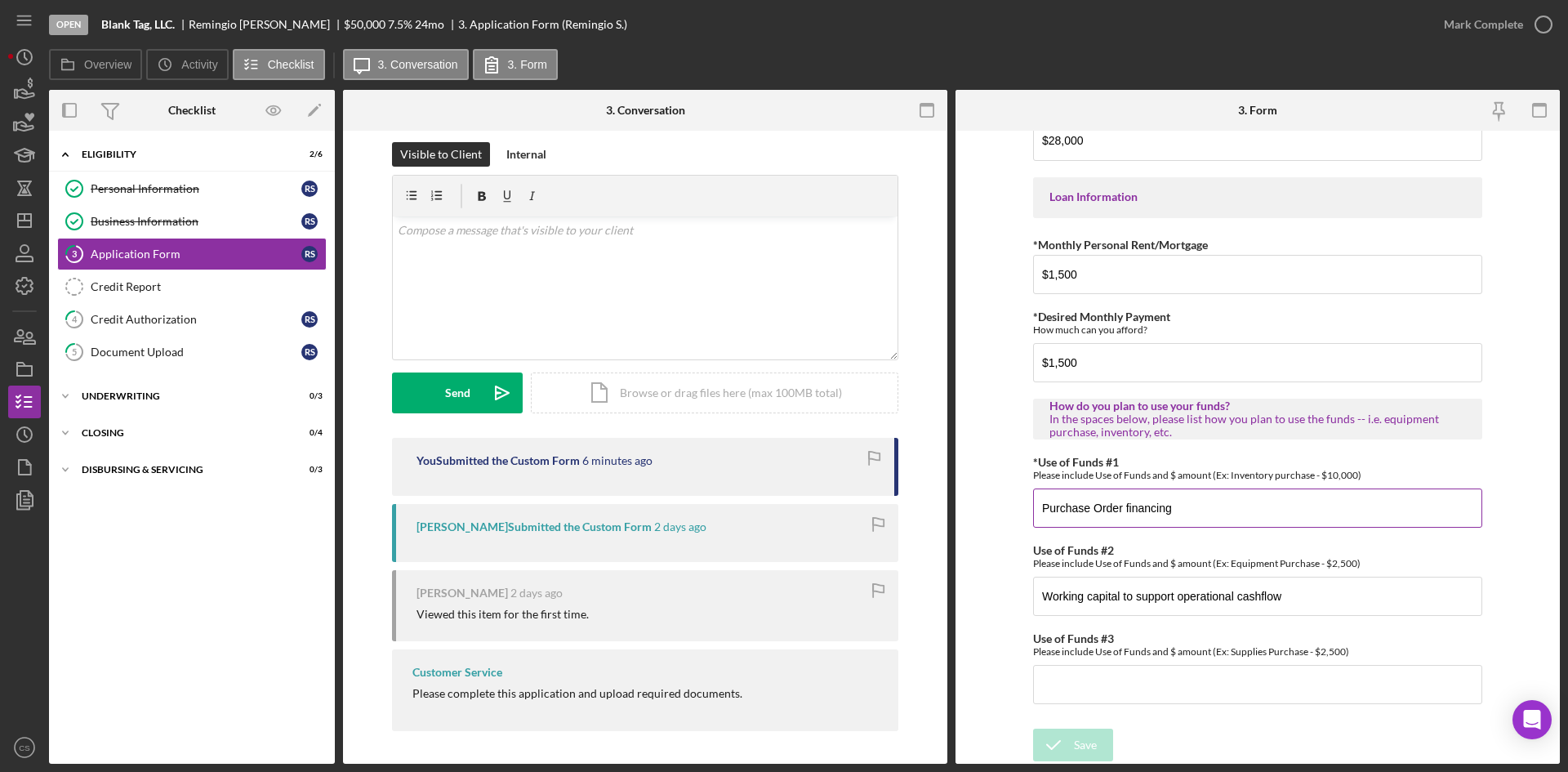
scroll to position [774, 0]
click at [1226, 505] on input "Purchase Order financing" at bounding box center [1258, 508] width 450 height 39
click at [1285, 507] on input "Purchase Order financing - Cash on hand to fuffil order" at bounding box center [1258, 508] width 450 height 39
click at [1276, 510] on input "Purchase Order financing - Cash on hand to fuffil order" at bounding box center [1258, 508] width 450 height 39
click at [1364, 515] on input "Purchase Order financing - Cash on hand to fulfil order" at bounding box center [1258, 508] width 450 height 39
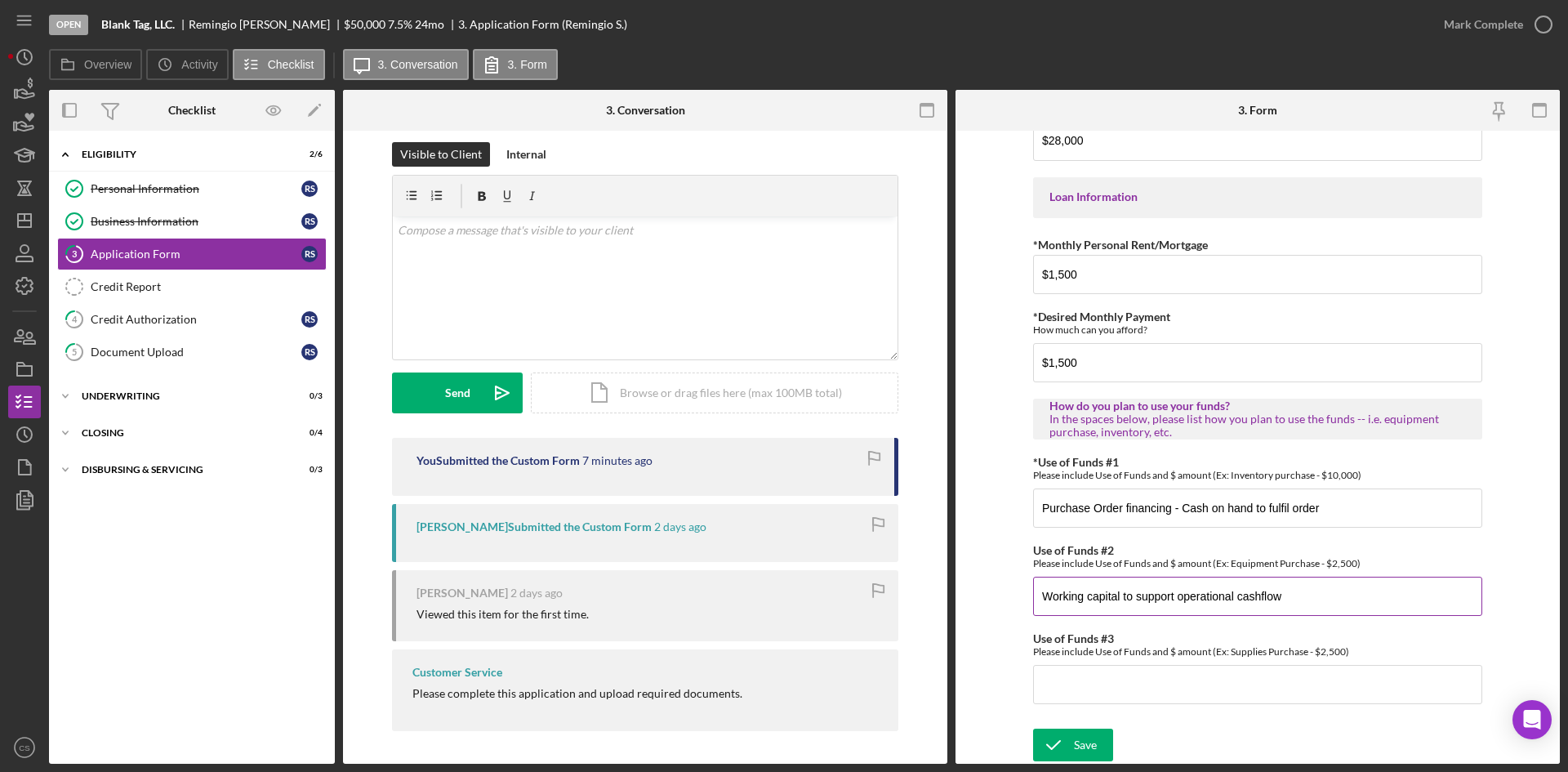
click at [1342, 592] on input "Working capital to support operational cashflow" at bounding box center [1258, 597] width 450 height 39
click at [1368, 505] on input "Purchase Order financing - Cash on hand to fulfil order" at bounding box center [1258, 508] width 450 height 39
click at [1433, 510] on input "Purchase Order financing - Cash on hand to fulfil order. 20K order would cost t…" at bounding box center [1258, 508] width 450 height 39
click at [1466, 513] on input "Purchase Order financing - Cash on hand to fulfil order. 20K order would cost t…" at bounding box center [1258, 508] width 450 height 39
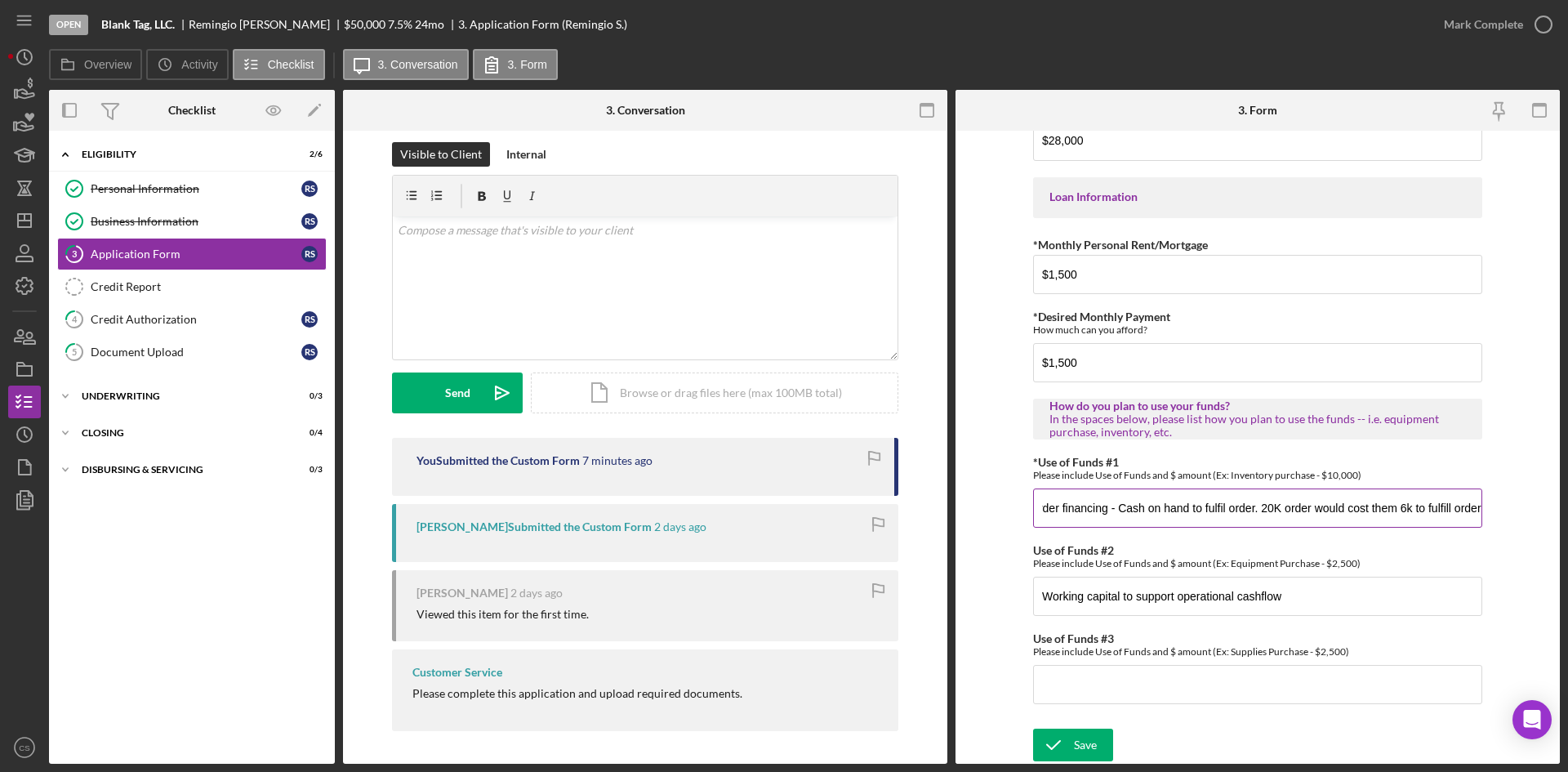
click at [1463, 504] on input "Purchase Order financing - Cash on hand to fulfil order. 20K order would cost t…" at bounding box center [1258, 508] width 450 height 39
type input "Purchase Order financing - Cash on hand to fulfil order. 20K order would cost t…"
click at [1303, 607] on input "Working capital to support operational cashflow" at bounding box center [1258, 597] width 450 height 39
drag, startPoint x: 1139, startPoint y: 596, endPoint x: 999, endPoint y: 607, distance: 140.4
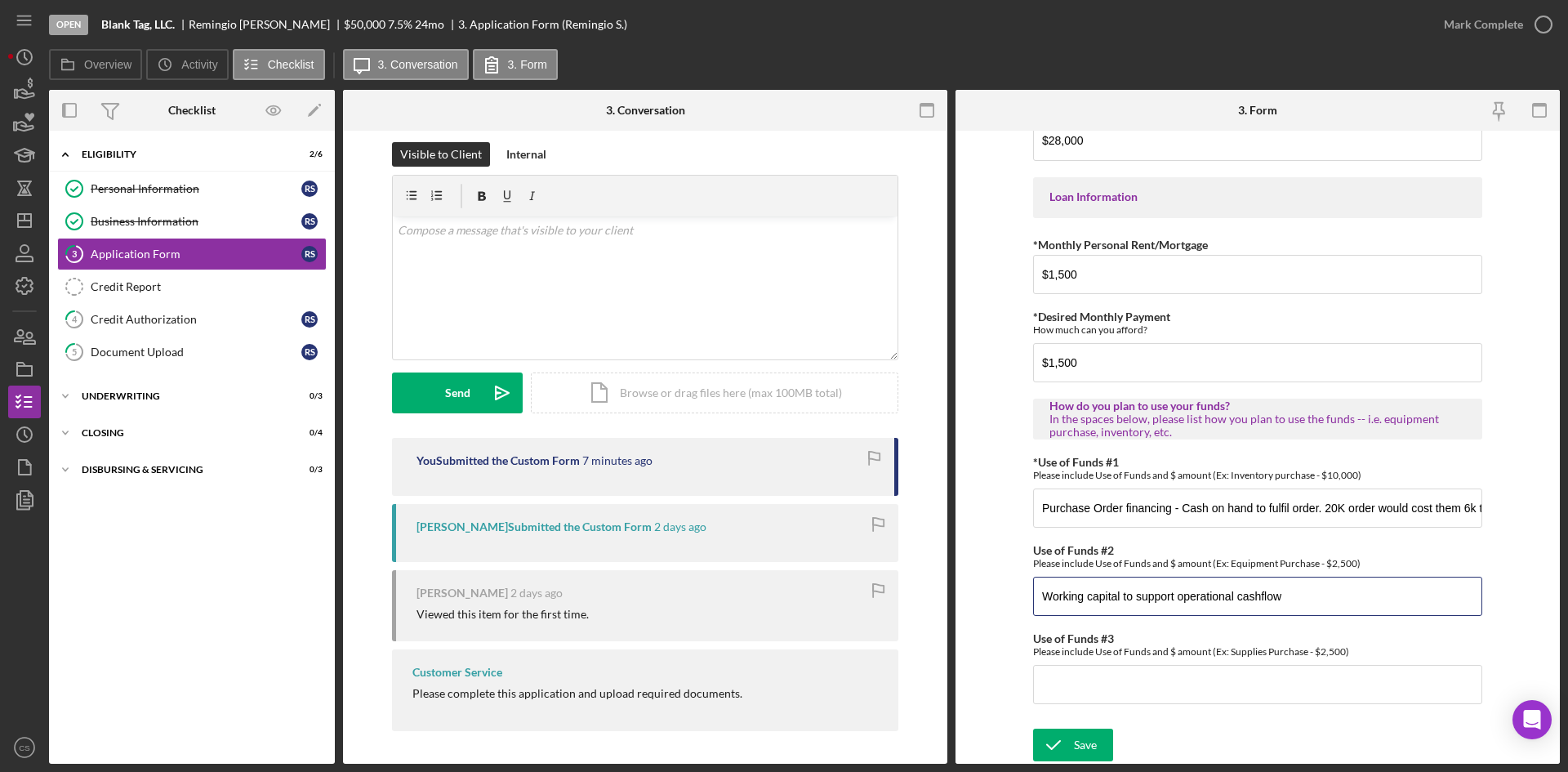
click at [999, 607] on form "*Applicant Personal Phone Number [PHONE_NUMBER] *How did you hear about us? Nam…" at bounding box center [1258, 447] width 605 height 634
click at [1170, 602] on input "Marketing - Calls, catelogs, trade shows" at bounding box center [1258, 597] width 450 height 39
click at [1160, 597] on input "Marketing - Calls, catelogs, trade shows" at bounding box center [1258, 597] width 450 height 39
click at [1305, 601] on input "Marketing - Calls, catalogs, trade shows" at bounding box center [1258, 597] width 450 height 39
click at [1314, 608] on input "Marketing - Calls, catalogs, trade shows" at bounding box center [1258, 597] width 450 height 39
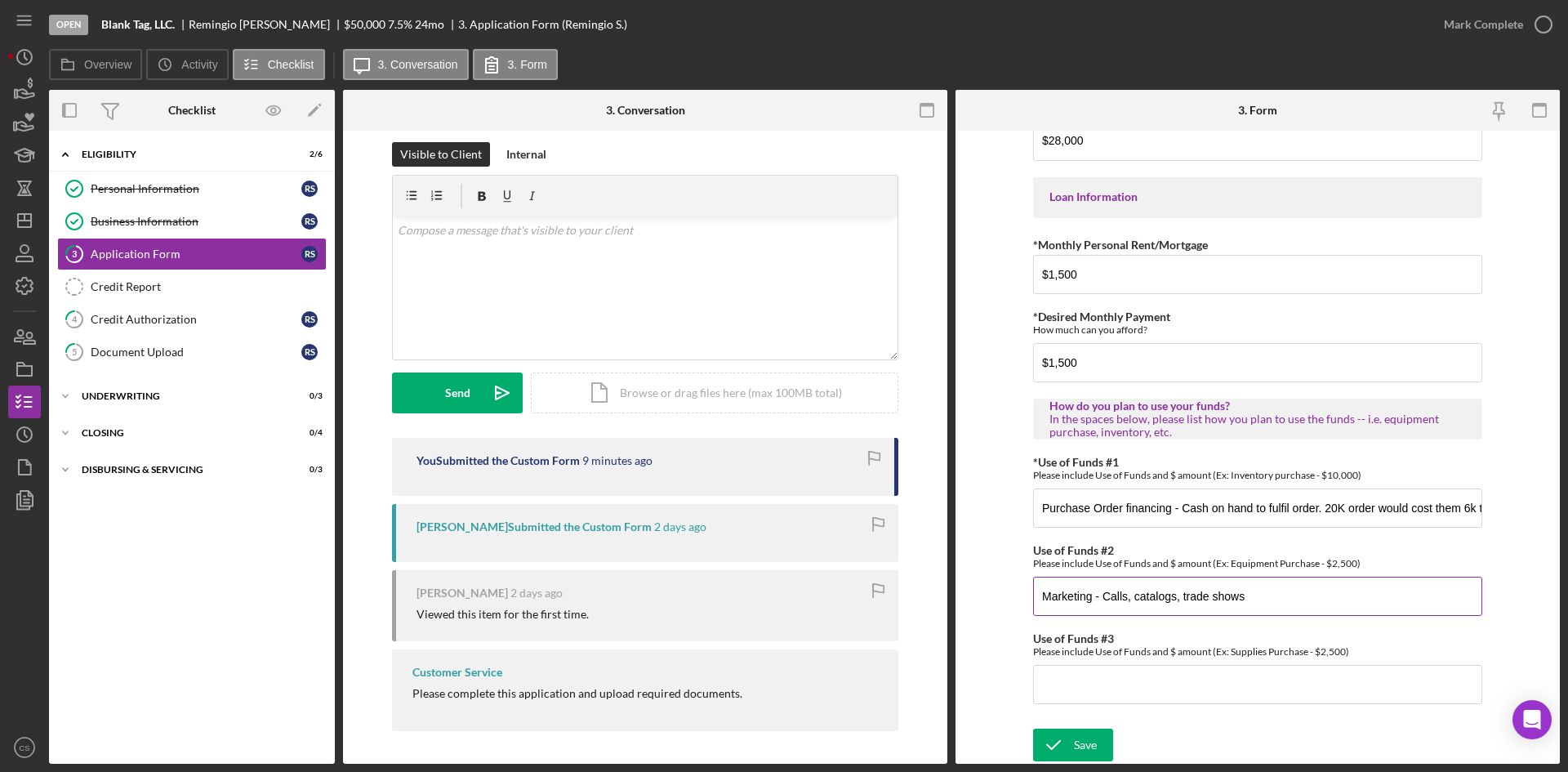
click at [1039, 591] on input "Marketing - Calls, catalogs, trade shows" at bounding box center [1258, 597] width 450 height 39
type input "30K Growth Marketing - Calls, catalogs, trade shows"
click at [1040, 516] on input "Purchase Order financing - Cash on hand to fulfil order. 20K order would cost t…" at bounding box center [1258, 508] width 450 height 39
click at [1051, 507] on input "20K Purchase Order financing - Cash on hand to fulfil order. 20K order would co…" at bounding box center [1258, 508] width 450 height 39
type input "20 K Purchase Order financing - Cash on hand to fulfil order. 20K order would c…"
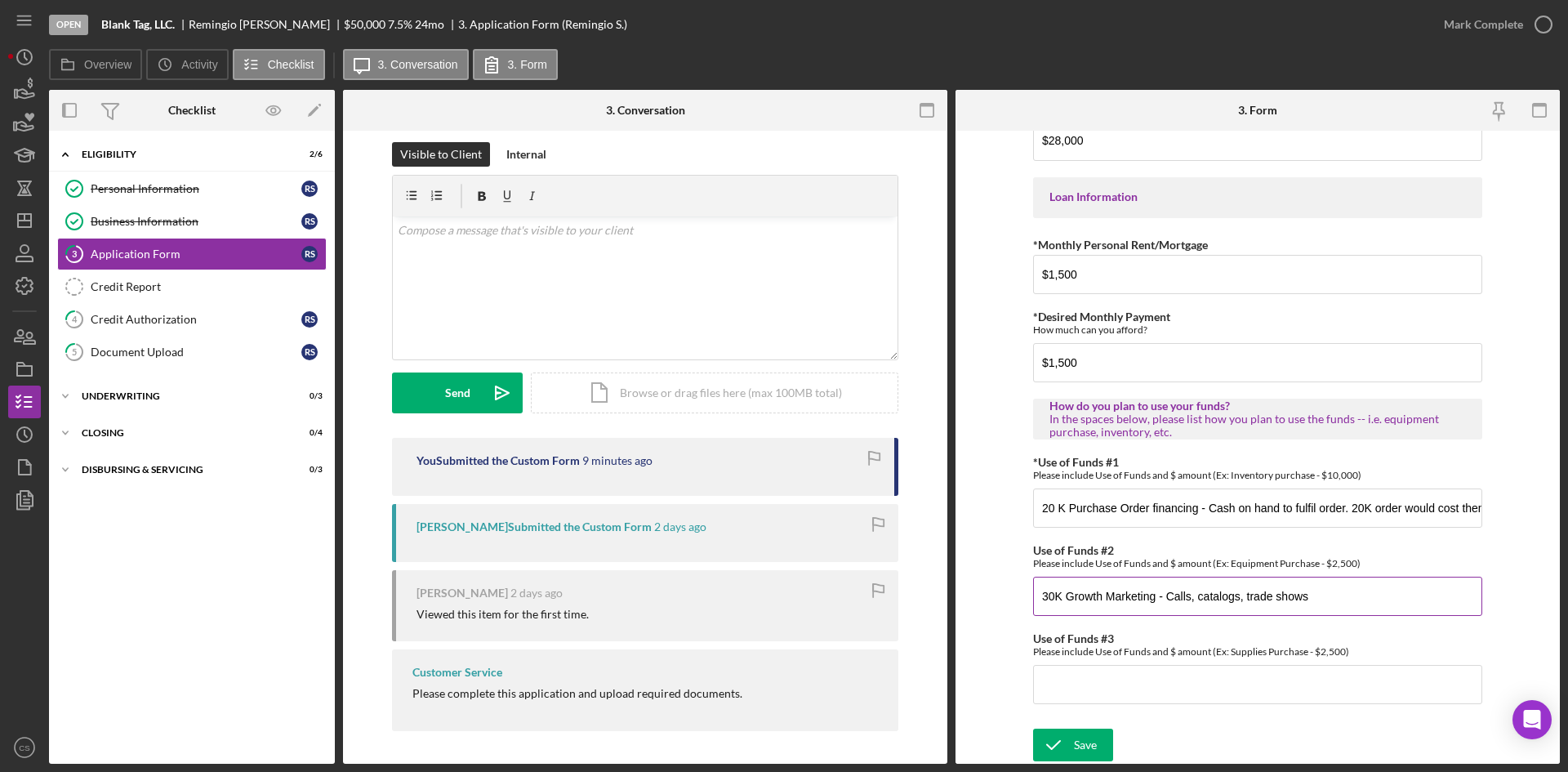
click at [1317, 593] on input "30K Growth Marketing - Calls, catalogs, trade shows" at bounding box center [1258, 597] width 450 height 39
click at [1242, 597] on input "30K Growth Marketing - Calls, catalogs, trade shows" at bounding box center [1258, 597] width 450 height 39
click at [1238, 596] on input "30K Growth Marketing - Calls, catalogs, trade shows" at bounding box center [1258, 597] width 450 height 39
type input "30K Growth Marketing - Calls, catalogs + samples, trade shows"
click at [1376, 576] on div "Use of Funds #2 Please include Use of Funds and $ amount (Ex: Equipment Purchas…" at bounding box center [1258, 580] width 450 height 72
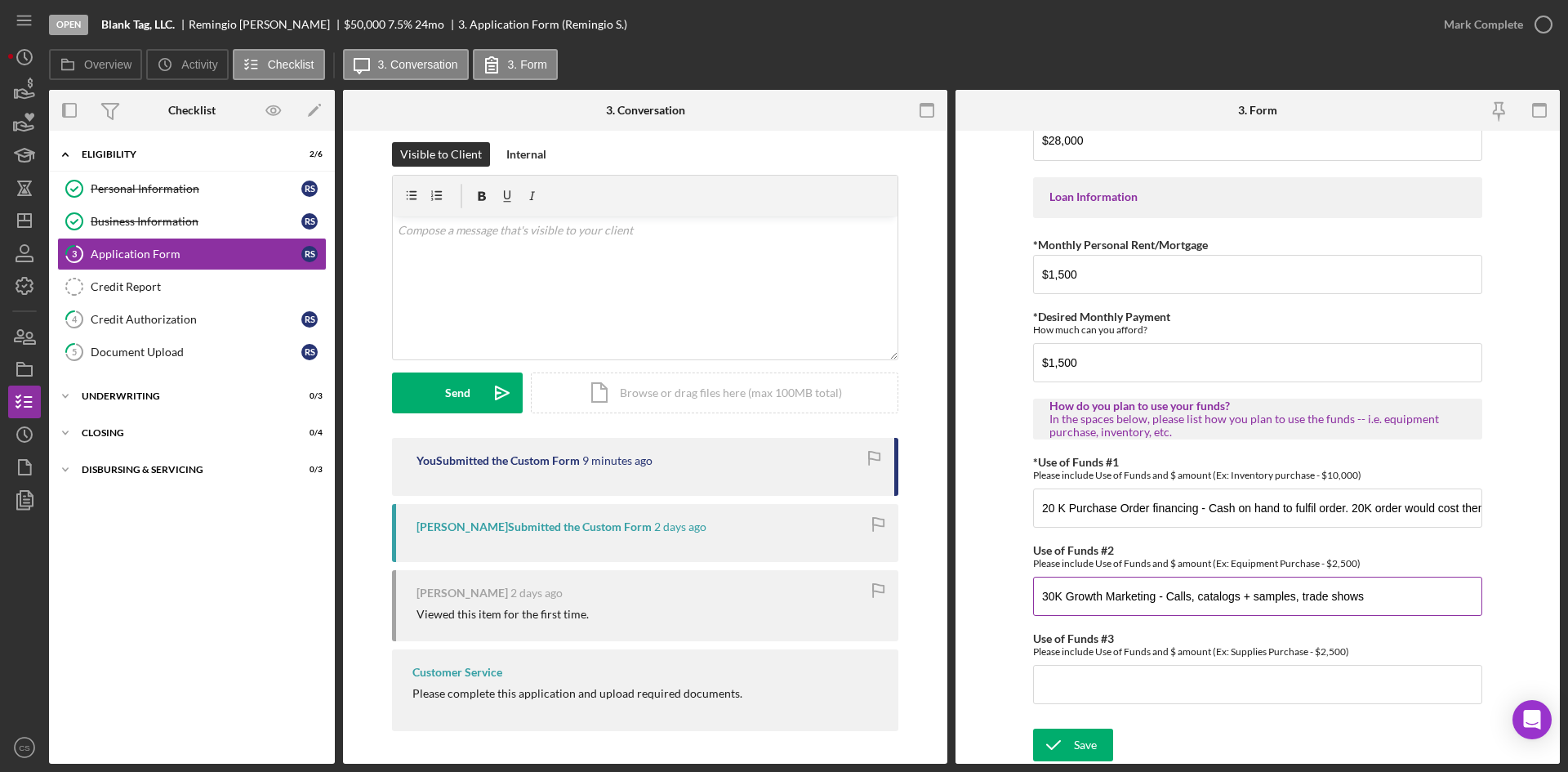
click at [1377, 597] on input "30K Growth Marketing - Calls, catalogs + samples, trade shows" at bounding box center [1258, 597] width 450 height 39
click at [1081, 749] on div "Save" at bounding box center [1085, 745] width 23 height 33
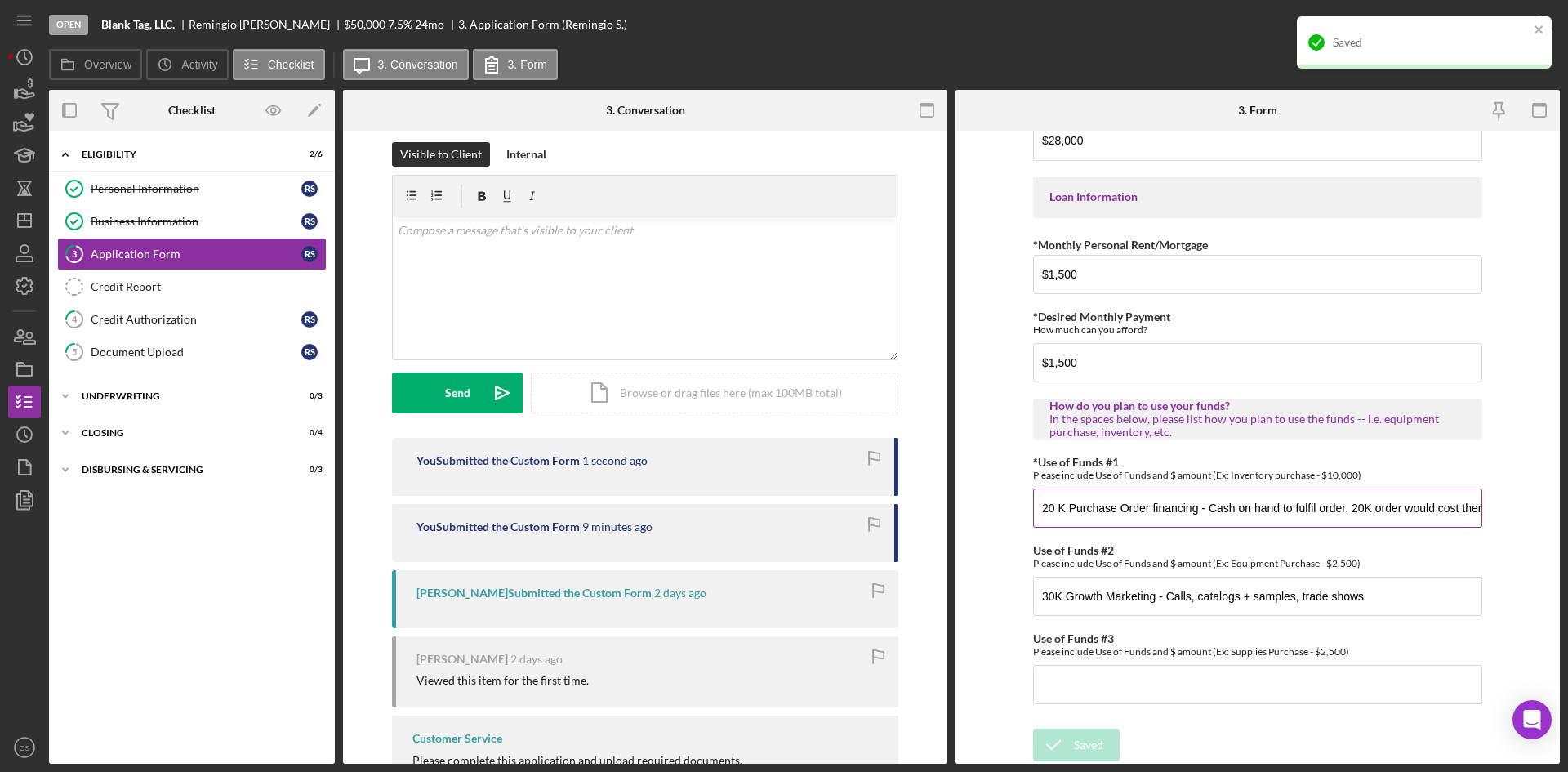
click at [1055, 511] on input "20 K Purchase Order financing - Cash on hand to fulfil order. 20K order would c…" at bounding box center [1258, 508] width 450 height 39
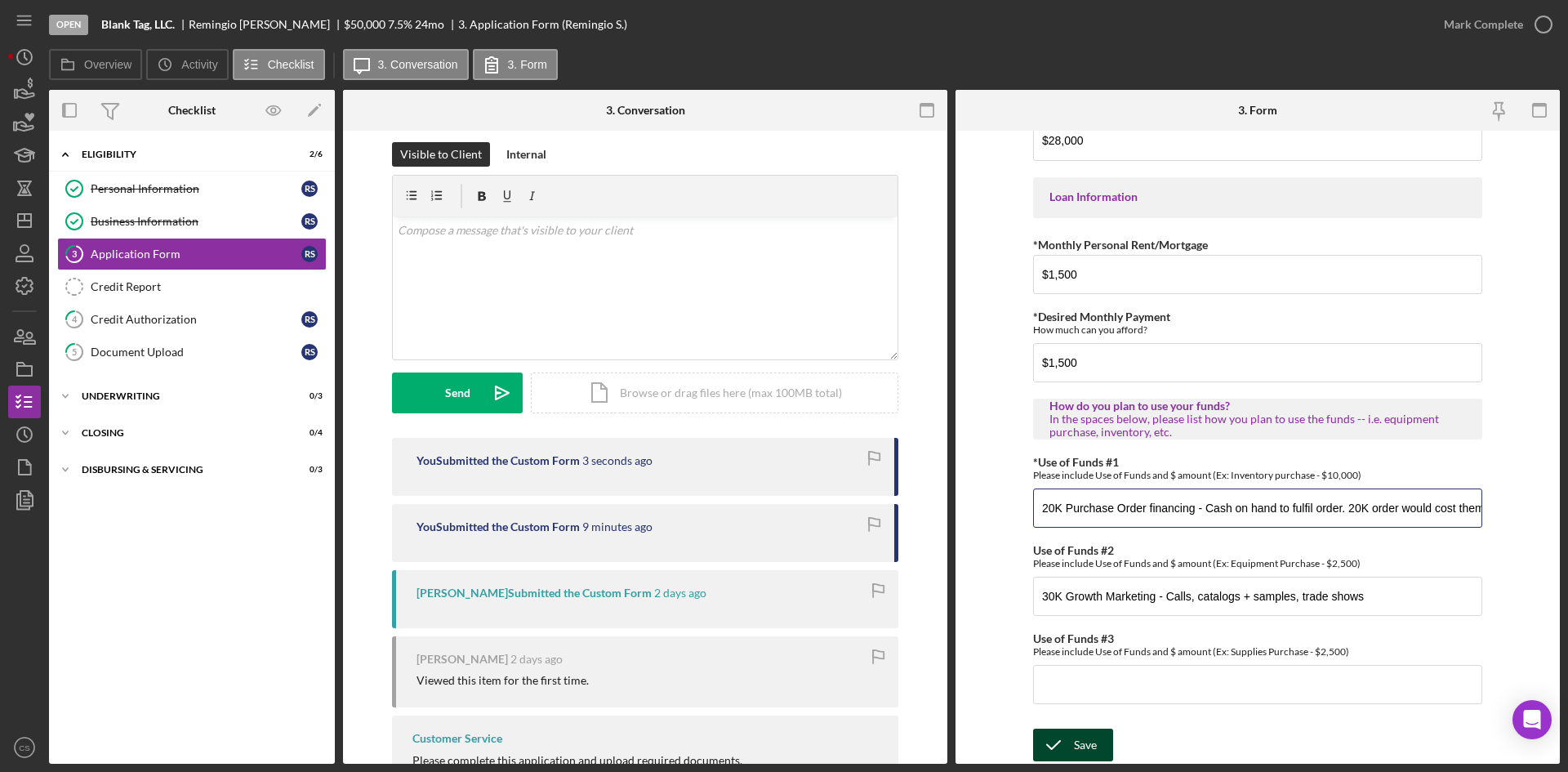
type input "20K Purchase Order financing - Cash on hand to fulfil order. 20K order would co…"
click at [1074, 751] on div "Save" at bounding box center [1085, 745] width 23 height 33
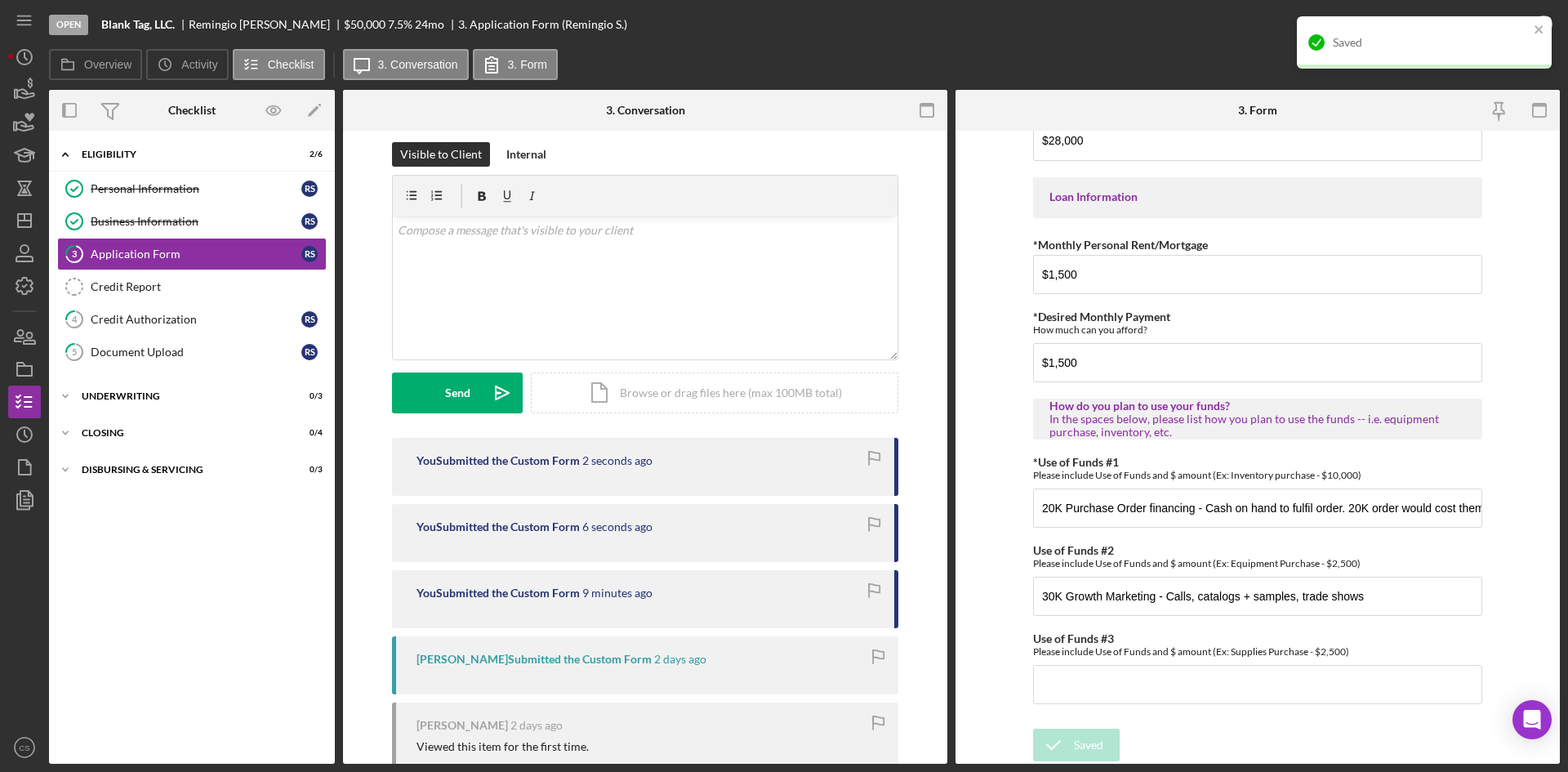
click at [1543, 18] on div "Saved" at bounding box center [1425, 42] width 255 height 52
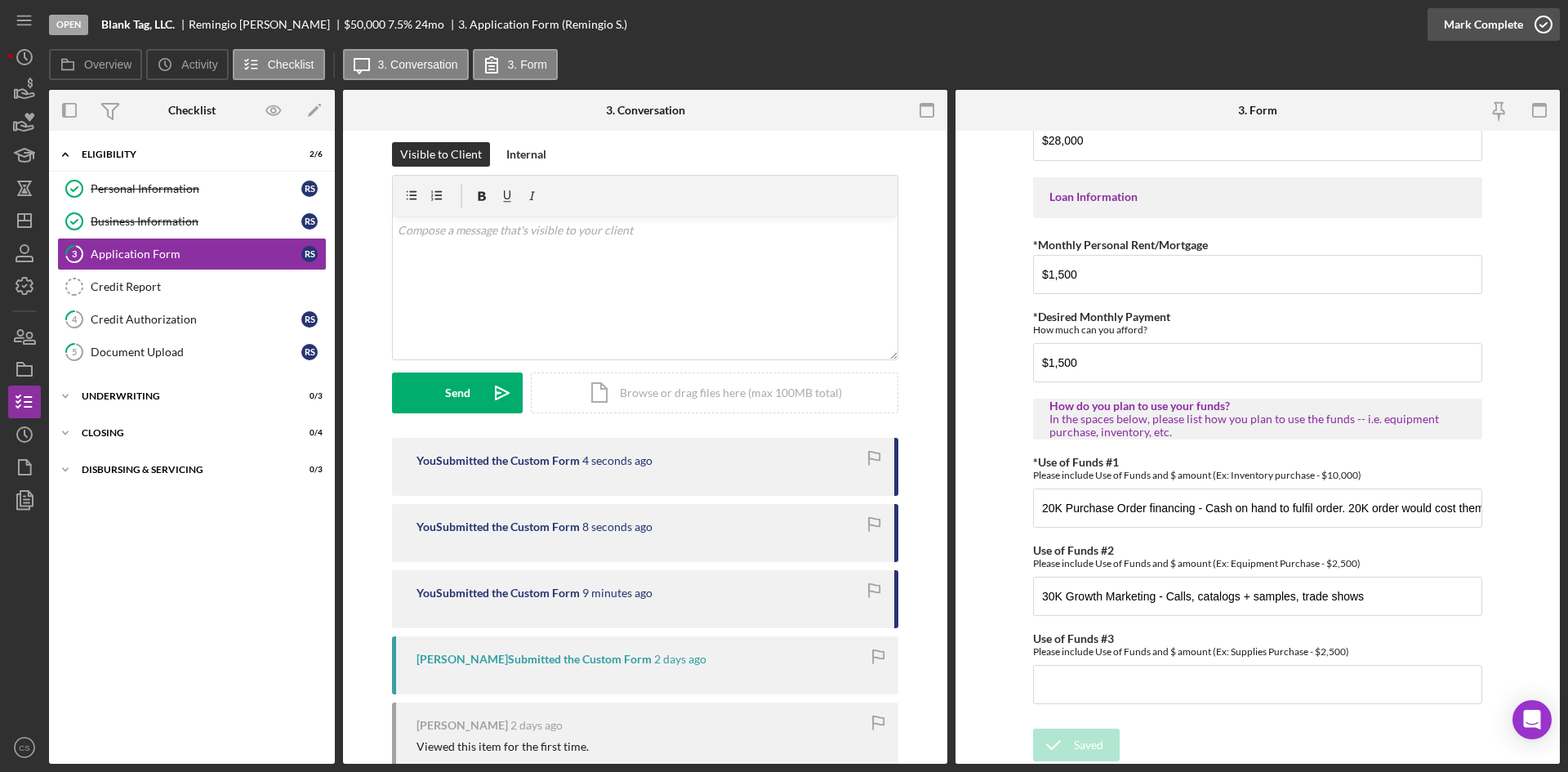
click at [1533, 34] on icon "button" at bounding box center [1544, 24] width 40 height 40
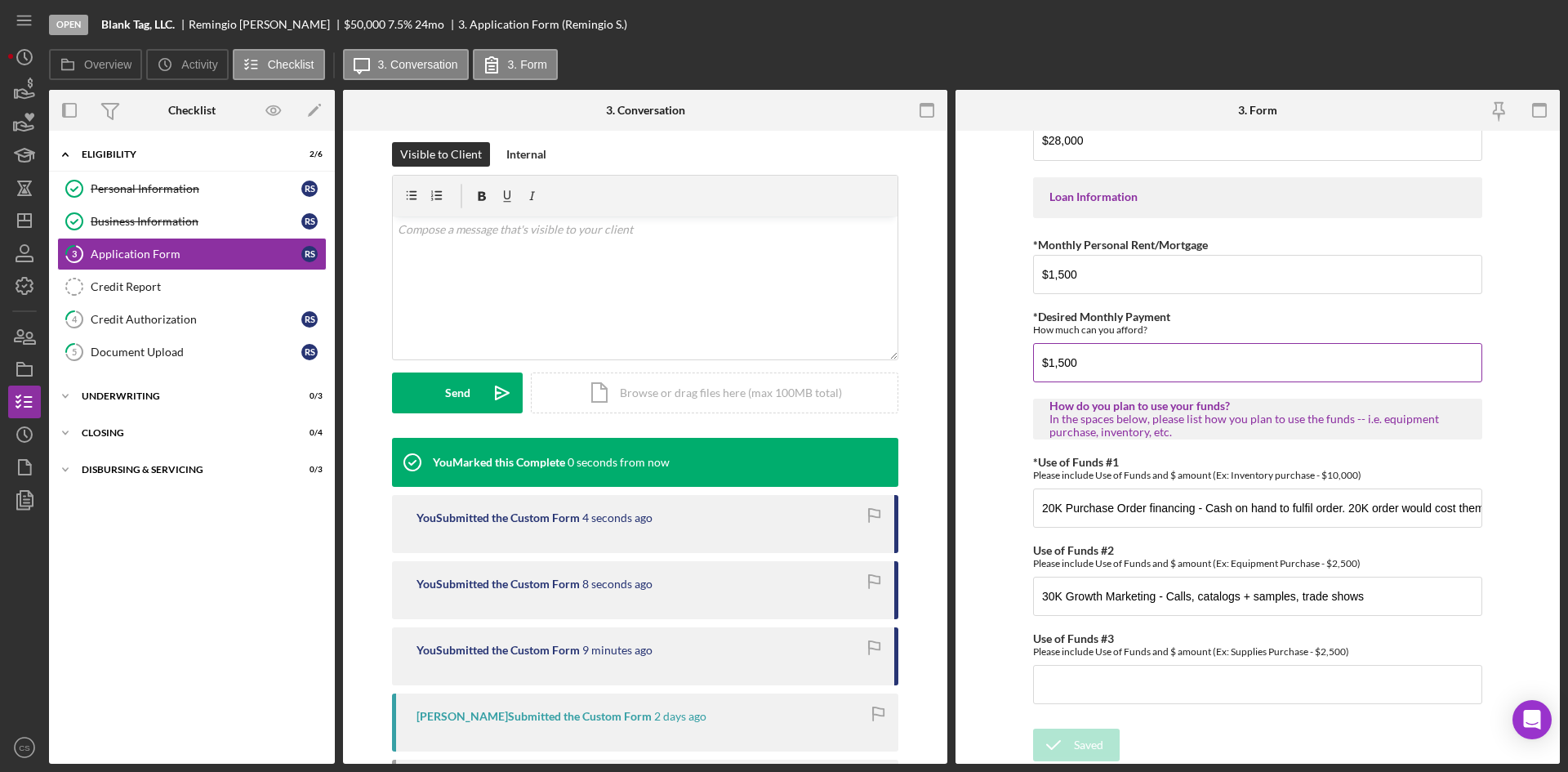
scroll to position [238, 0]
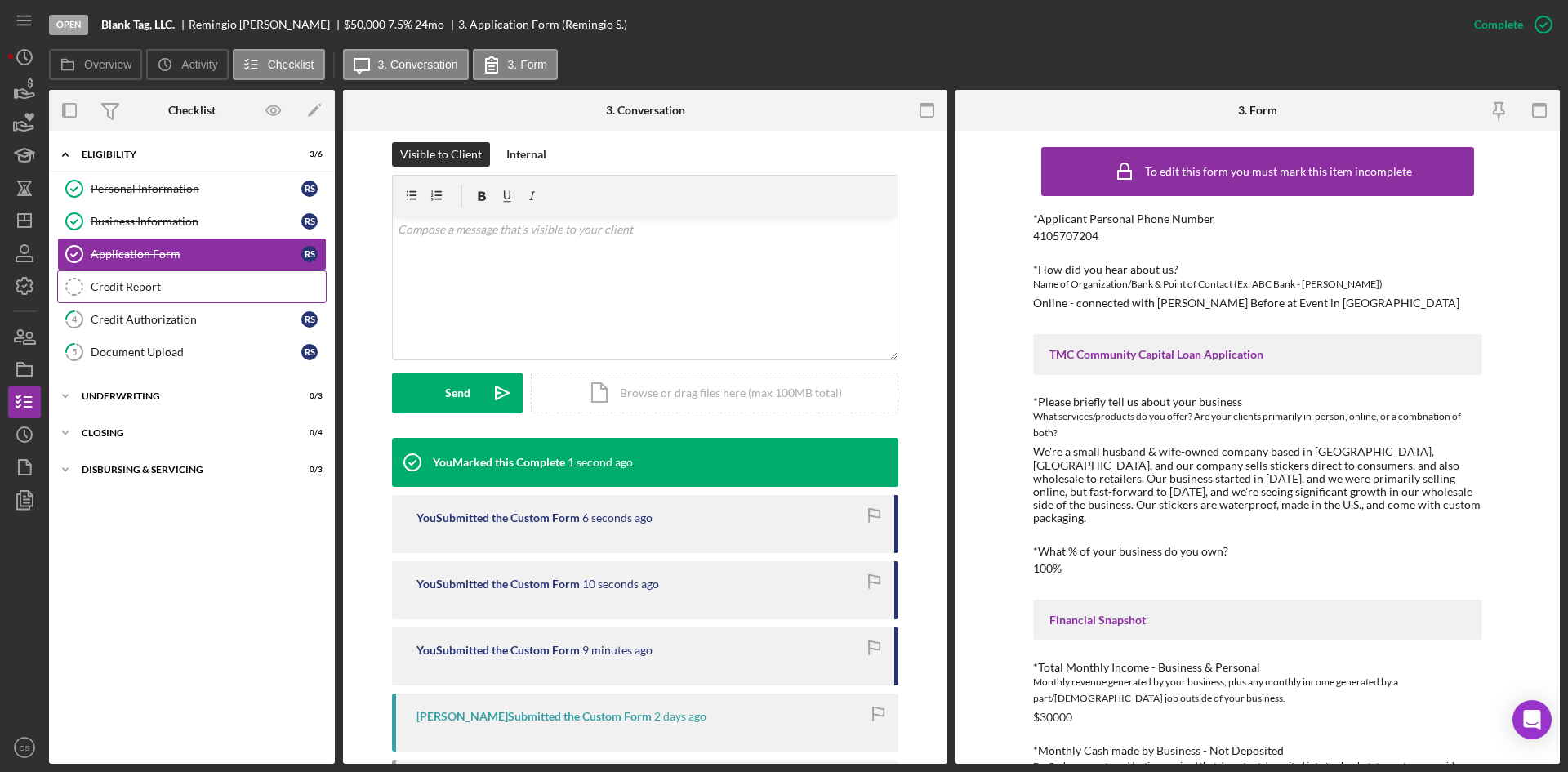
click at [180, 285] on div "Credit Report" at bounding box center [207, 286] width 235 height 13
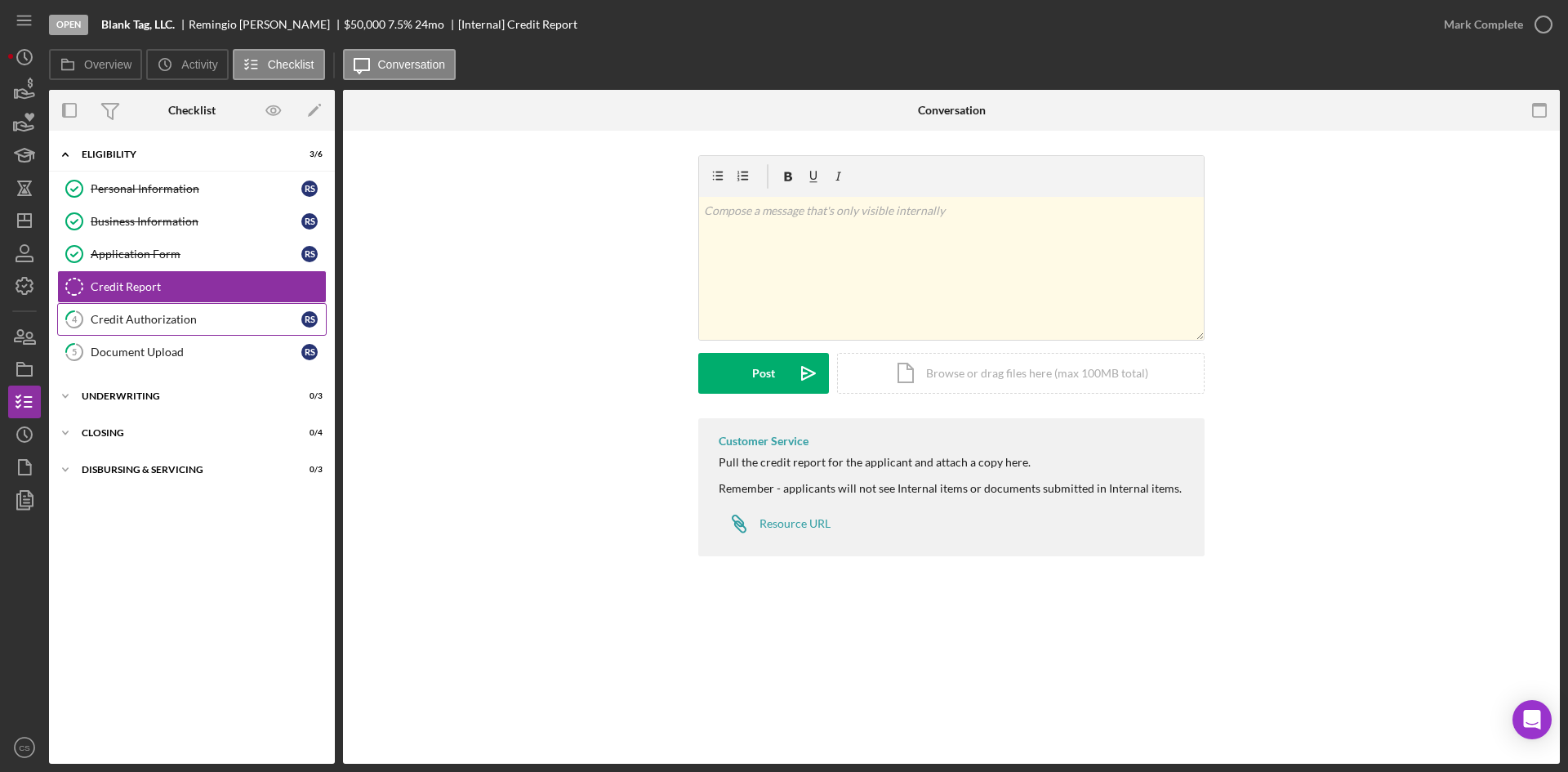
click at [191, 331] on link "4 Credit Authorization R S" at bounding box center [192, 319] width 270 height 33
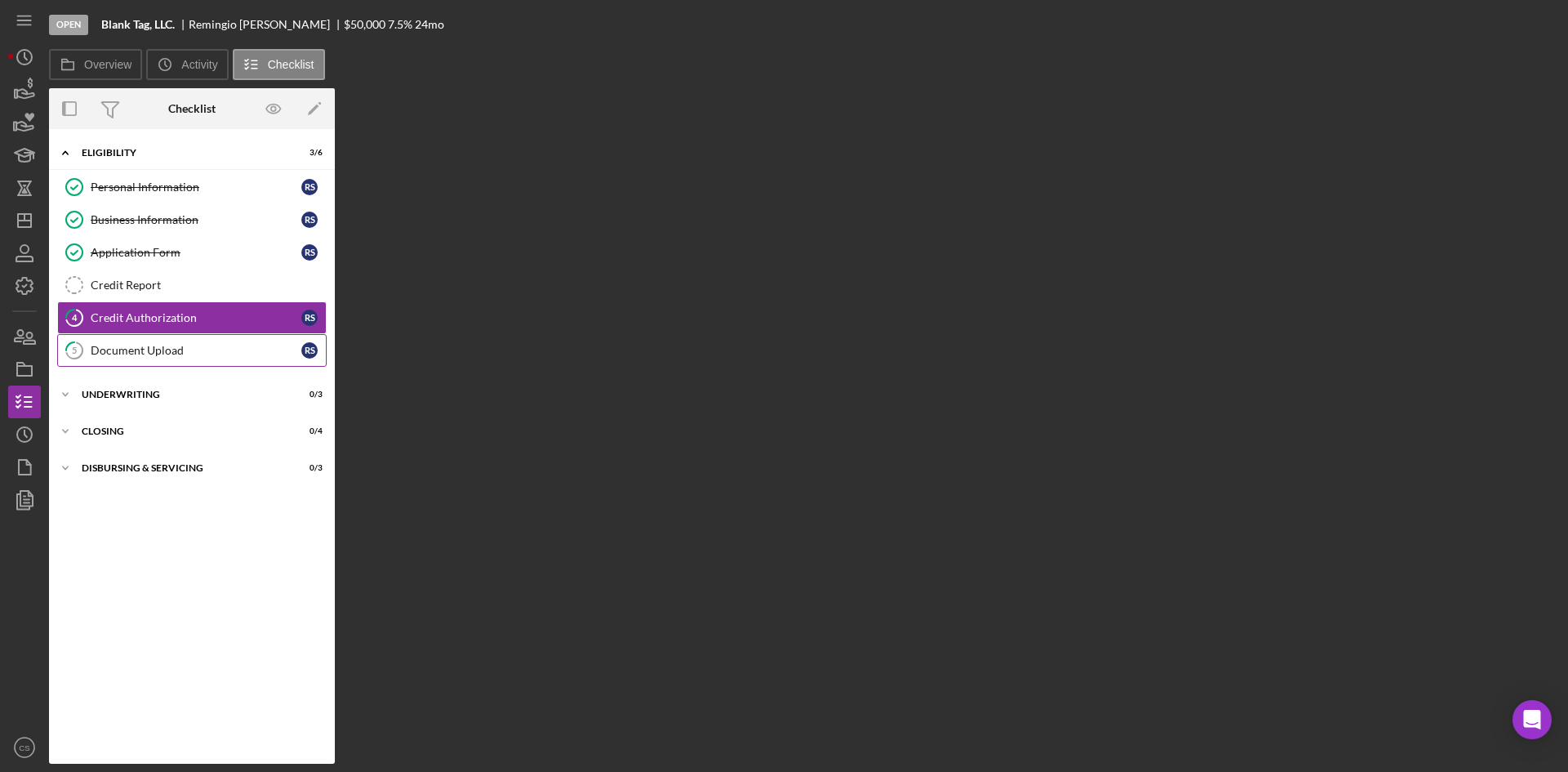
click at [197, 350] on div "Document Upload" at bounding box center [196, 350] width 211 height 13
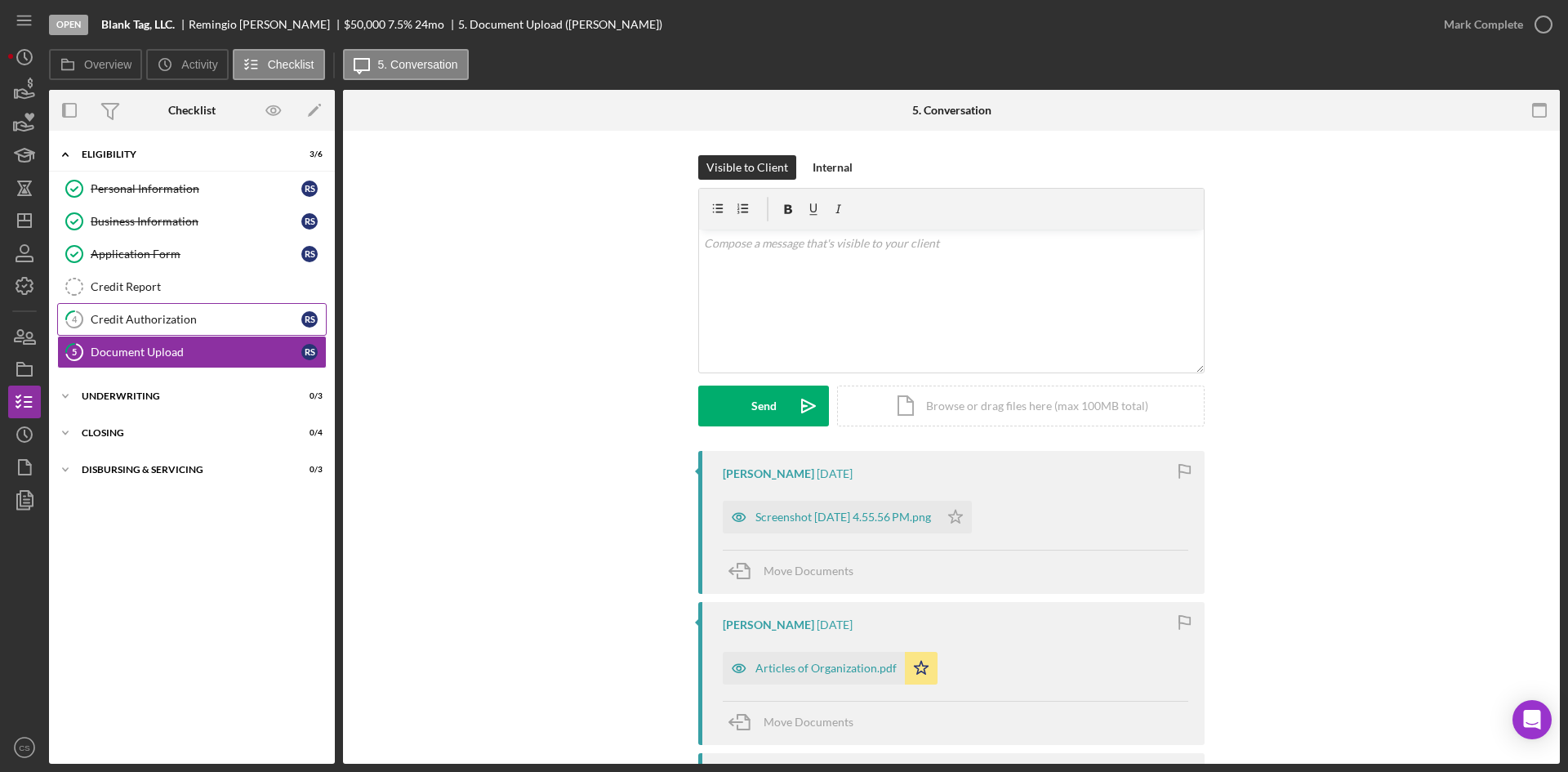
click at [162, 325] on div "Credit Authorization" at bounding box center [196, 319] width 211 height 13
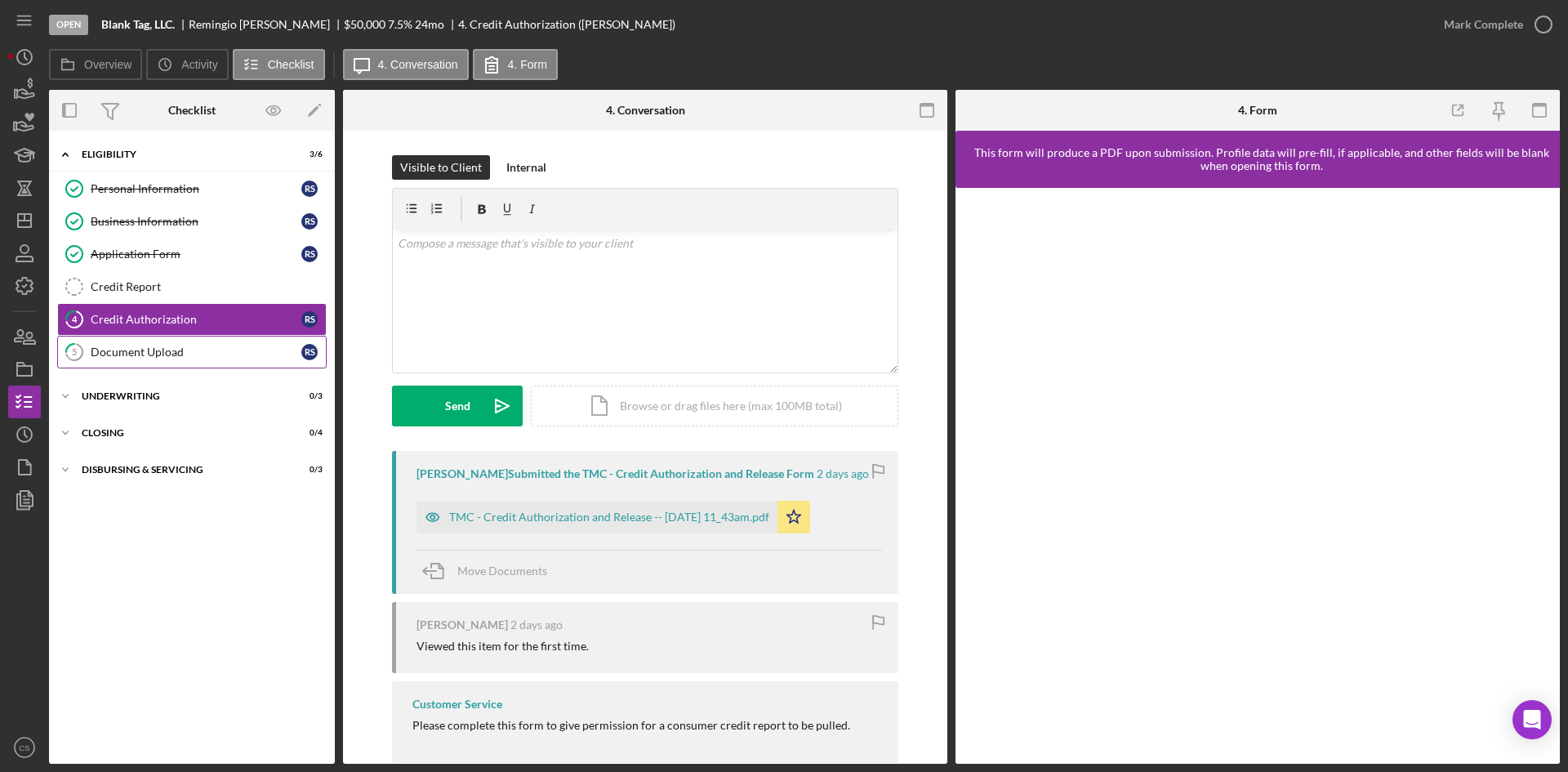
click at [184, 348] on div "Document Upload" at bounding box center [196, 352] width 211 height 13
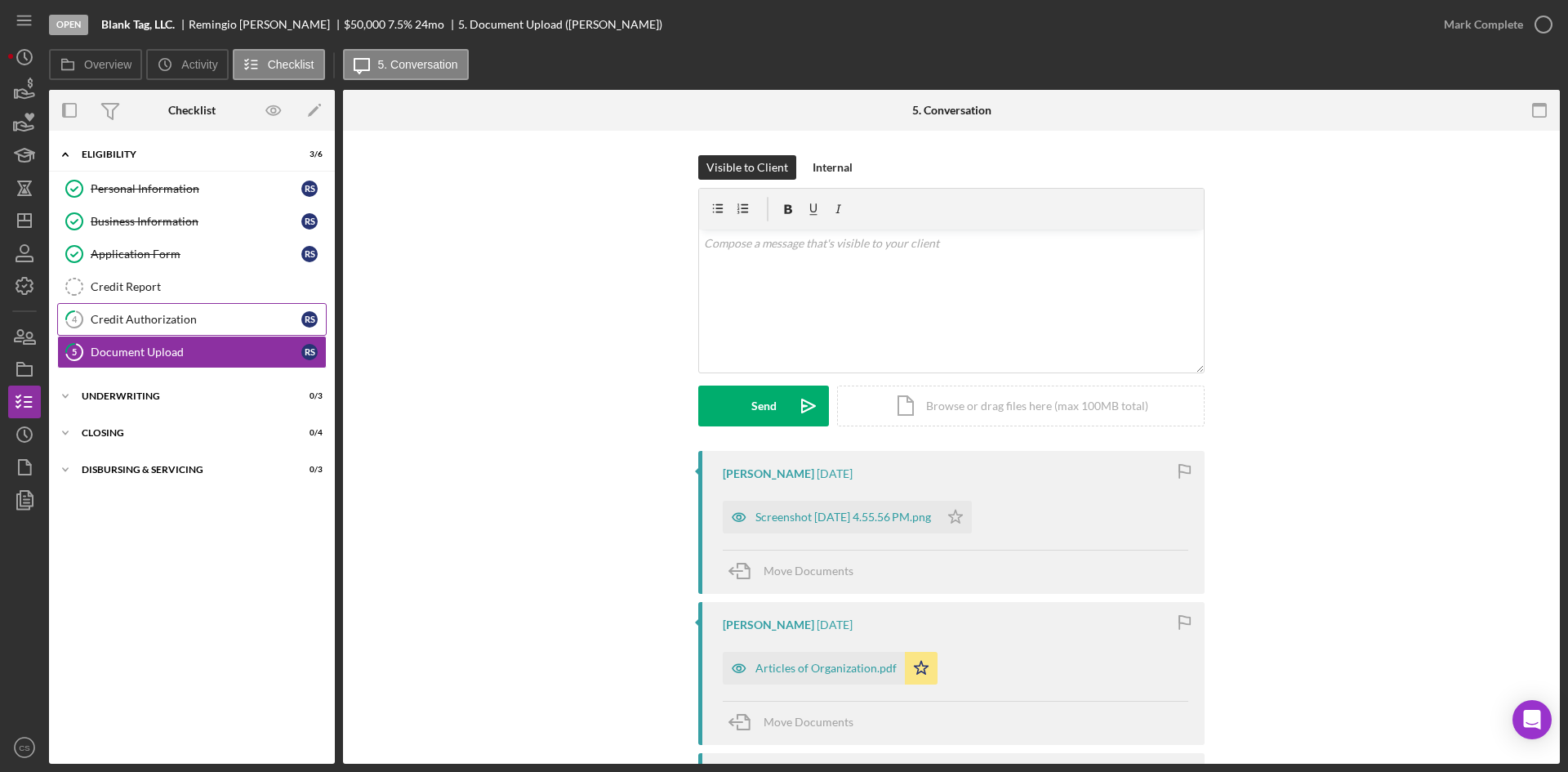
click at [182, 323] on div "Credit Authorization" at bounding box center [196, 319] width 211 height 13
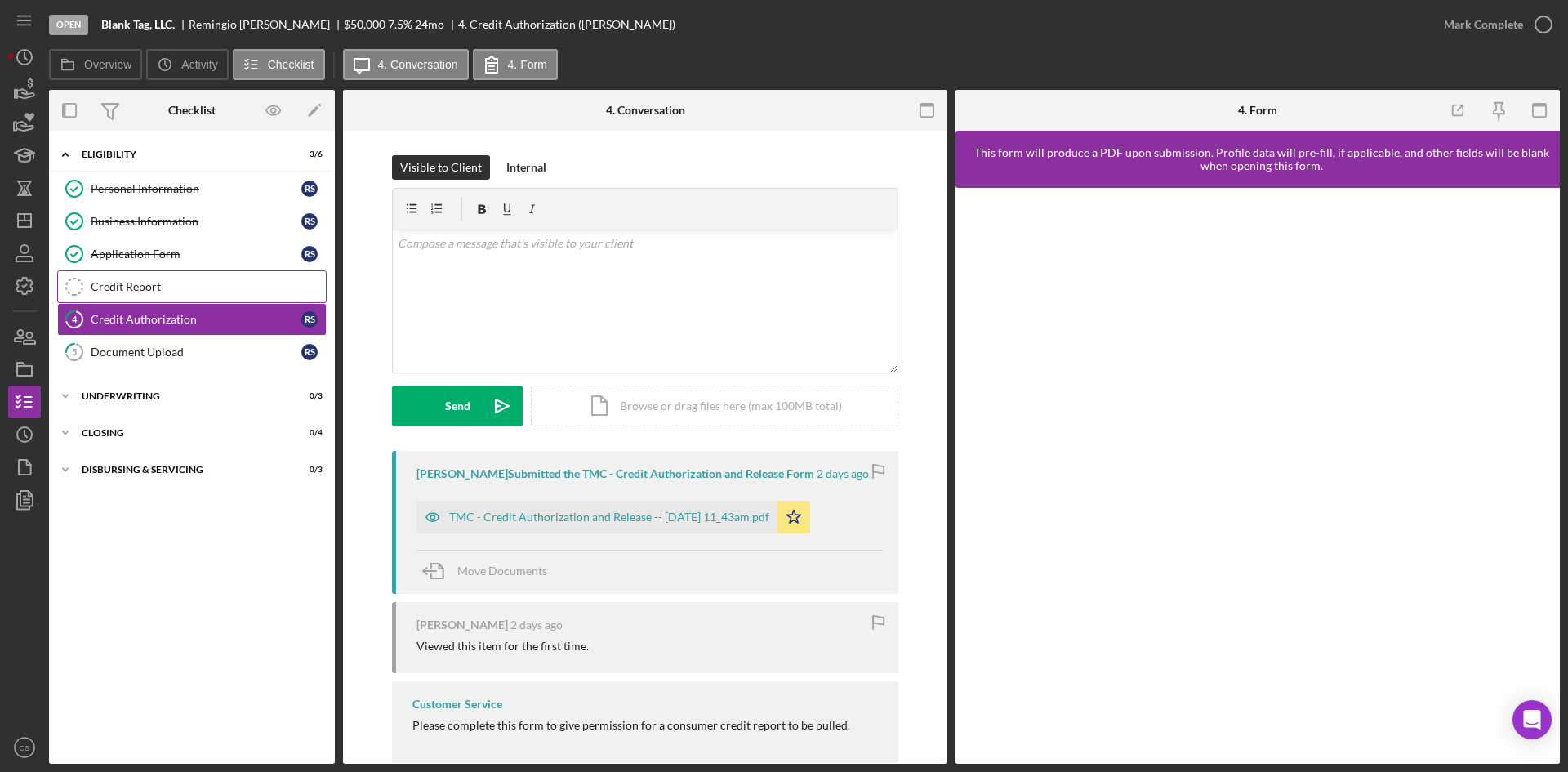
click at [197, 294] on div "Credit Report" at bounding box center [207, 286] width 235 height 13
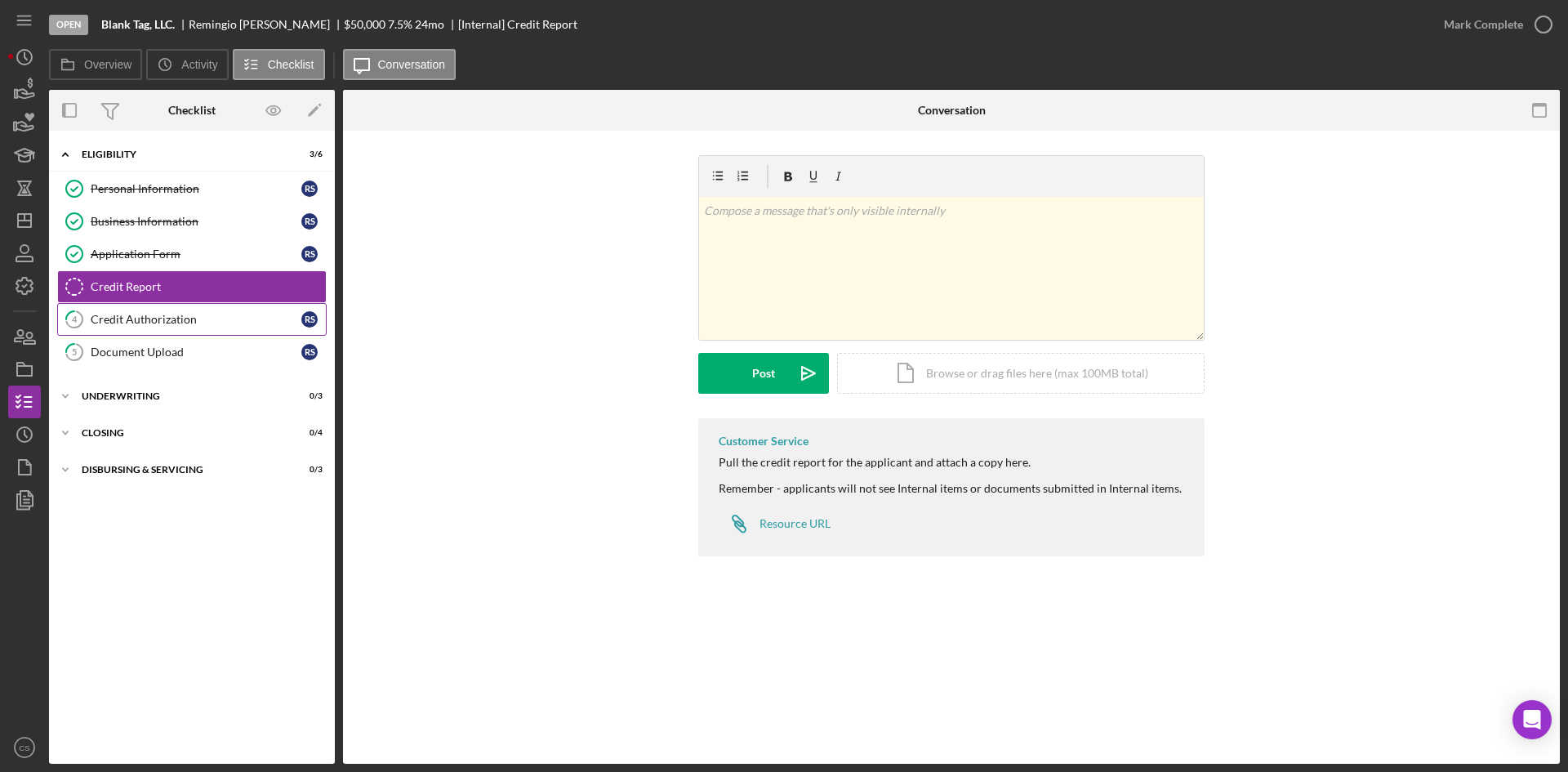
click at [171, 323] on div "Credit Authorization" at bounding box center [196, 319] width 211 height 13
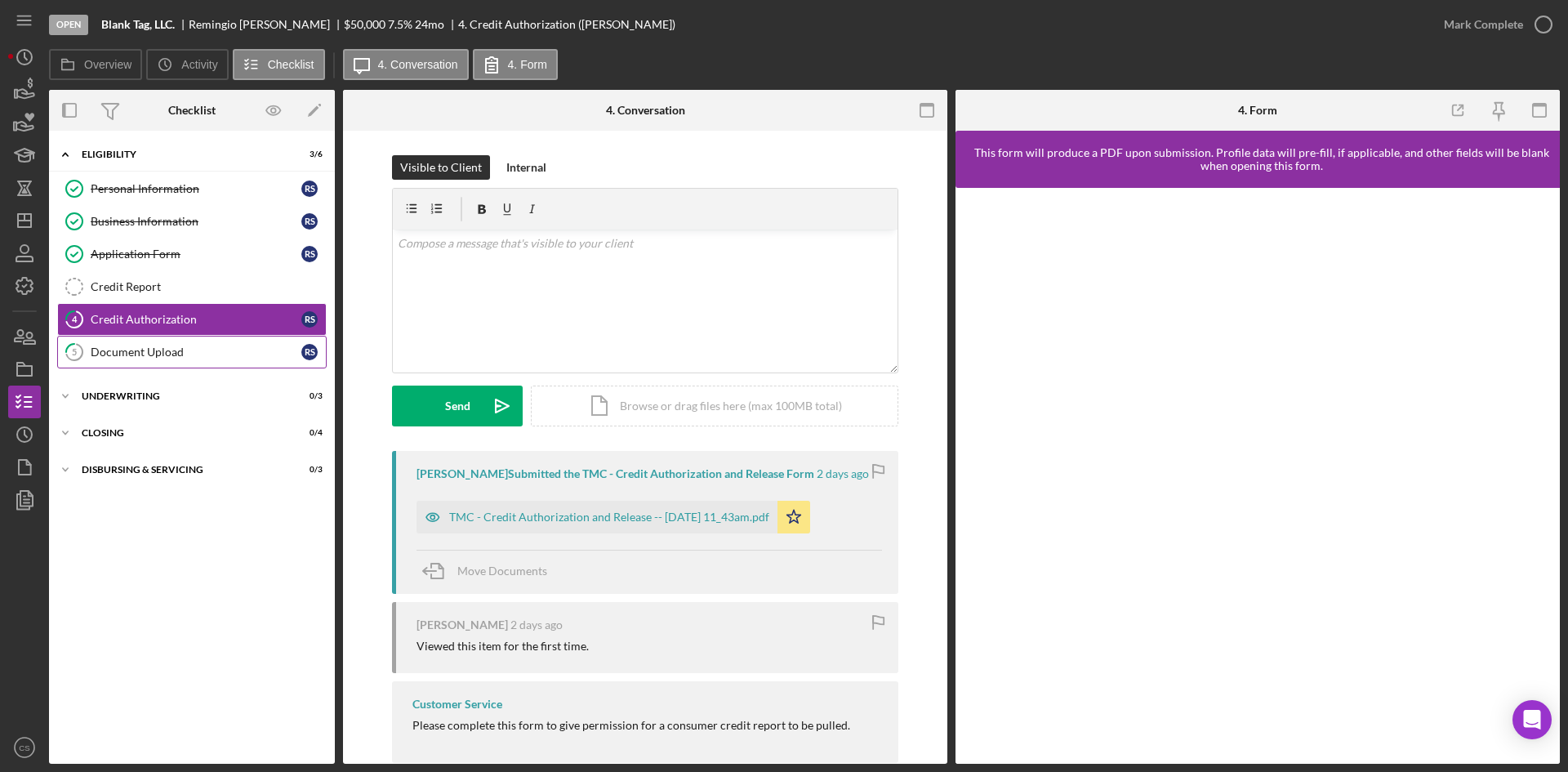
click at [235, 357] on div "Document Upload" at bounding box center [196, 352] width 211 height 13
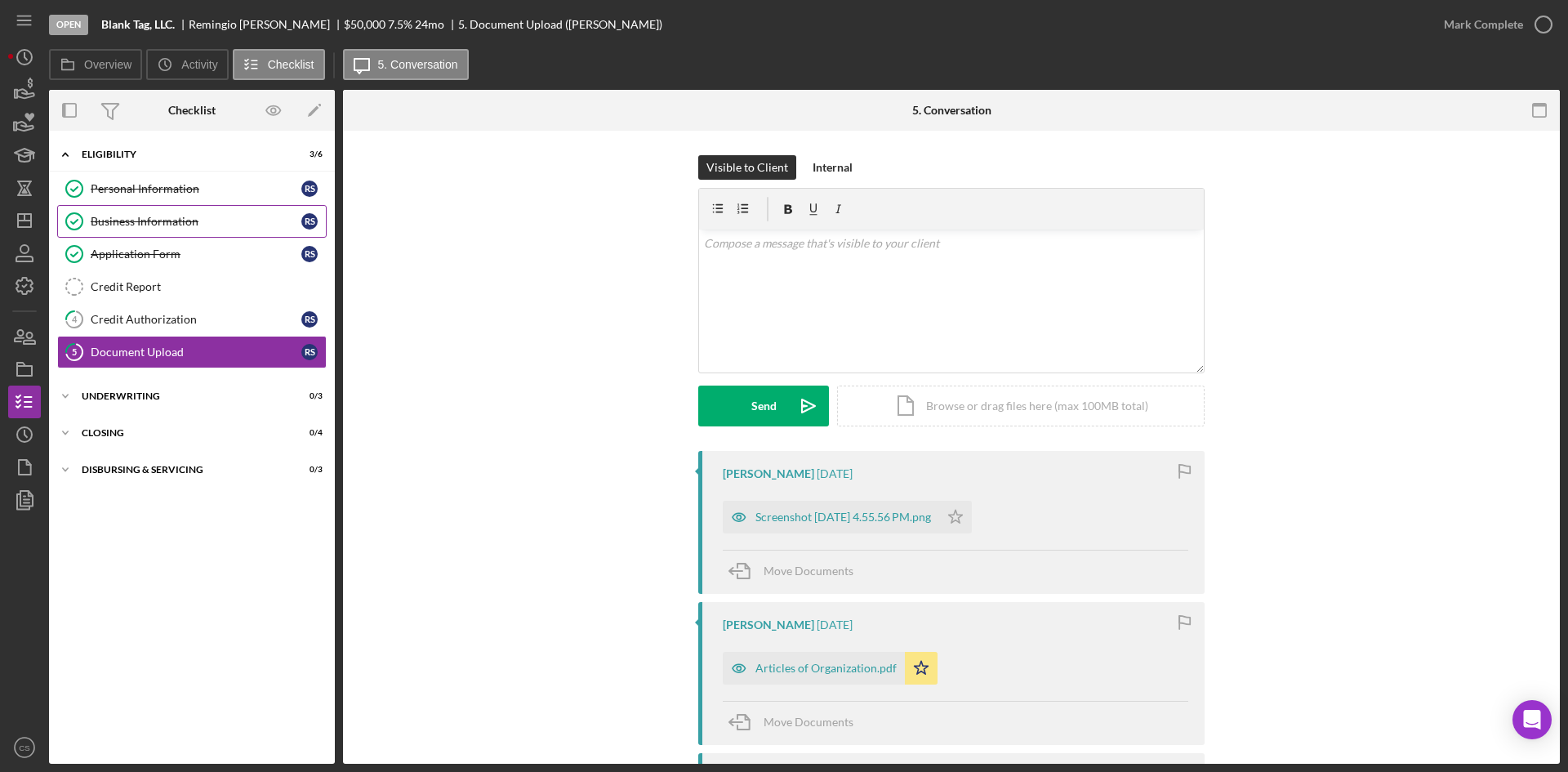
click at [216, 220] on div "Business Information" at bounding box center [196, 221] width 211 height 13
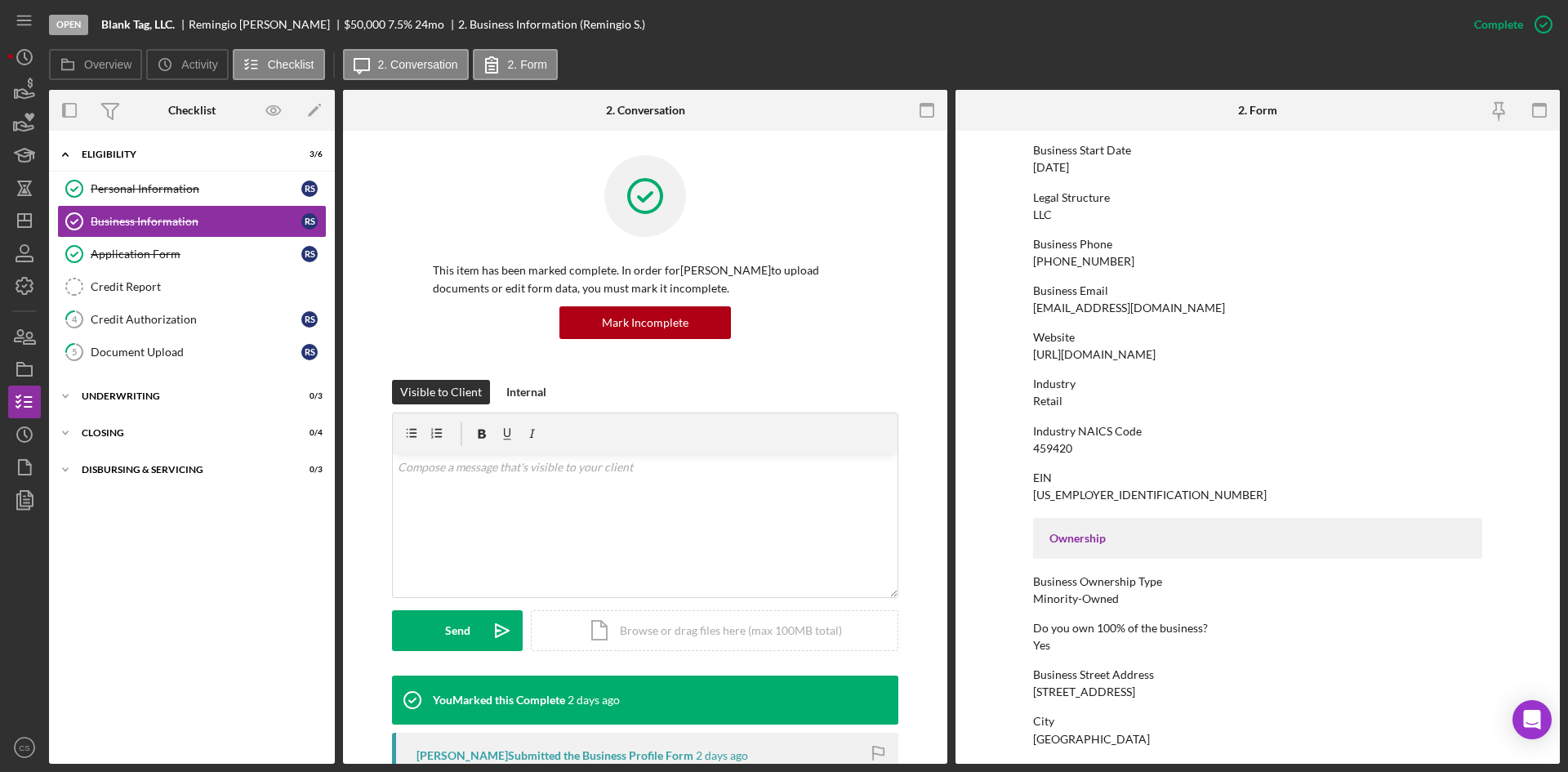
scroll to position [164, 0]
drag, startPoint x: 1181, startPoint y: 346, endPoint x: 977, endPoint y: 354, distance: 204.2
click at [977, 354] on form "To edit this form you must mark this item incomplete Business Name Blank Tag, L…" at bounding box center [1258, 447] width 605 height 634
copy div "[URL][DOMAIN_NAME]"
drag, startPoint x: 103, startPoint y: 24, endPoint x: 182, endPoint y: 30, distance: 79.2
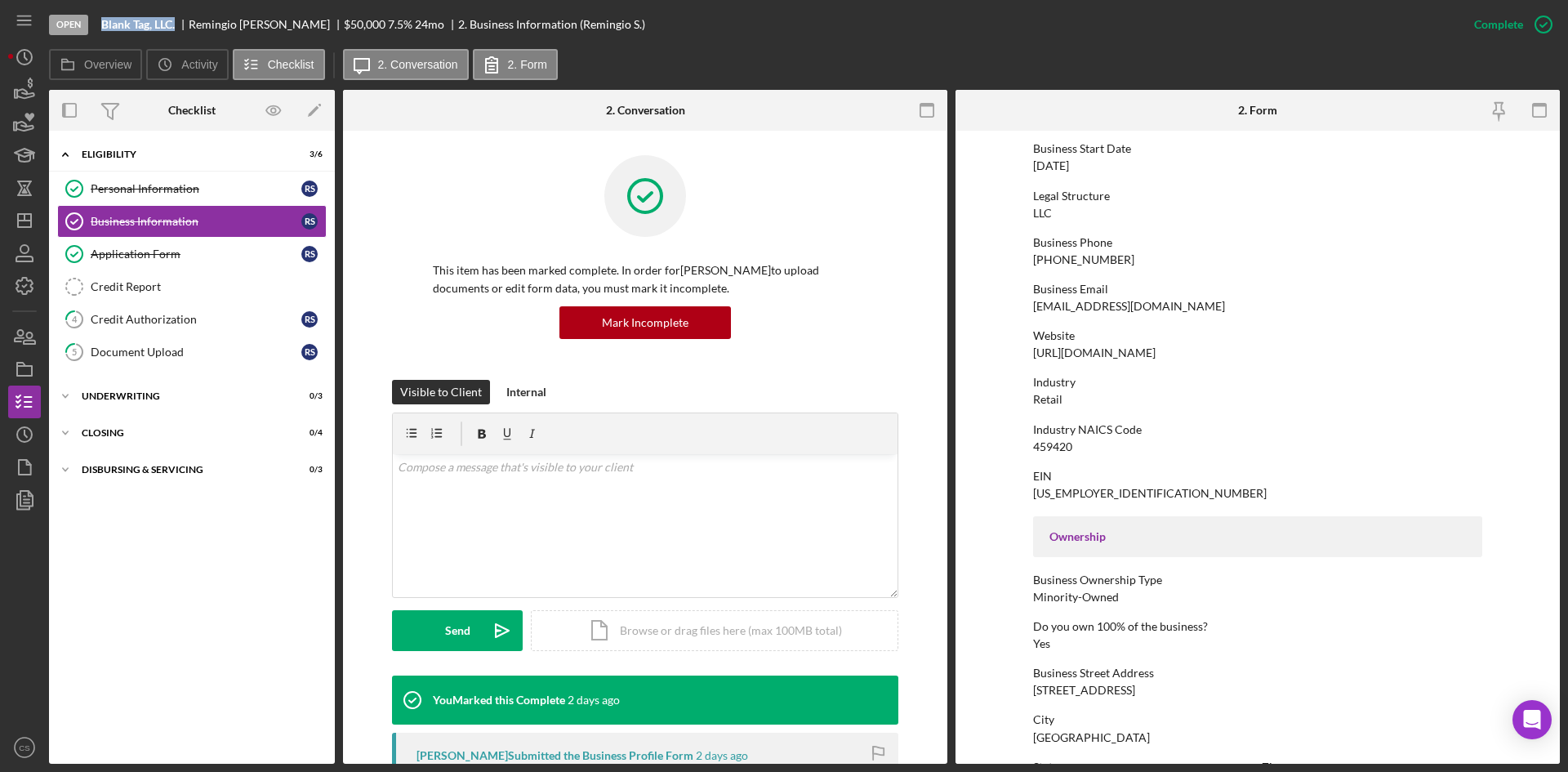
click at [182, 30] on div "Blank Tag, LLC." at bounding box center [145, 24] width 88 height 13
copy b "Blank Tag, LLC."
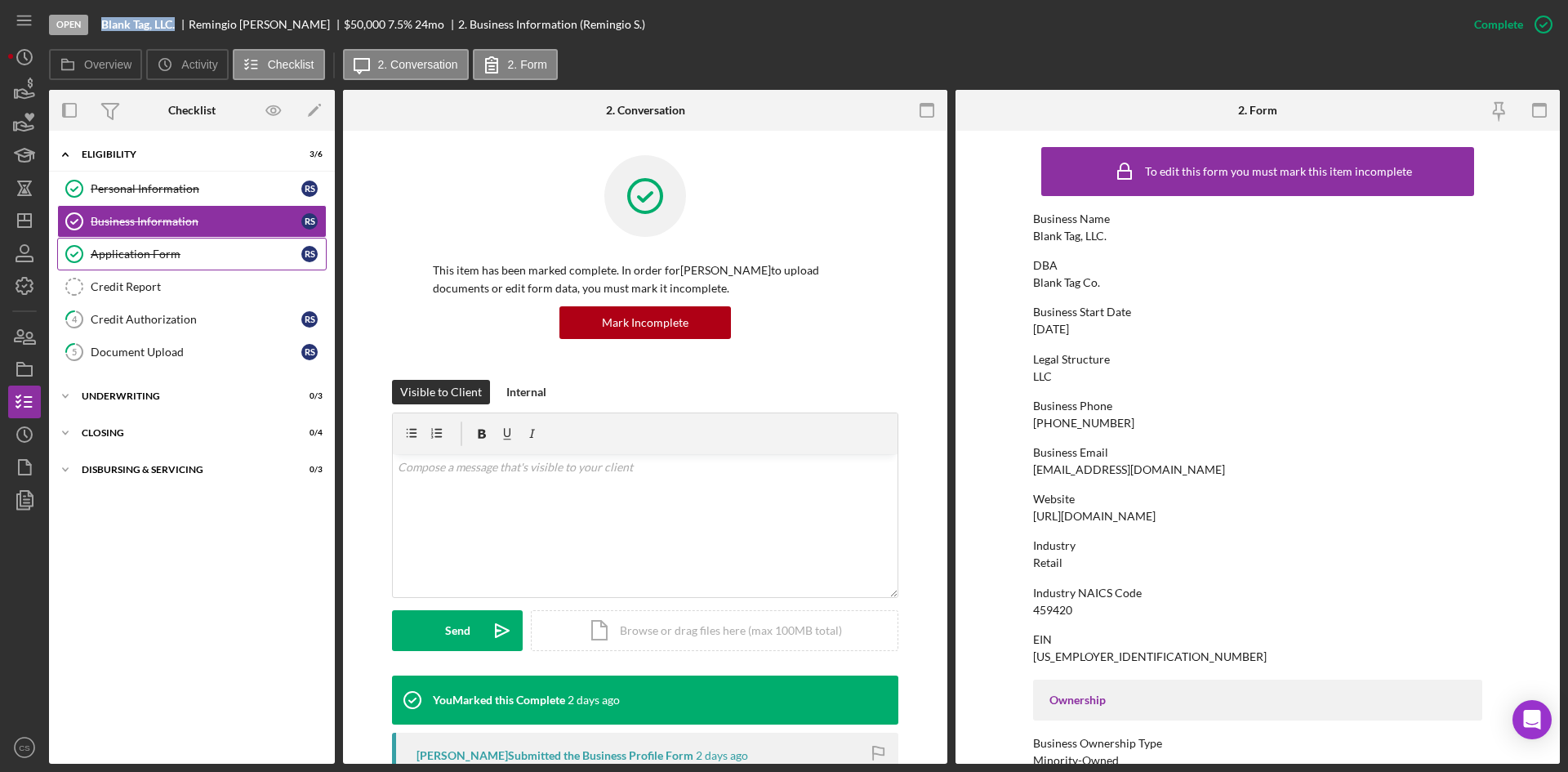
drag, startPoint x: 206, startPoint y: 194, endPoint x: 302, endPoint y: 236, distance: 104.8
click at [206, 194] on div "Personal Information" at bounding box center [196, 188] width 211 height 13
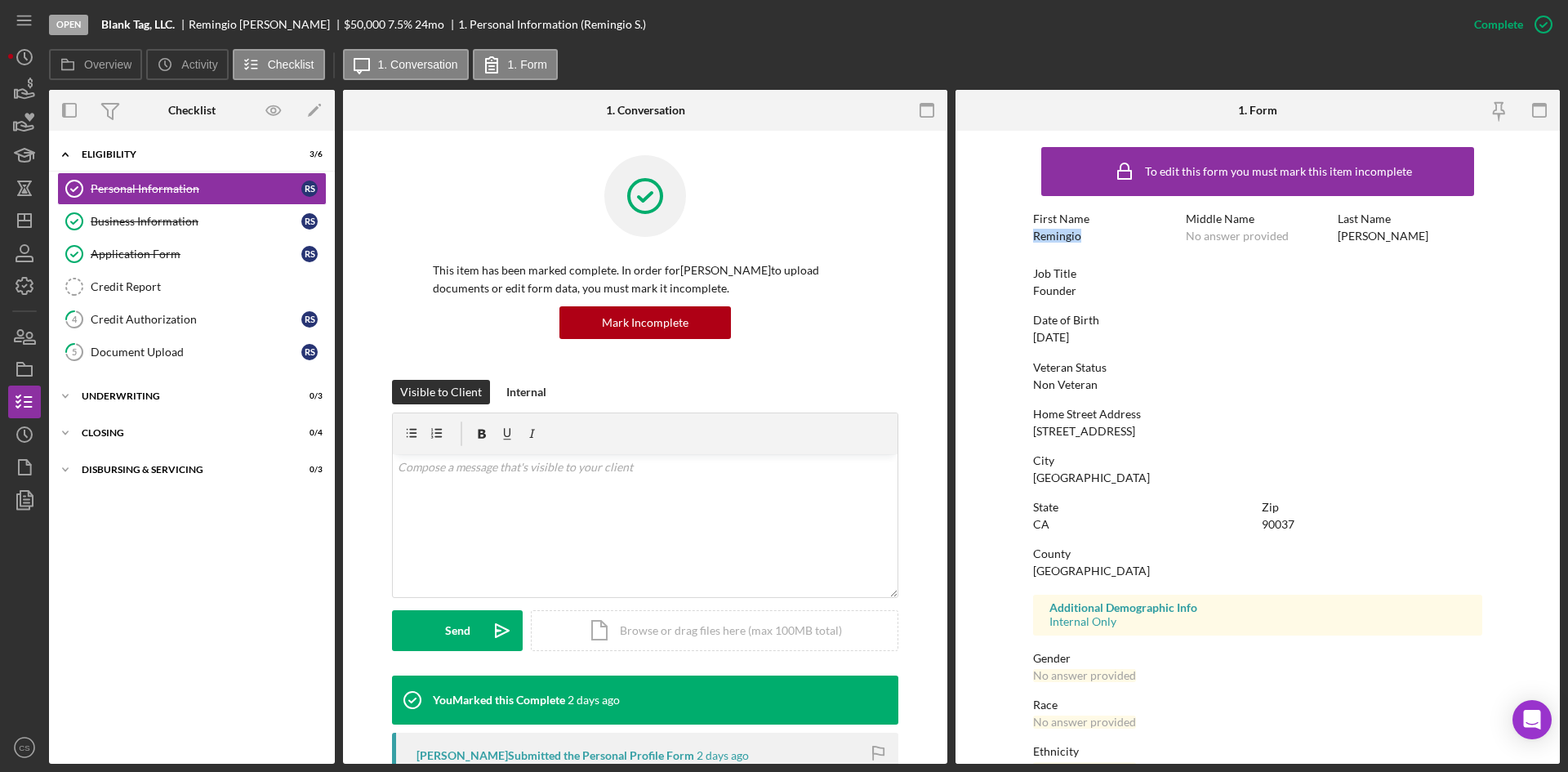
drag, startPoint x: 1094, startPoint y: 235, endPoint x: 1002, endPoint y: 238, distance: 92.0
click at [1002, 238] on form "To edit this form you must mark this item incomplete First Name Remingio Middle…" at bounding box center [1258, 447] width 605 height 634
copy div "Remingio"
drag, startPoint x: 1362, startPoint y: 230, endPoint x: 1337, endPoint y: 233, distance: 25.2
click at [1338, 233] on div "Last Name [PERSON_NAME]" at bounding box center [1409, 228] width 144 height 30
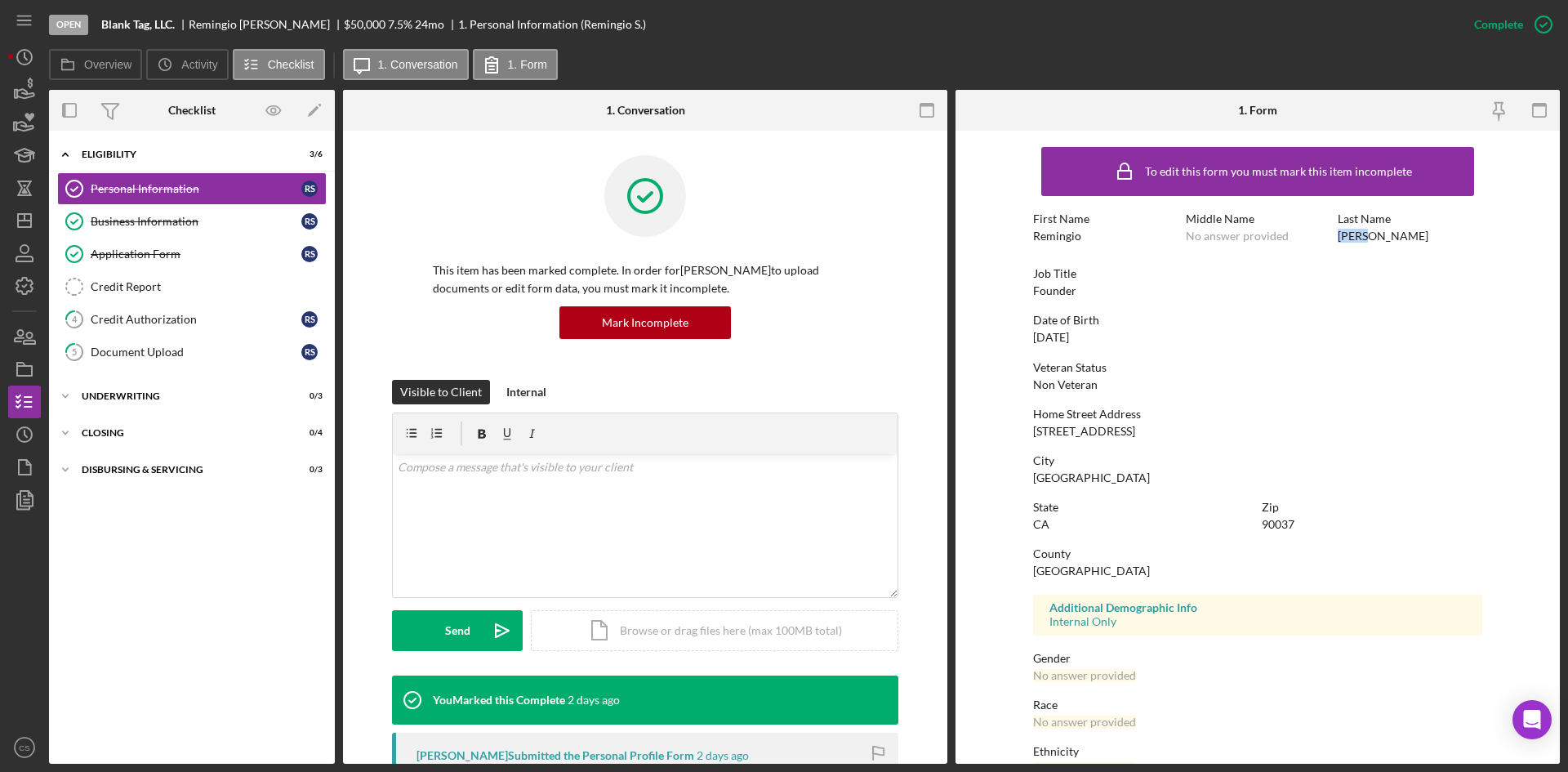
drag, startPoint x: 1337, startPoint y: 233, endPoint x: 1376, endPoint y: 247, distance: 41.4
click at [1375, 242] on div "Last Name [PERSON_NAME]" at bounding box center [1409, 228] width 144 height 30
drag, startPoint x: 1368, startPoint y: 236, endPoint x: 1334, endPoint y: 236, distance: 34.0
click at [1334, 236] on div "First Name Remingio Middle Name No answer provided Last Name [PERSON_NAME]" at bounding box center [1258, 235] width 450 height 46
drag, startPoint x: 1161, startPoint y: 435, endPoint x: 1016, endPoint y: 437, distance: 145.0
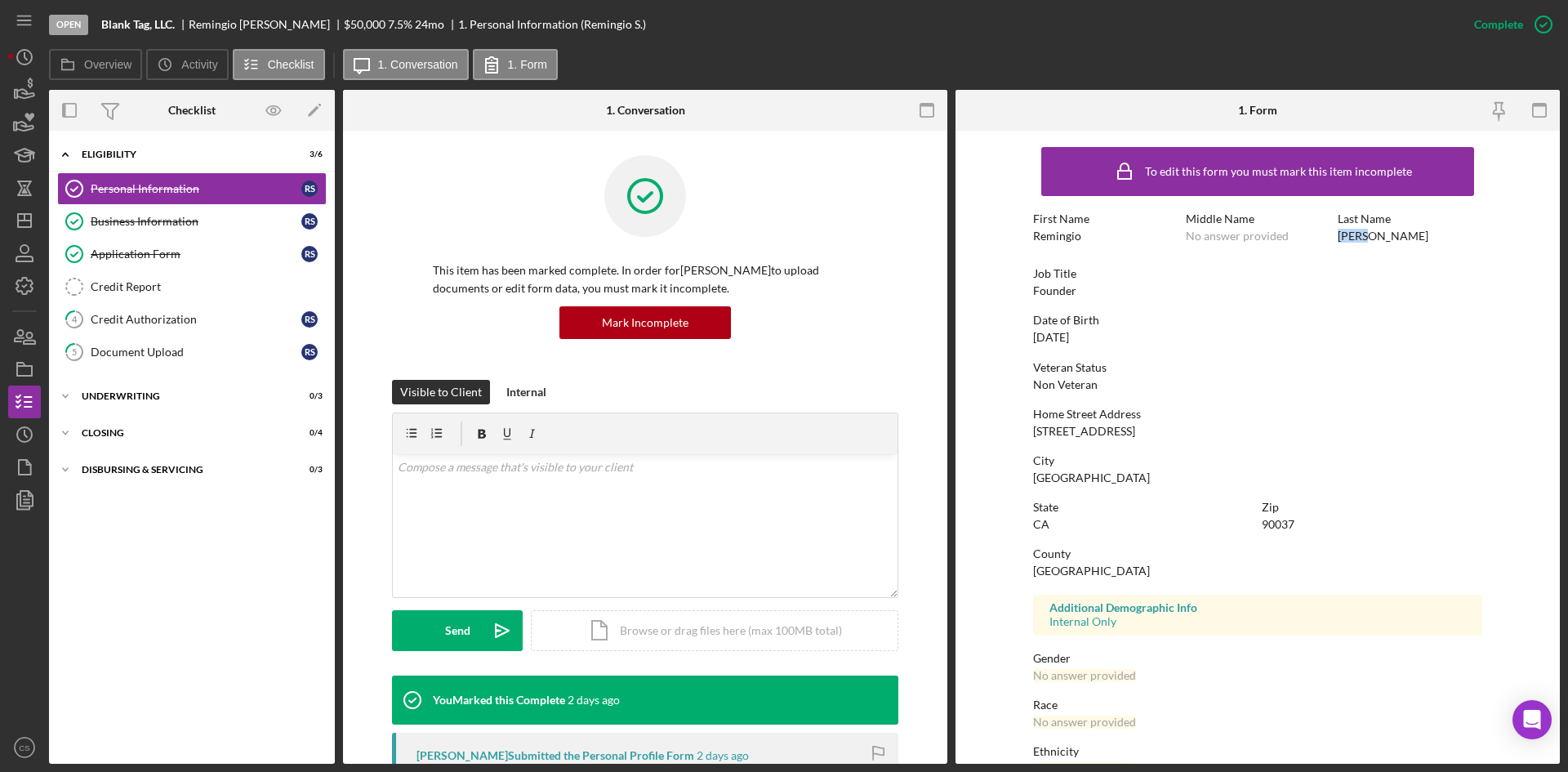
click at [1016, 437] on form "To edit this form you must mark this item incomplete First Name Remingio Middle…" at bounding box center [1258, 447] width 605 height 634
drag, startPoint x: 183, startPoint y: 321, endPoint x: 216, endPoint y: 321, distance: 33.0
click at [183, 321] on div "Credit Authorization" at bounding box center [196, 319] width 211 height 13
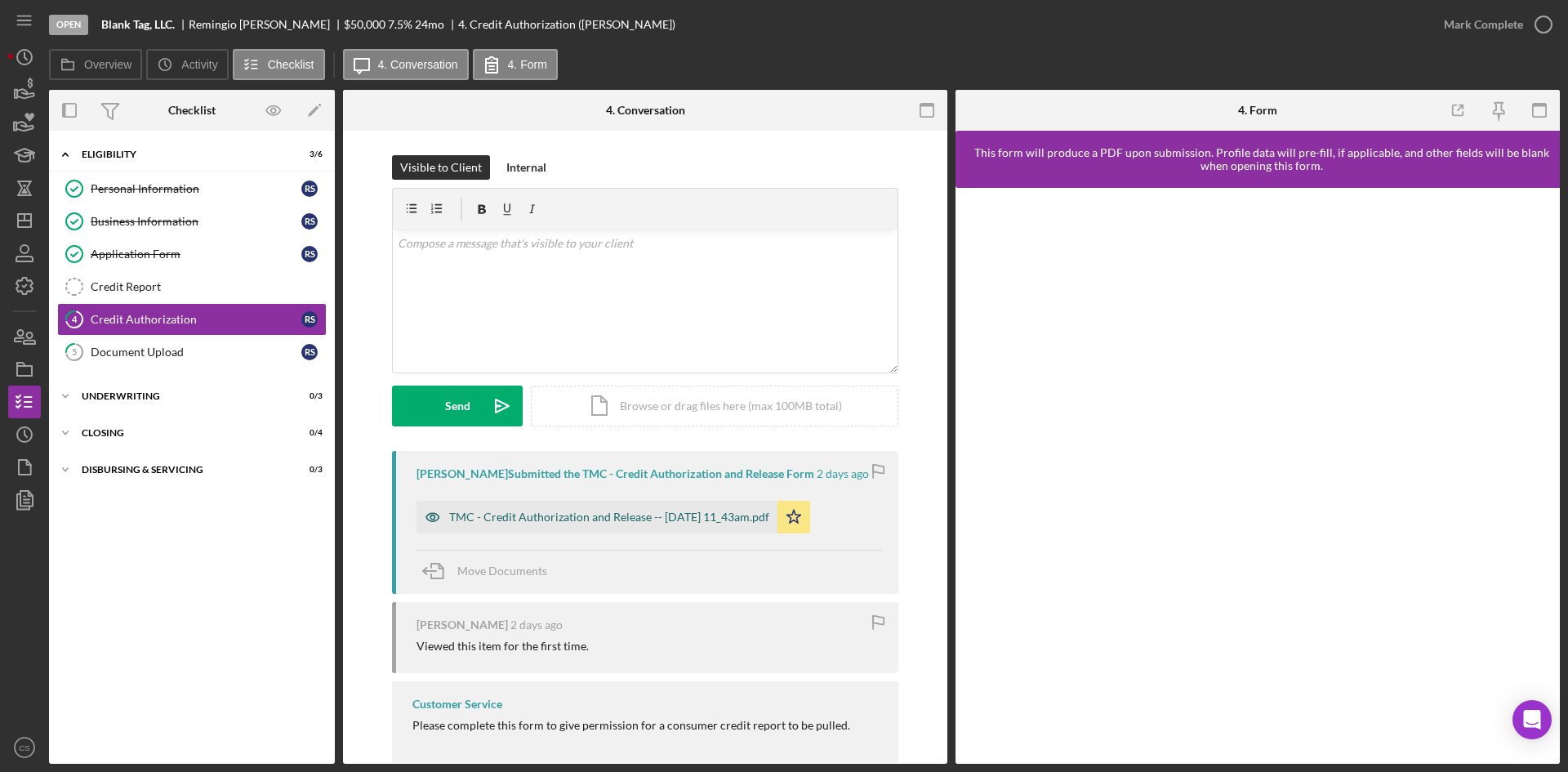
click at [600, 530] on div "TMC - Credit Authorization and Release -- [DATE] 11_43am.pdf" at bounding box center [597, 517] width 361 height 33
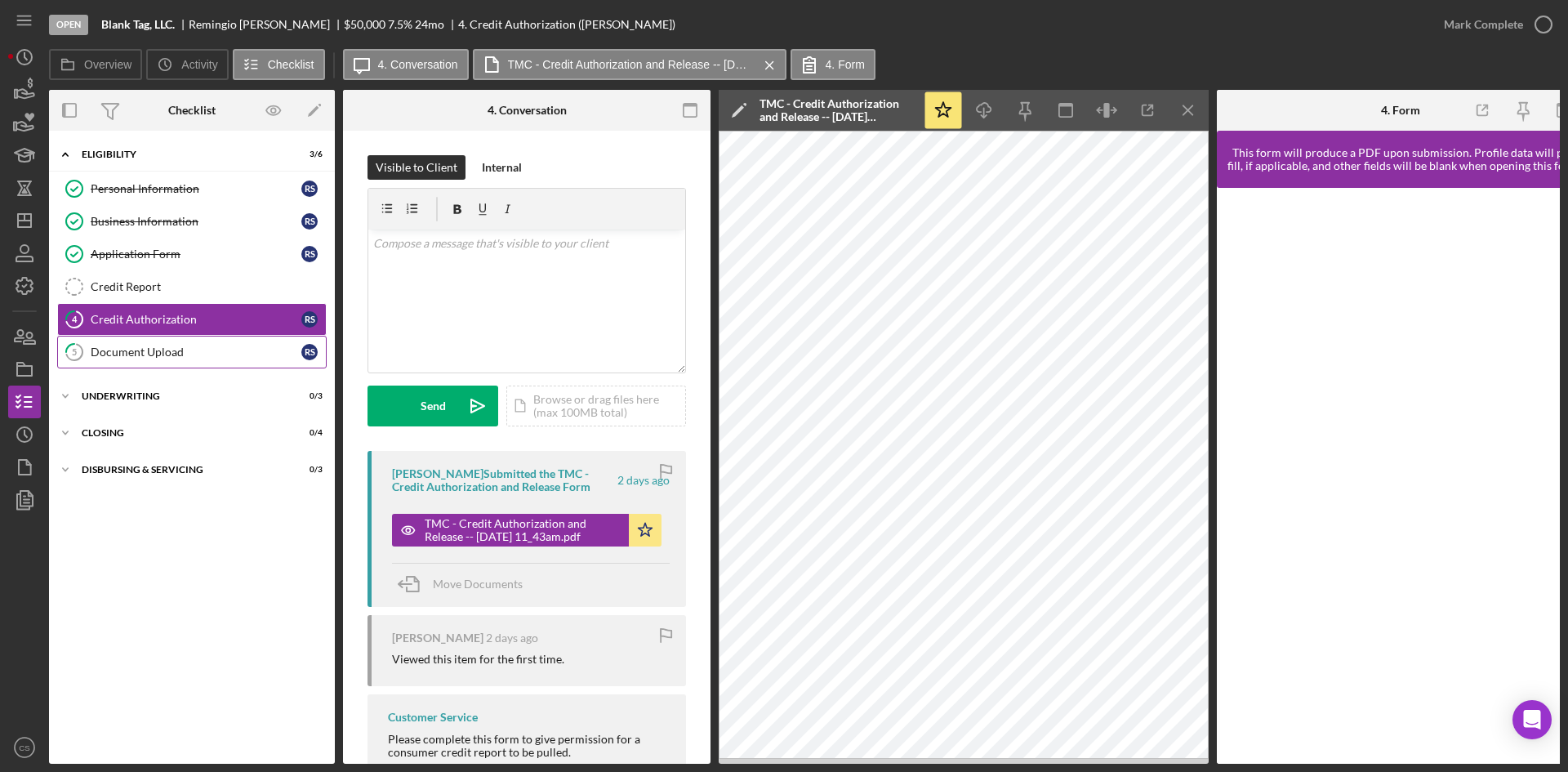
click at [134, 354] on div "Document Upload" at bounding box center [196, 352] width 211 height 13
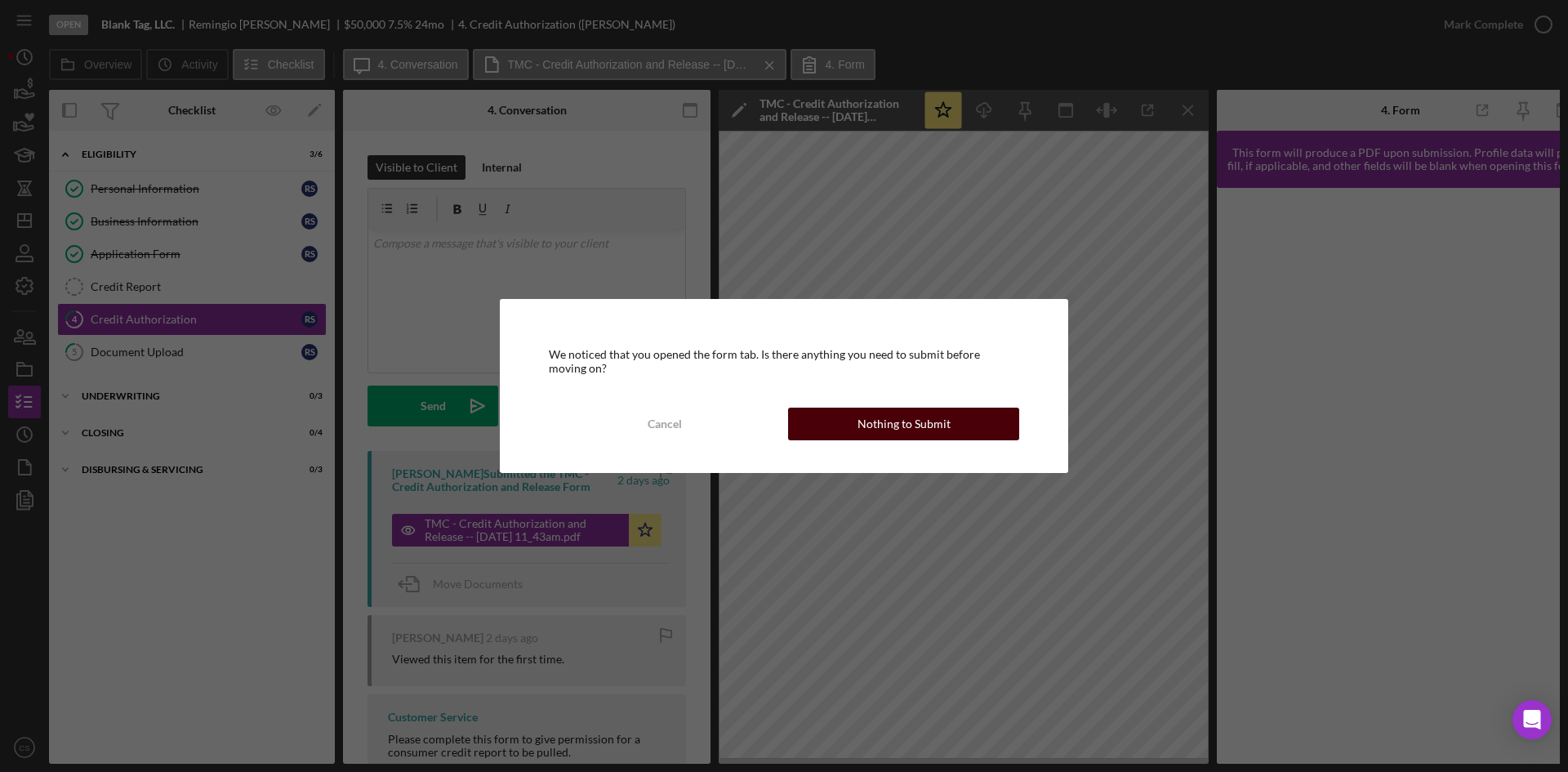
click at [920, 429] on div "Nothing to Submit" at bounding box center [904, 424] width 93 height 33
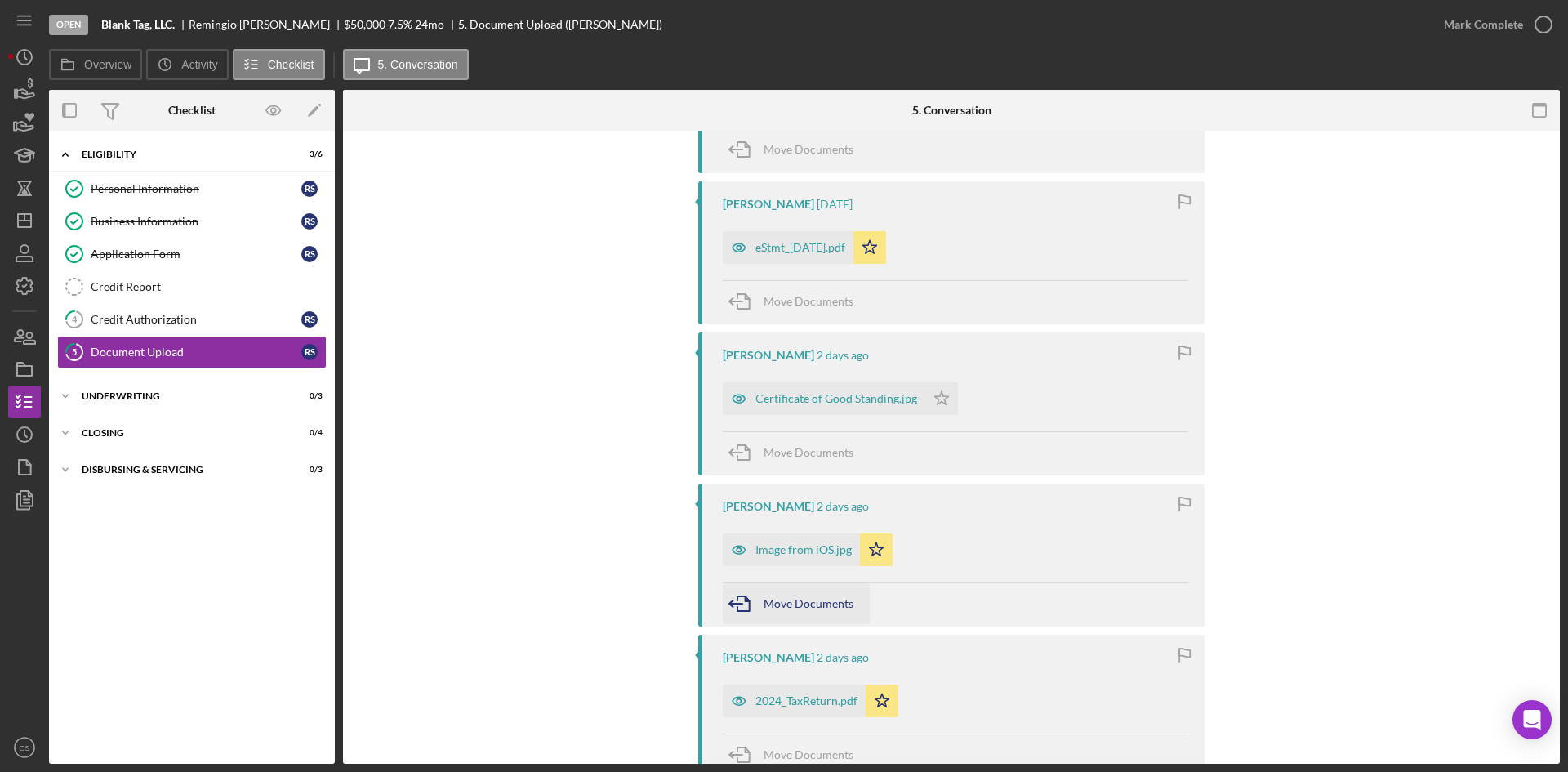
scroll to position [817, 0]
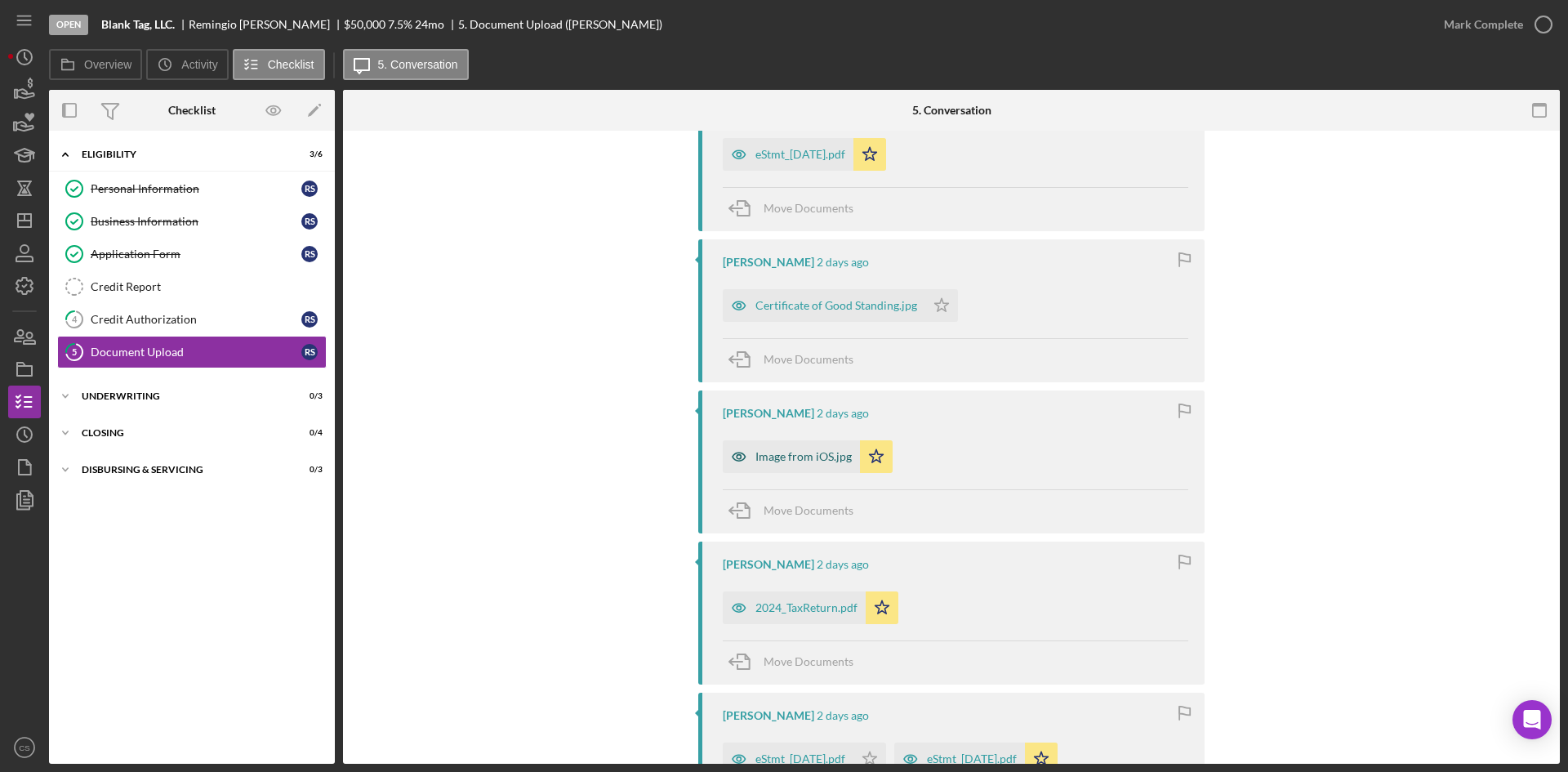
click at [798, 451] on div "Image from iOS.jpg" at bounding box center [804, 456] width 96 height 13
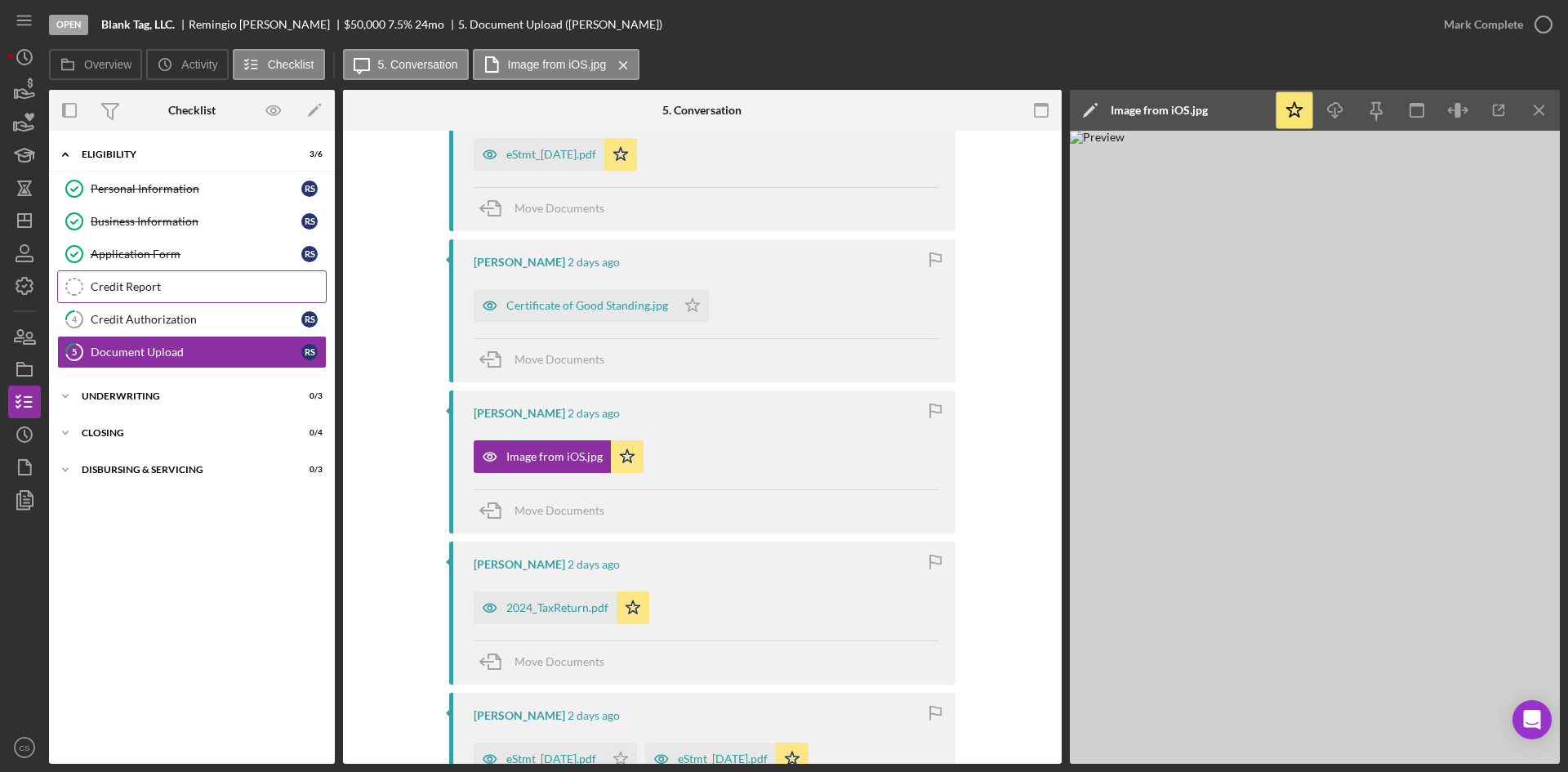
click at [142, 298] on link "Credit Report Credit Report" at bounding box center [192, 287] width 270 height 33
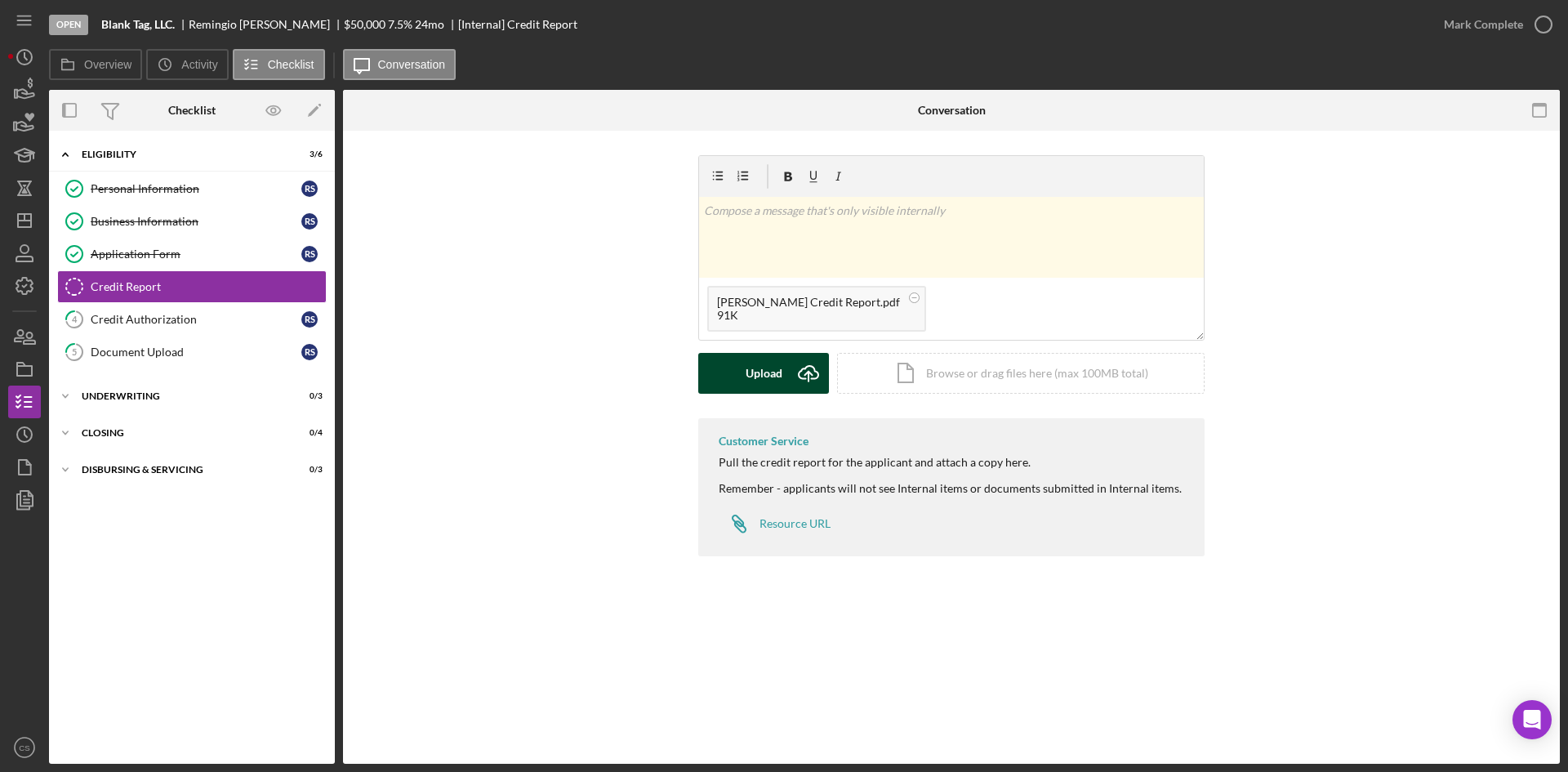
click at [746, 377] on div "Upload" at bounding box center [764, 373] width 37 height 40
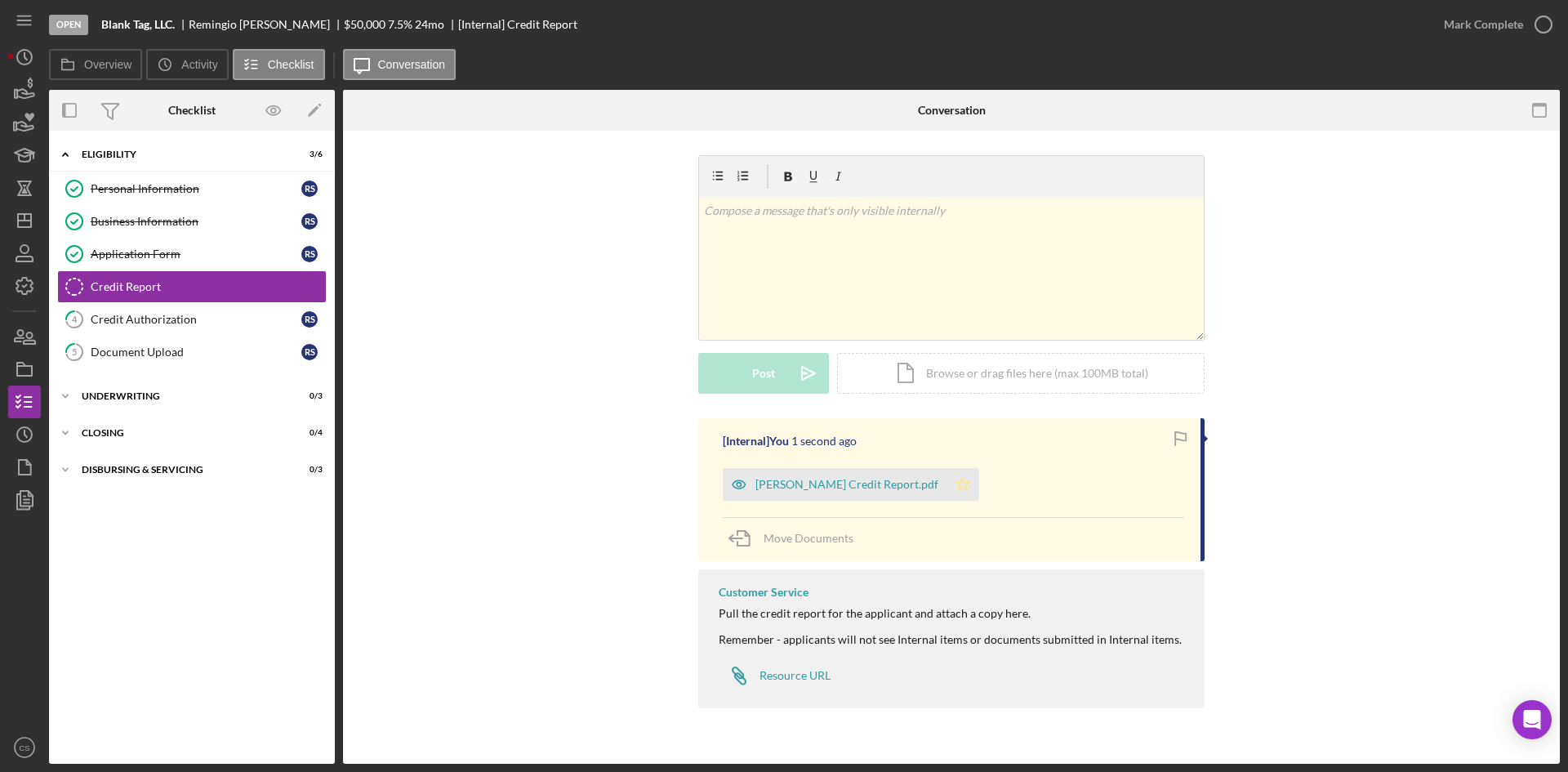
click at [956, 478] on polygon "button" at bounding box center [963, 483] width 13 height 13
click at [1516, 24] on div "Mark Complete" at bounding box center [1484, 24] width 79 height 33
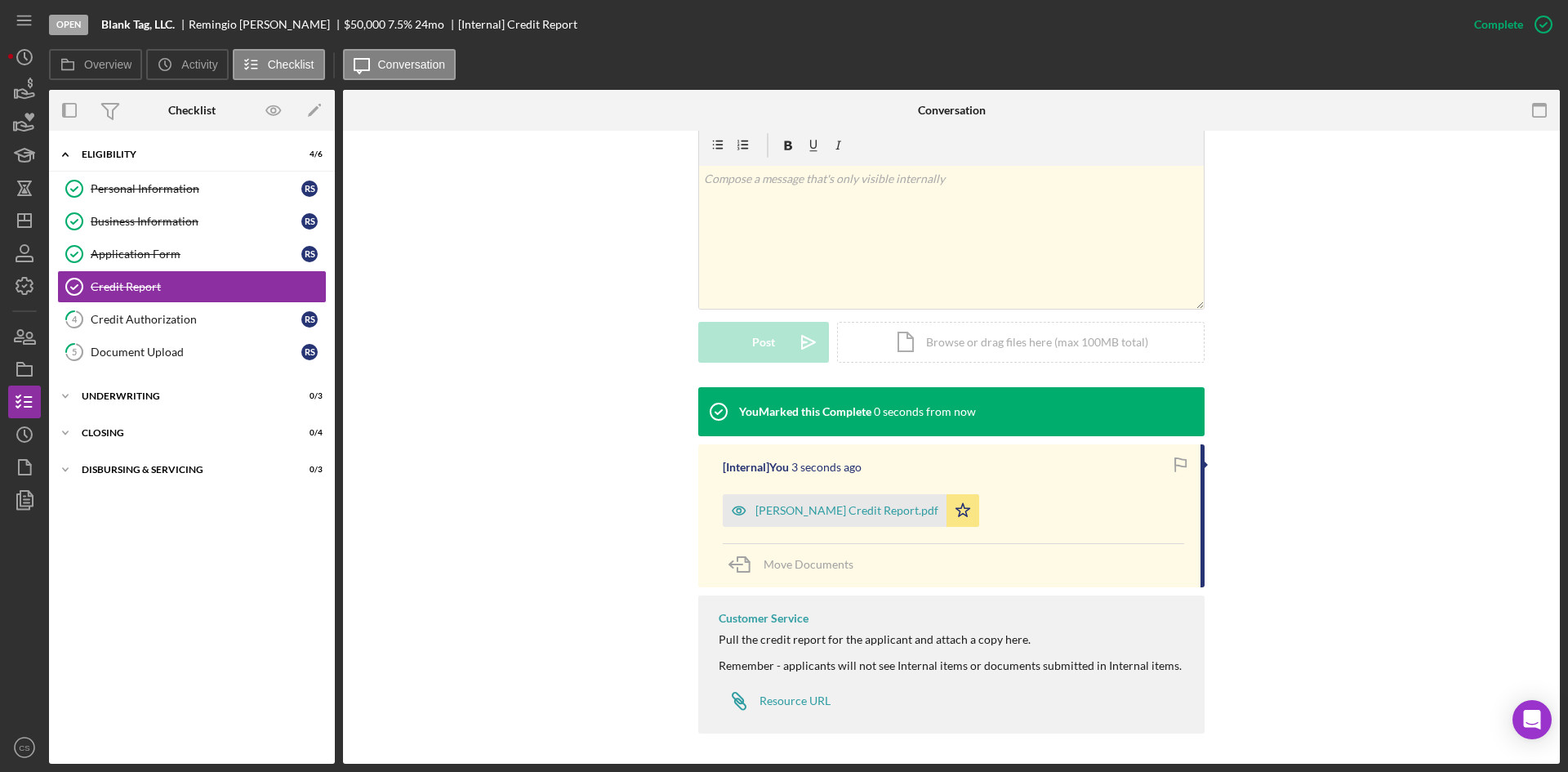
scroll to position [258, 0]
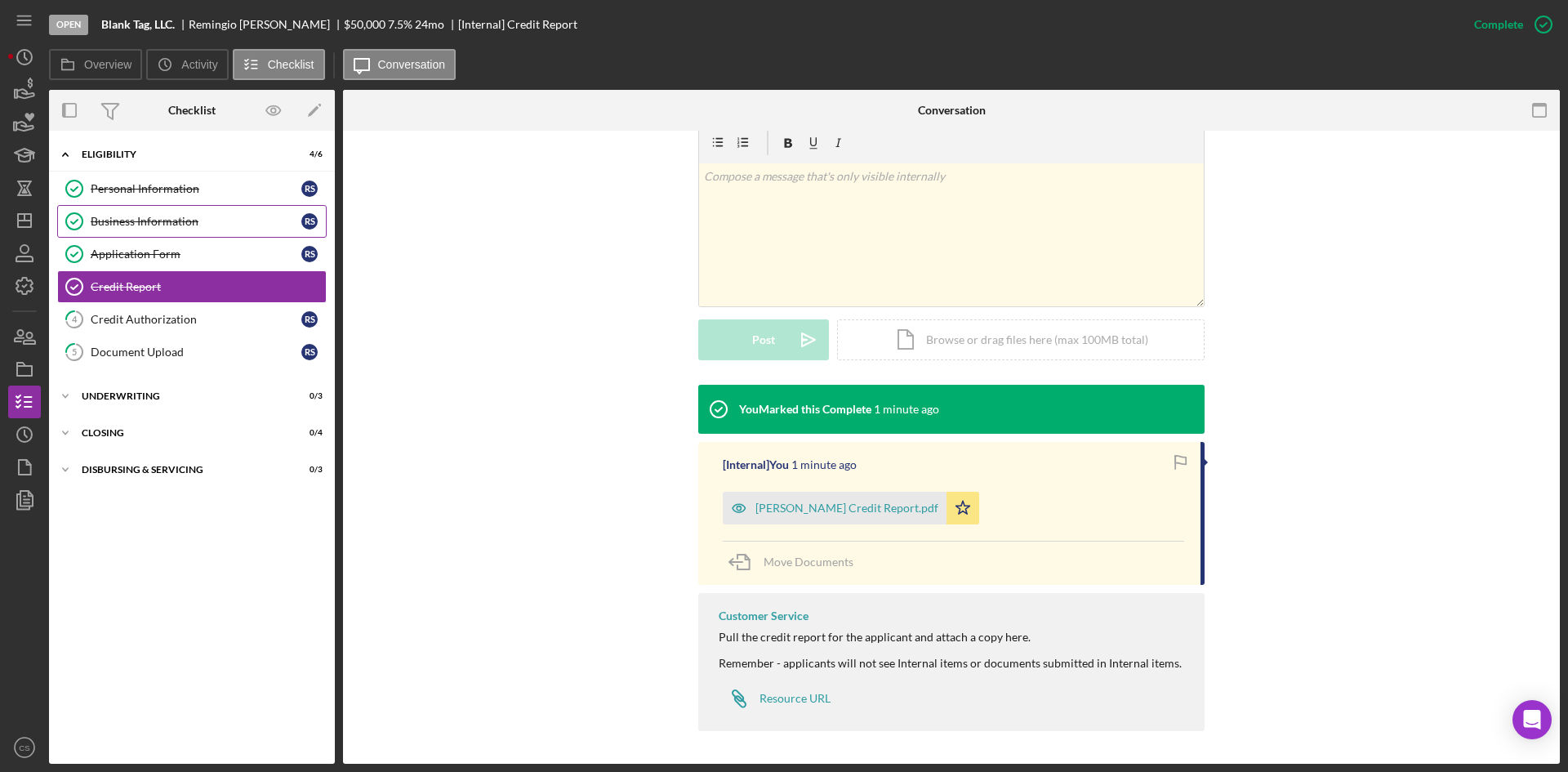
click at [151, 218] on div "Business Information" at bounding box center [196, 221] width 211 height 13
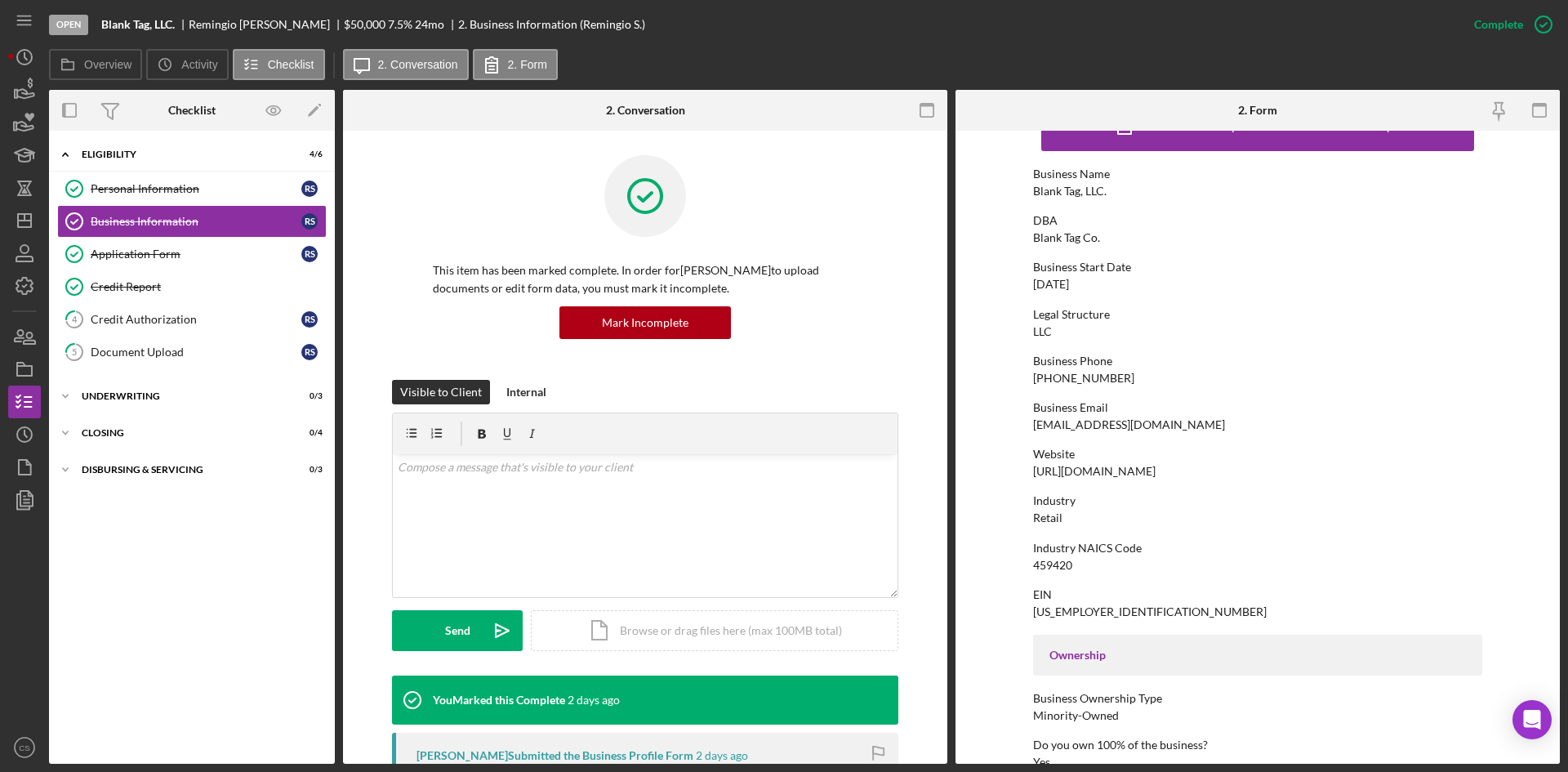
scroll to position [82, 0]
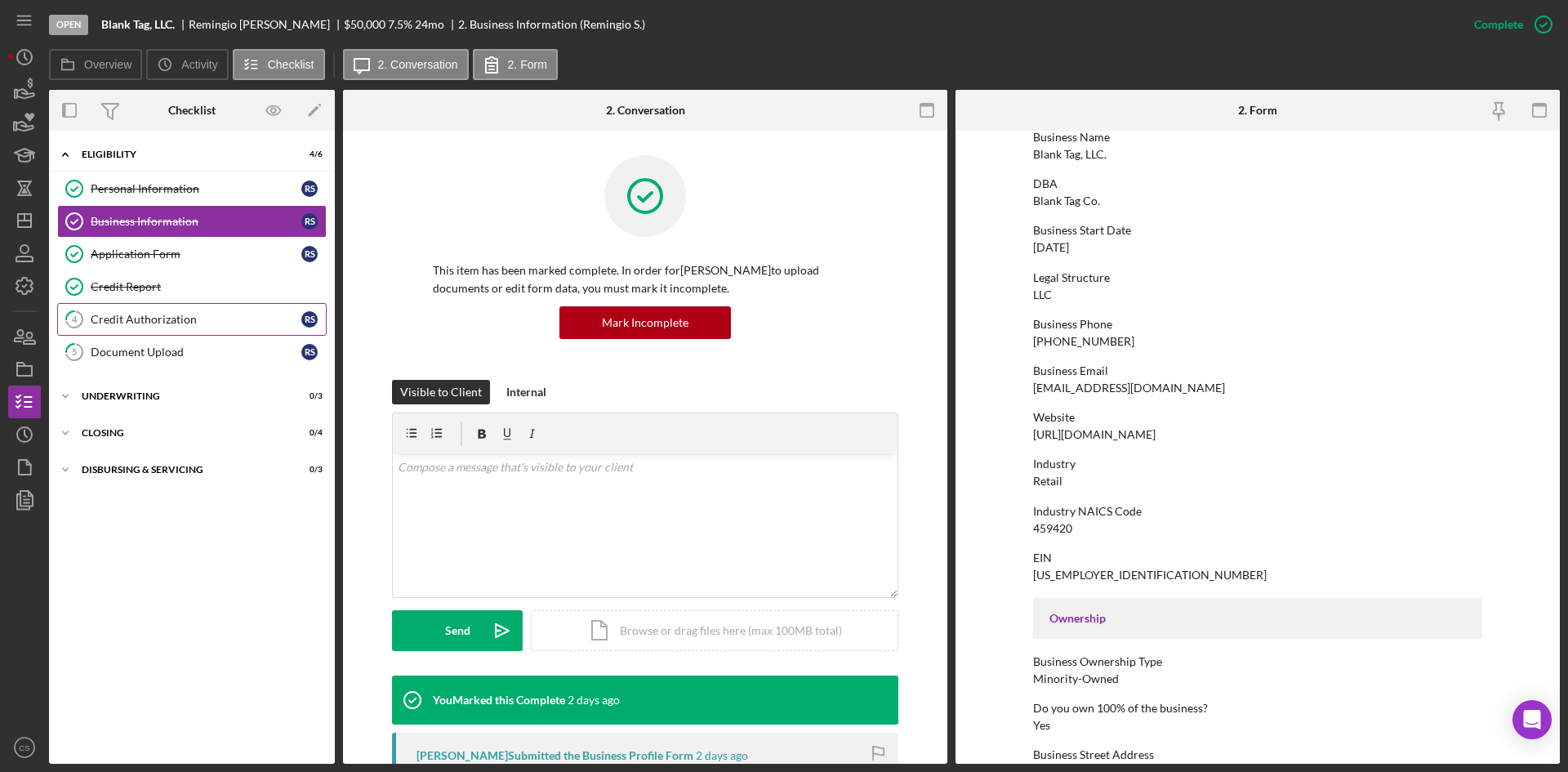
click at [186, 323] on div "Credit Authorization" at bounding box center [196, 319] width 211 height 13
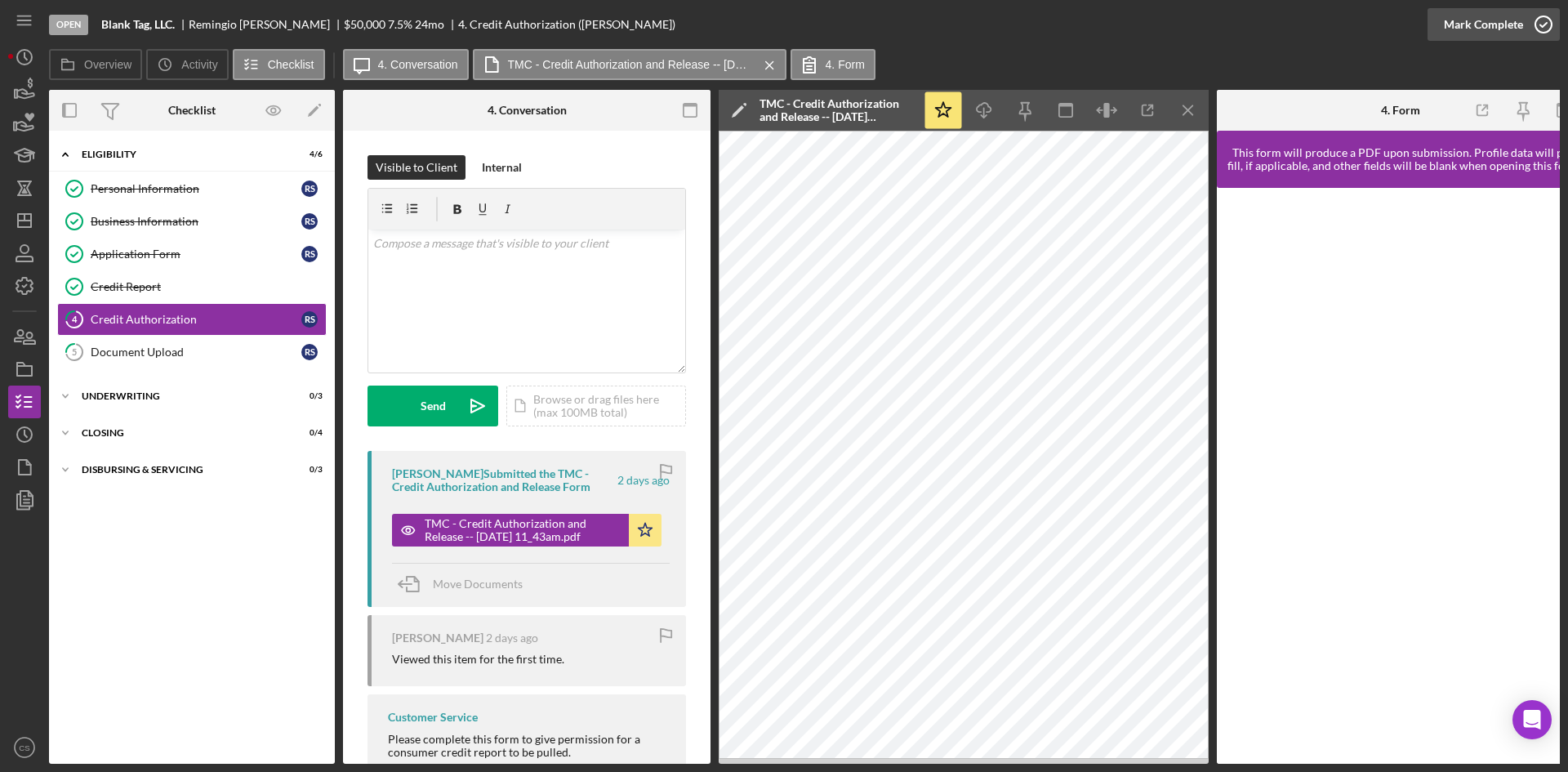
click at [1539, 15] on icon "button" at bounding box center [1544, 24] width 40 height 40
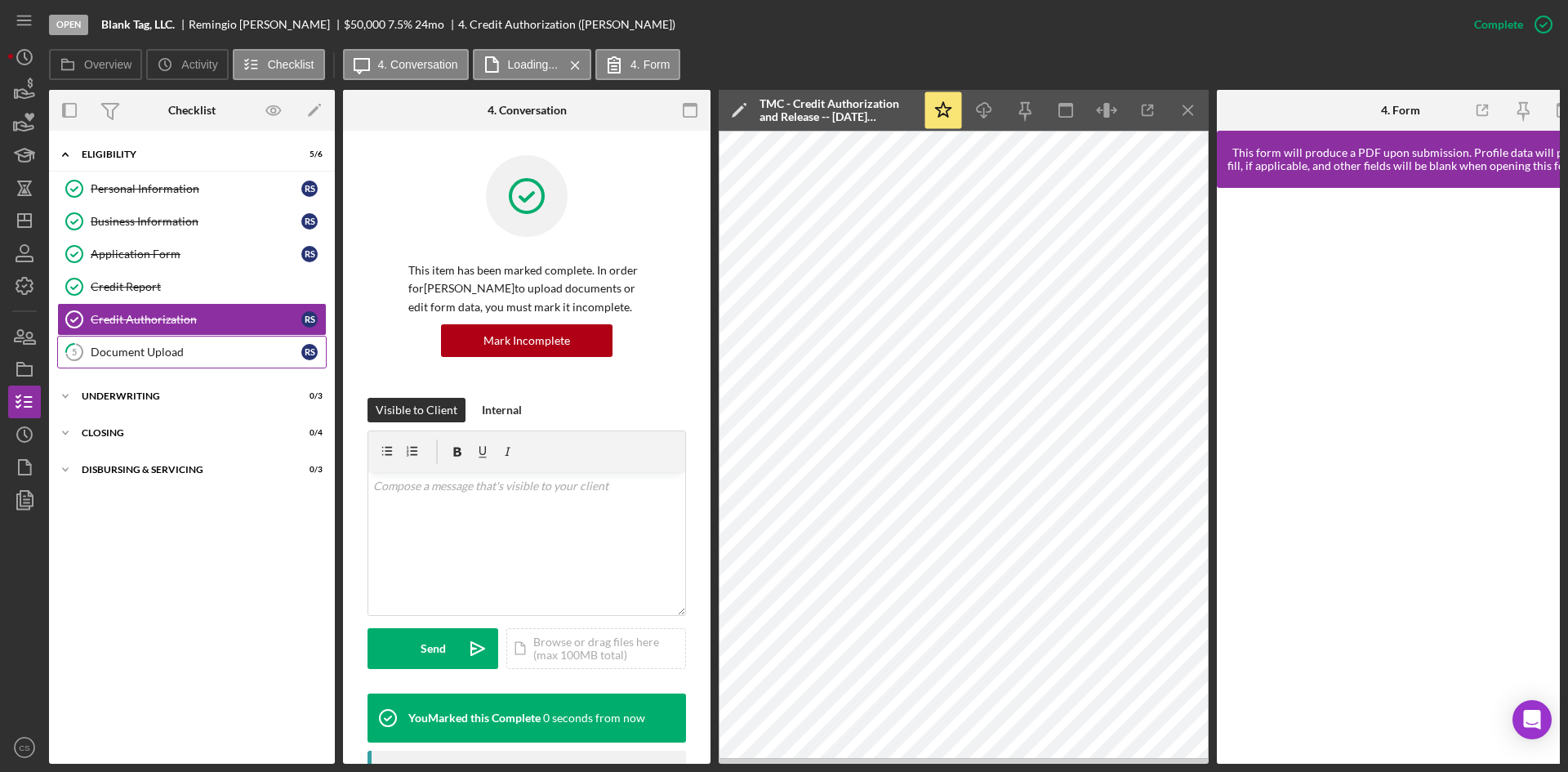
click at [213, 343] on link "5 Document Upload R S" at bounding box center [192, 352] width 270 height 33
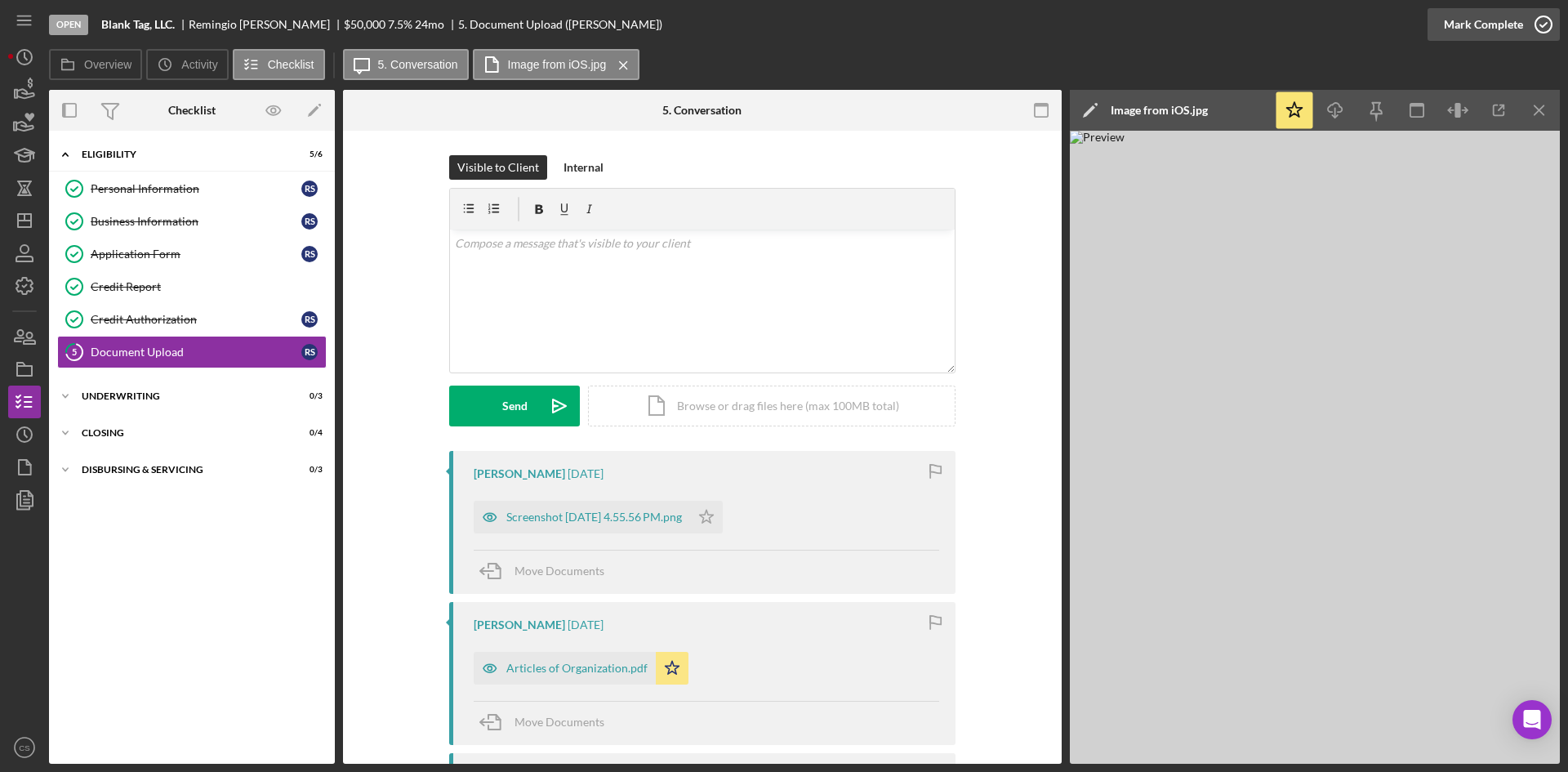
click at [1538, 20] on icon "button" at bounding box center [1544, 24] width 40 height 40
